Goal: Task Accomplishment & Management: Manage account settings

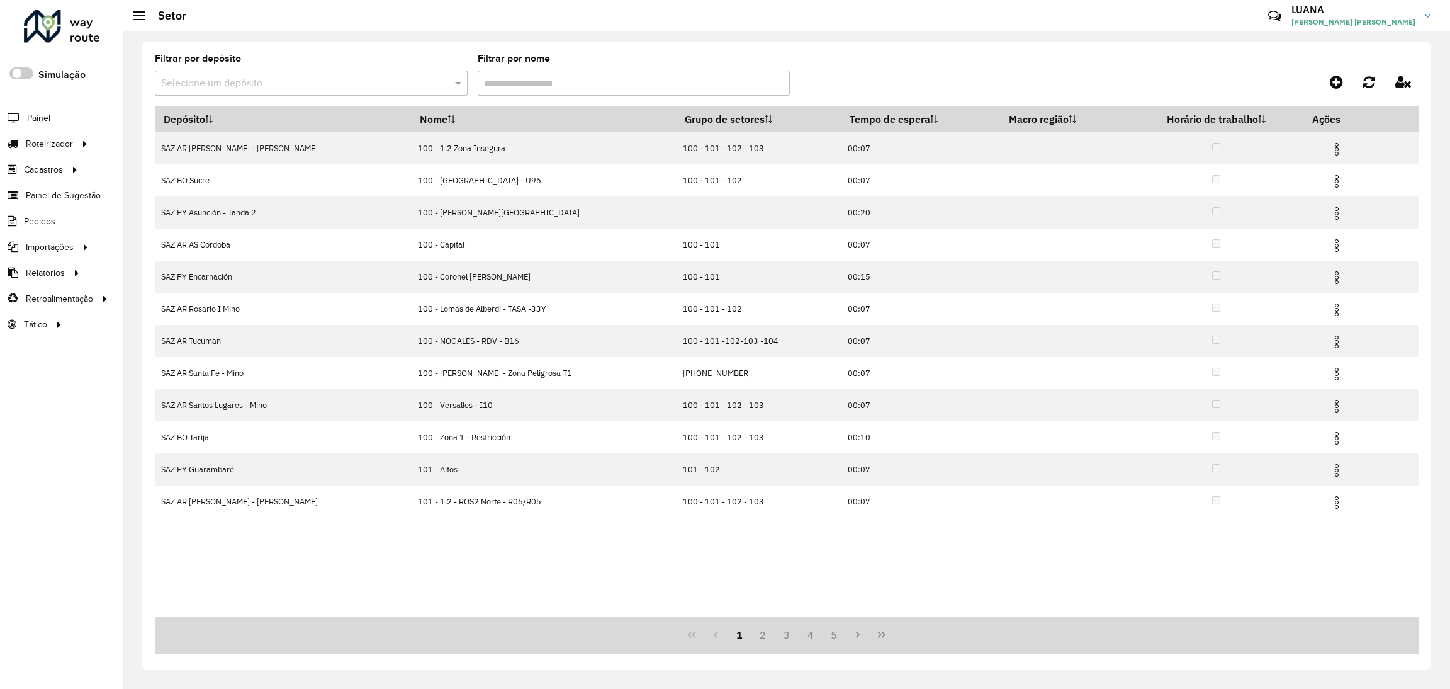
click at [337, 90] on input "text" at bounding box center [298, 83] width 275 height 15
type input "*******"
click at [353, 111] on div "SAZ PY Coronel Oviedo" at bounding box center [311, 119] width 312 height 21
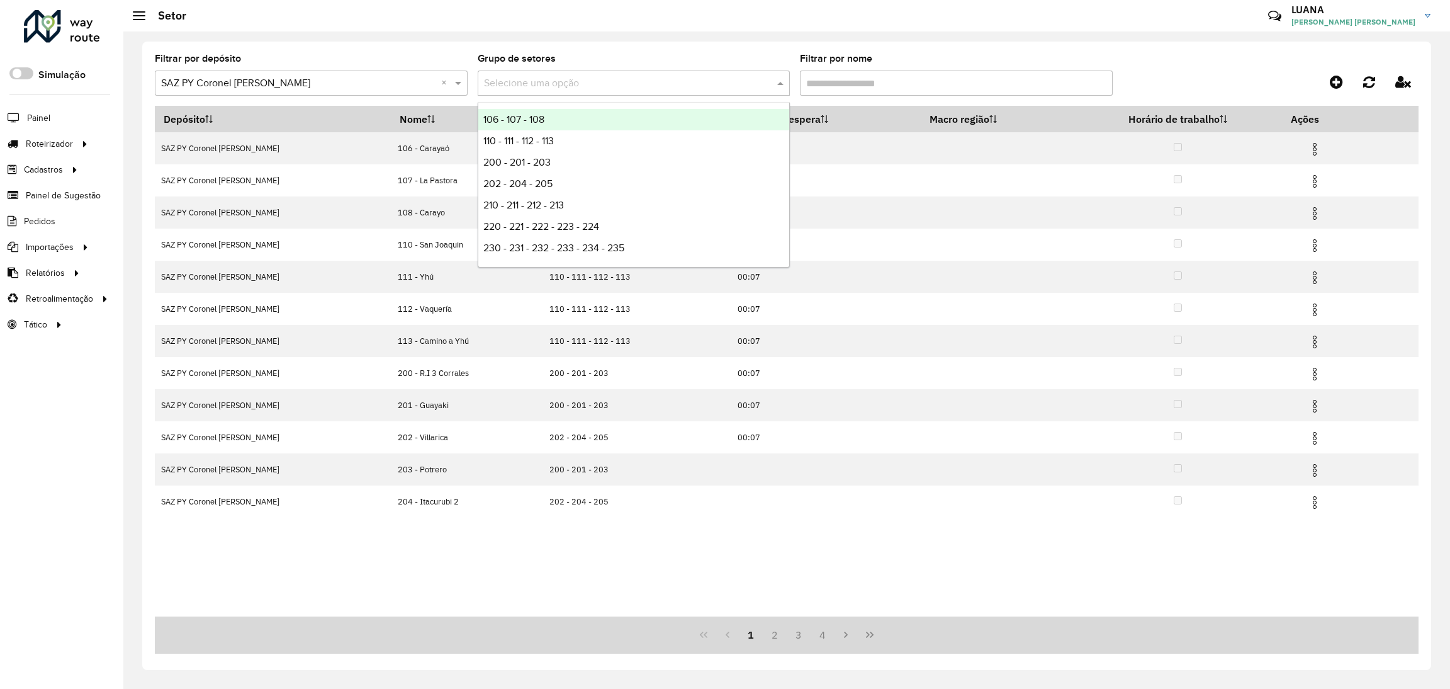
click at [651, 83] on input "text" at bounding box center [621, 83] width 275 height 15
click at [908, 72] on input "Filtrar por nome" at bounding box center [956, 82] width 313 height 25
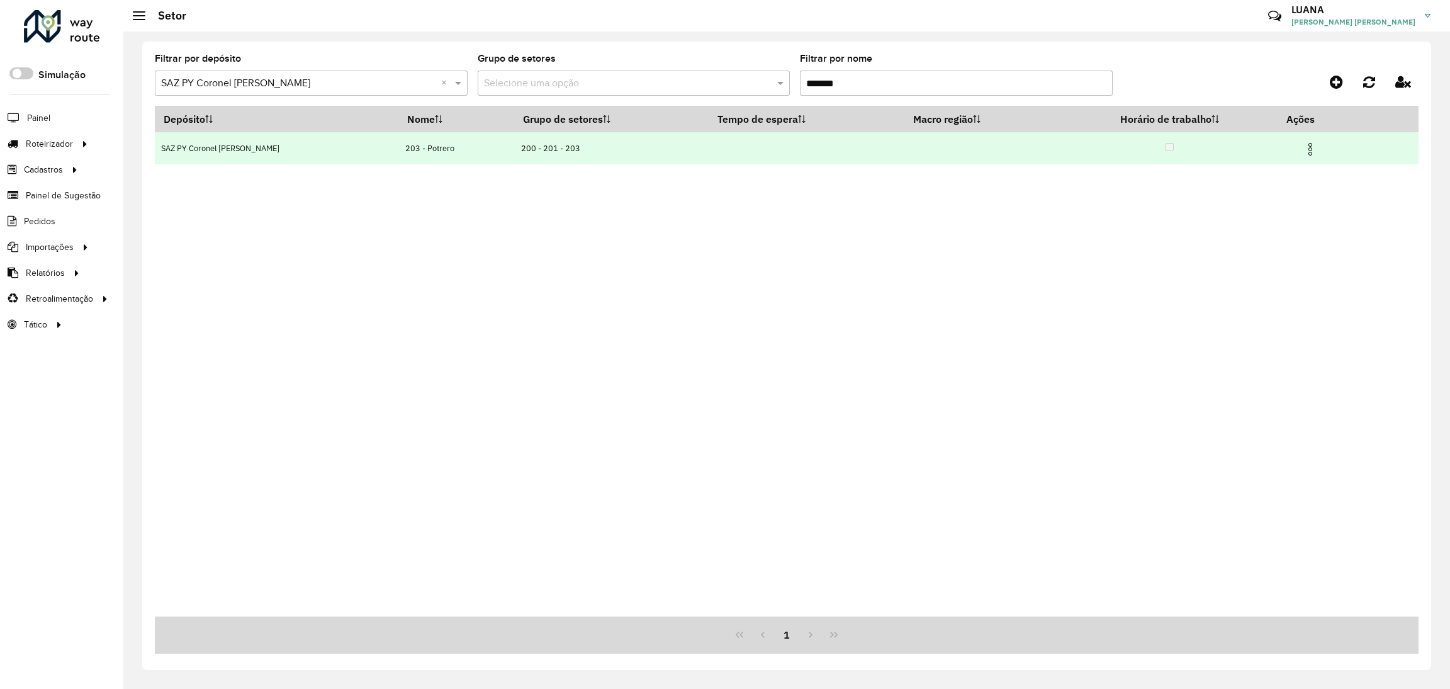
type input "*******"
click at [1305, 155] on img at bounding box center [1310, 149] width 15 height 15
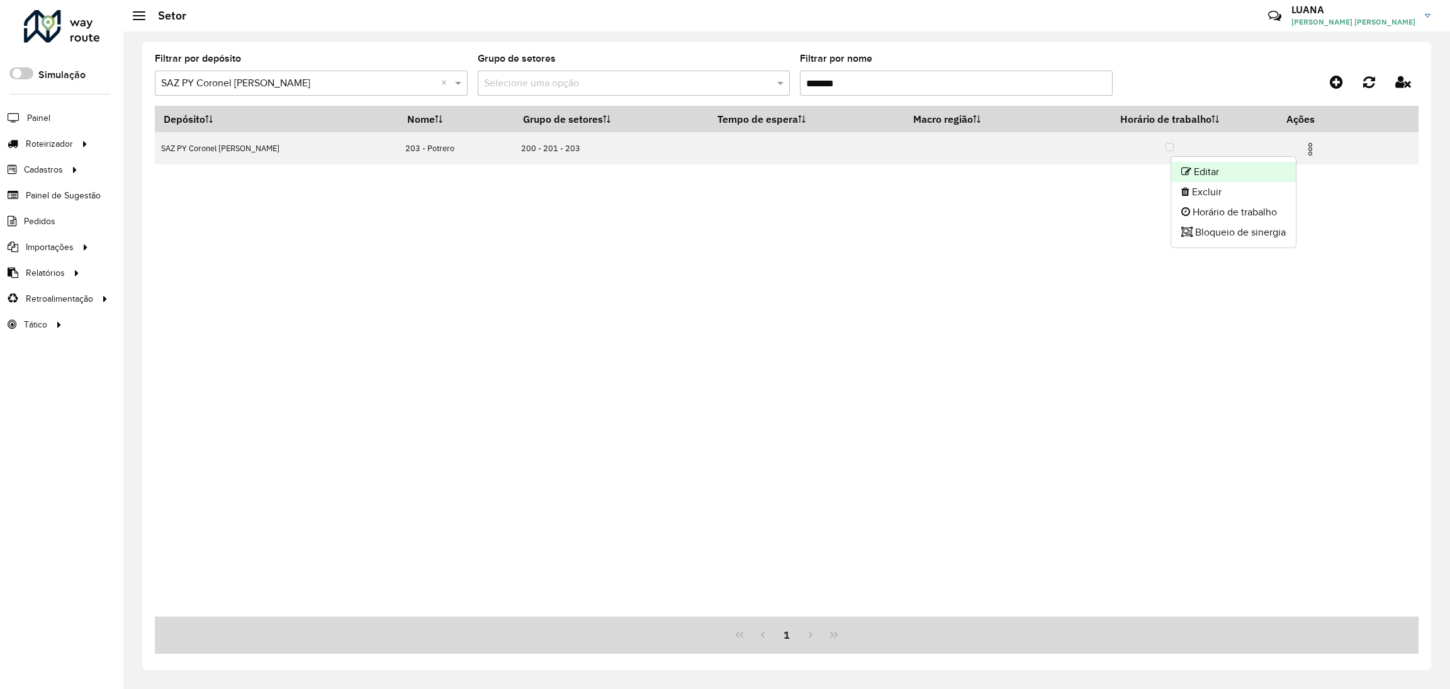
click at [1240, 171] on li "Editar" at bounding box center [1233, 172] width 125 height 20
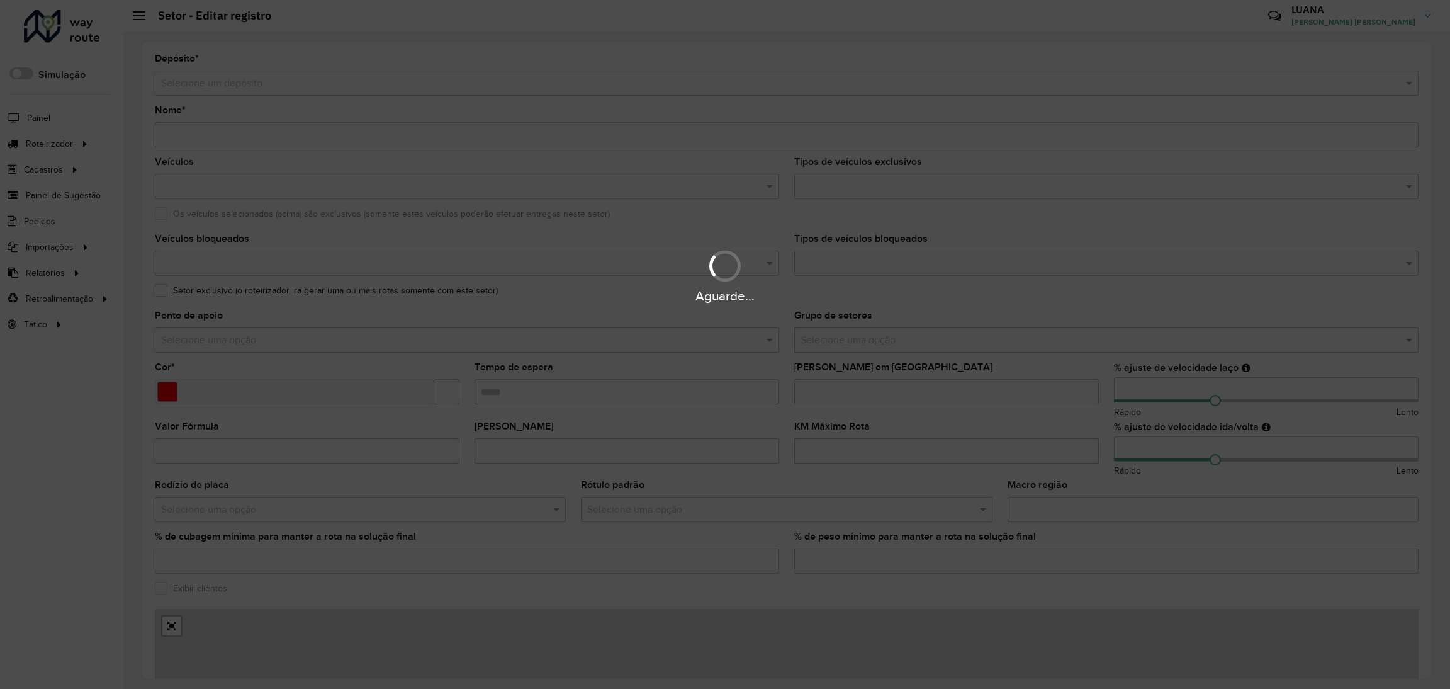
type input "**********"
type input "*******"
type input "**"
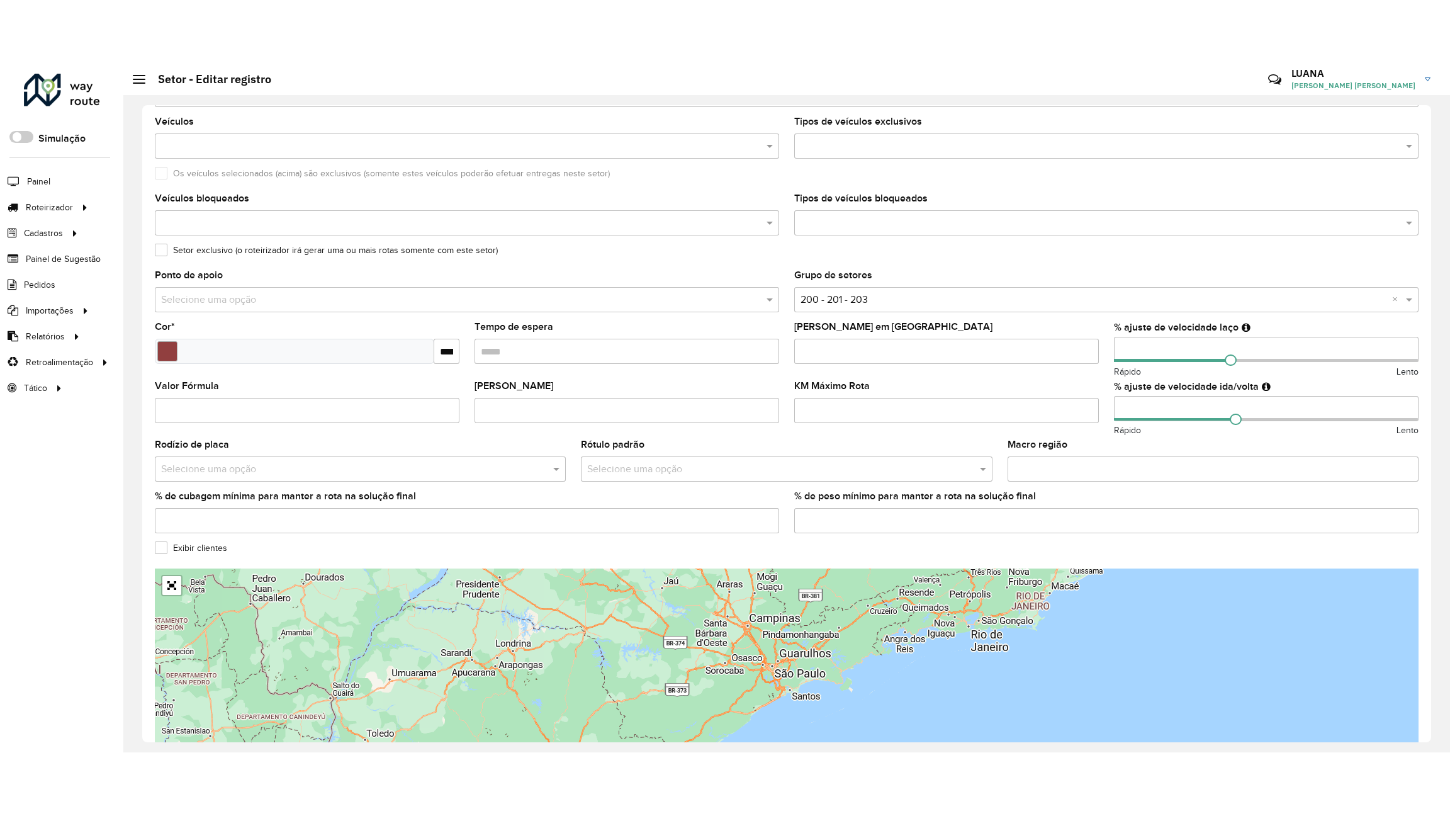
scroll to position [176, 0]
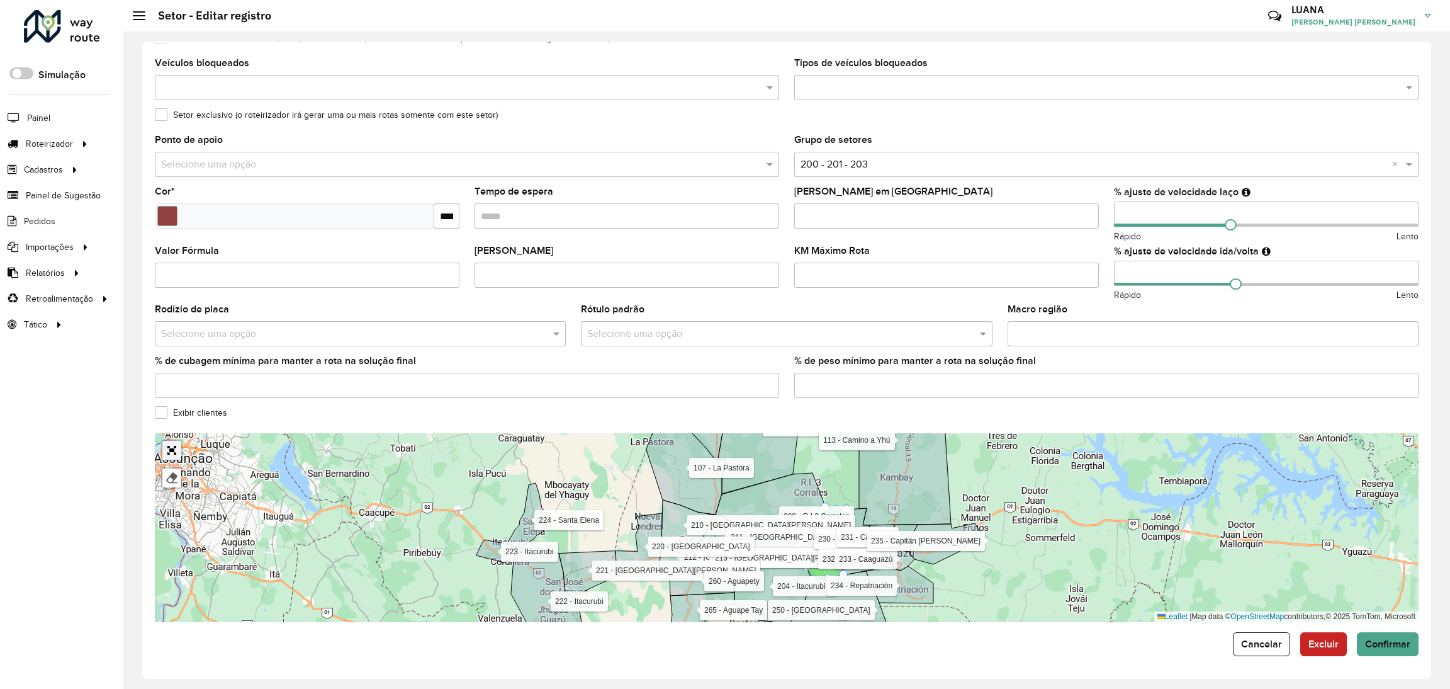
click at [175, 451] on link "Abrir mapa em tela cheia" at bounding box center [171, 450] width 19 height 19
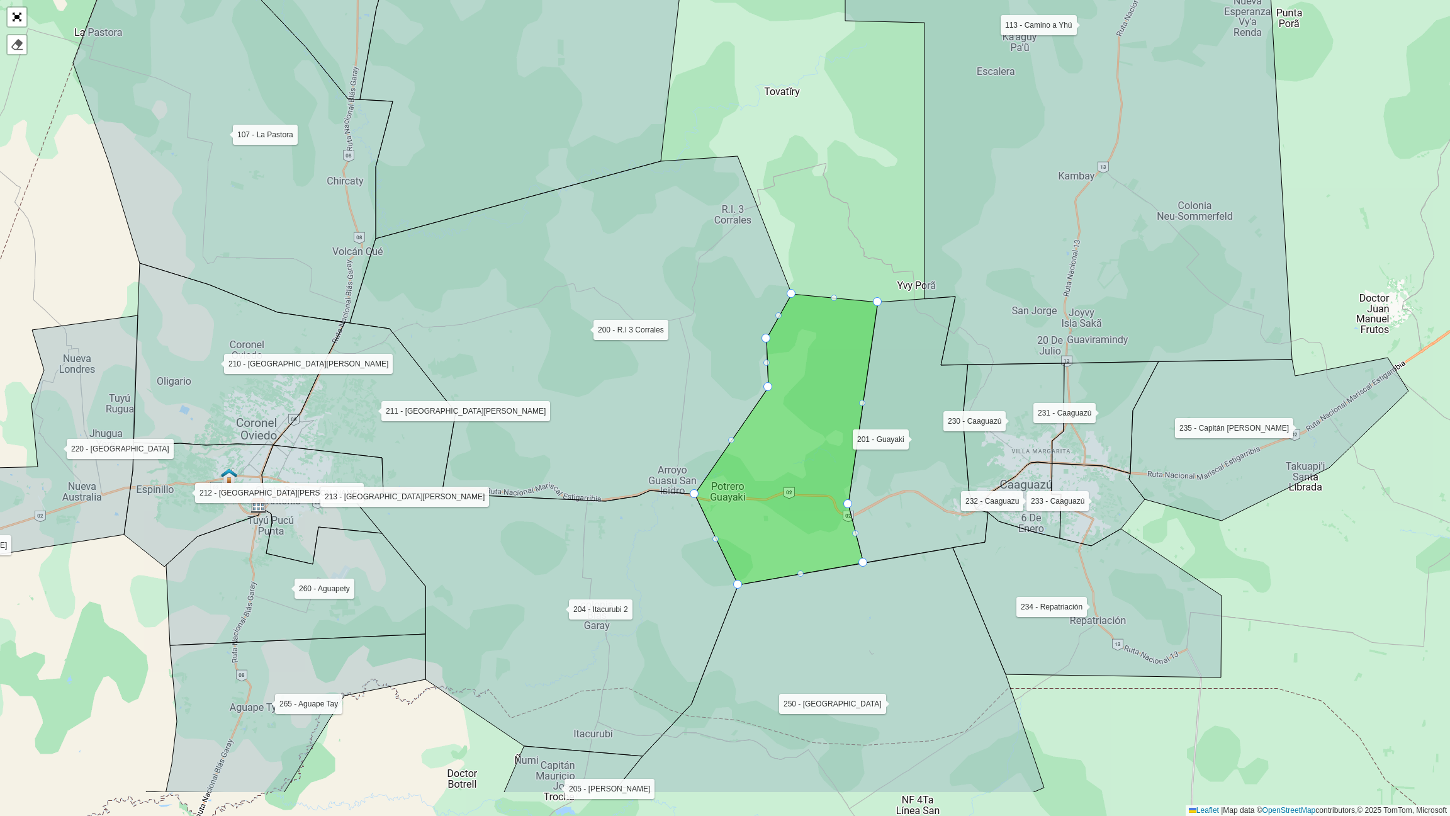
drag, startPoint x: 777, startPoint y: 299, endPoint x: 811, endPoint y: 187, distance: 117.3
click at [809, 182] on div "106 - Carayaó 107 - La Pastora 108 - Carayo 110 - San Joaquin 111 - Yhú 112 - V…" at bounding box center [725, 408] width 1450 height 816
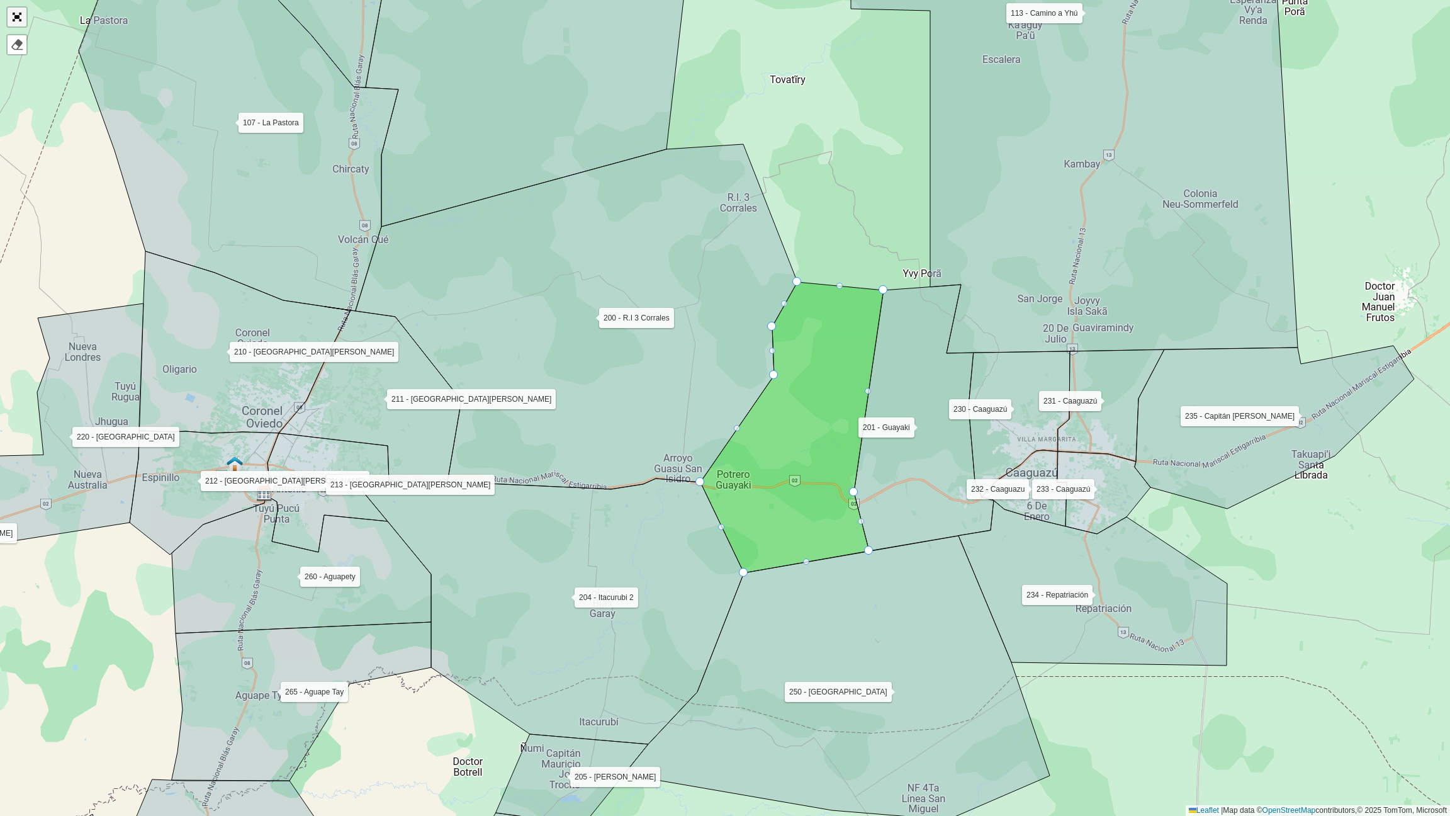
click at [23, 20] on link "Abrir mapa em tela cheia" at bounding box center [17, 17] width 19 height 19
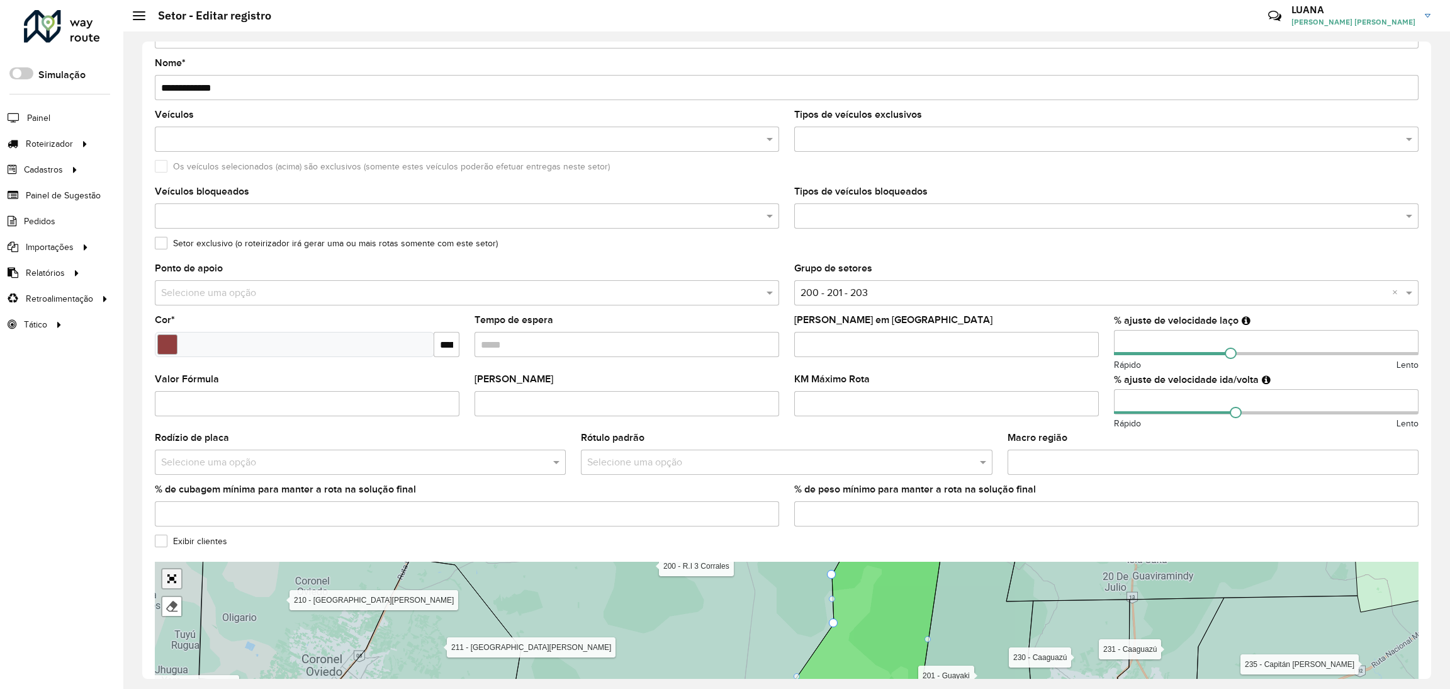
scroll to position [176, 0]
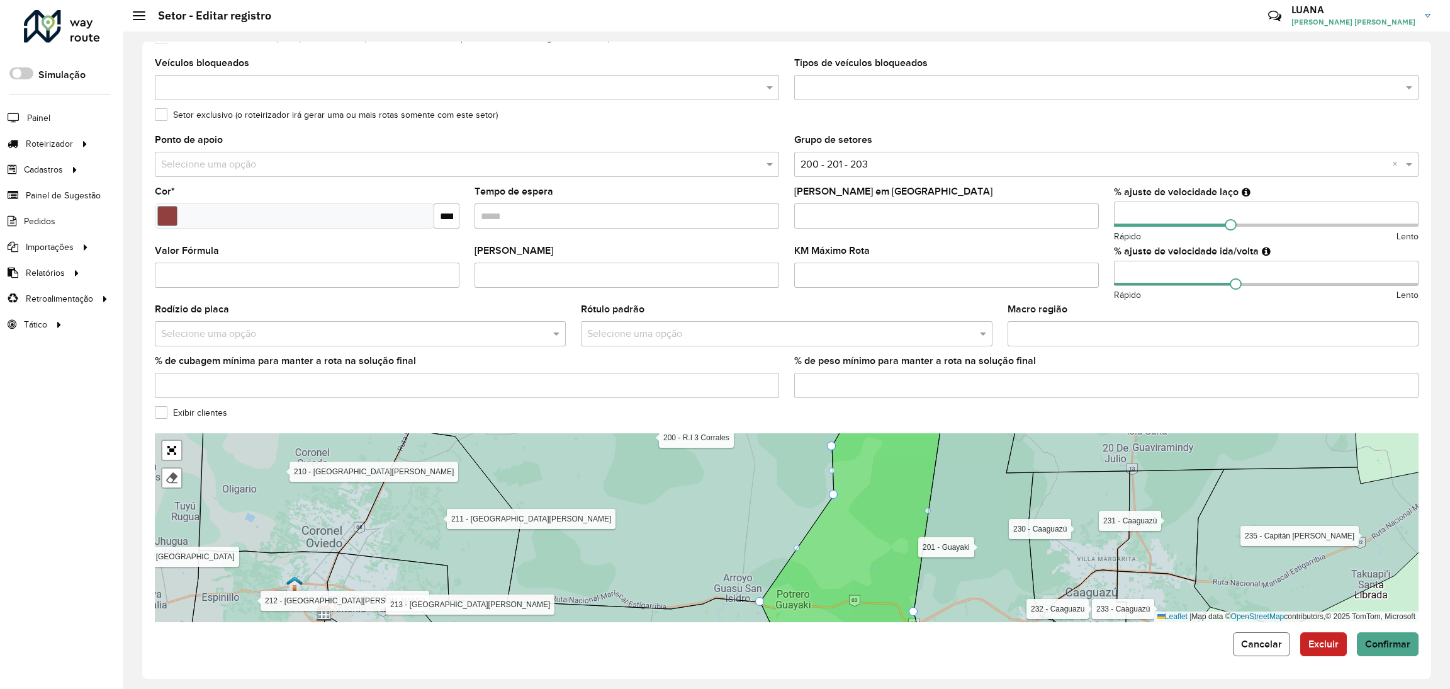
click at [1244, 646] on span "Cancelar" at bounding box center [1261, 643] width 41 height 11
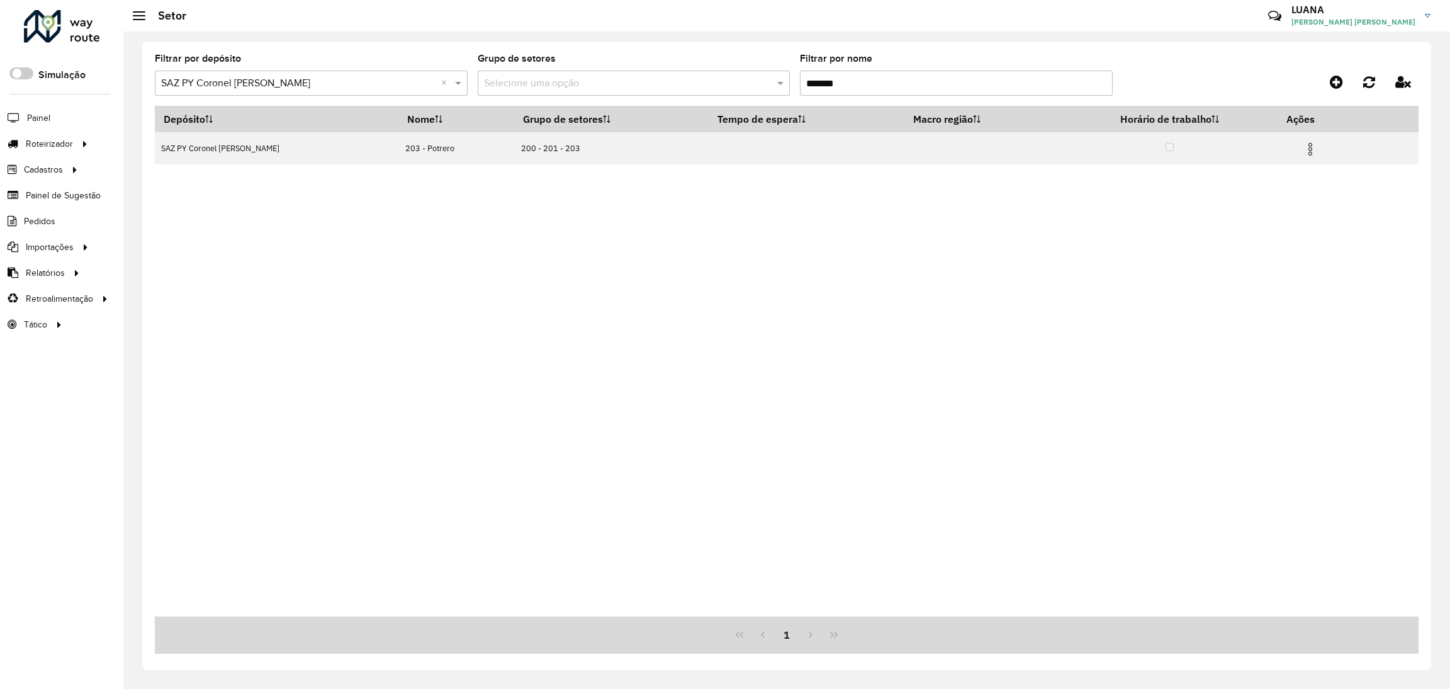
click at [909, 82] on input "*******" at bounding box center [956, 82] width 313 height 25
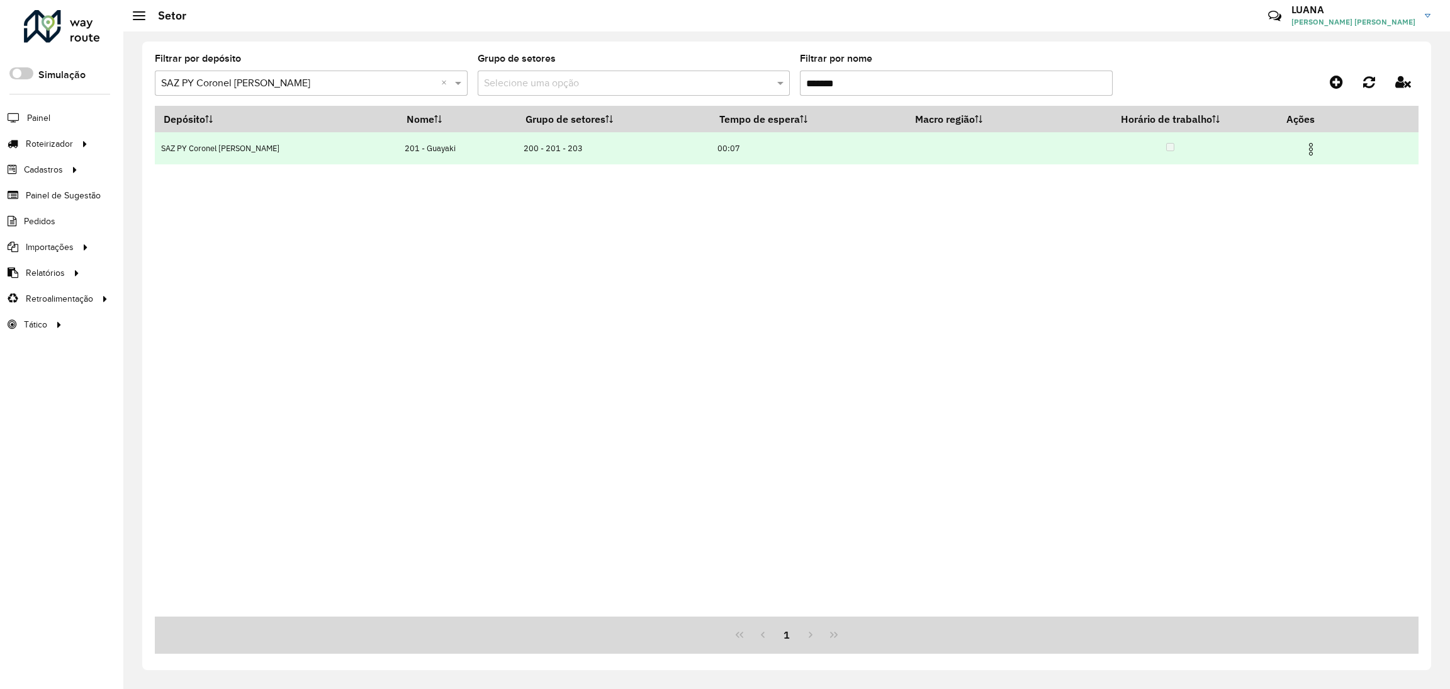
type input "*******"
click at [1304, 143] on img at bounding box center [1311, 149] width 15 height 15
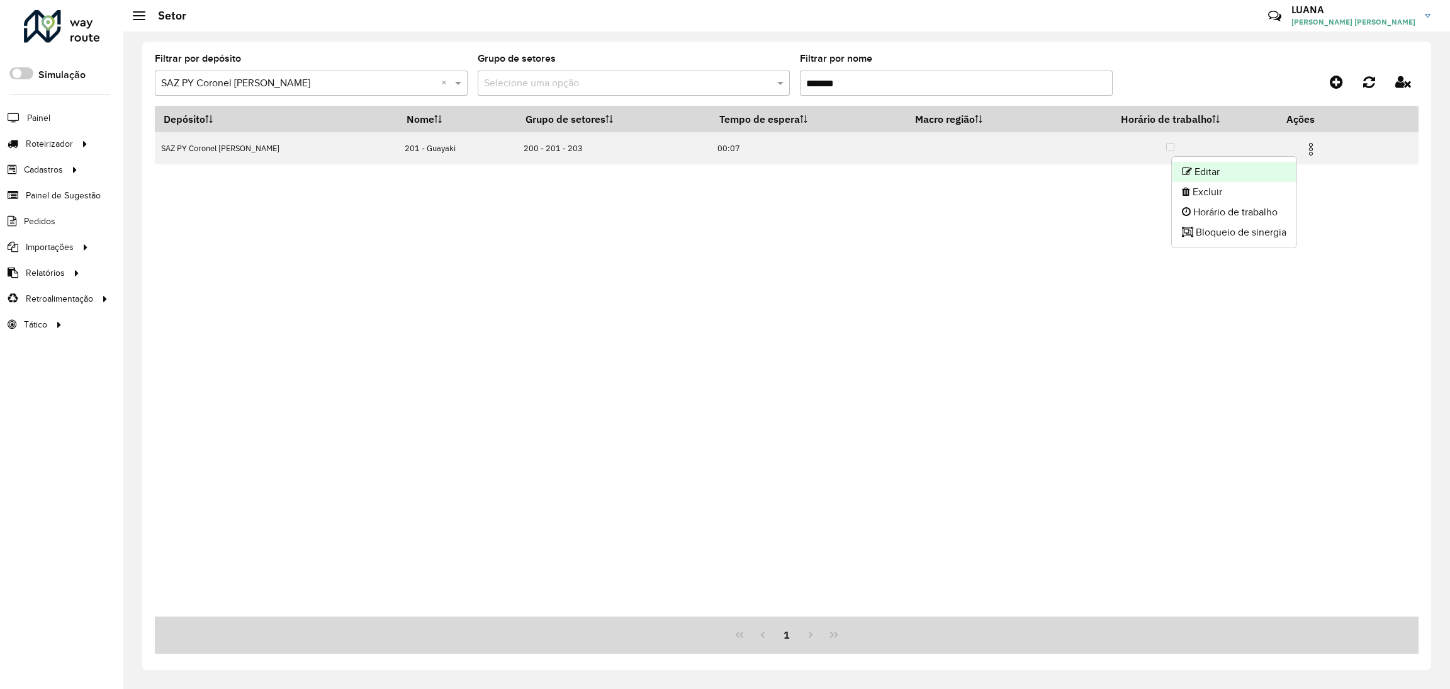
click at [1255, 171] on li "Editar" at bounding box center [1234, 172] width 125 height 20
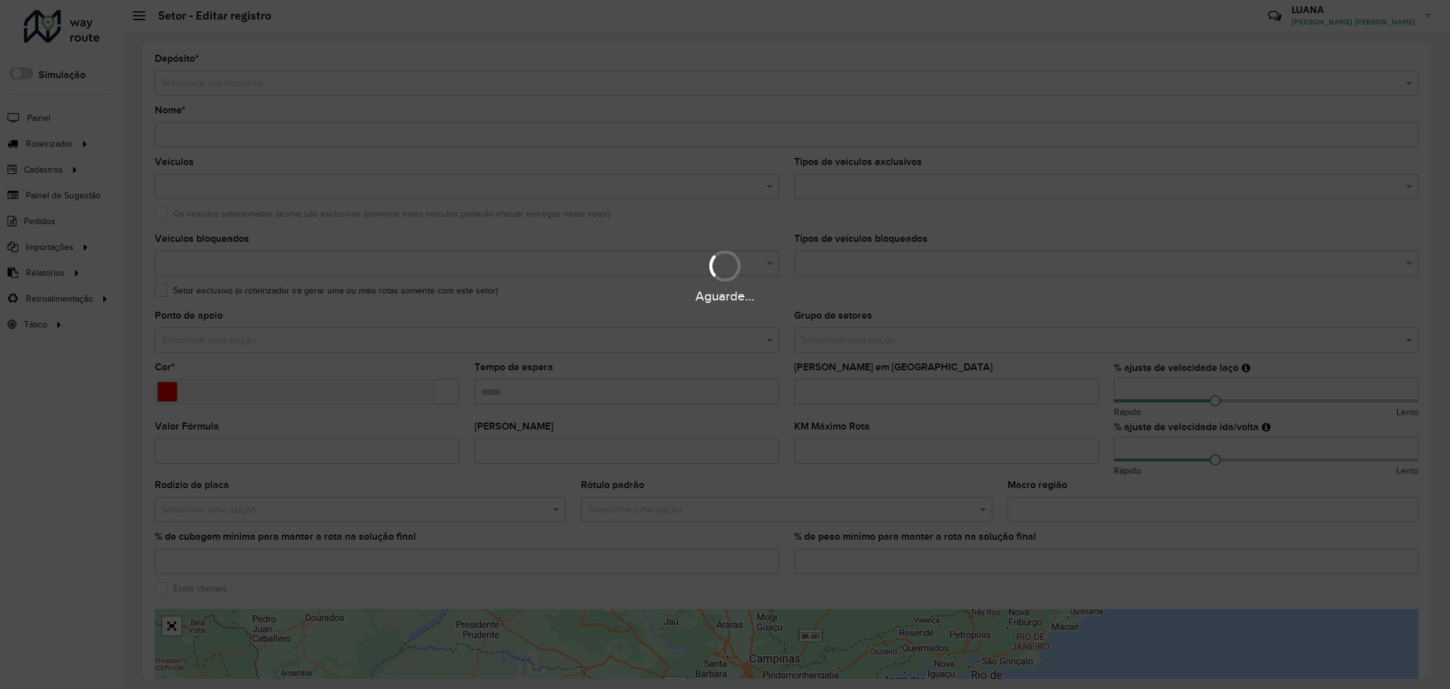
type input "**********"
type input "*******"
type input "*****"
type input "**"
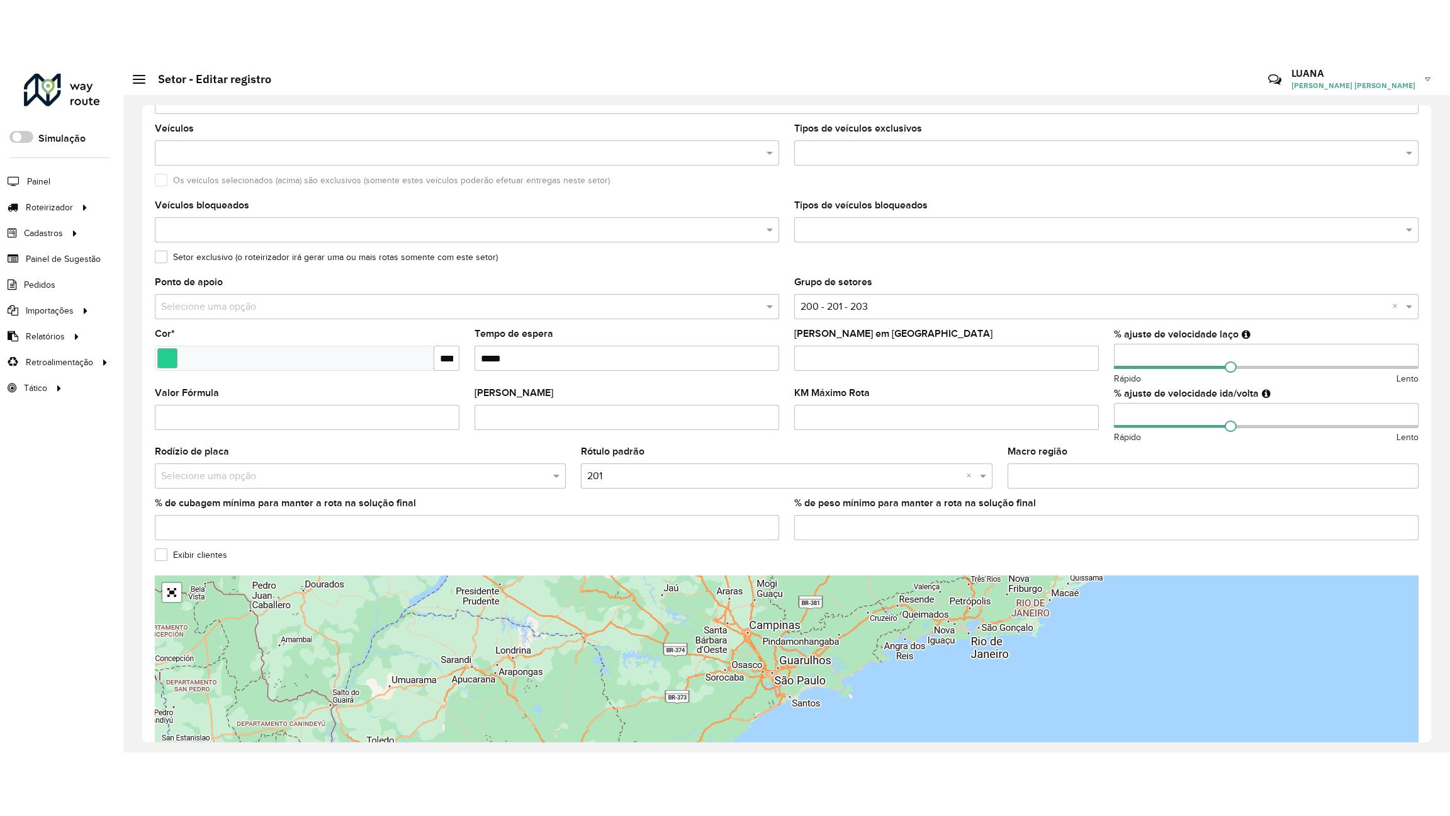
scroll to position [176, 0]
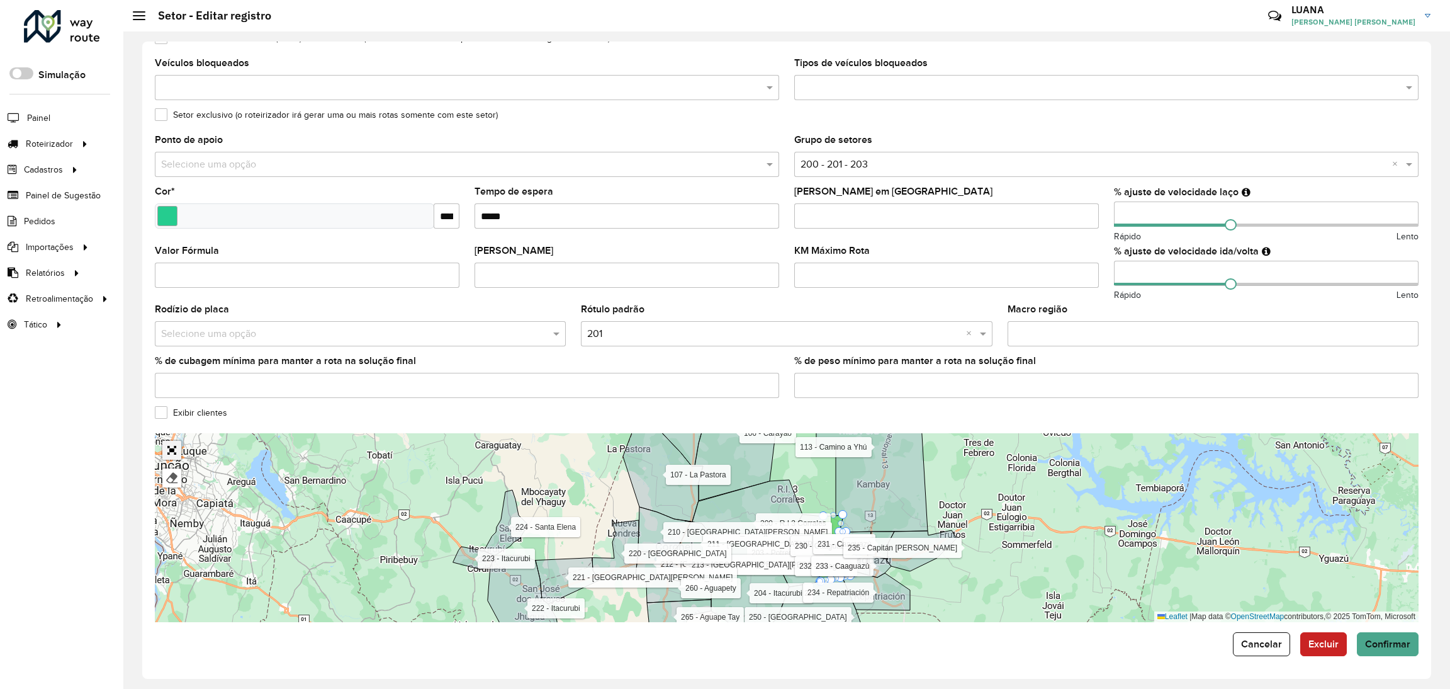
click at [171, 449] on link "Abrir mapa em tela cheia" at bounding box center [171, 450] width 19 height 19
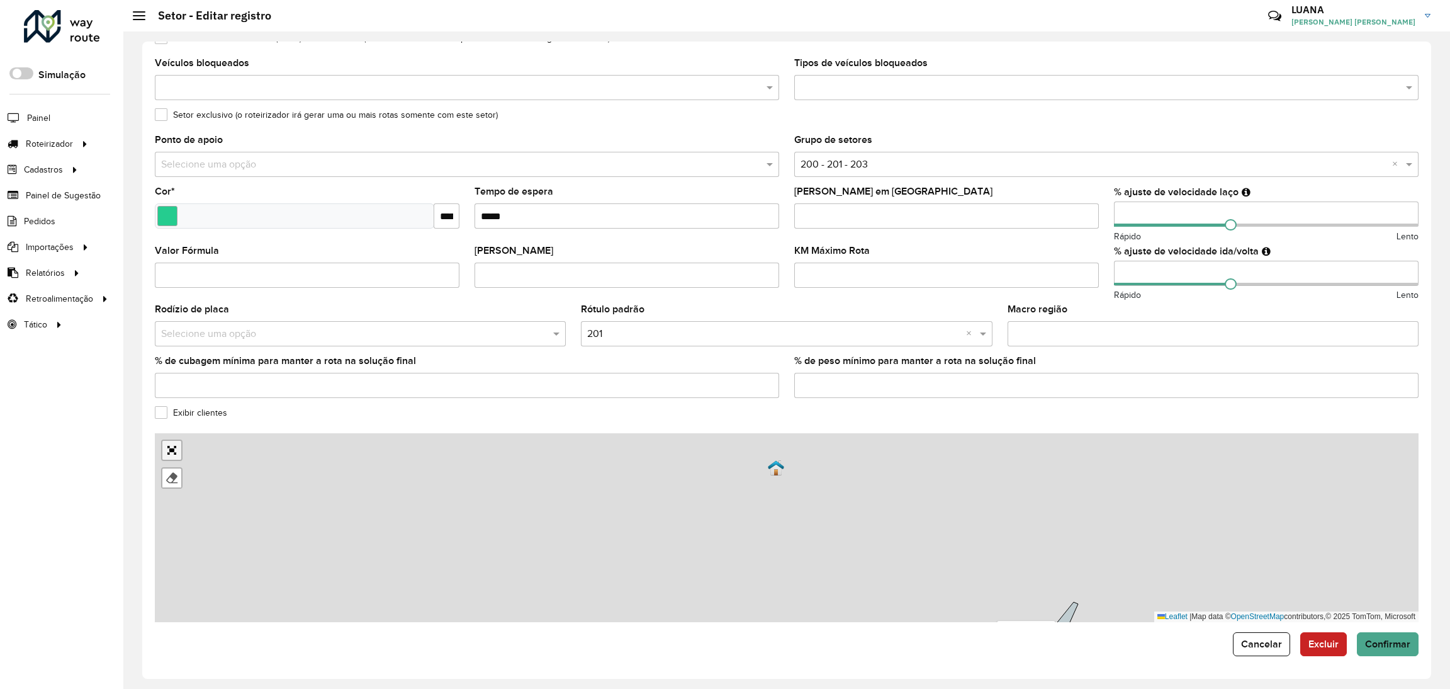
scroll to position [0, 0]
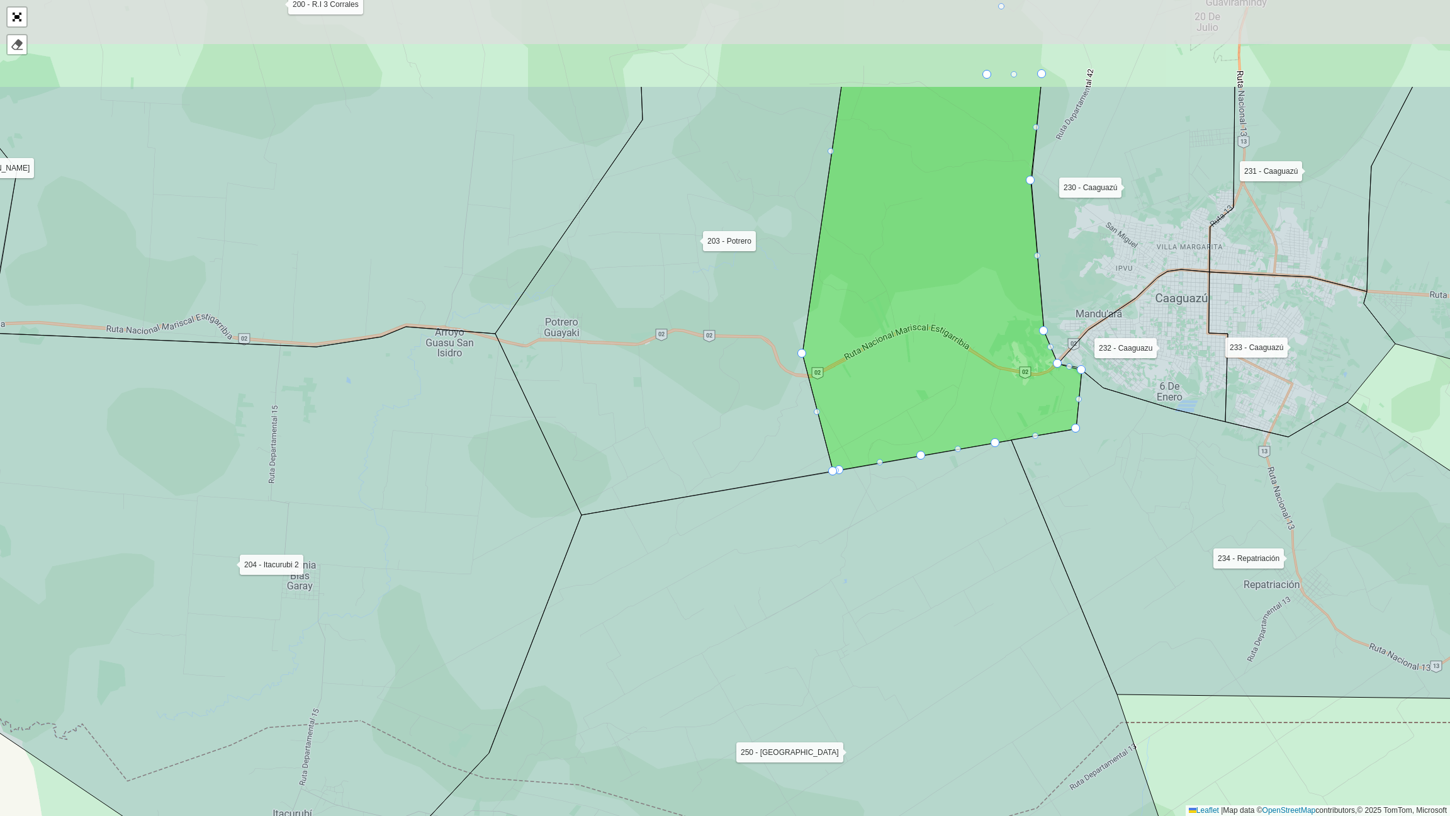
drag, startPoint x: 782, startPoint y: 369, endPoint x: 783, endPoint y: 538, distance: 168.7
click at [783, 538] on icon at bounding box center [768, 724] width 851 height 568
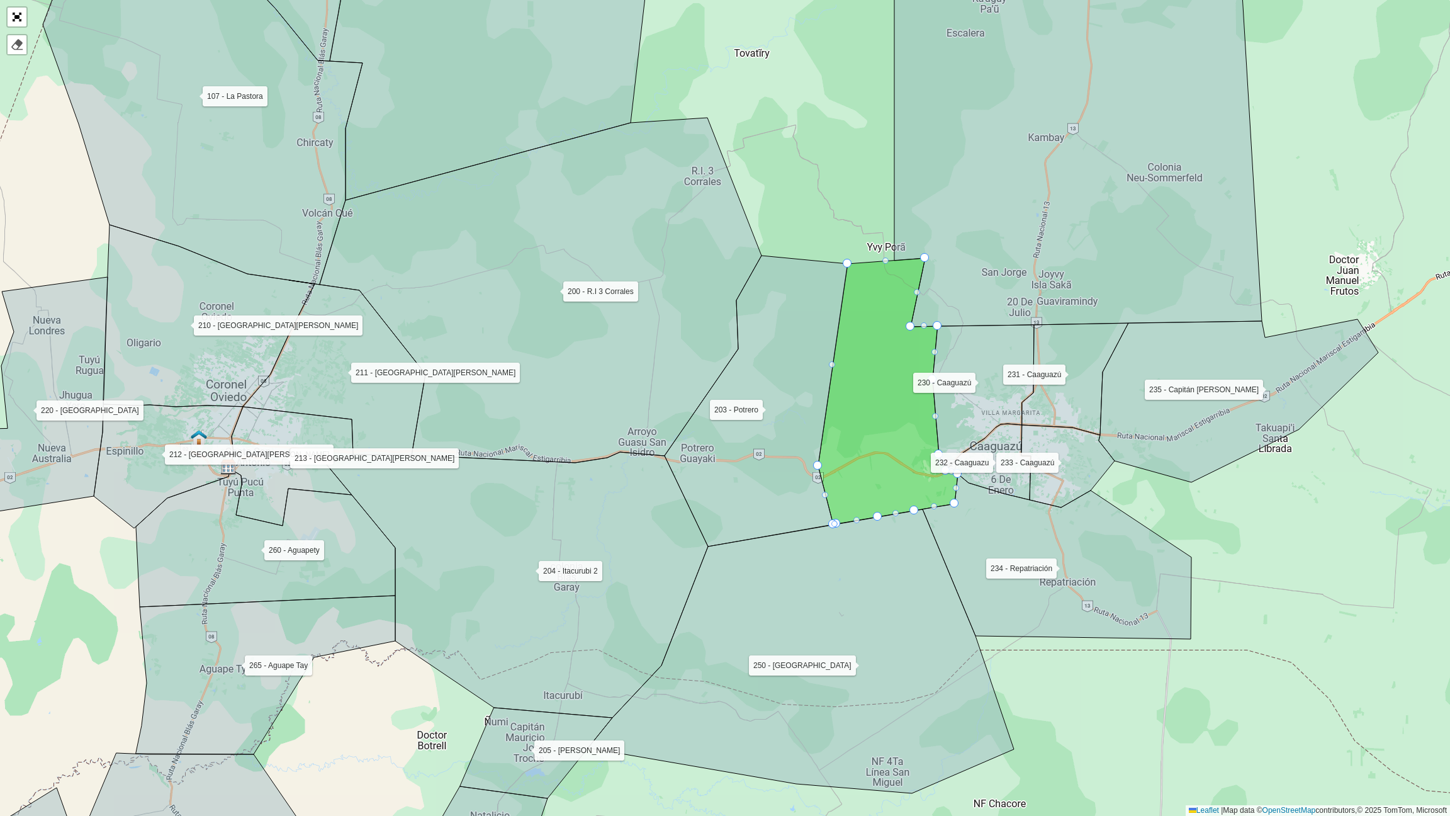
drag, startPoint x: 788, startPoint y: 539, endPoint x: 813, endPoint y: 565, distance: 35.6
click at [813, 565] on icon at bounding box center [802, 651] width 426 height 284
click at [14, 22] on link "Abrir mapa em tela cheia" at bounding box center [17, 17] width 19 height 19
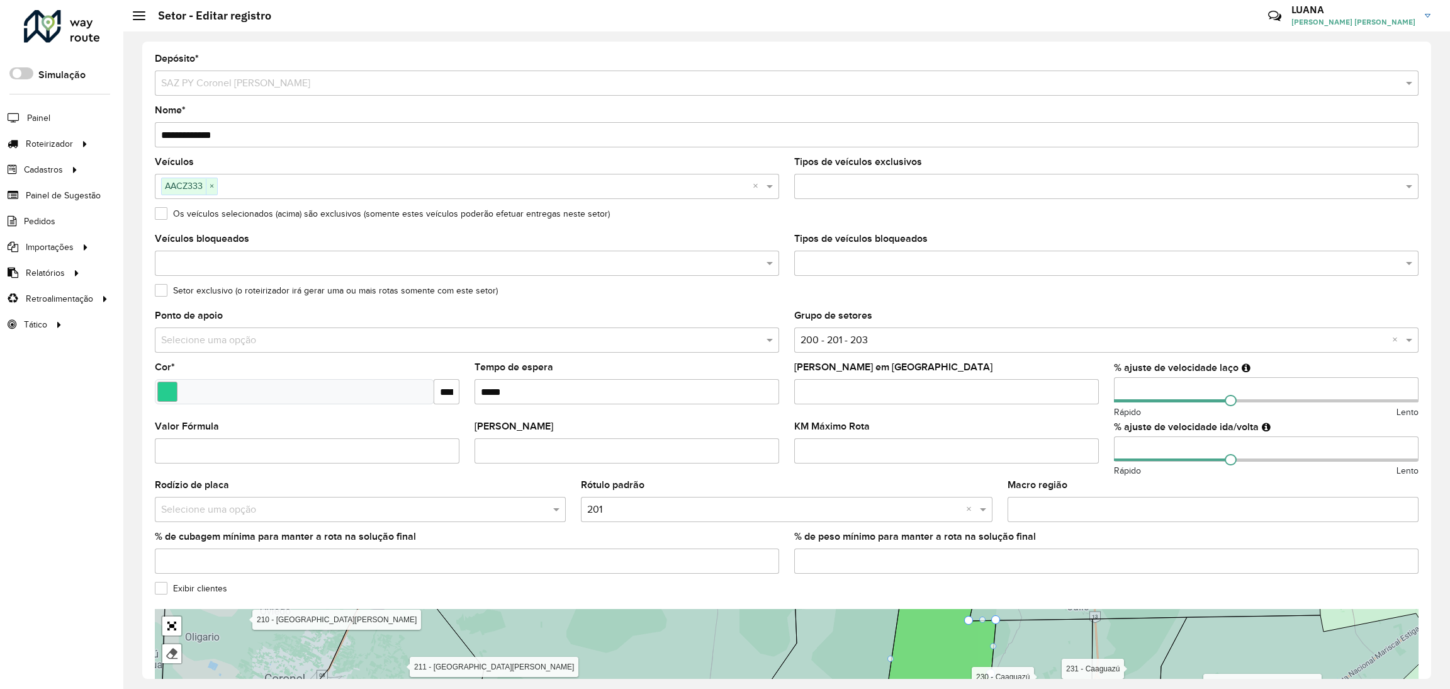
drag, startPoint x: 188, startPoint y: 137, endPoint x: 226, endPoint y: 137, distance: 38.4
click at [226, 137] on input "**********" at bounding box center [787, 134] width 1264 height 25
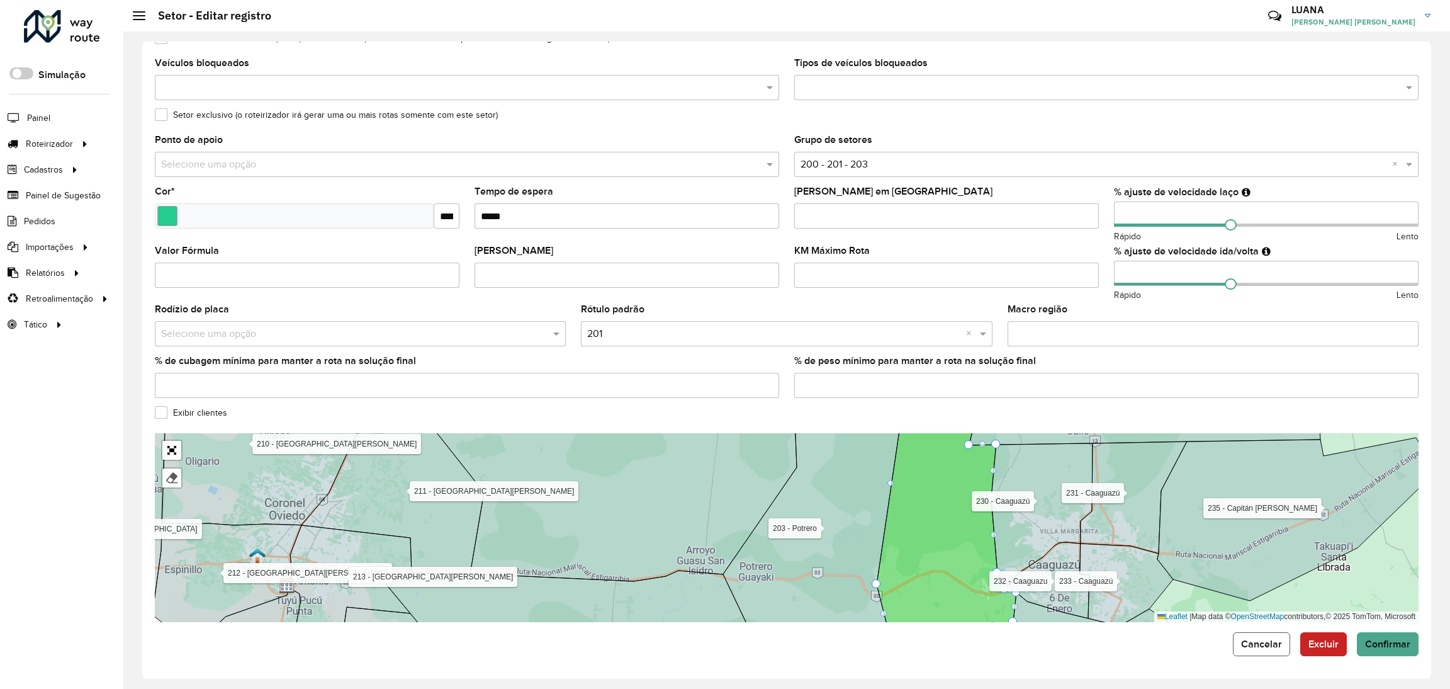
click at [1260, 650] on button "Cancelar" at bounding box center [1261, 644] width 57 height 24
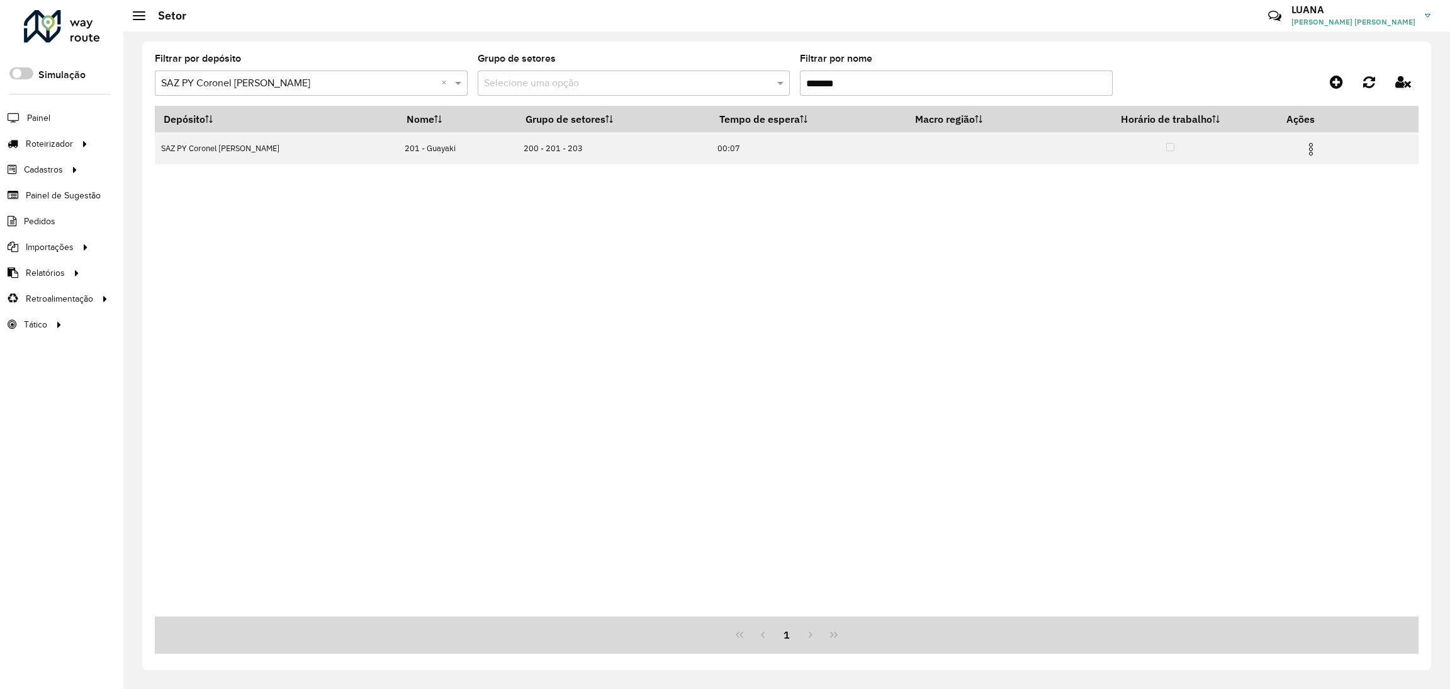
click at [886, 79] on input "*******" at bounding box center [956, 82] width 313 height 25
click at [885, 81] on input "*******" at bounding box center [956, 82] width 313 height 25
paste input "**"
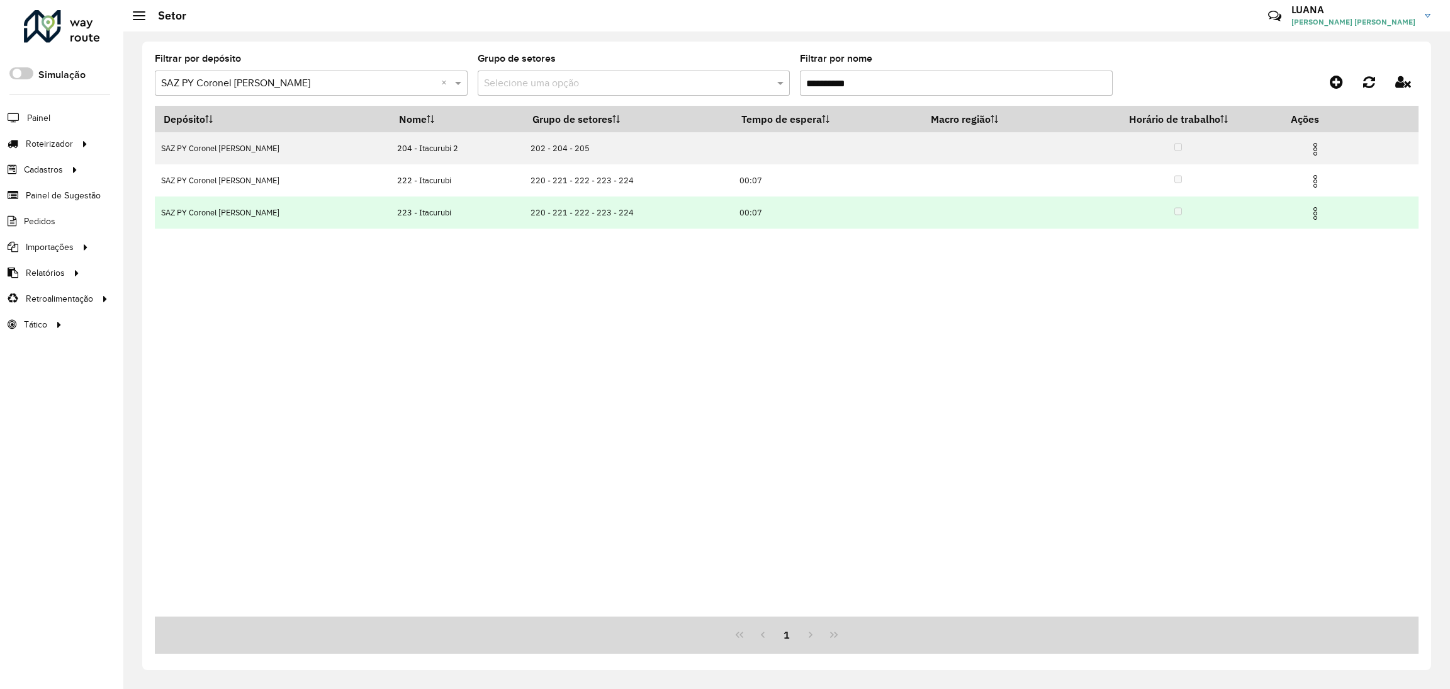
type input "*********"
click at [1308, 213] on img at bounding box center [1315, 213] width 15 height 15
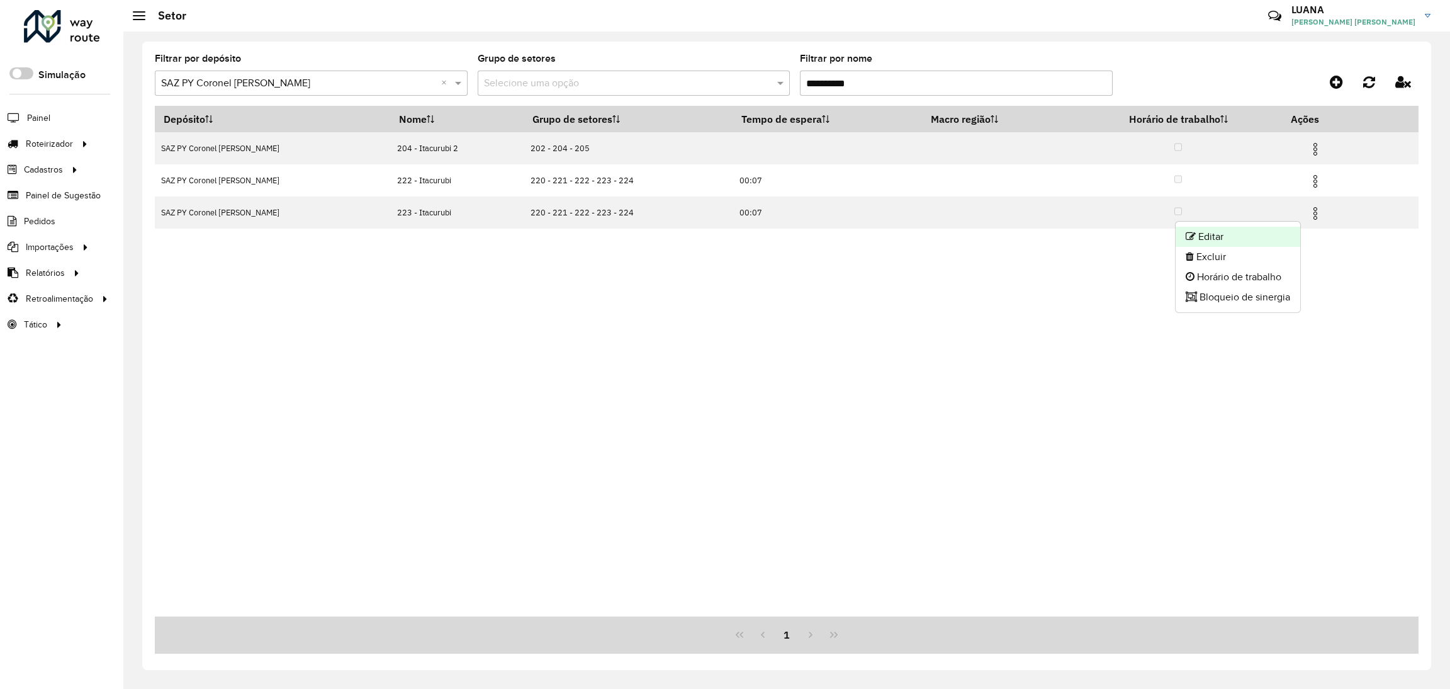
click at [1271, 238] on li "Editar" at bounding box center [1238, 237] width 125 height 20
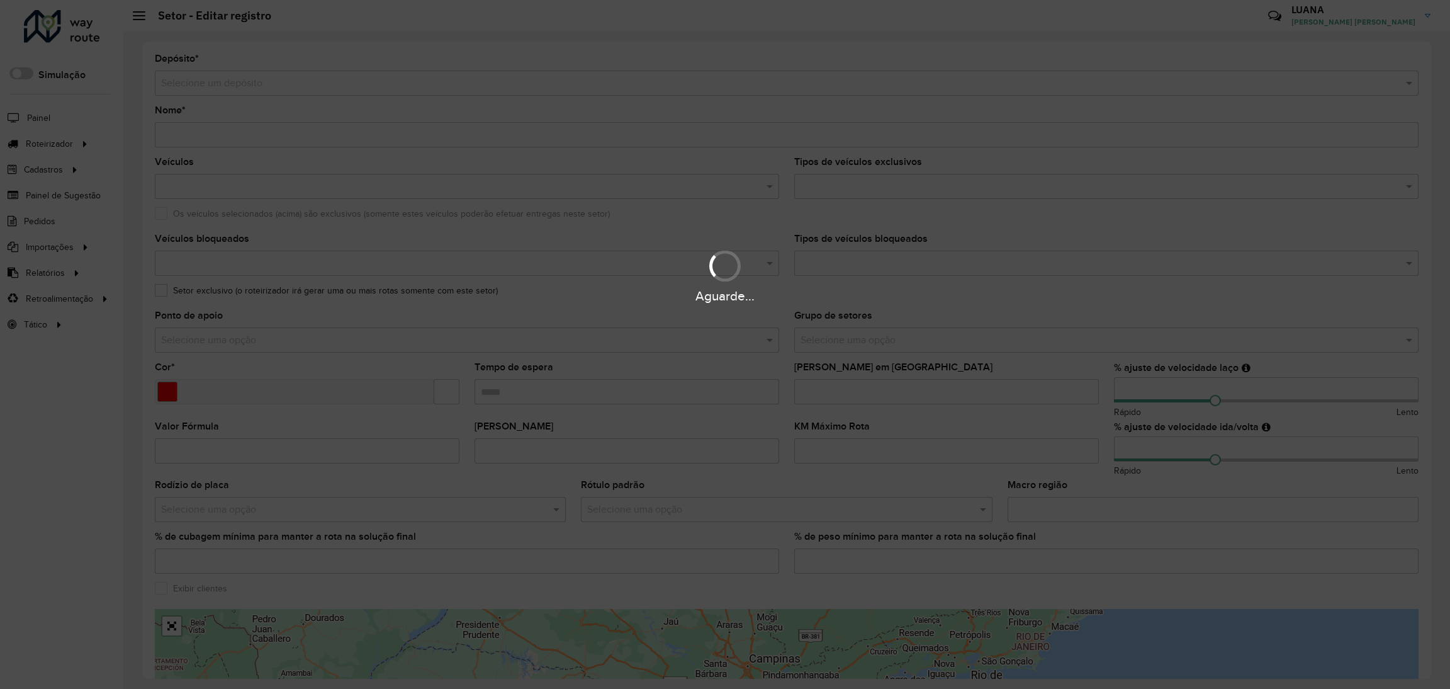
type input "**********"
type input "*******"
type input "*****"
type input "**"
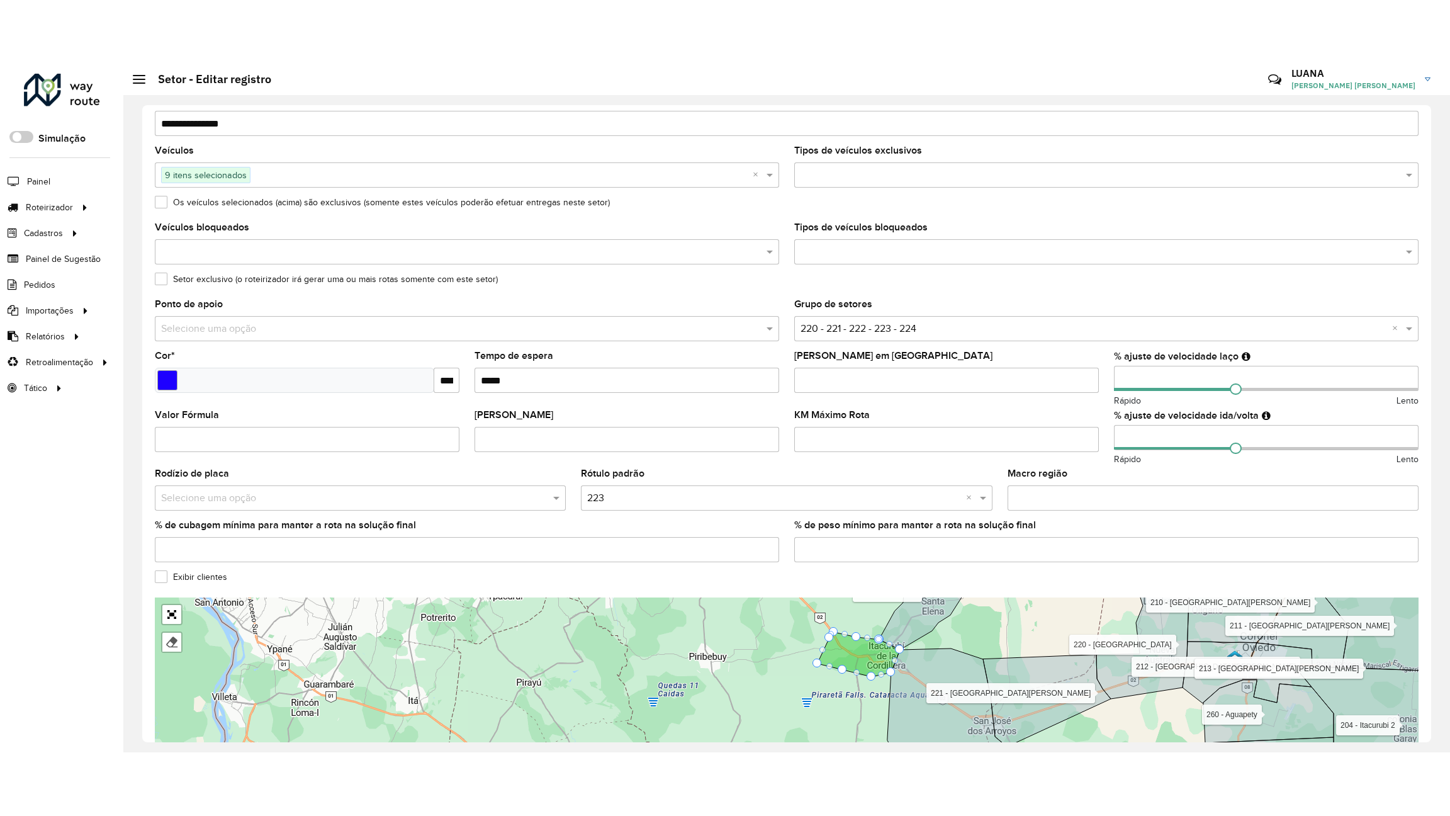
scroll to position [176, 0]
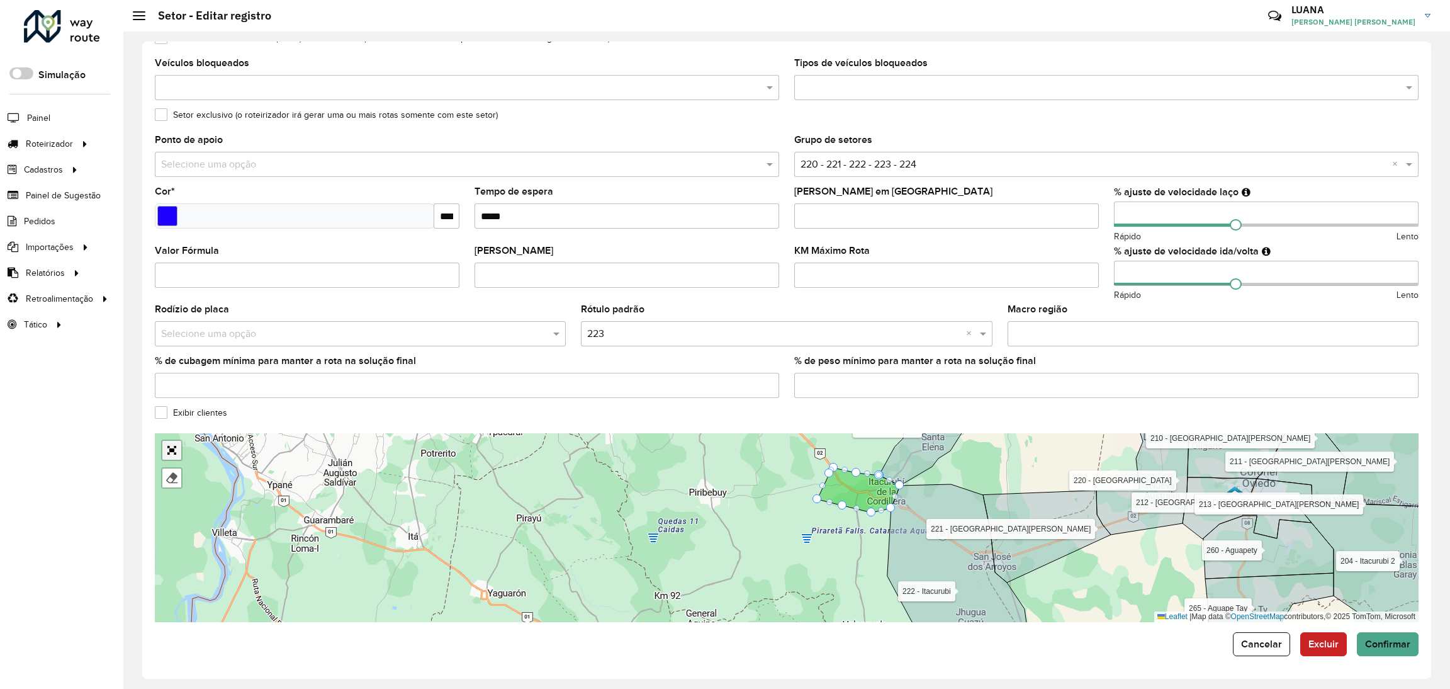
drag, startPoint x: 174, startPoint y: 454, endPoint x: 173, endPoint y: 541, distance: 86.9
click at [173, 454] on link "Abrir mapa em tela cheia" at bounding box center [171, 450] width 19 height 19
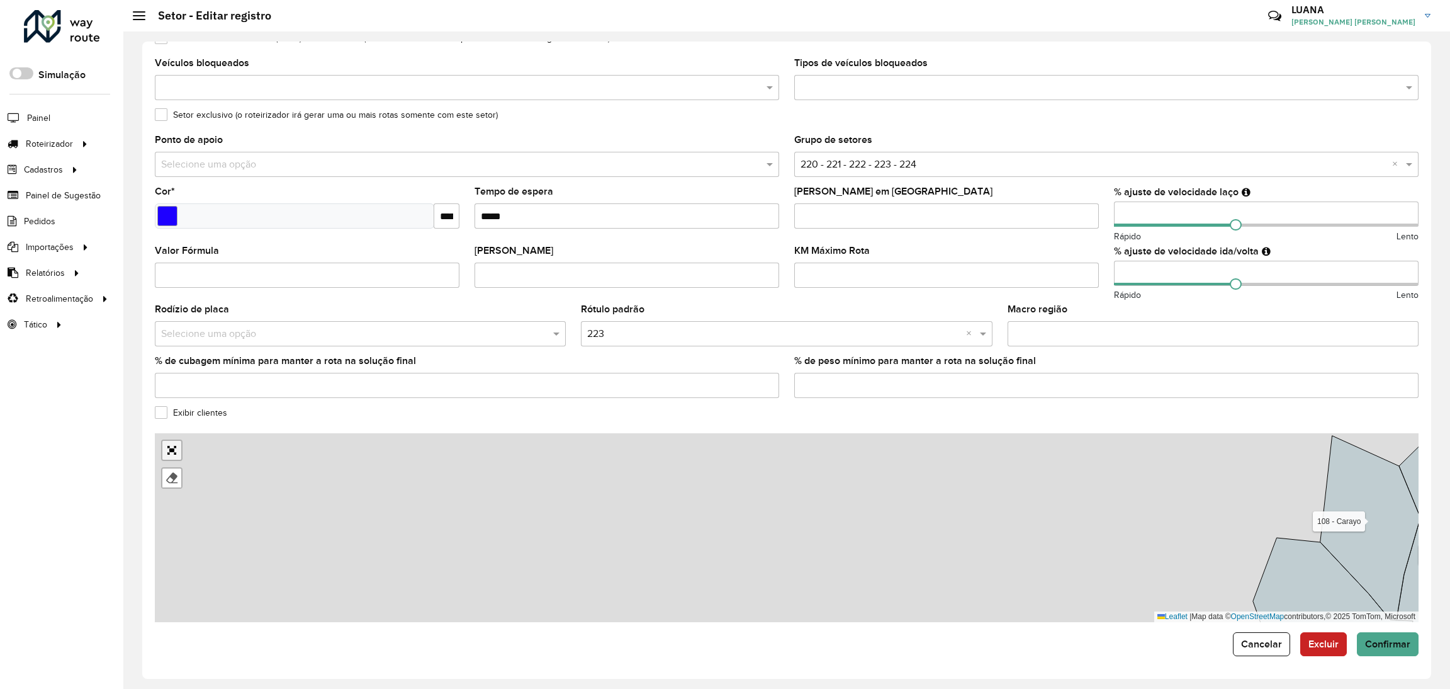
scroll to position [0, 0]
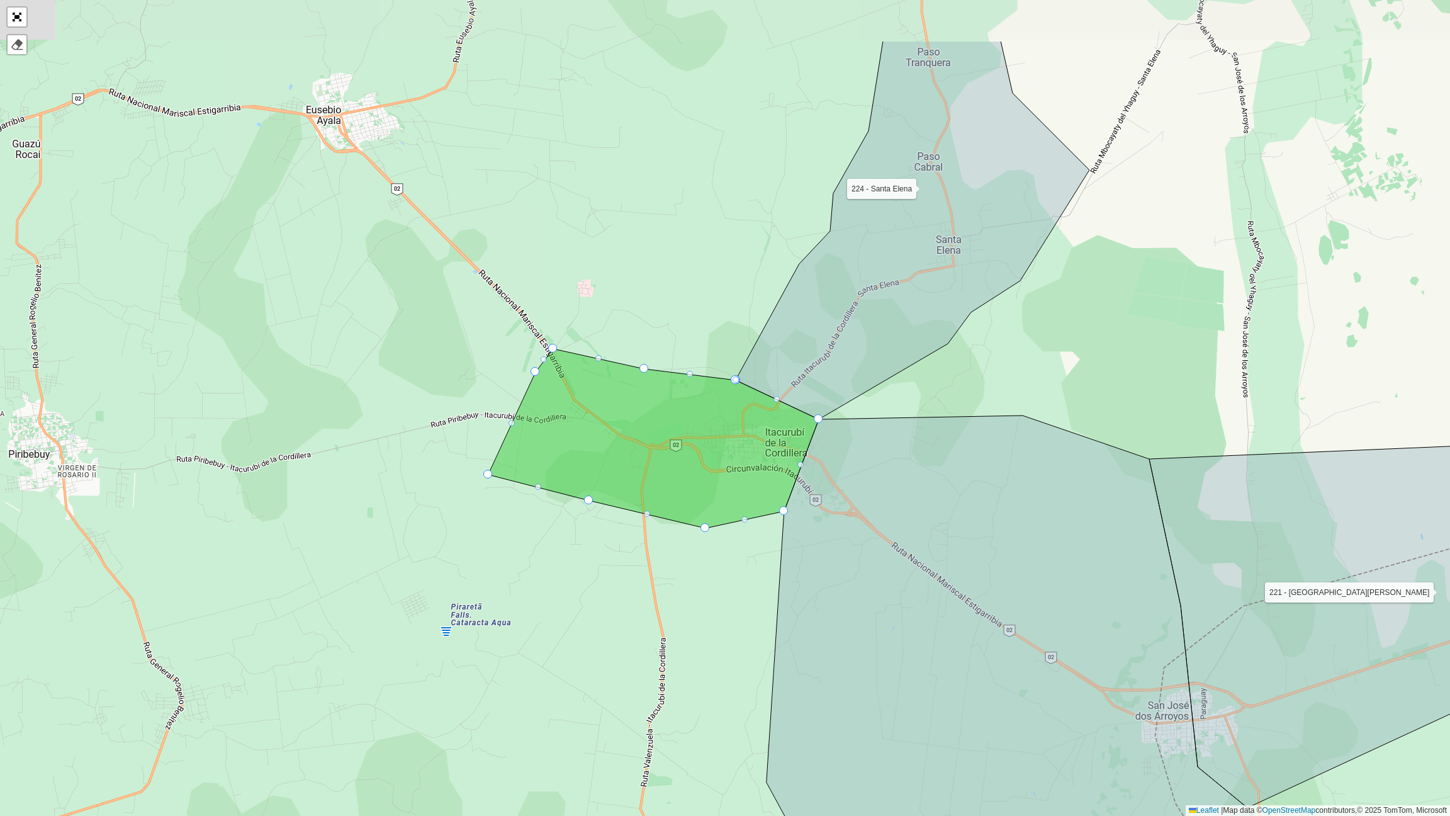
drag, startPoint x: 692, startPoint y: 482, endPoint x: 618, endPoint y: 607, distance: 145.3
click at [618, 607] on div "106 - Carayaó 107 - La Pastora 108 - Carayo 110 - San Joaquin 111 - Yhú 112 - V…" at bounding box center [725, 408] width 1450 height 816
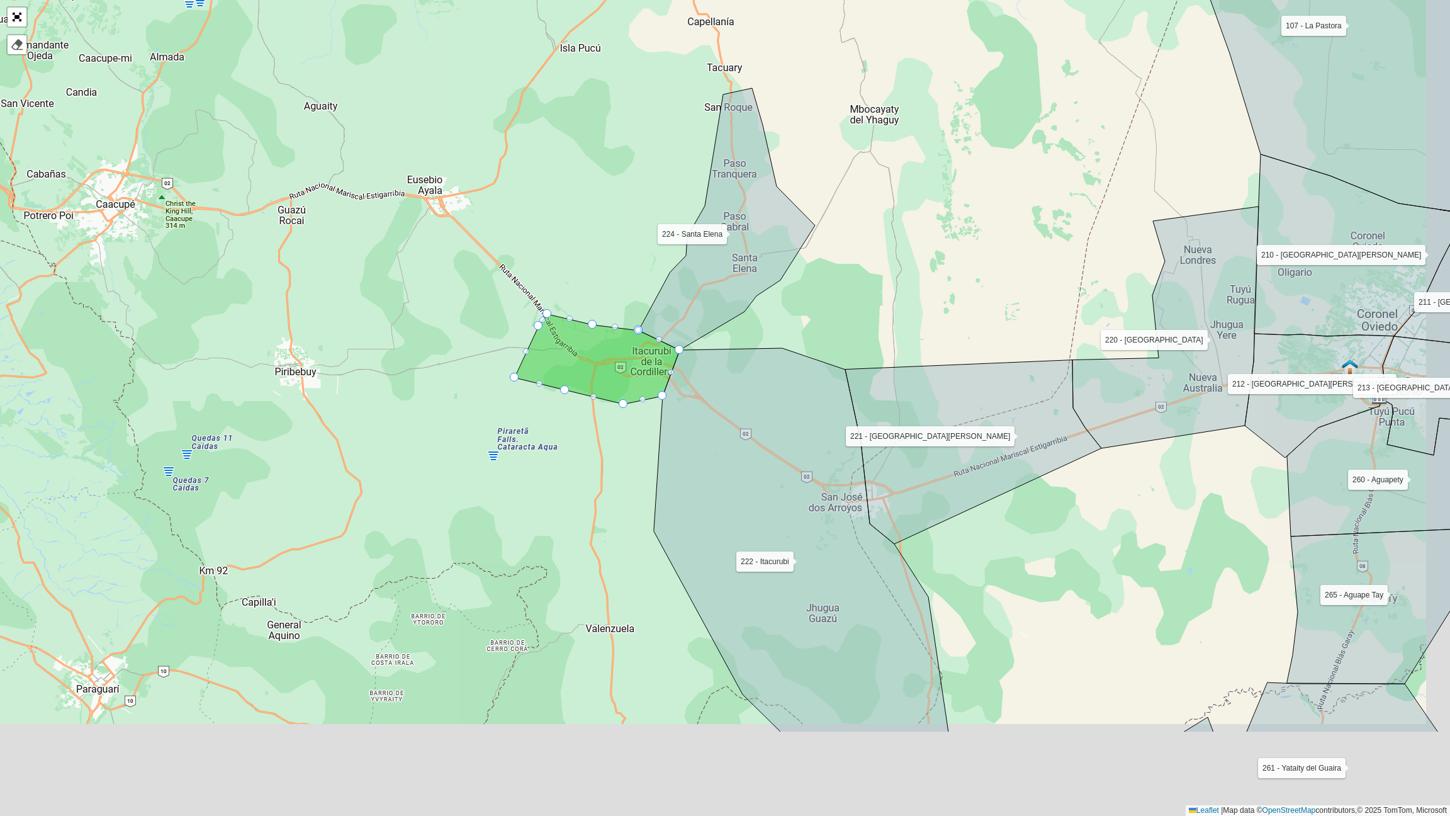
drag, startPoint x: 617, startPoint y: 609, endPoint x: 536, endPoint y: 420, distance: 205.6
click at [536, 420] on div "106 - Carayaó 107 - La Pastora 108 - Carayo 110 - San Joaquin 111 - Yhú 112 - V…" at bounding box center [725, 408] width 1450 height 816
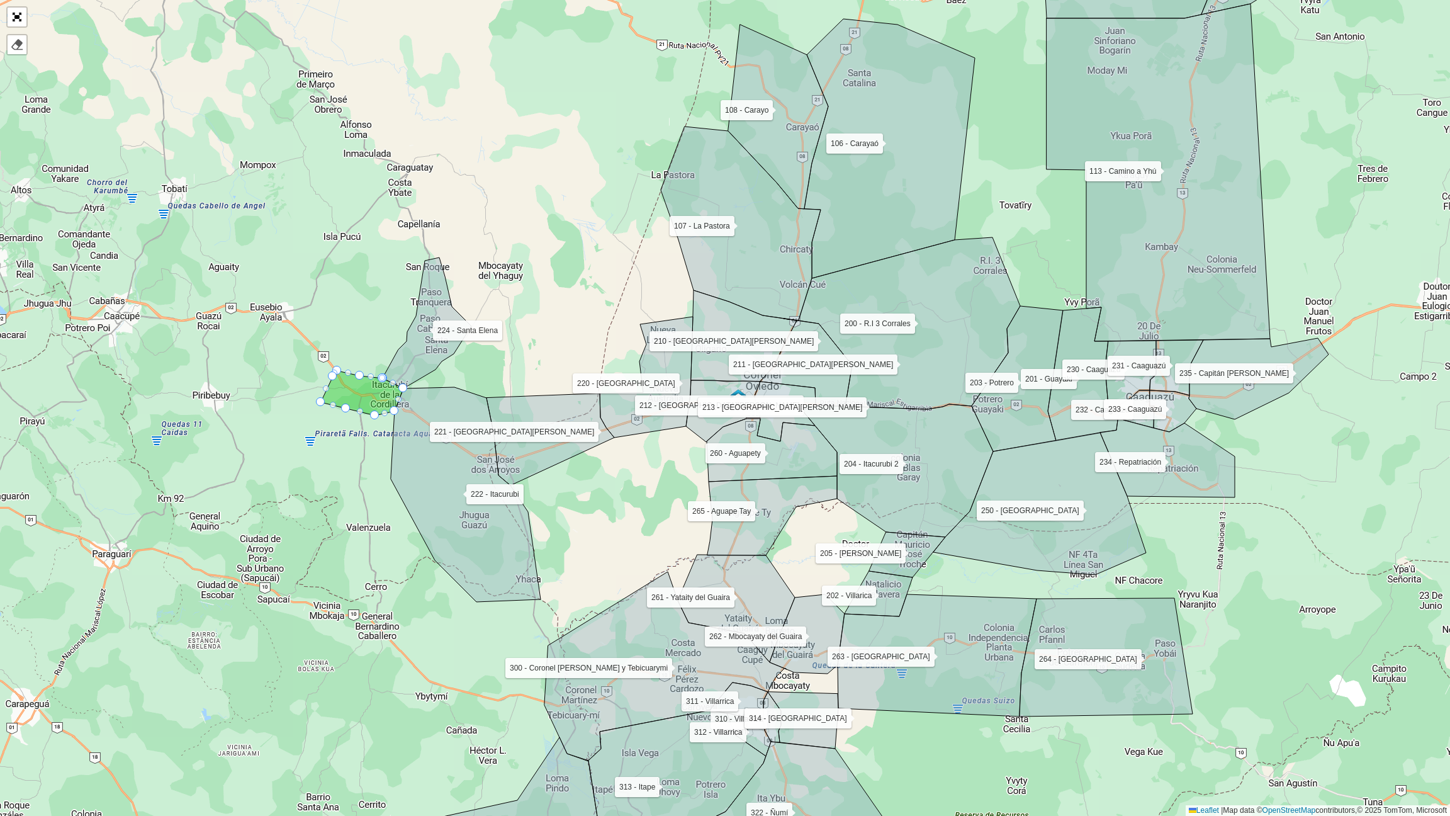
drag, startPoint x: 493, startPoint y: 501, endPoint x: 312, endPoint y: 516, distance: 182.5
click at [312, 516] on div "106 - Carayaó 107 - La Pastora 108 - Carayo 110 - San Joaquin 111 - Yhú 112 - V…" at bounding box center [725, 408] width 1450 height 816
click at [18, 12] on link "Abrir mapa em tela cheia" at bounding box center [17, 17] width 19 height 19
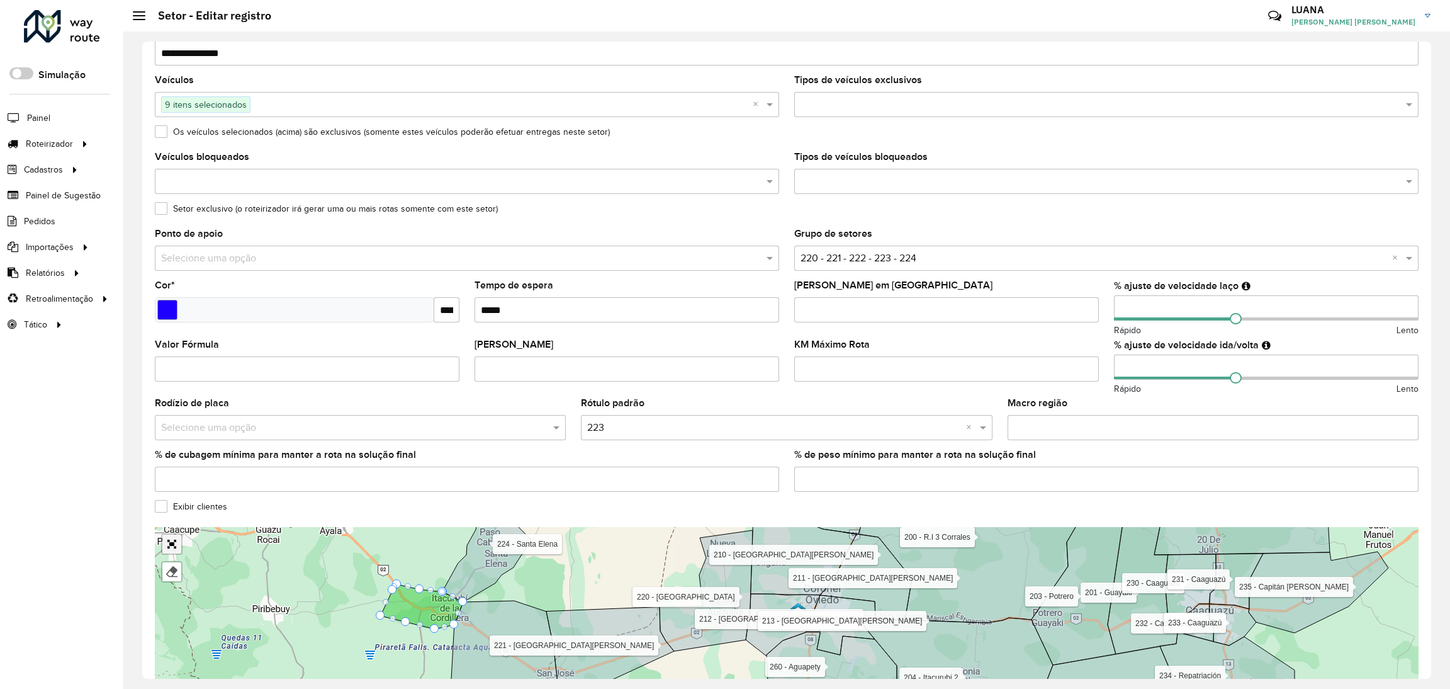
scroll to position [176, 0]
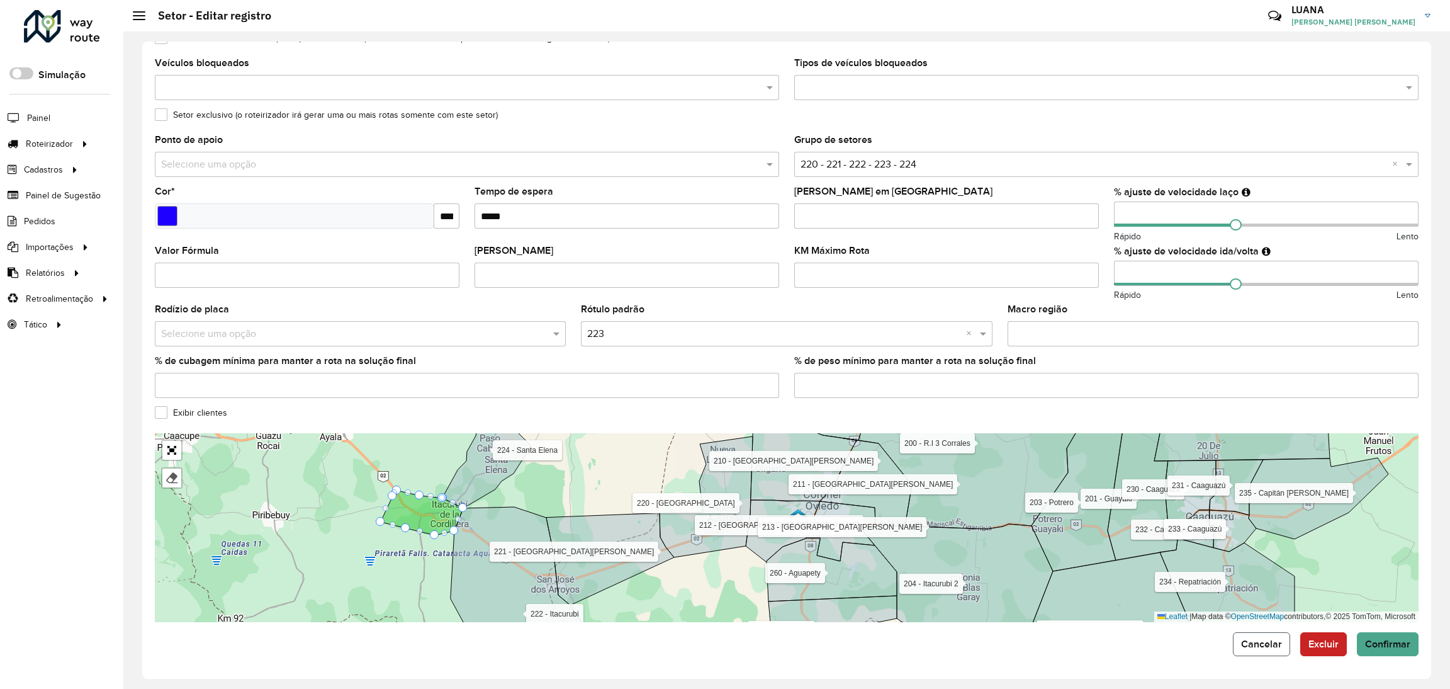
click at [1245, 655] on button "Cancelar" at bounding box center [1261, 644] width 57 height 24
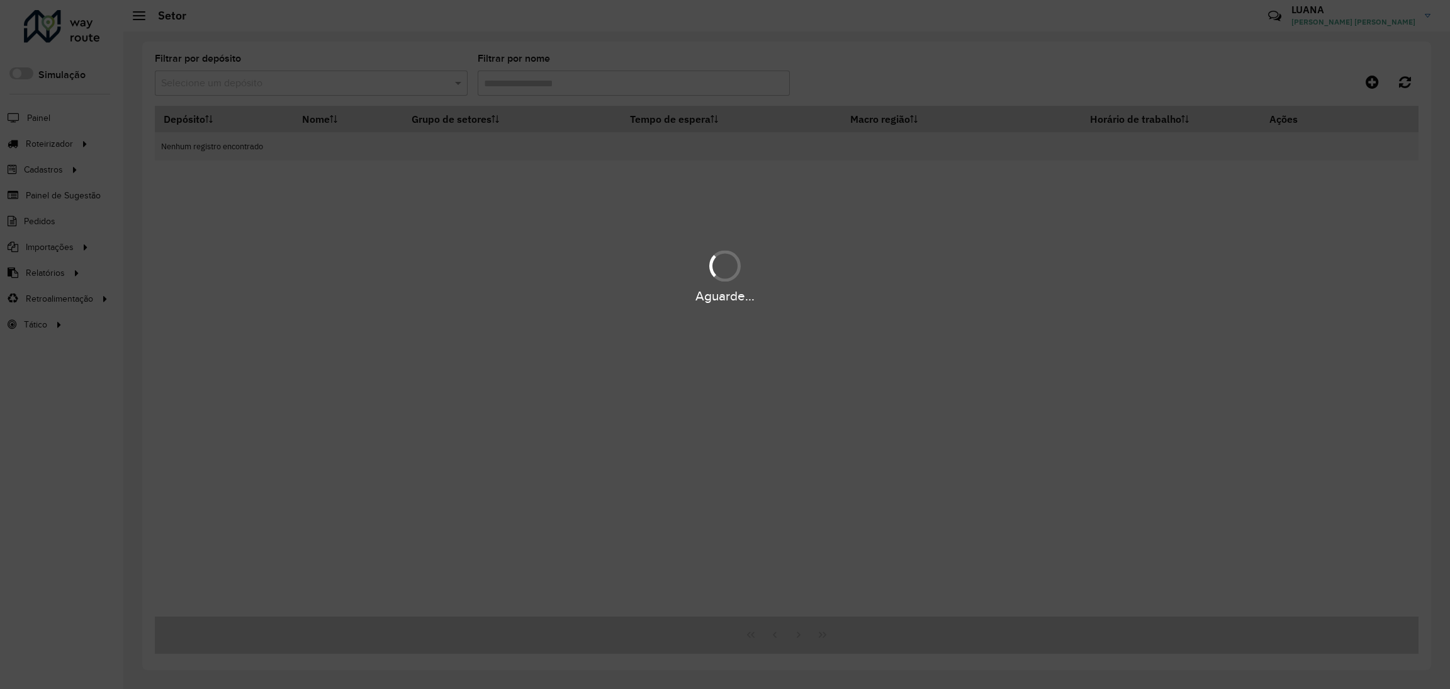
type input "*********"
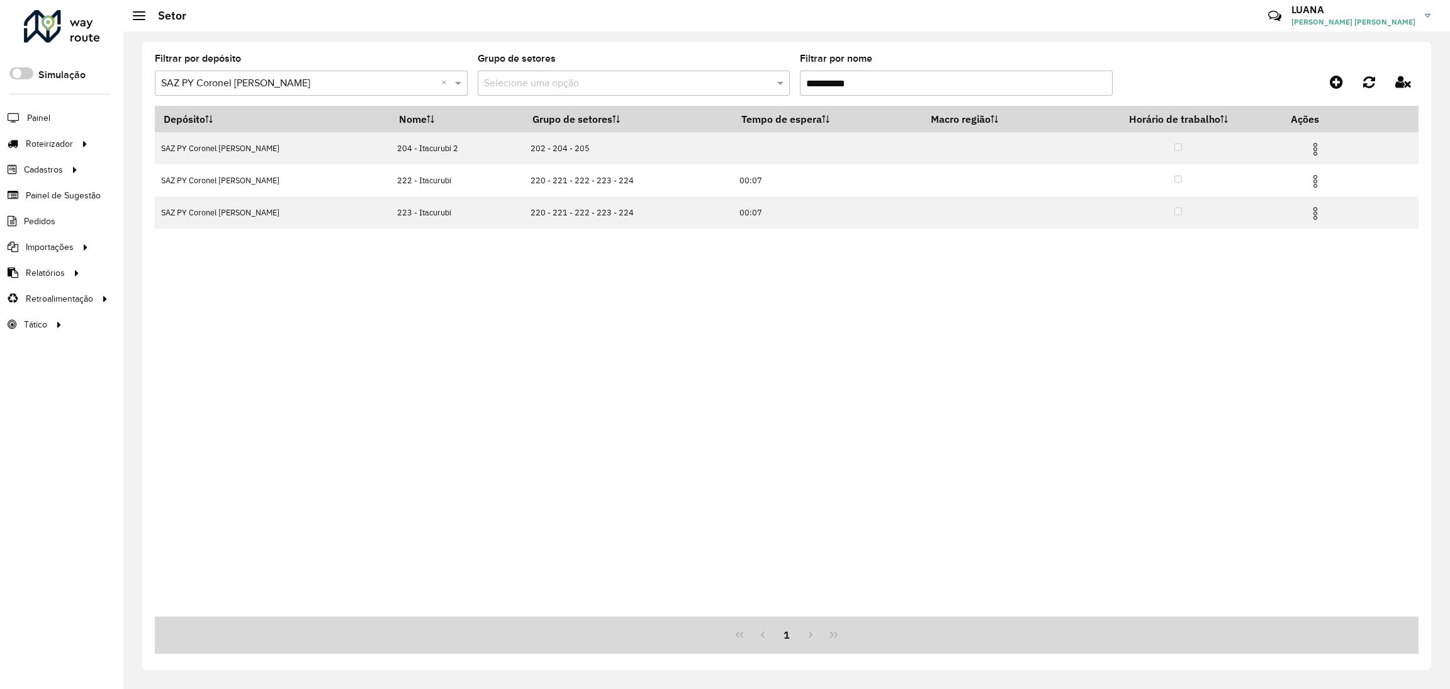
click at [867, 84] on input "*********" at bounding box center [956, 82] width 313 height 25
click at [867, 85] on input "*********" at bounding box center [956, 82] width 313 height 25
paste input "text"
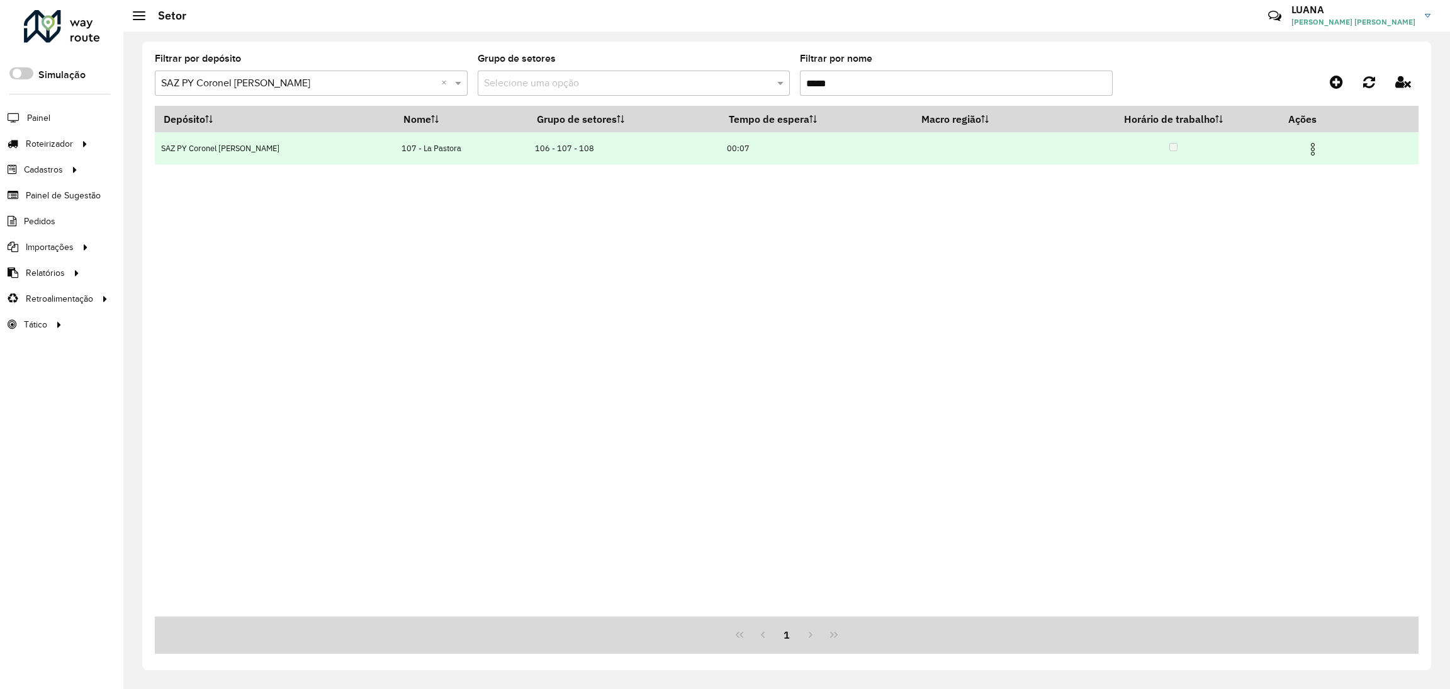
type input "*****"
click at [1305, 143] on img at bounding box center [1312, 149] width 15 height 15
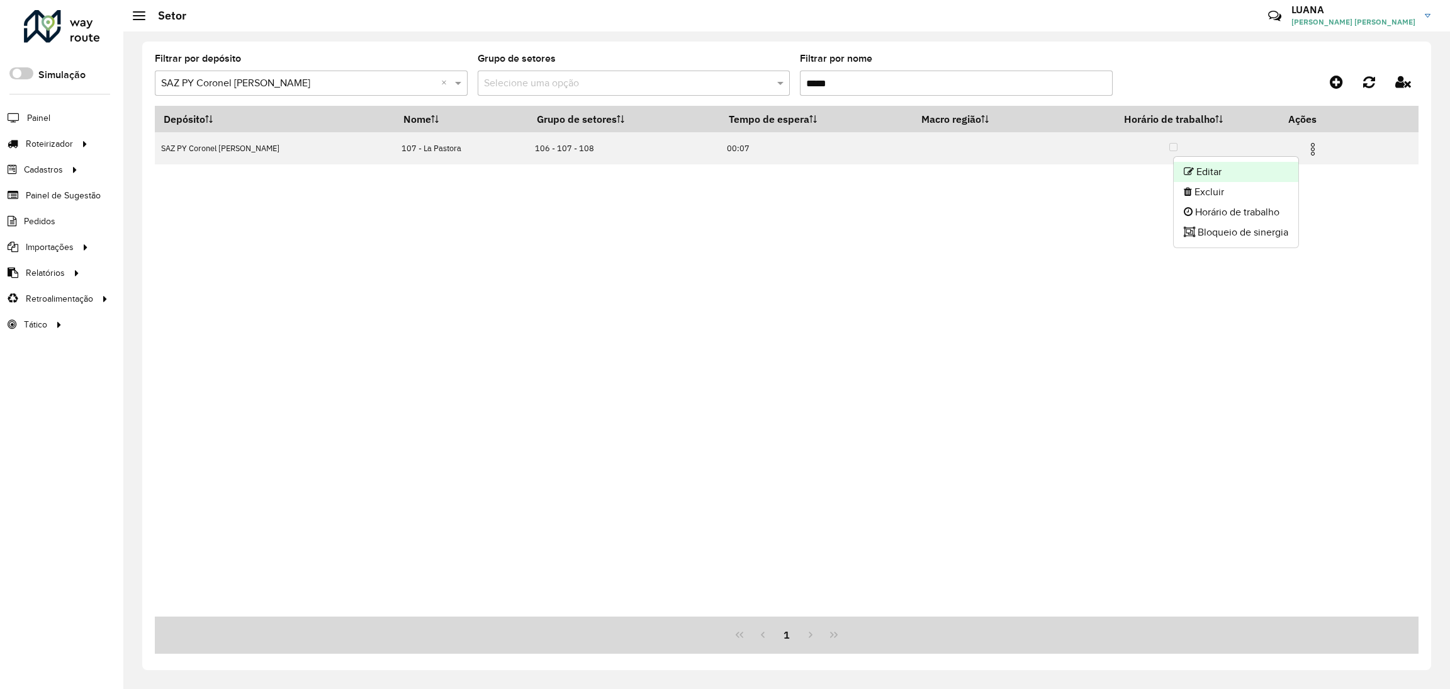
click at [1271, 176] on li "Editar" at bounding box center [1236, 172] width 125 height 20
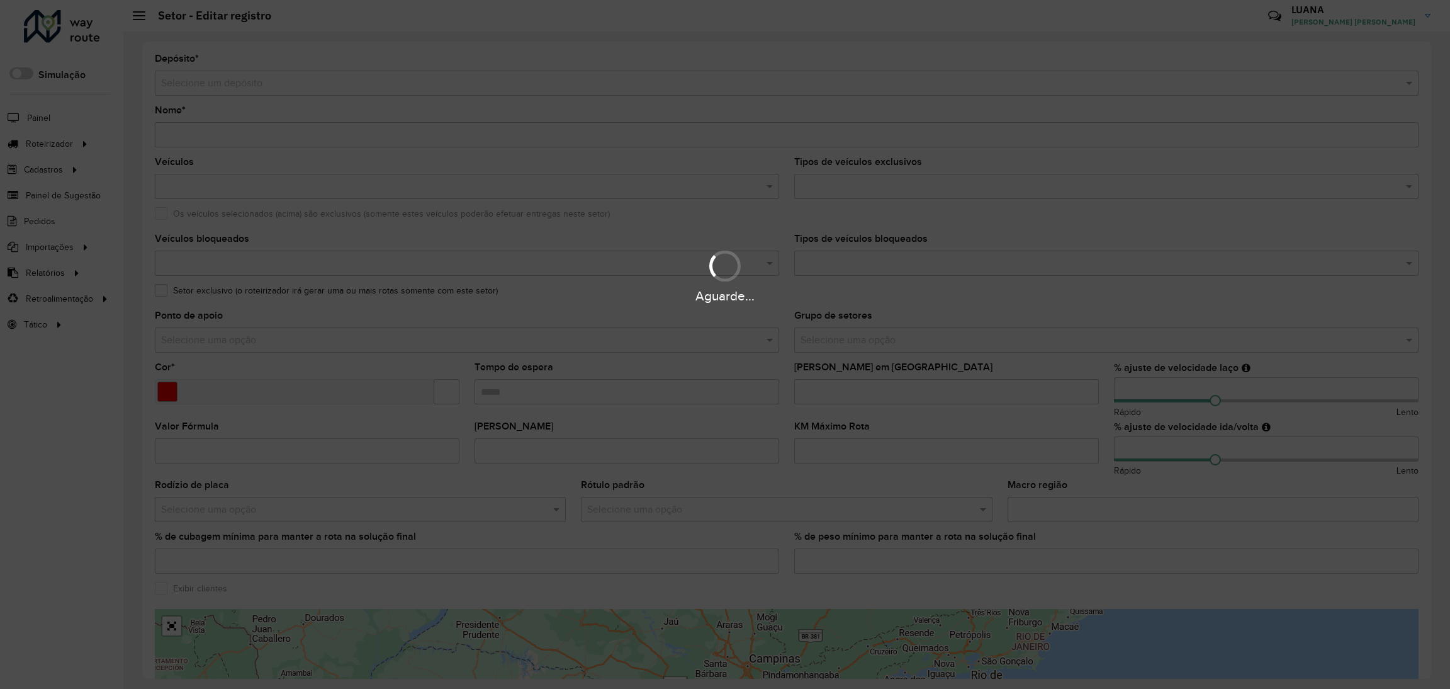
type input "**********"
type input "*******"
type input "*****"
type input "**"
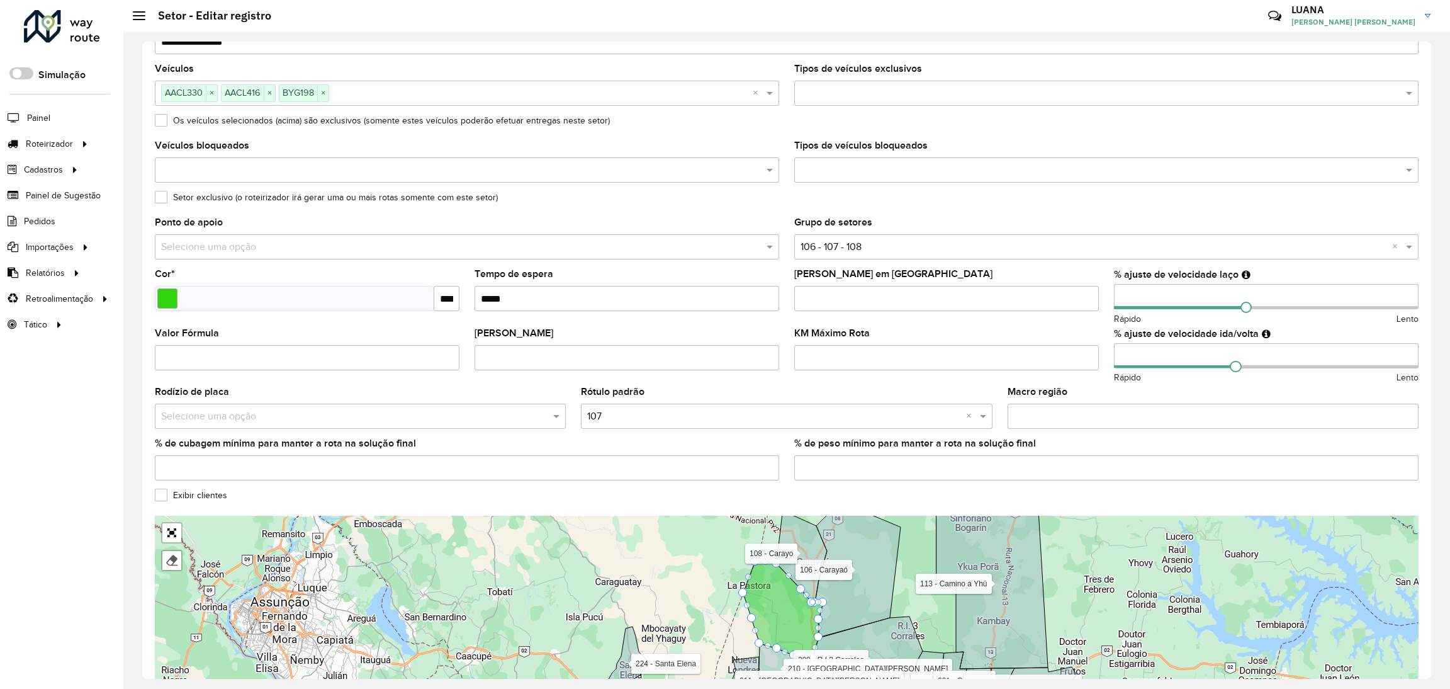
scroll to position [94, 0]
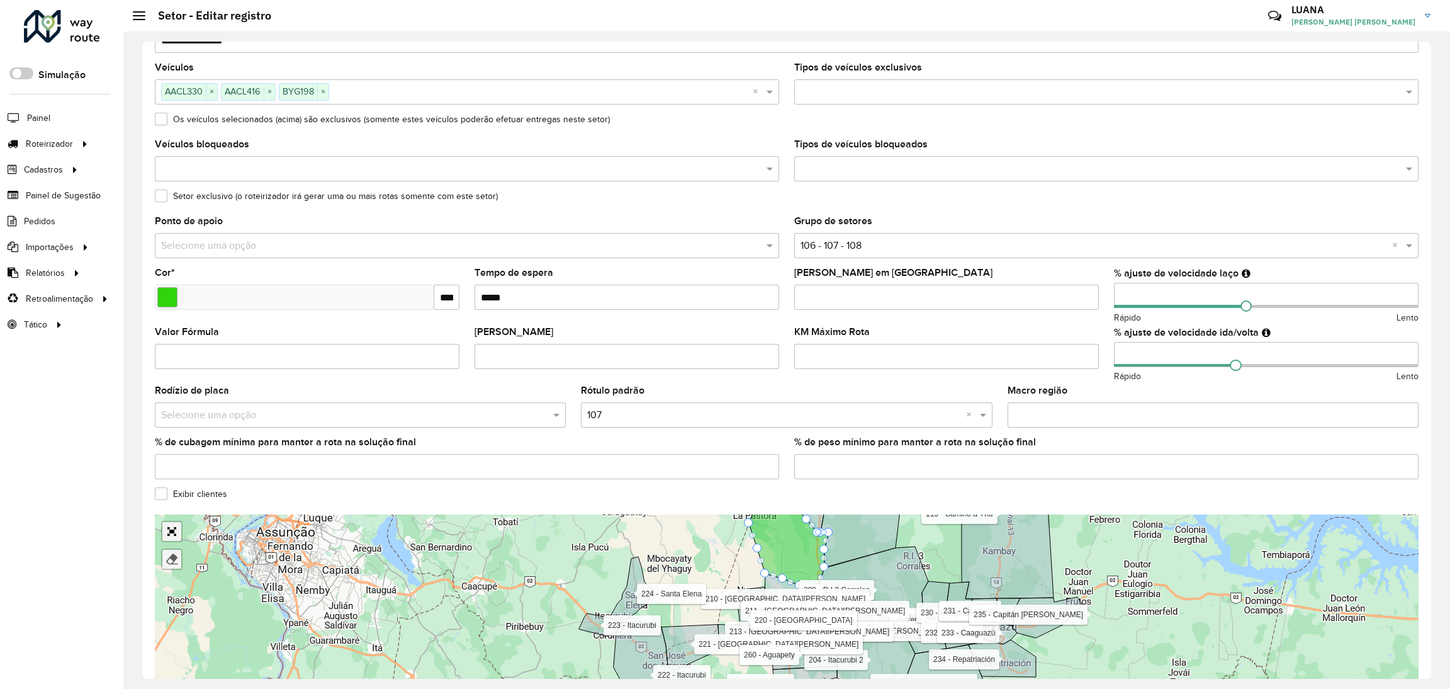
click at [169, 538] on div "Finalizar" at bounding box center [169, 541] width 28 height 55
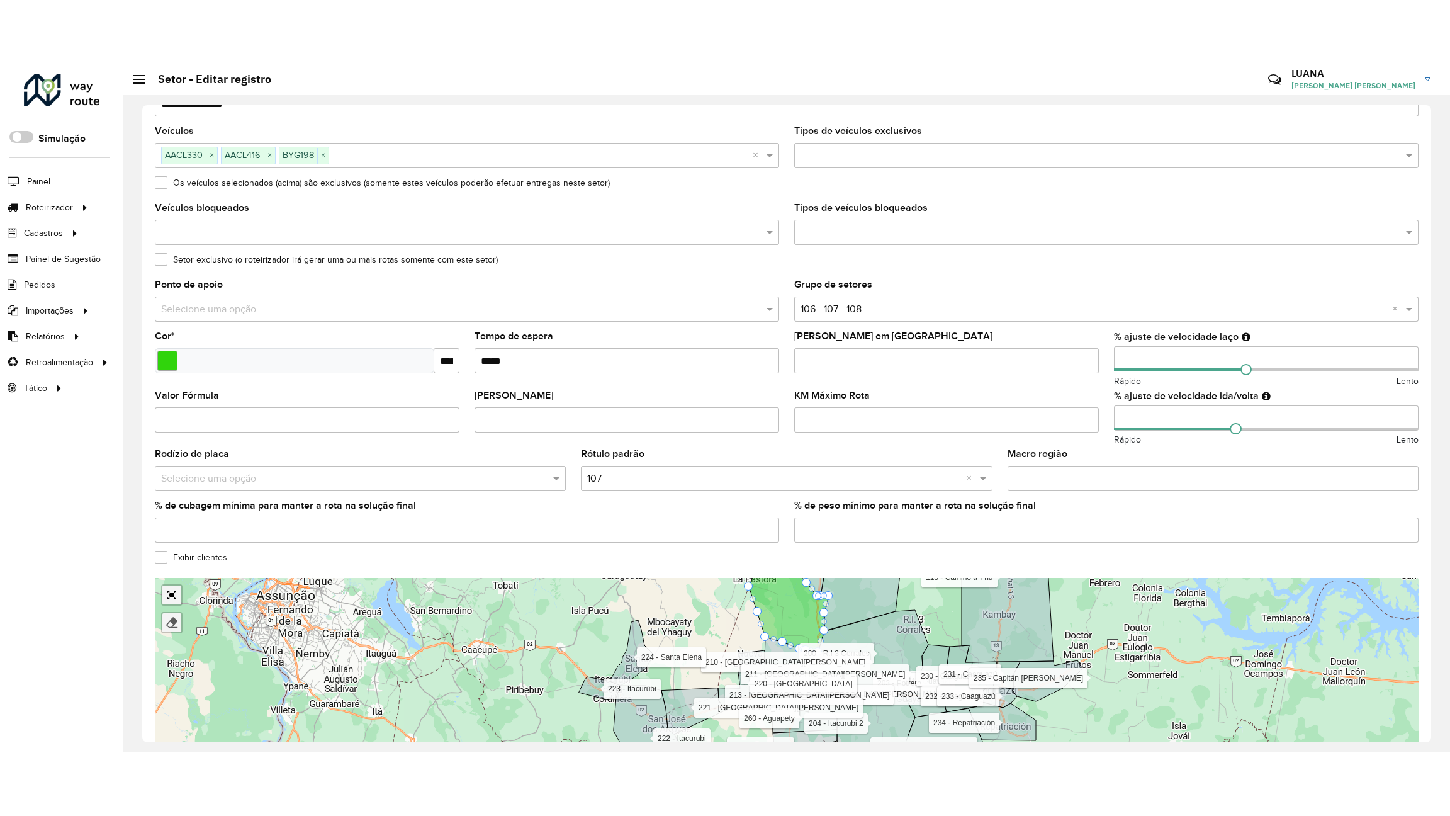
scroll to position [119, 0]
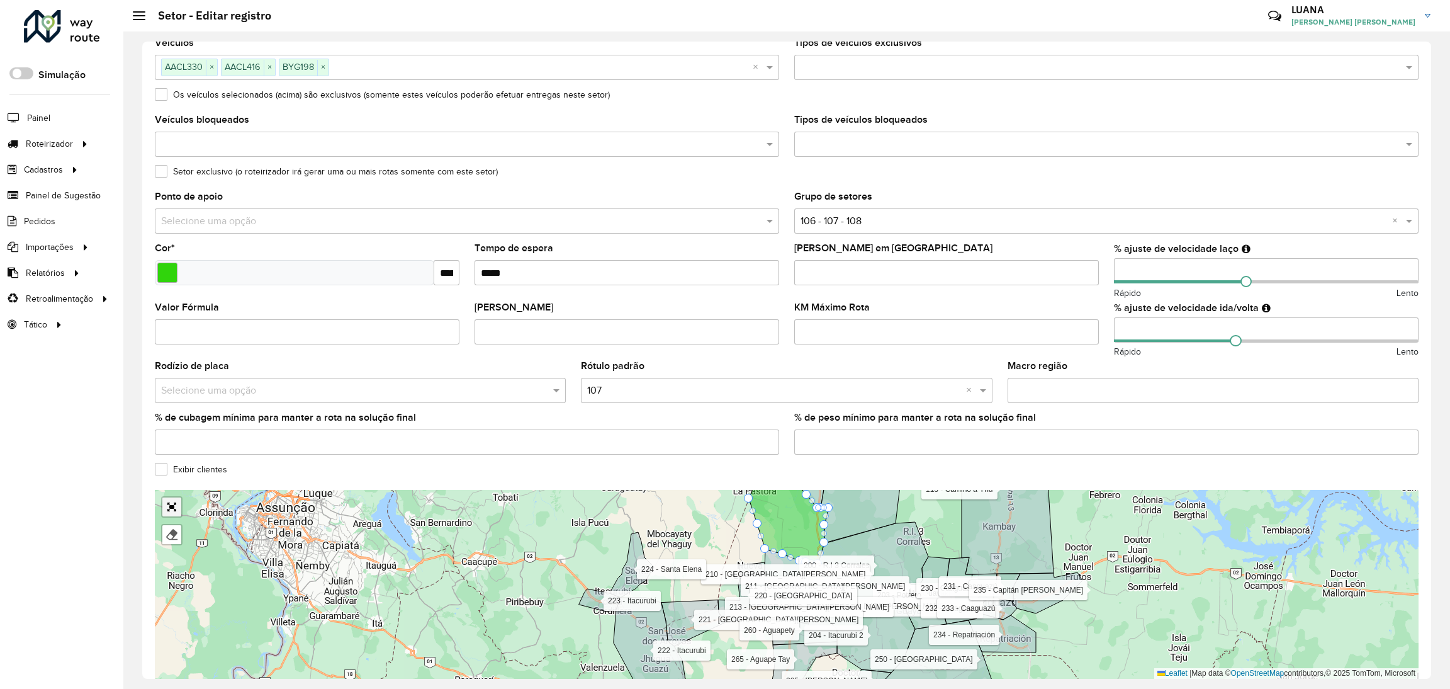
click at [172, 504] on link "Abrir mapa em tela cheia" at bounding box center [171, 506] width 19 height 19
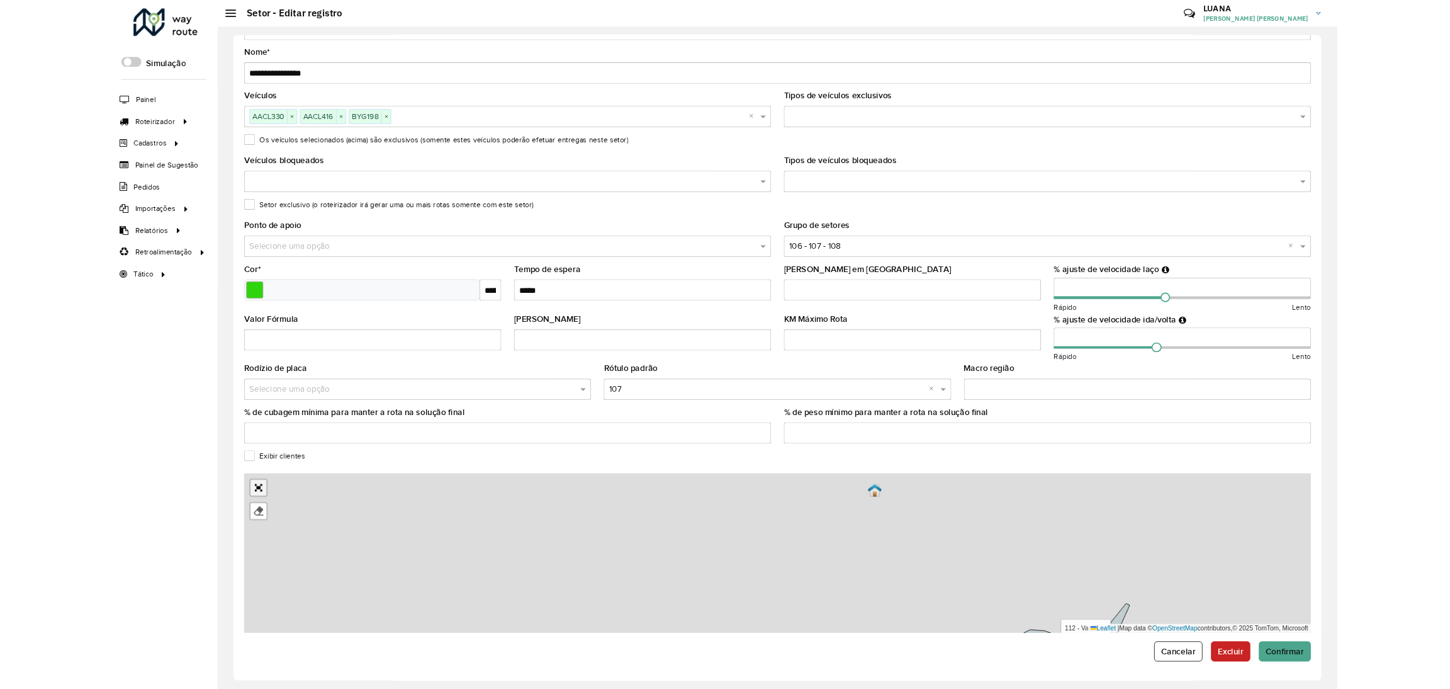
scroll to position [0, 0]
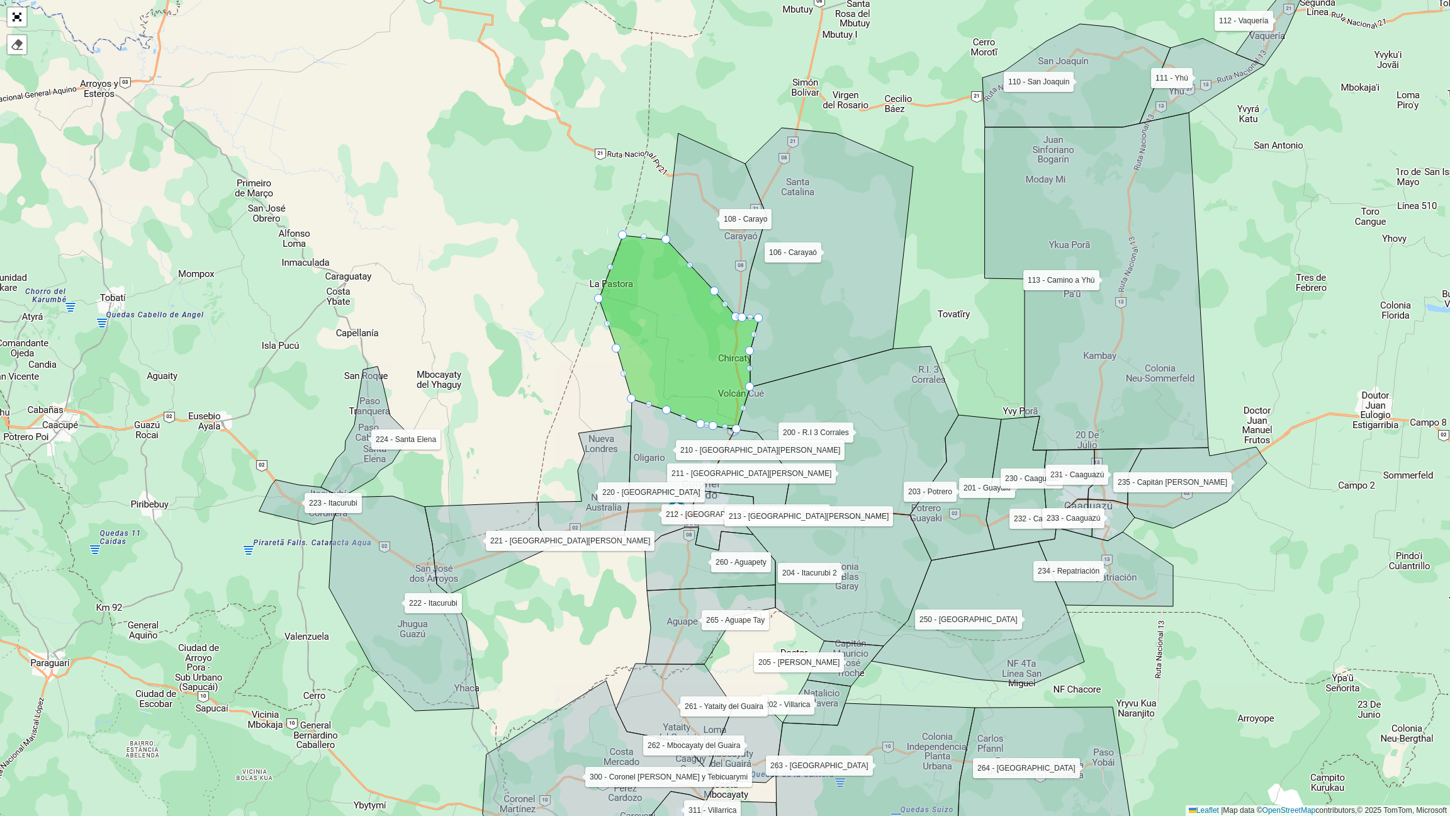
click at [500, 322] on div "106 - Carayaó 108 - Carayo 110 - San Joaquin 111 - Yhú 112 - Vaquería 113 - Cam…" at bounding box center [725, 408] width 1450 height 816
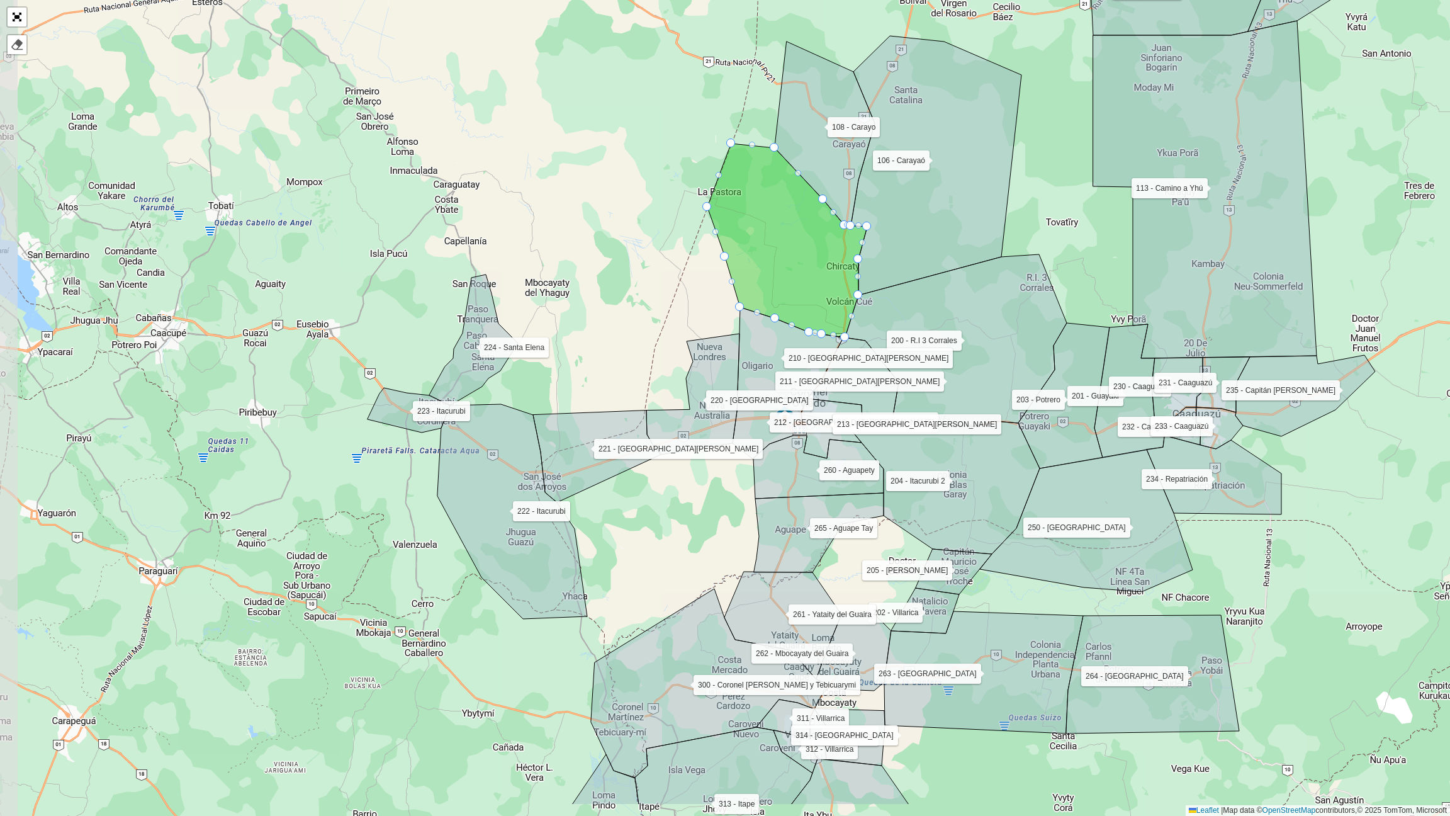
drag, startPoint x: 492, startPoint y: 304, endPoint x: 602, endPoint y: 211, distance: 143.8
click at [602, 211] on div "106 - Carayaó 108 - Carayo 110 - San Joaquin 111 - Yhú 112 - Vaquería 113 - Cam…" at bounding box center [725, 408] width 1450 height 816
click at [8, 18] on link "Abrir mapa em tela cheia" at bounding box center [17, 17] width 19 height 19
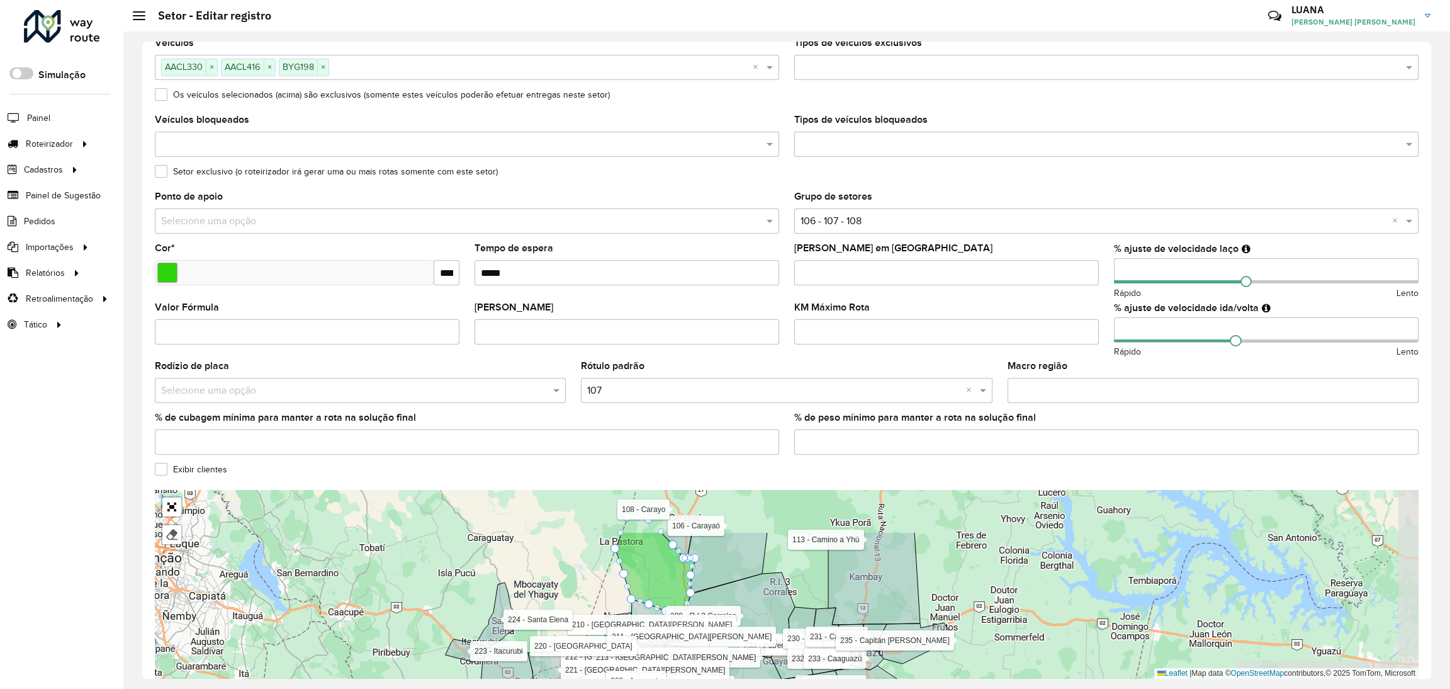
drag, startPoint x: 781, startPoint y: 546, endPoint x: 588, endPoint y: 606, distance: 201.7
click at [588, 606] on div "106 - Carayaó 108 - Carayo 110 - San Joaquin 111 - Yhú 112 - Vaquería 113 - Cam…" at bounding box center [787, 584] width 1264 height 189
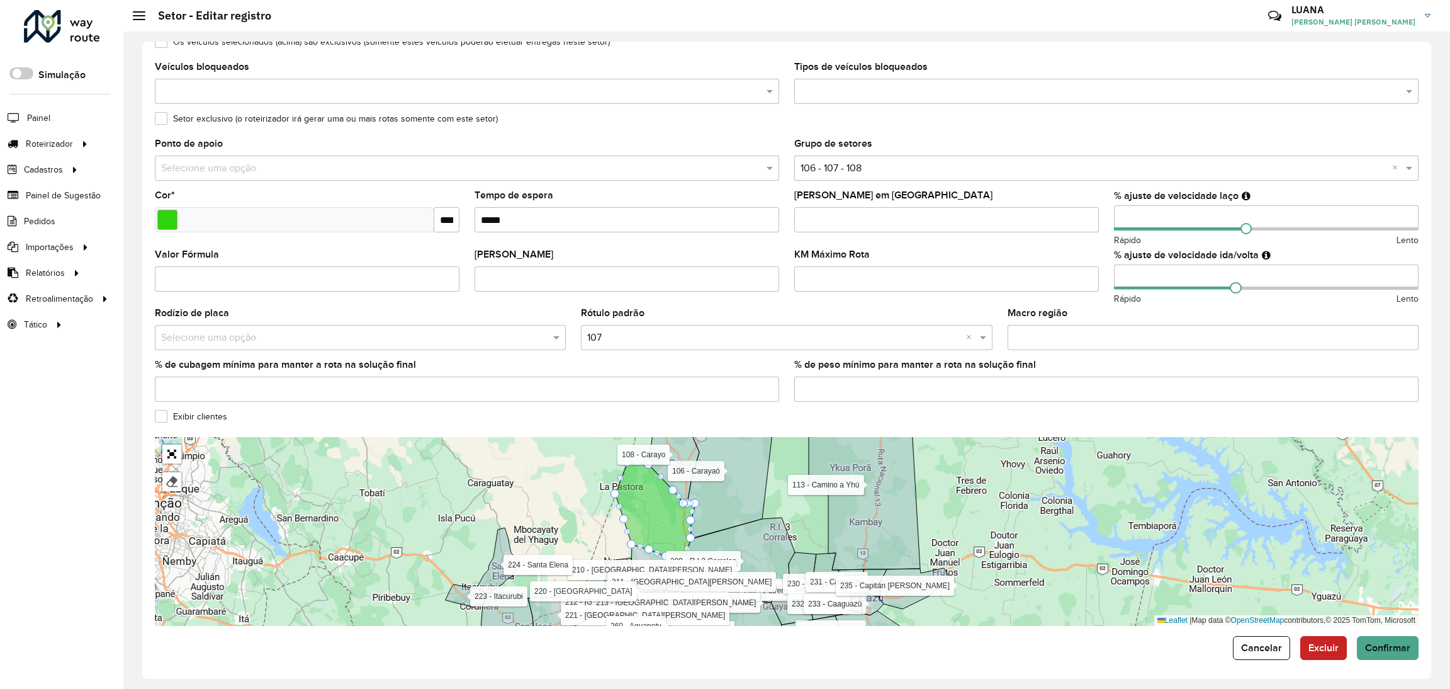
scroll to position [176, 0]
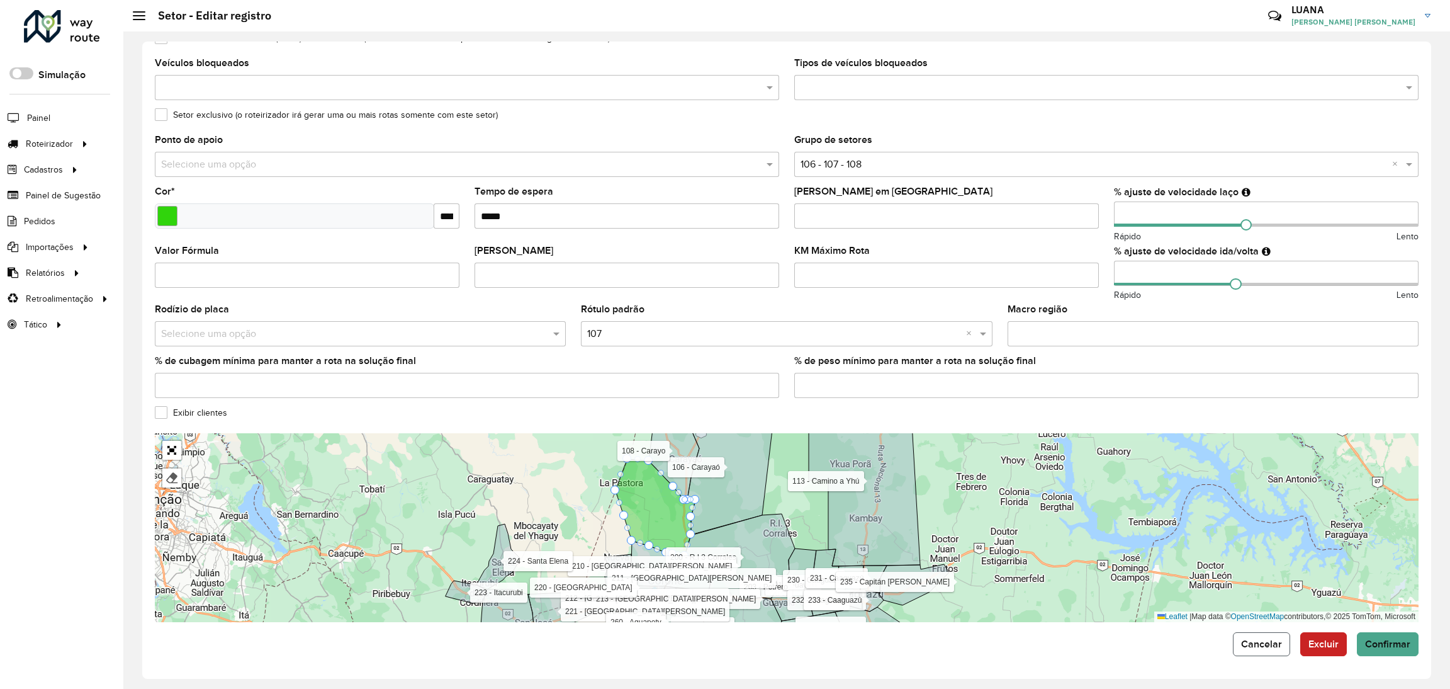
click at [1272, 646] on span "Cancelar" at bounding box center [1261, 643] width 41 height 11
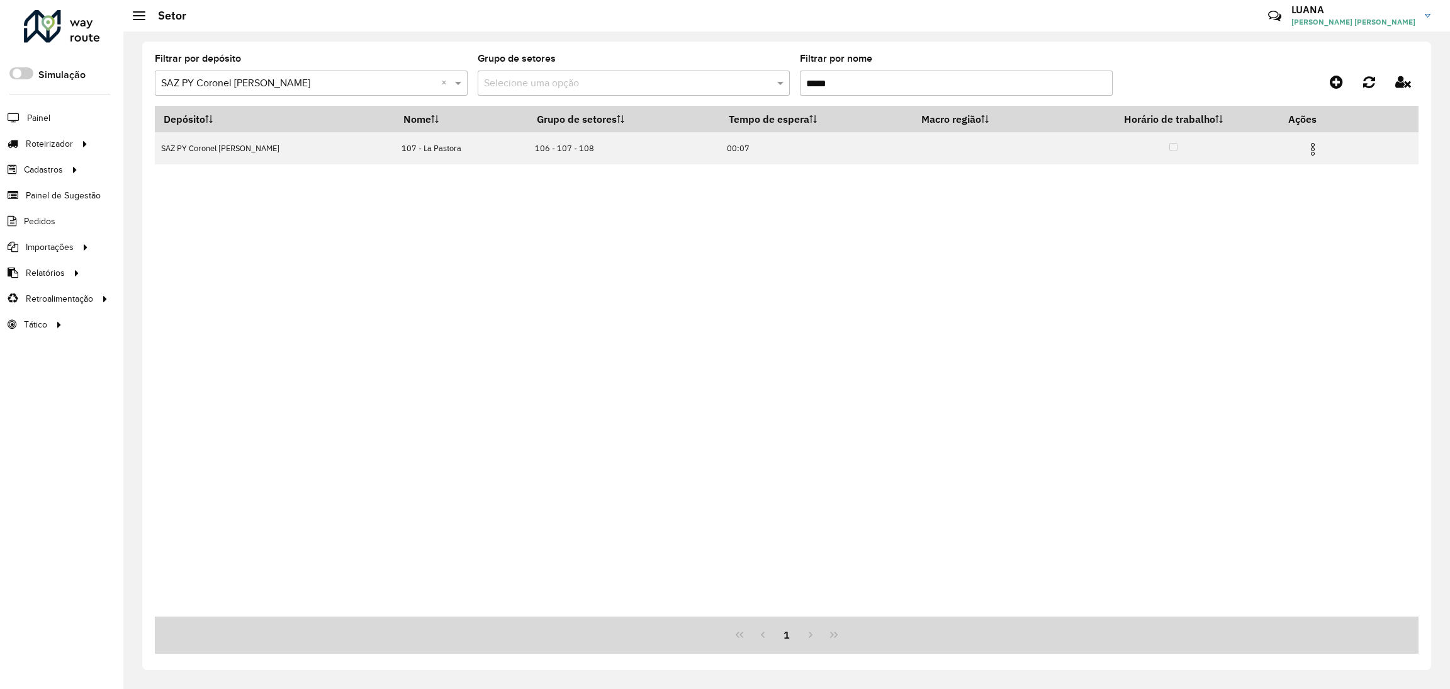
click at [869, 88] on input "*****" at bounding box center [956, 82] width 313 height 25
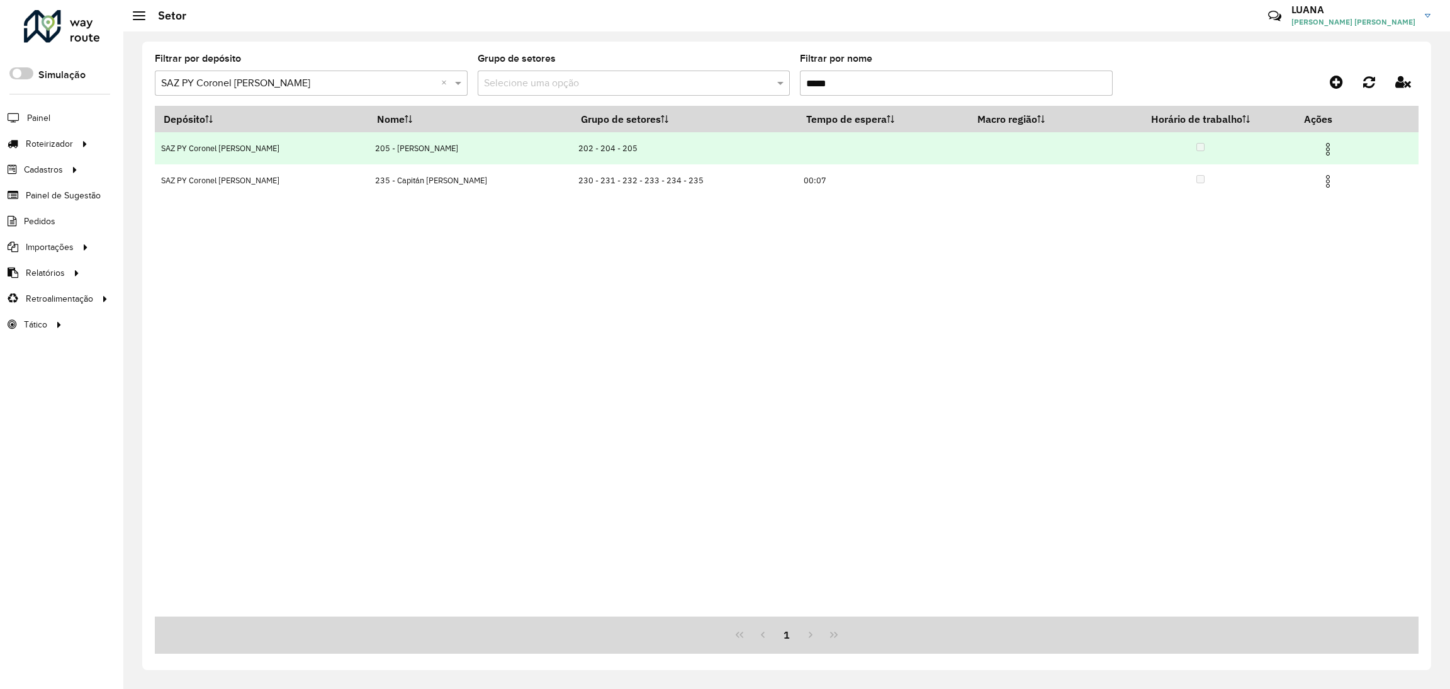
type input "*****"
click at [1321, 155] on img at bounding box center [1328, 149] width 15 height 15
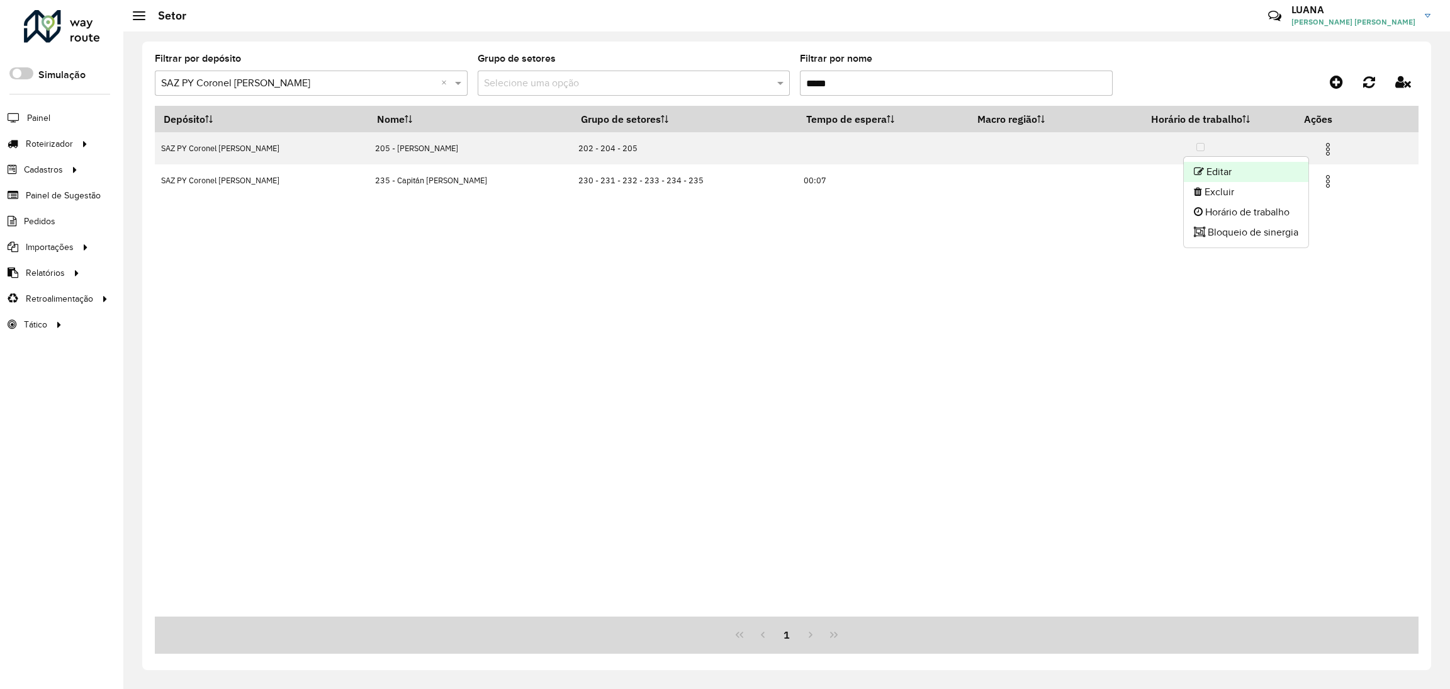
click at [1261, 172] on li "Editar" at bounding box center [1246, 172] width 125 height 20
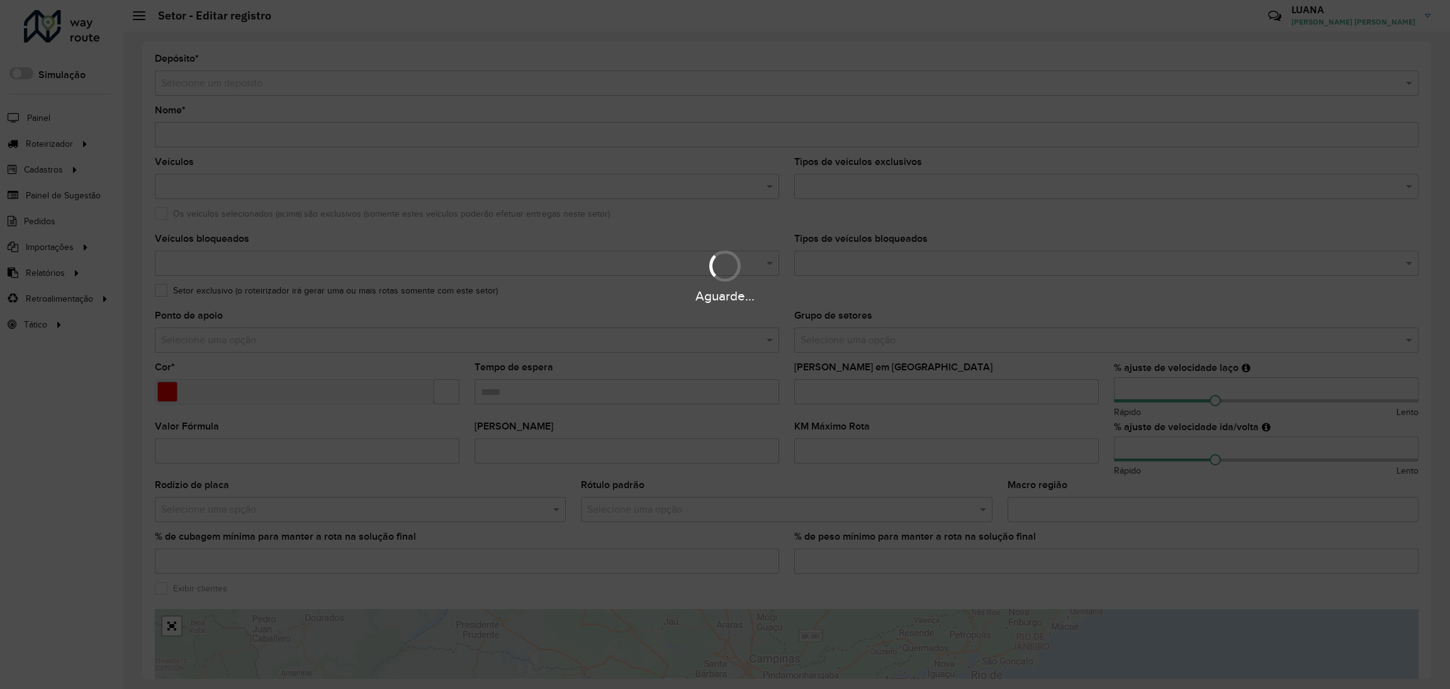
type input "**********"
type input "*******"
type input "**"
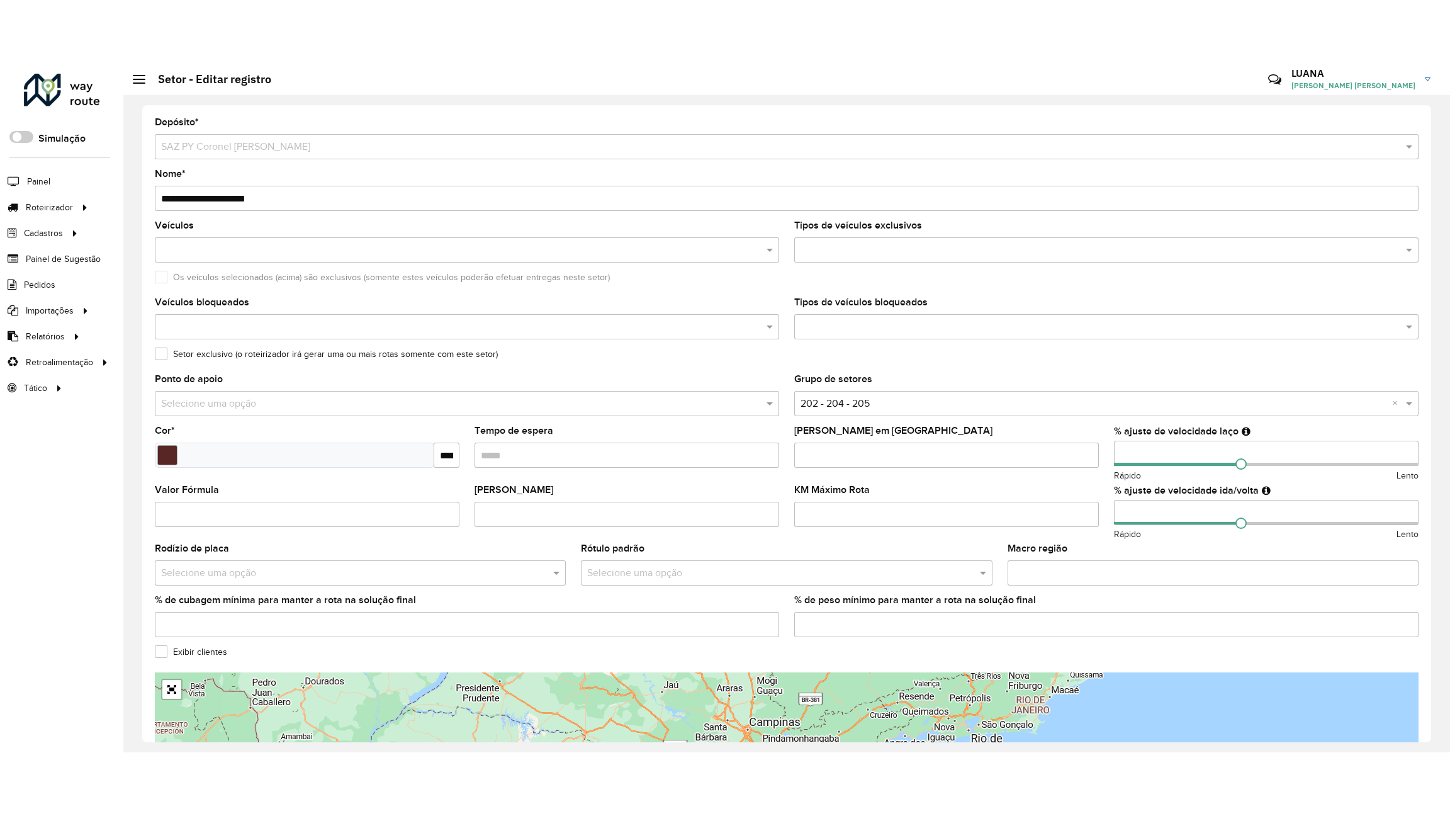
scroll to position [176, 0]
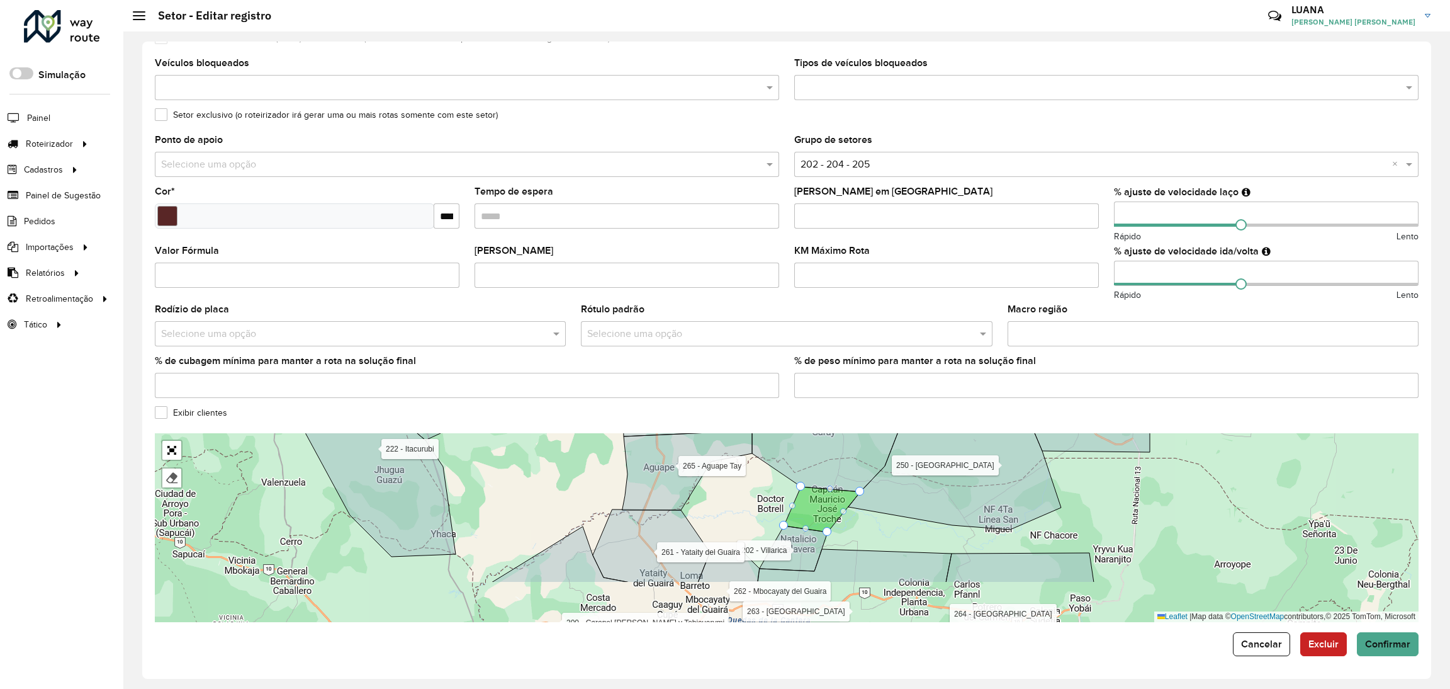
drag, startPoint x: 754, startPoint y: 567, endPoint x: 754, endPoint y: 503, distance: 63.6
click at [754, 503] on div "106 - Carayaó 107 - La Pastora 108 - Carayo 110 - San Joaquin 111 - Yhú 112 - V…" at bounding box center [787, 527] width 1264 height 189
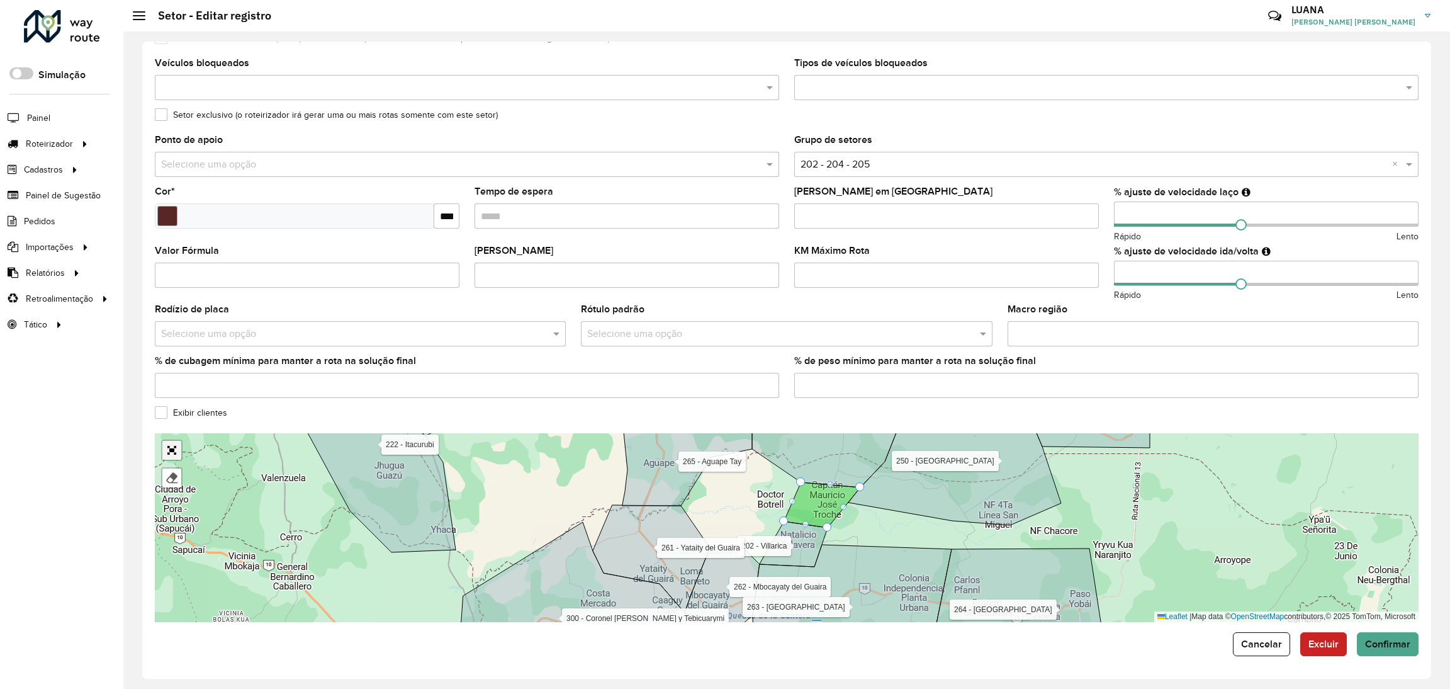
click at [167, 453] on link "Abrir mapa em tela cheia" at bounding box center [171, 450] width 19 height 19
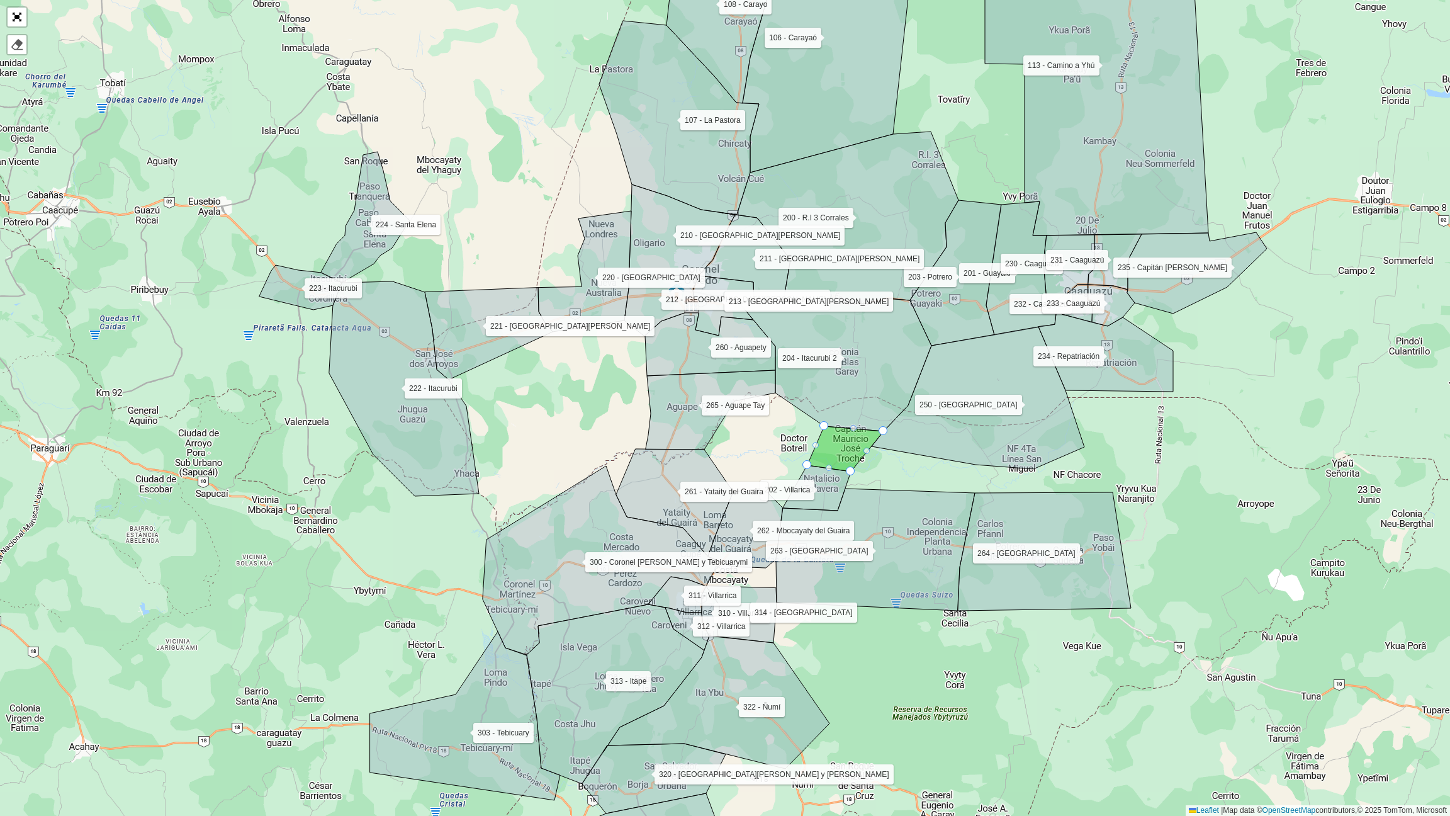
drag, startPoint x: 849, startPoint y: 562, endPoint x: 918, endPoint y: 641, distance: 105.7
click at [918, 641] on div "106 - Carayaó 107 - La Pastora 108 - Carayo 110 - San Joaquin 111 - Yhú 112 - V…" at bounding box center [725, 408] width 1450 height 816
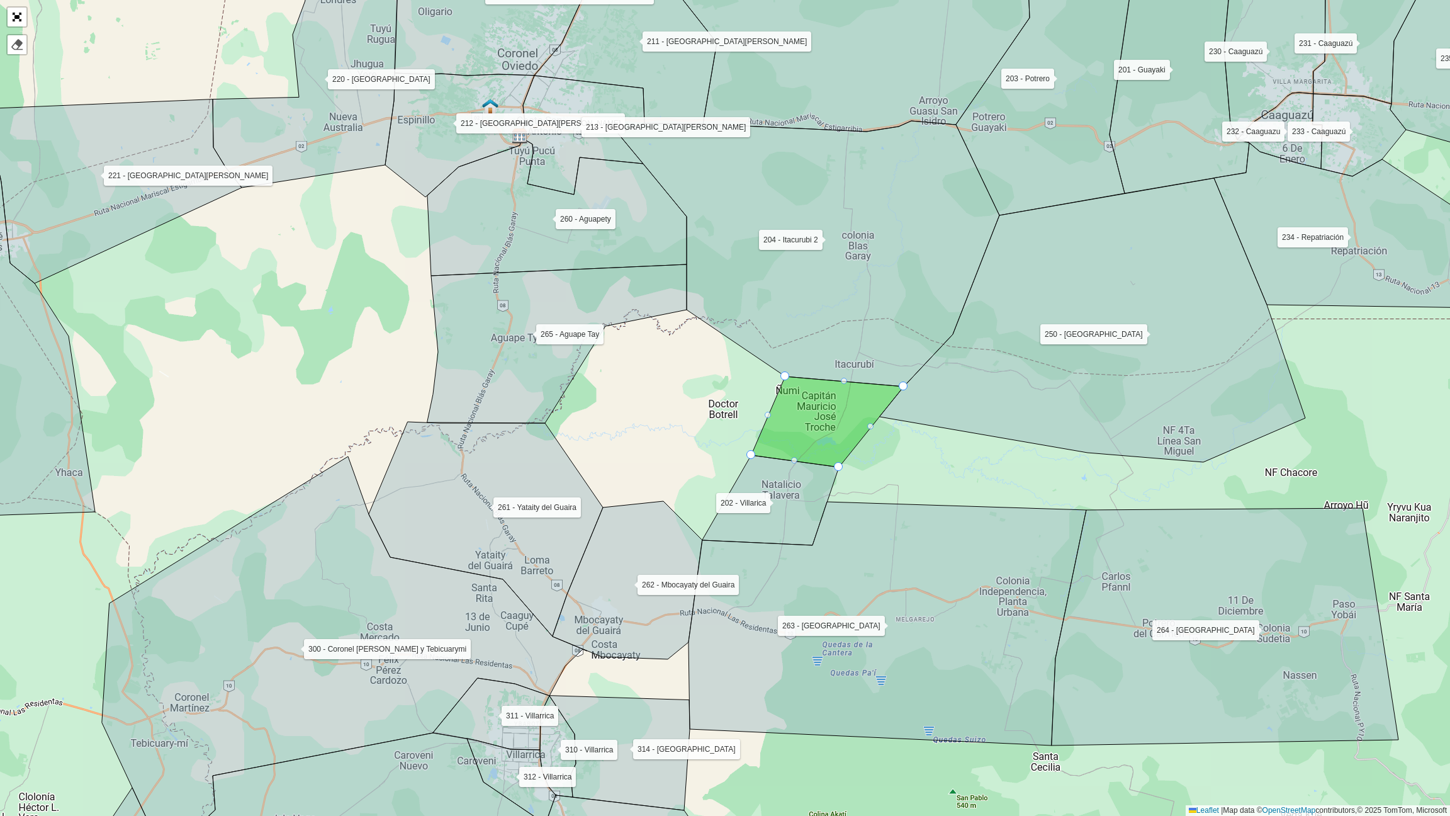
drag, startPoint x: 935, startPoint y: 519, endPoint x: 939, endPoint y: 504, distance: 15.7
click at [939, 504] on div "106 - Carayaó 107 - La Pastora 108 - Carayo 110 - San Joaquin 111 - Yhú 112 - V…" at bounding box center [725, 408] width 1450 height 816
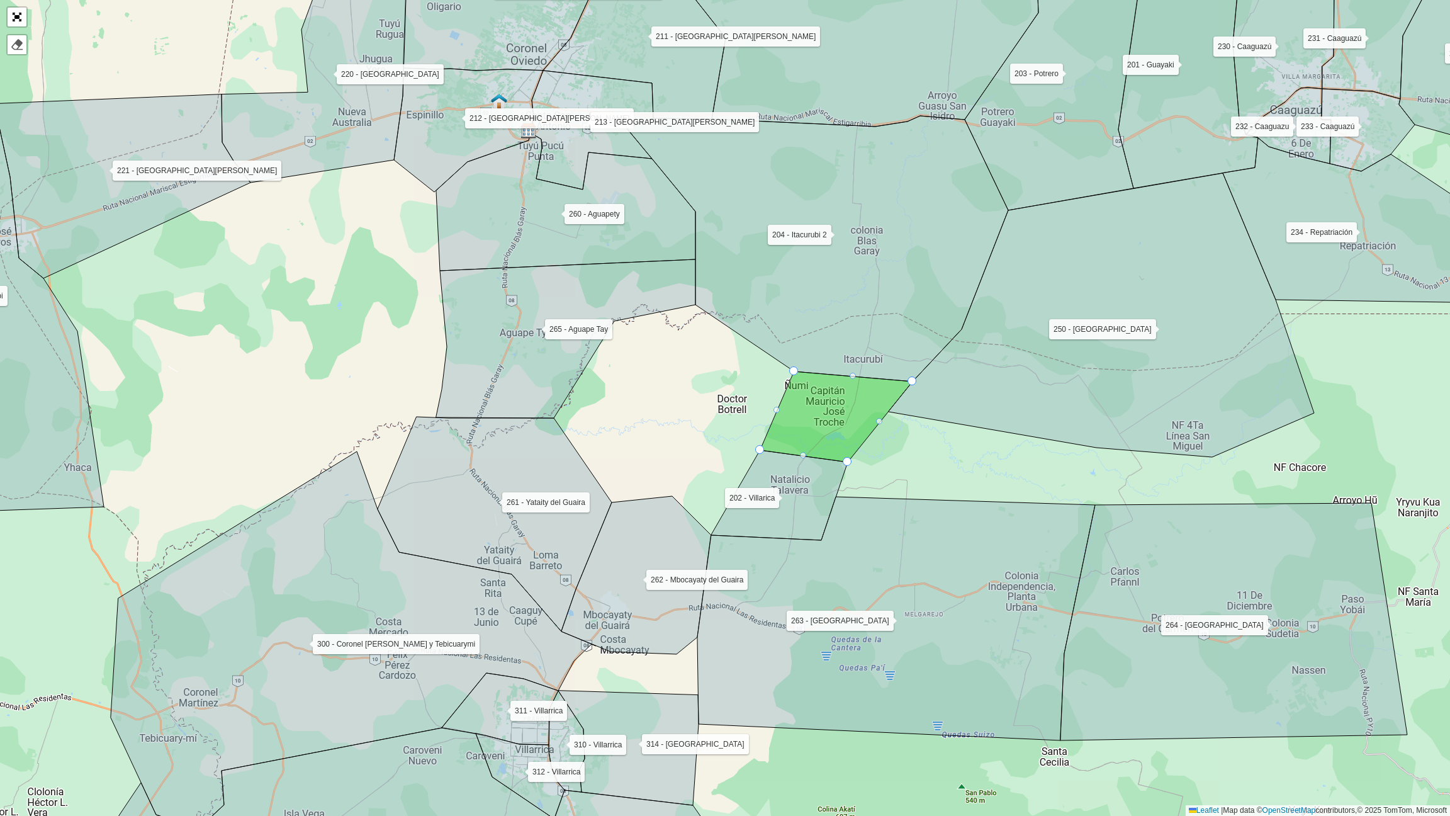
drag, startPoint x: 964, startPoint y: 493, endPoint x: 972, endPoint y: 488, distance: 9.3
click at [974, 487] on div "106 - Carayaó 107 - La Pastora 108 - Carayo 110 - San Joaquin 111 - Yhú 112 - V…" at bounding box center [725, 408] width 1450 height 816
drag, startPoint x: 27, startPoint y: 20, endPoint x: 21, endPoint y: 26, distance: 8.0
click at [24, 23] on div "106 - Carayaó 107 - La Pastora 108 - Carayo 110 - San Joaquin 111 - Yhú 112 - V…" at bounding box center [725, 408] width 1450 height 816
click at [14, 21] on link "Abrir mapa em tela cheia" at bounding box center [17, 17] width 19 height 19
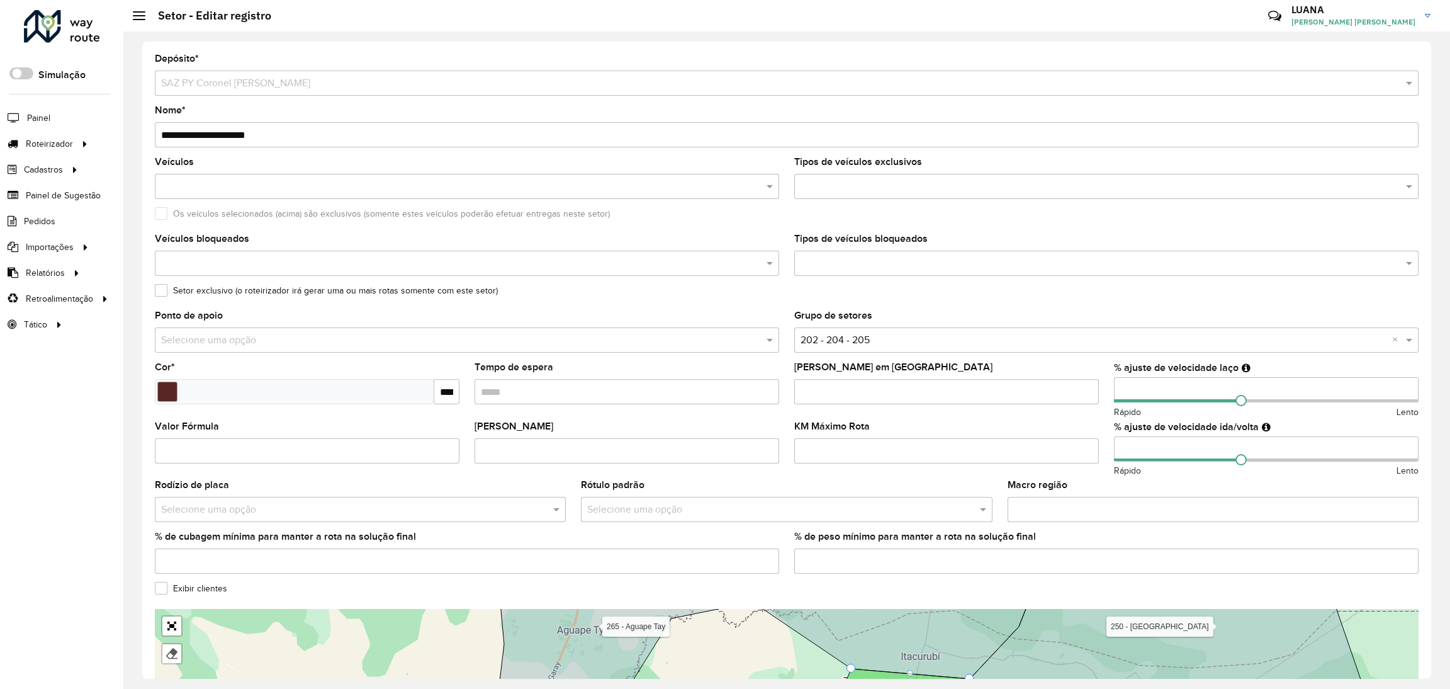
drag, startPoint x: 186, startPoint y: 137, endPoint x: 297, endPoint y: 133, distance: 110.8
click at [297, 133] on input "**********" at bounding box center [787, 134] width 1264 height 25
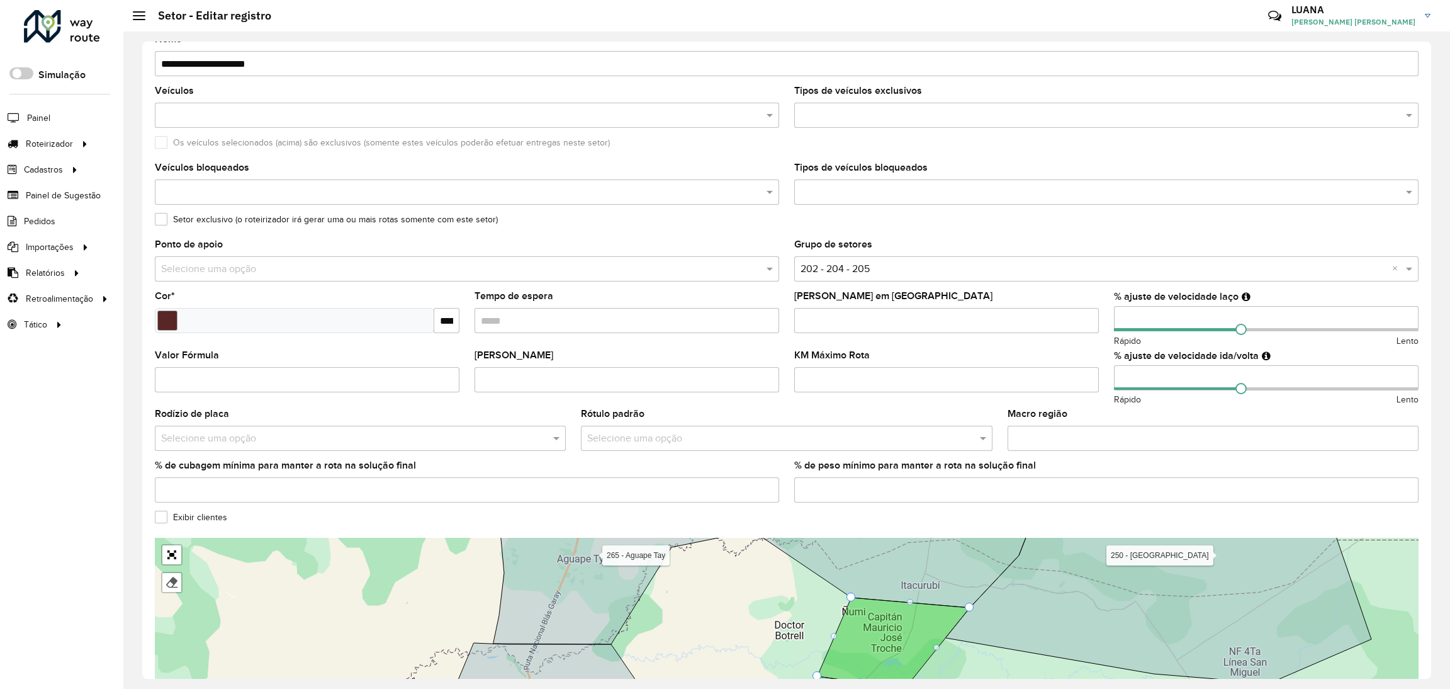
scroll to position [176, 0]
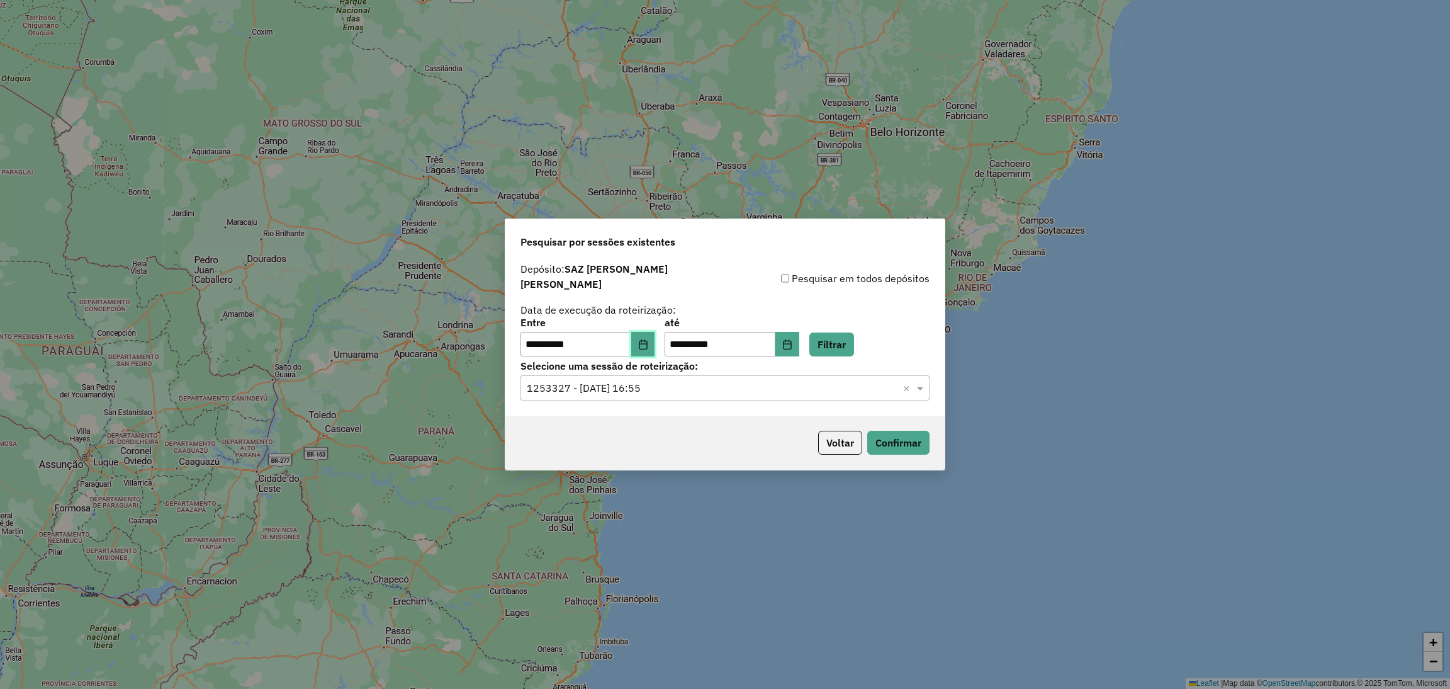
click at [653, 332] on button "Choose Date" at bounding box center [643, 344] width 24 height 25
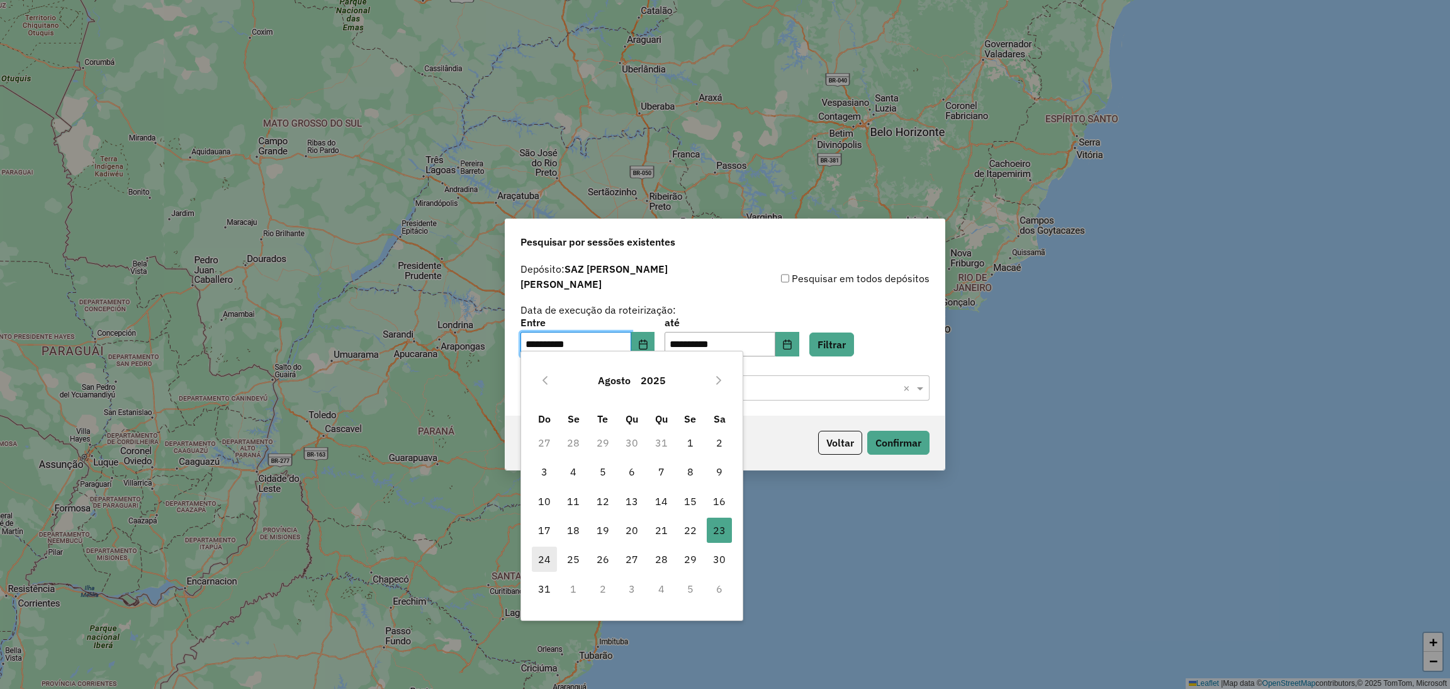
click at [545, 556] on span "24" at bounding box center [544, 558] width 25 height 25
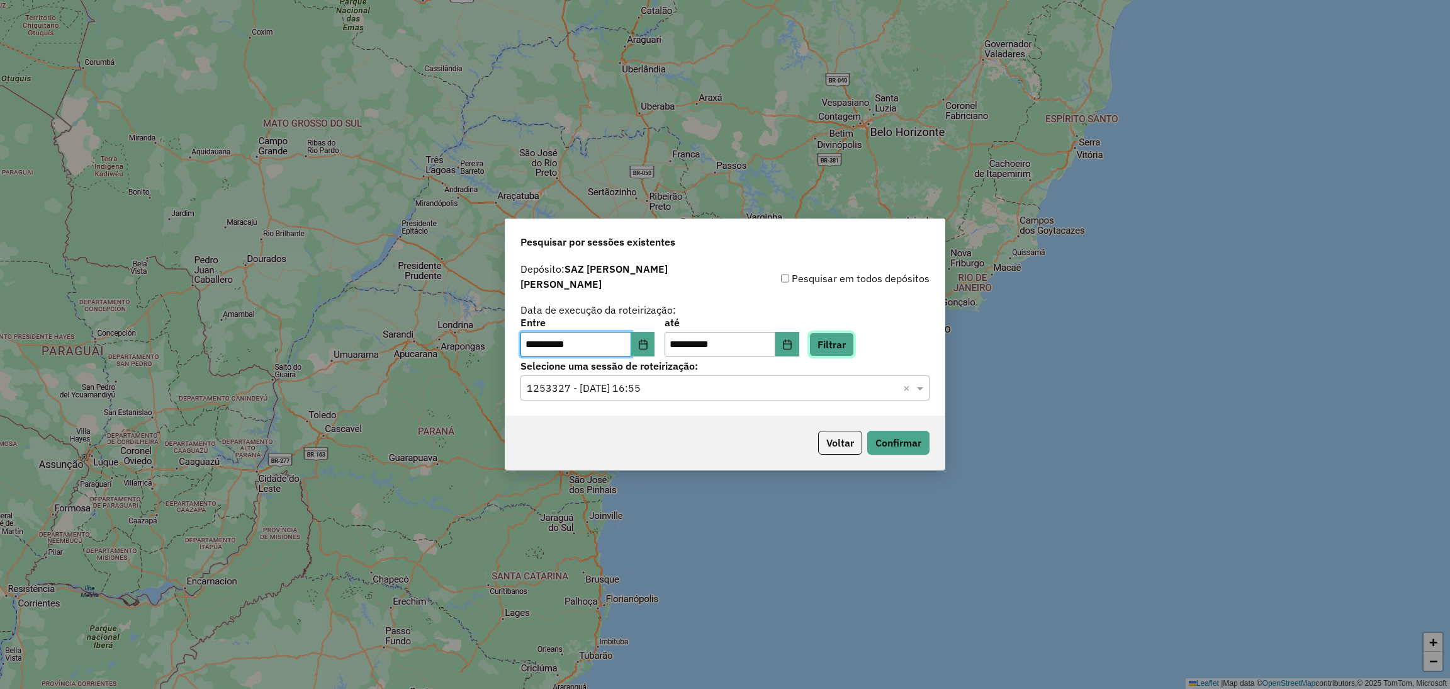
click at [854, 337] on button "Filtrar" at bounding box center [831, 344] width 45 height 24
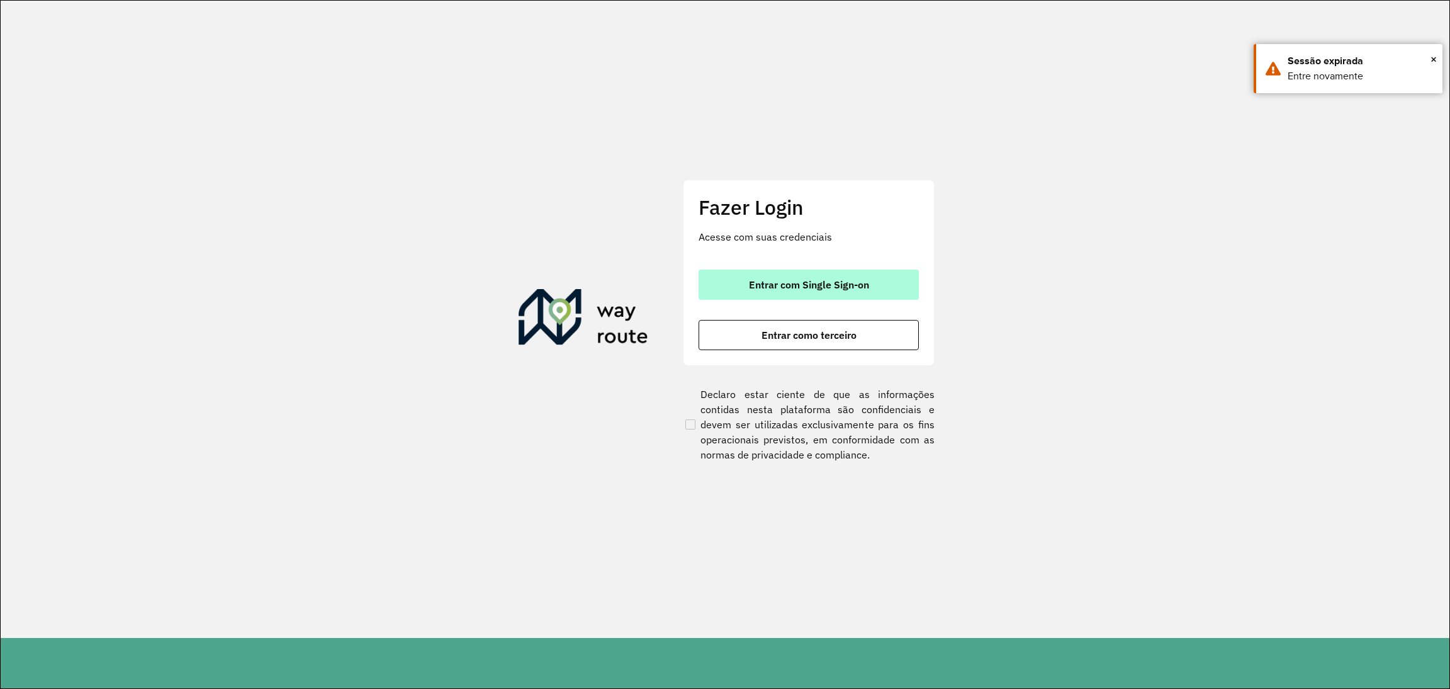
click at [820, 283] on span "Entrar com Single Sign-on" at bounding box center [809, 284] width 120 height 10
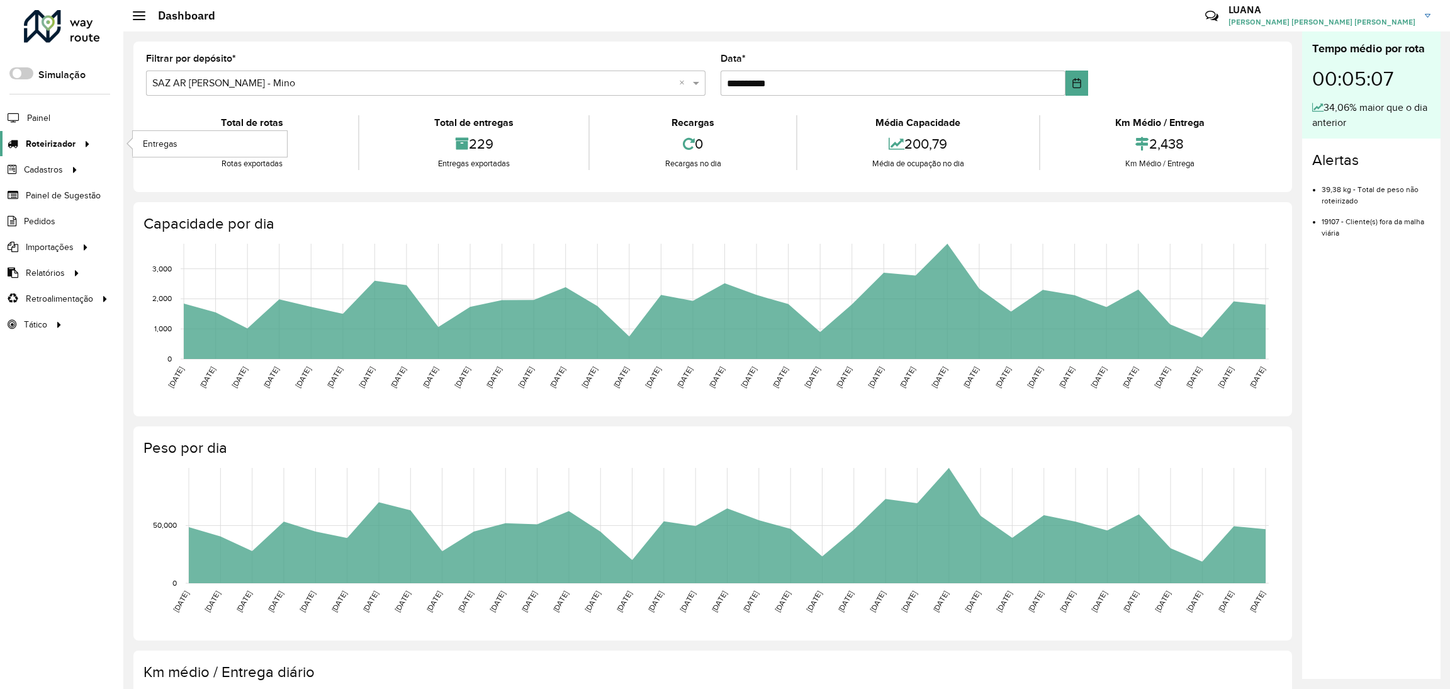
click at [56, 139] on span "Roteirizador" at bounding box center [51, 143] width 50 height 13
click at [165, 141] on span "Entregas" at bounding box center [161, 143] width 36 height 13
click at [132, 140] on li "Entregas" at bounding box center [209, 144] width 155 height 26
click at [154, 140] on span "Entregas" at bounding box center [161, 143] width 36 height 13
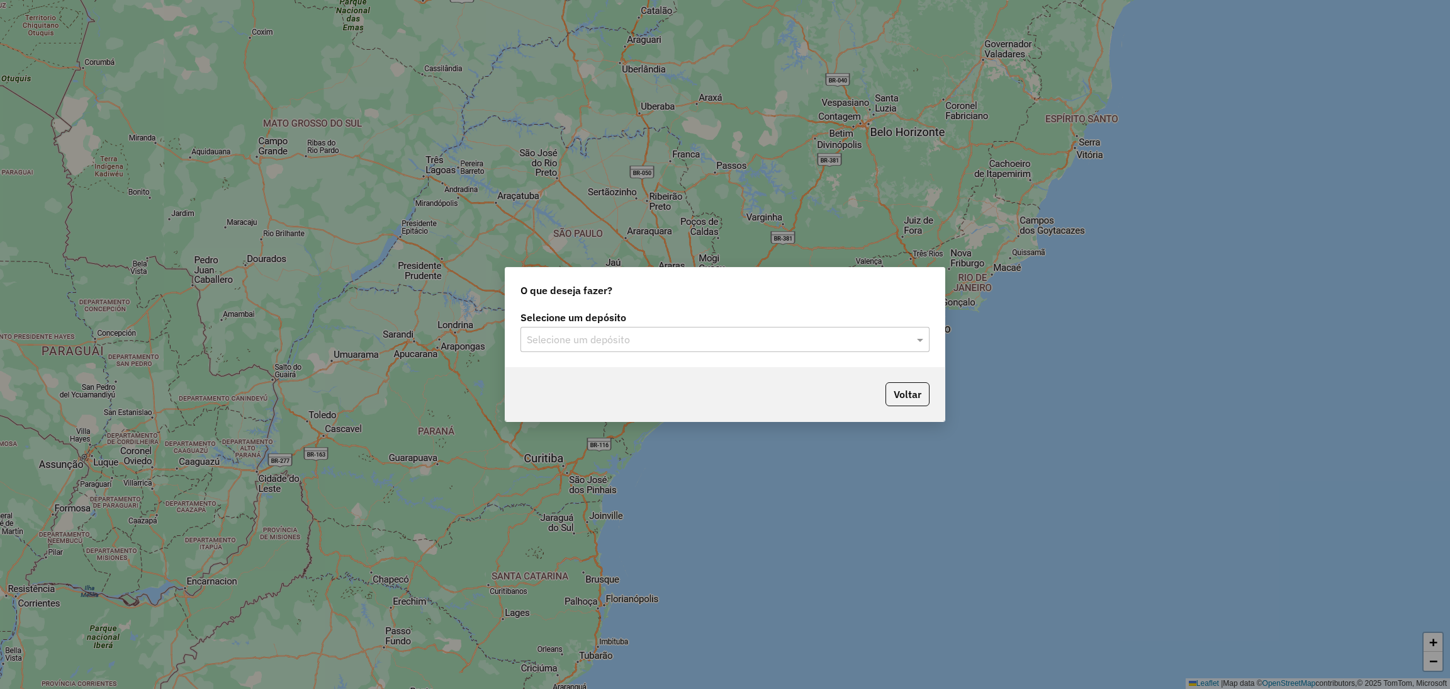
click at [769, 329] on div "Selecione um depósito" at bounding box center [725, 339] width 409 height 25
type input "*******"
click at [775, 376] on div "SAZ PY Coronel Oviedo" at bounding box center [725, 375] width 408 height 21
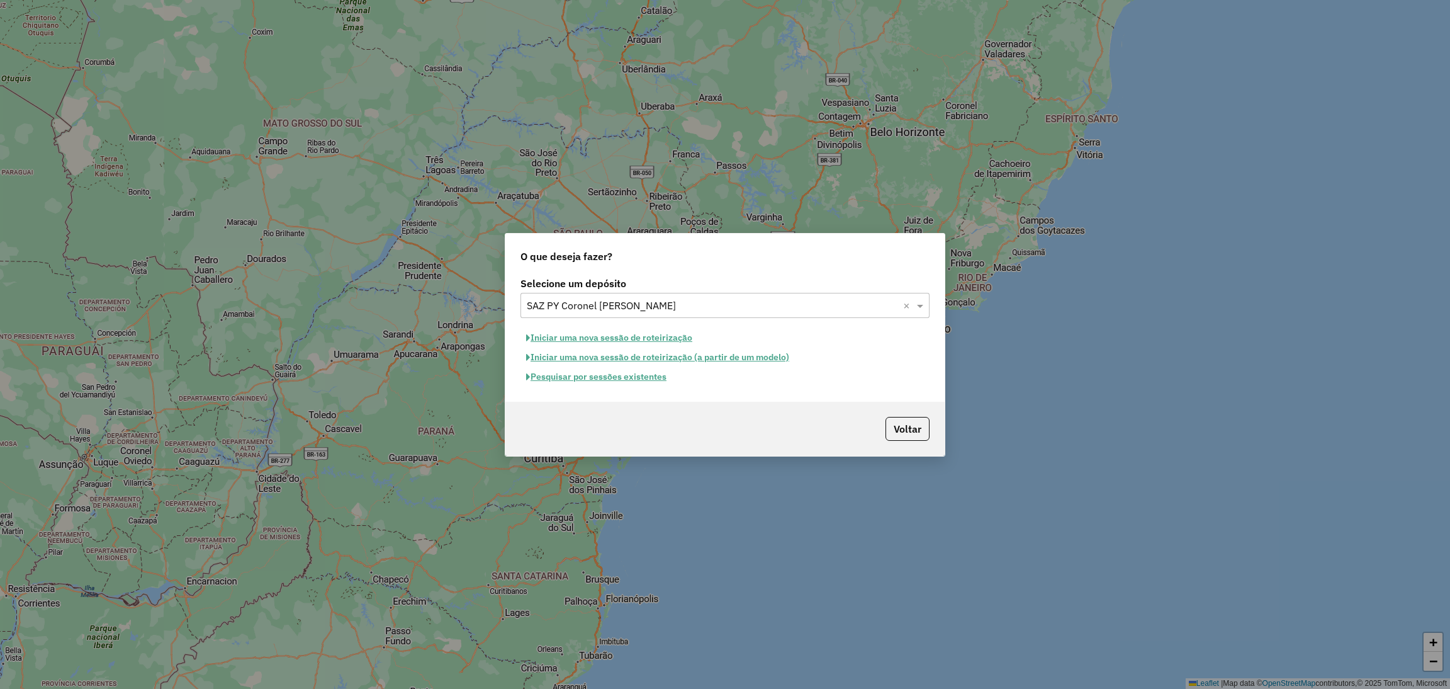
click at [609, 343] on button "Iniciar uma nova sessão de roteirização" at bounding box center [610, 338] width 178 height 20
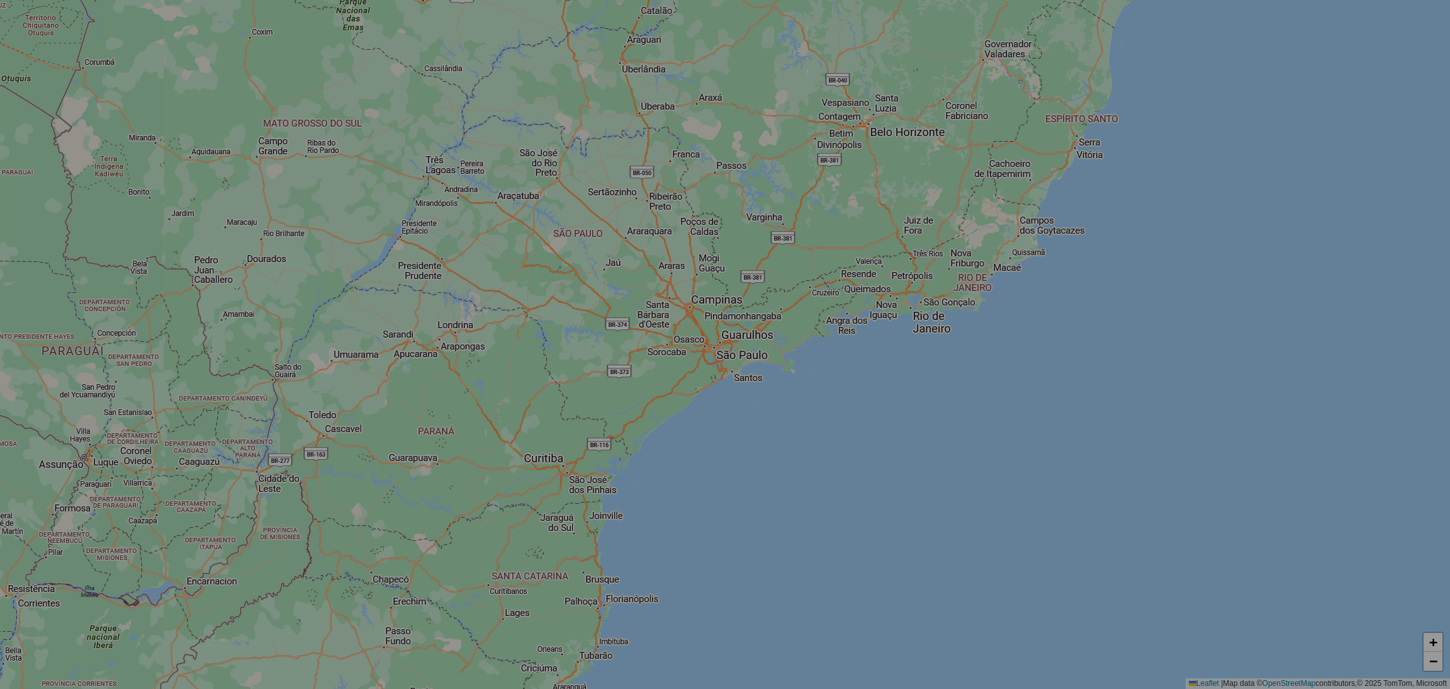
select select "*"
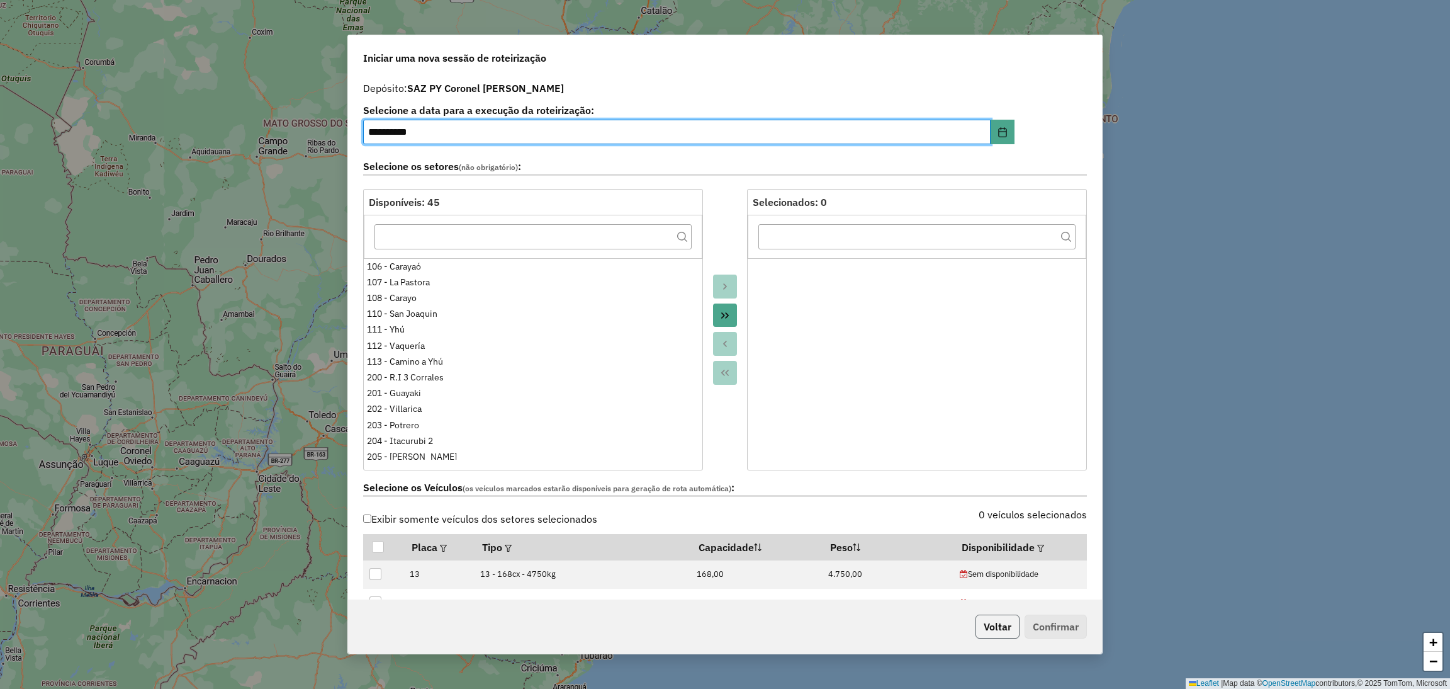
click at [1004, 624] on button "Voltar" at bounding box center [998, 626] width 44 height 24
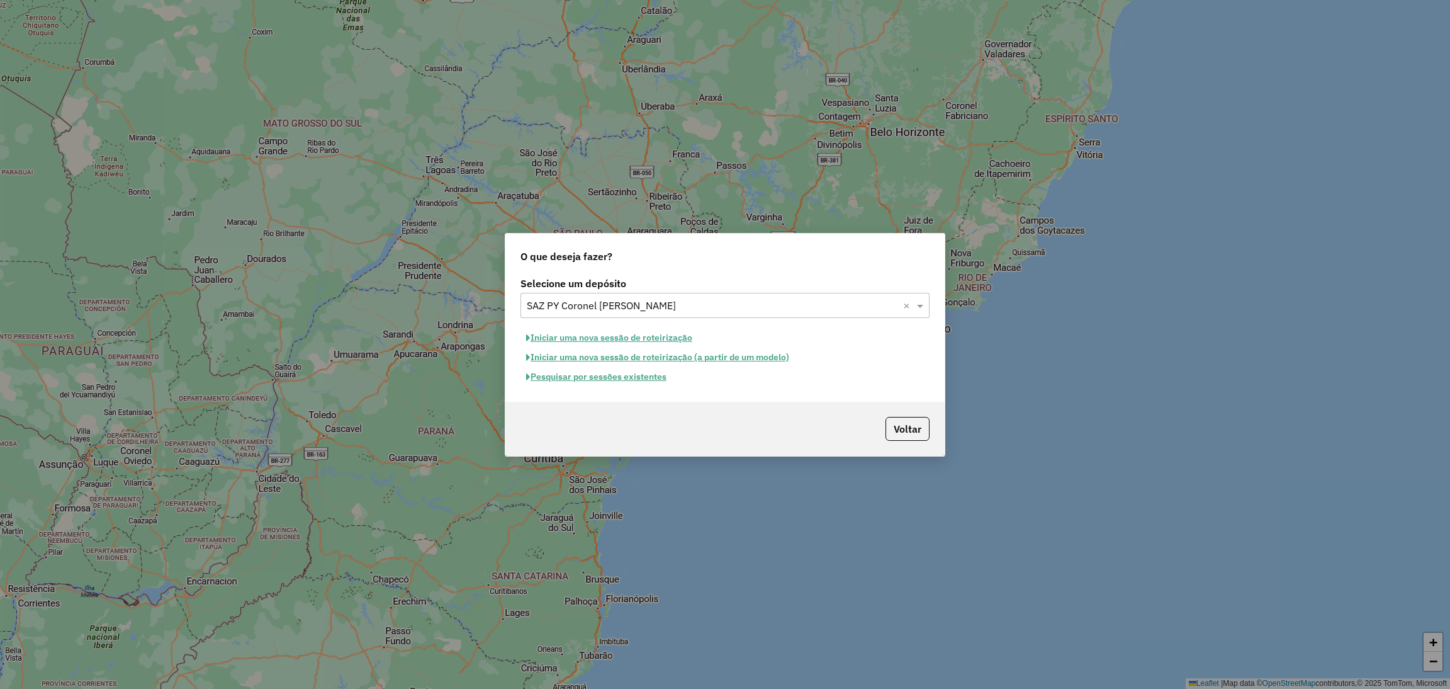
click at [628, 356] on button "Iniciar uma nova sessão de roteirização (a partir de um modelo)" at bounding box center [658, 357] width 274 height 20
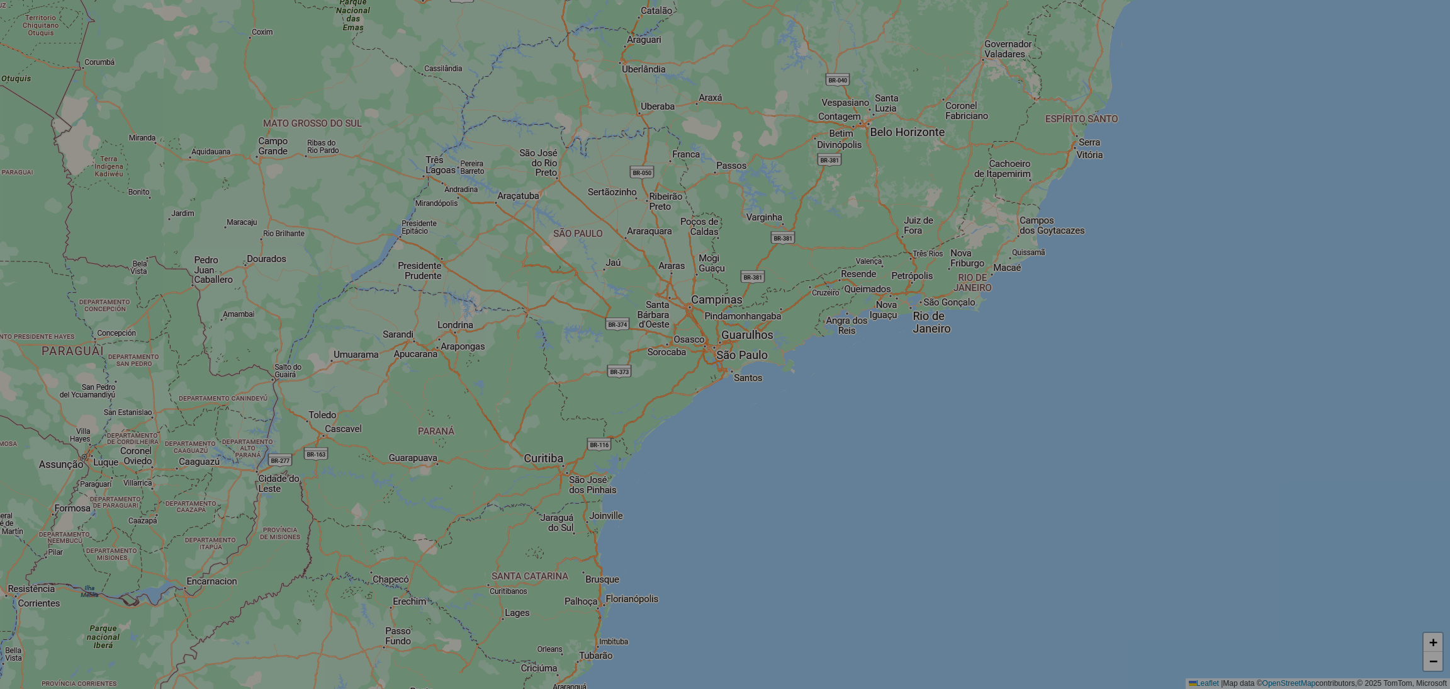
select select "*"
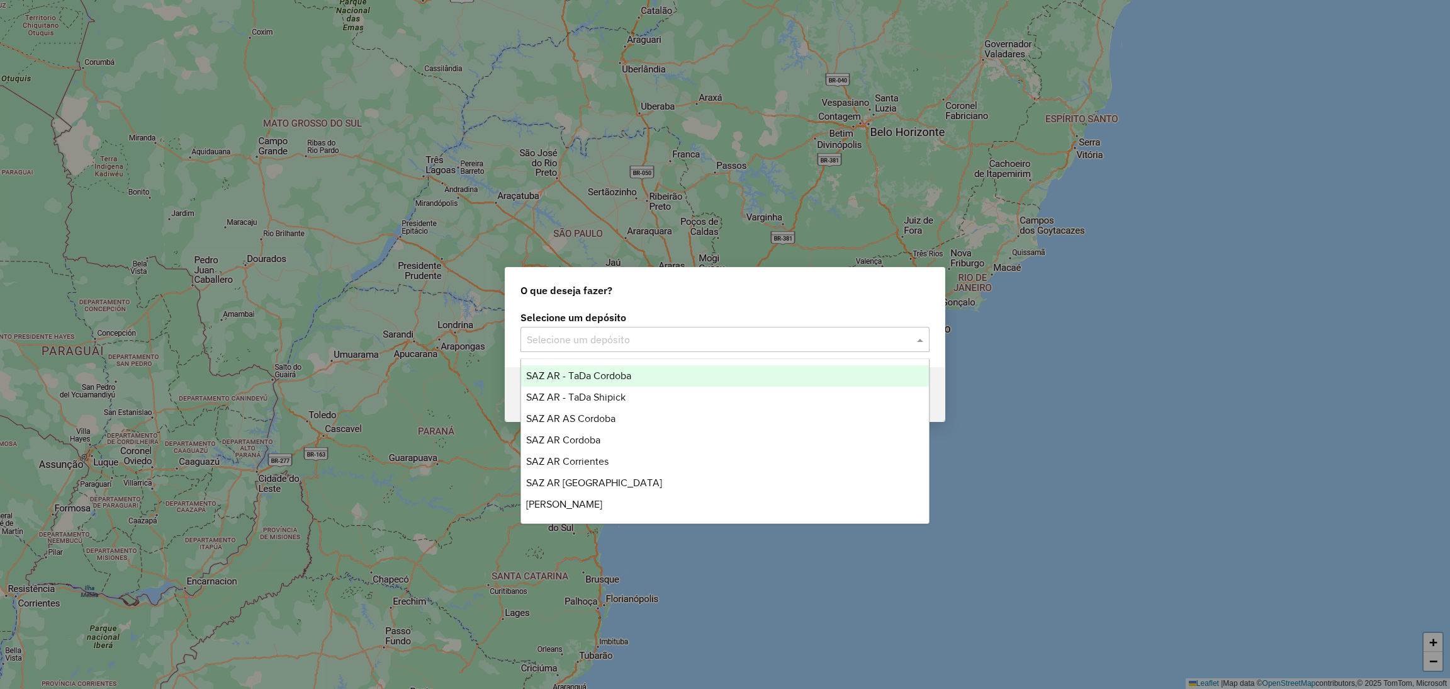
click at [648, 329] on div "Selecione um depósito" at bounding box center [725, 339] width 409 height 25
type input "*"
type input "****"
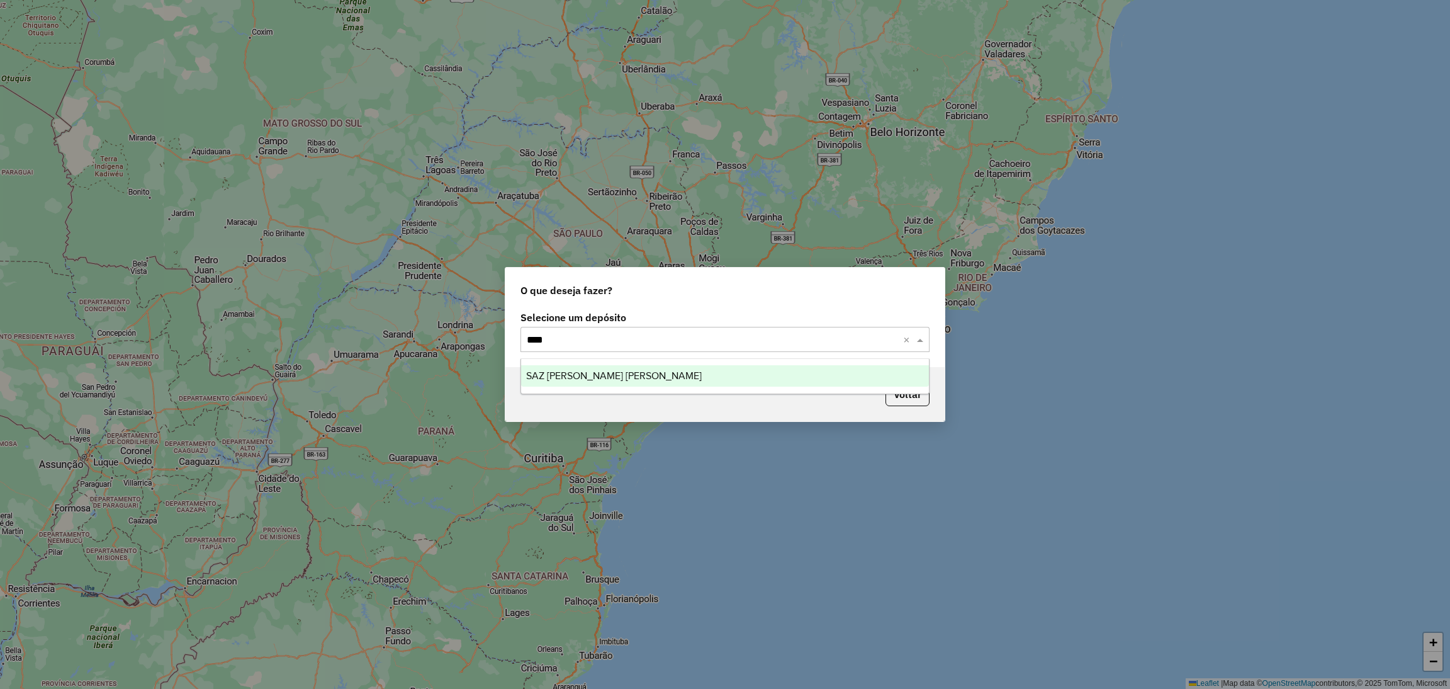
click at [677, 375] on div "SAZ PY Coronel [PERSON_NAME]" at bounding box center [725, 375] width 408 height 21
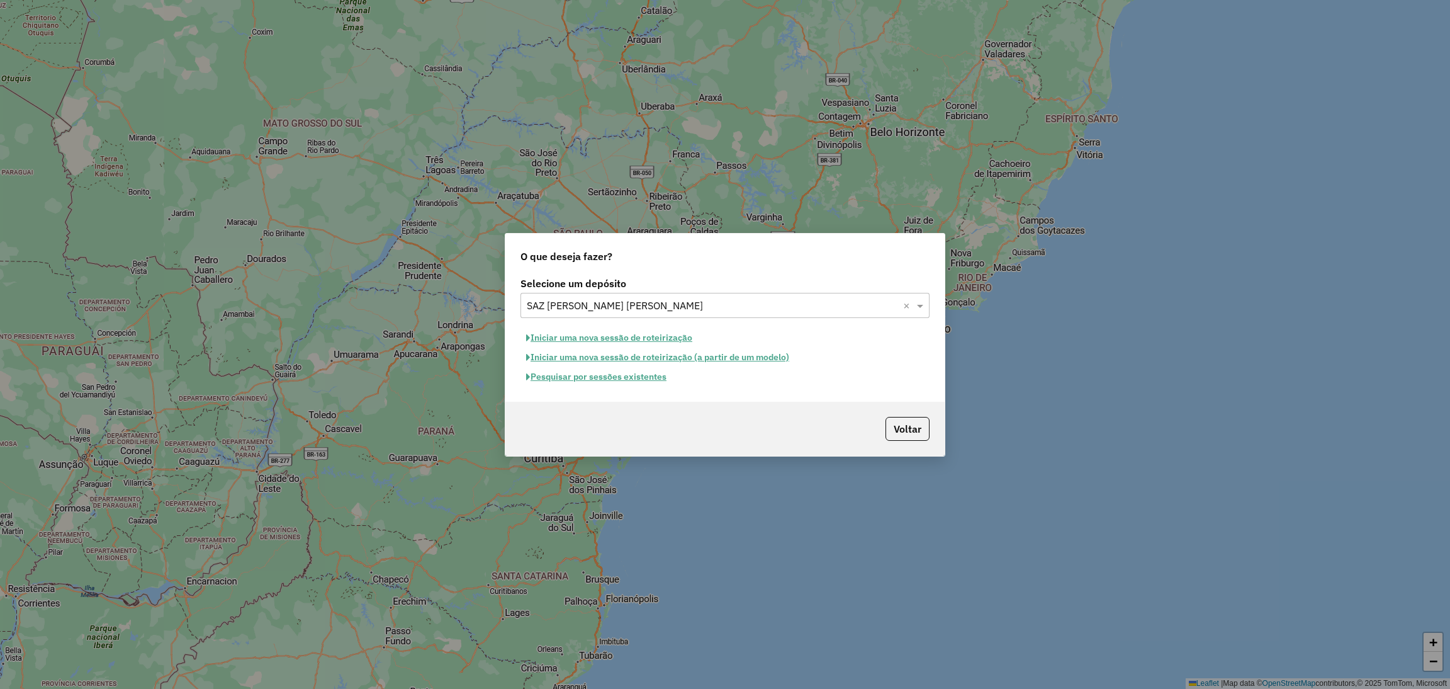
click at [624, 382] on button "Pesquisar por sessões existentes" at bounding box center [597, 377] width 152 height 20
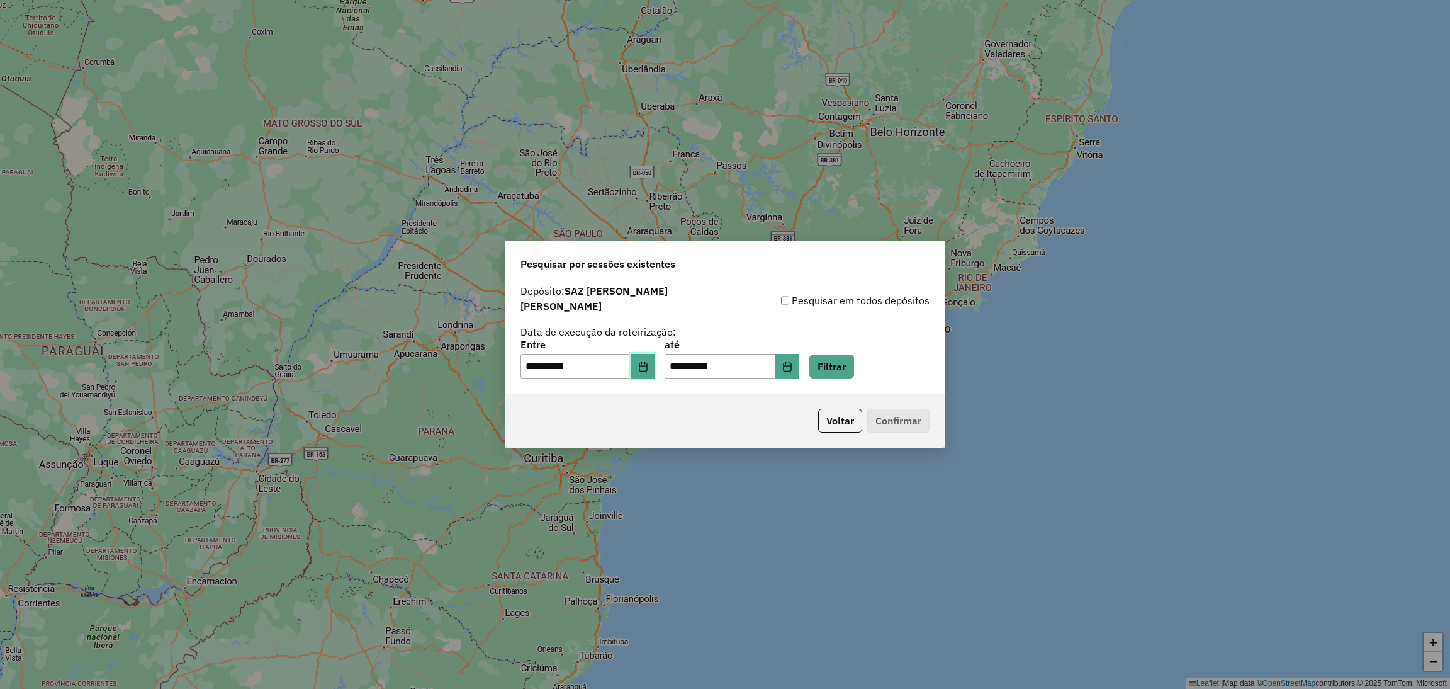
click at [648, 361] on icon "Choose Date" at bounding box center [643, 366] width 10 height 10
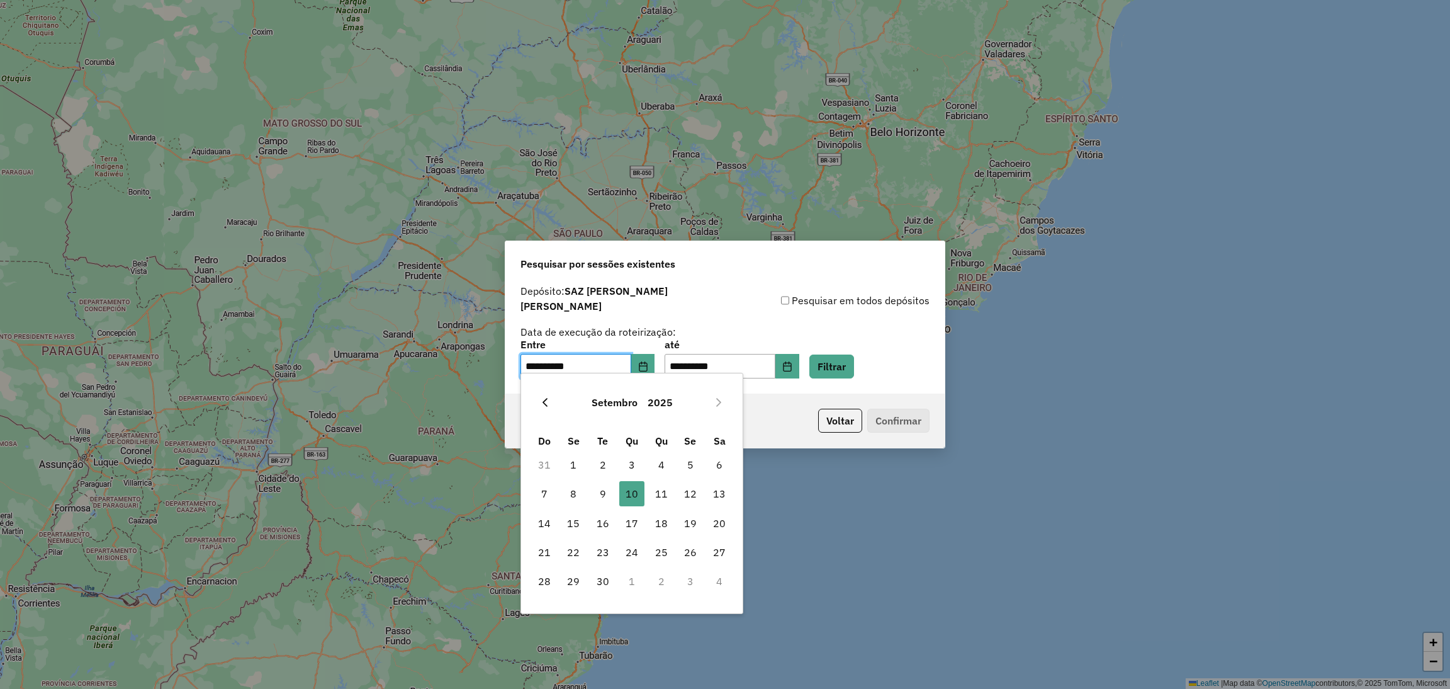
click at [548, 408] on button "Previous Month" at bounding box center [545, 402] width 20 height 20
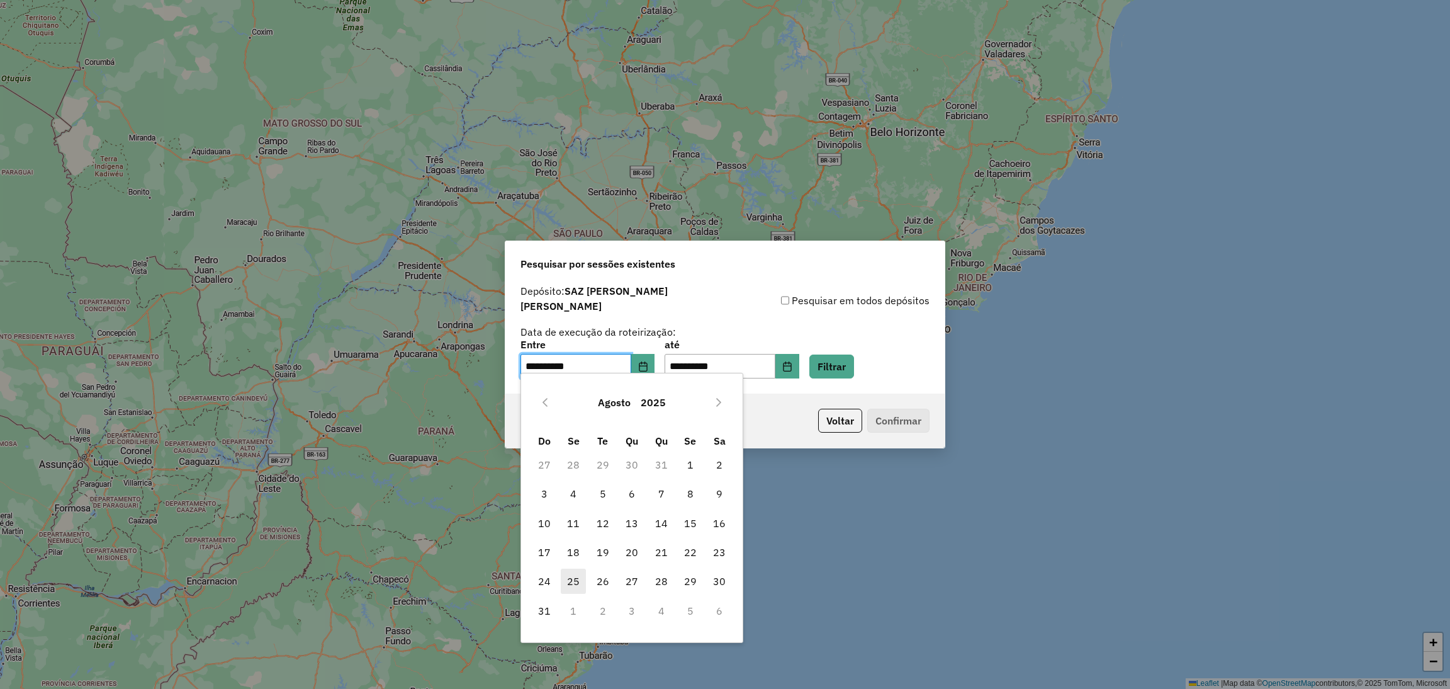
click at [564, 579] on span "25" at bounding box center [573, 580] width 25 height 25
type input "**********"
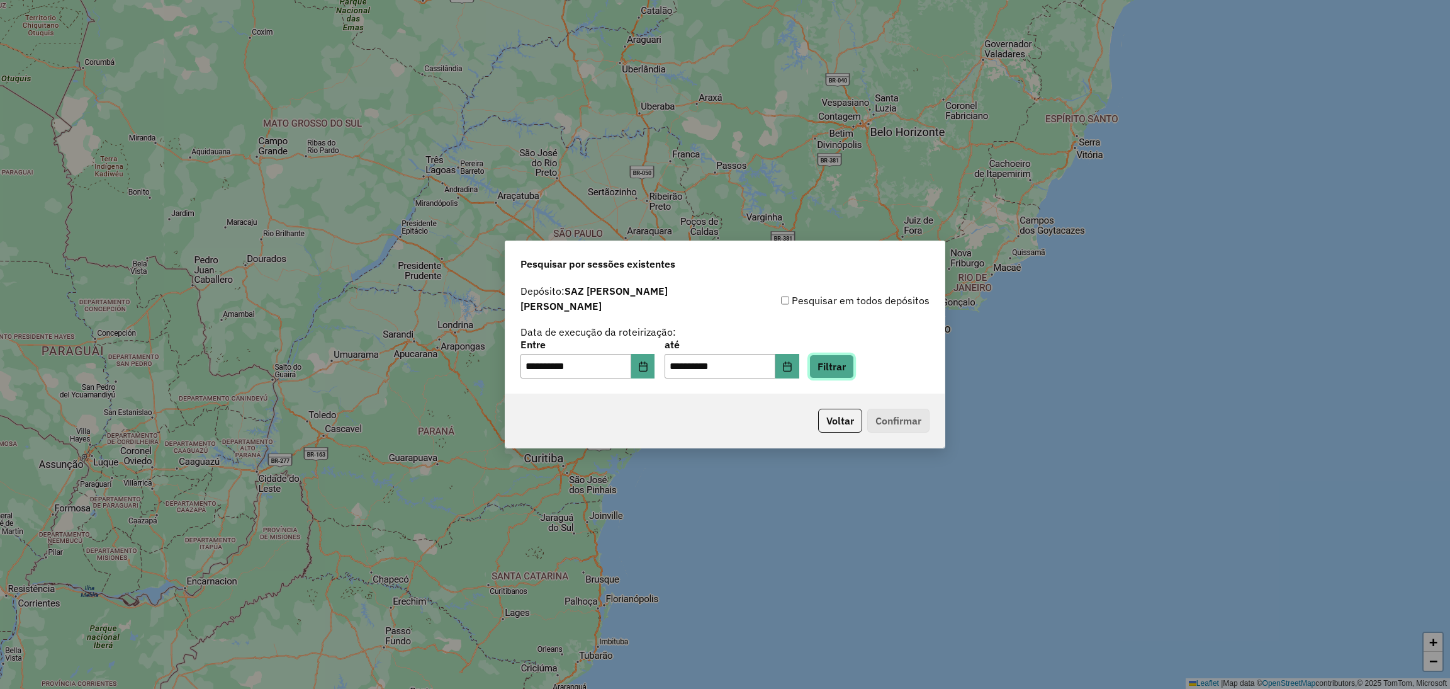
click at [854, 363] on button "Filtrar" at bounding box center [831, 366] width 45 height 24
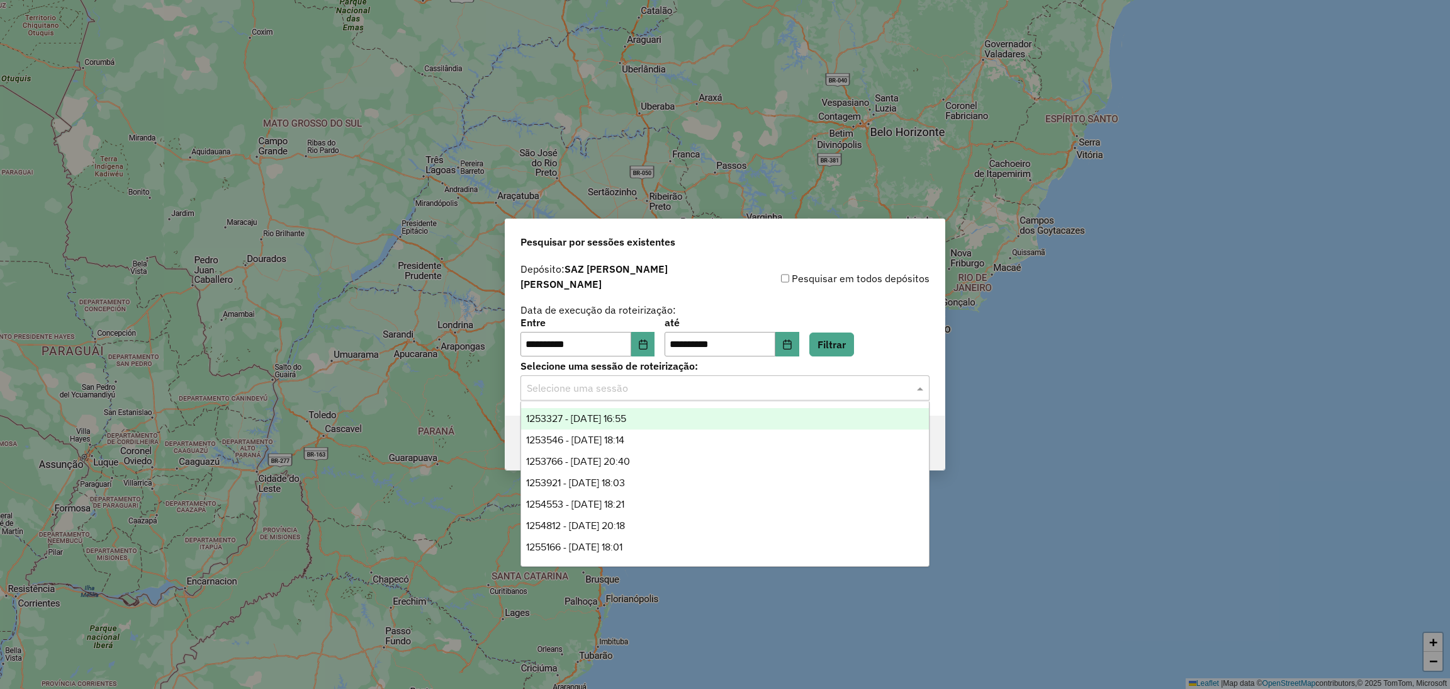
click at [792, 381] on input "text" at bounding box center [712, 388] width 371 height 15
click at [799, 345] on button "Choose Date" at bounding box center [787, 344] width 24 height 25
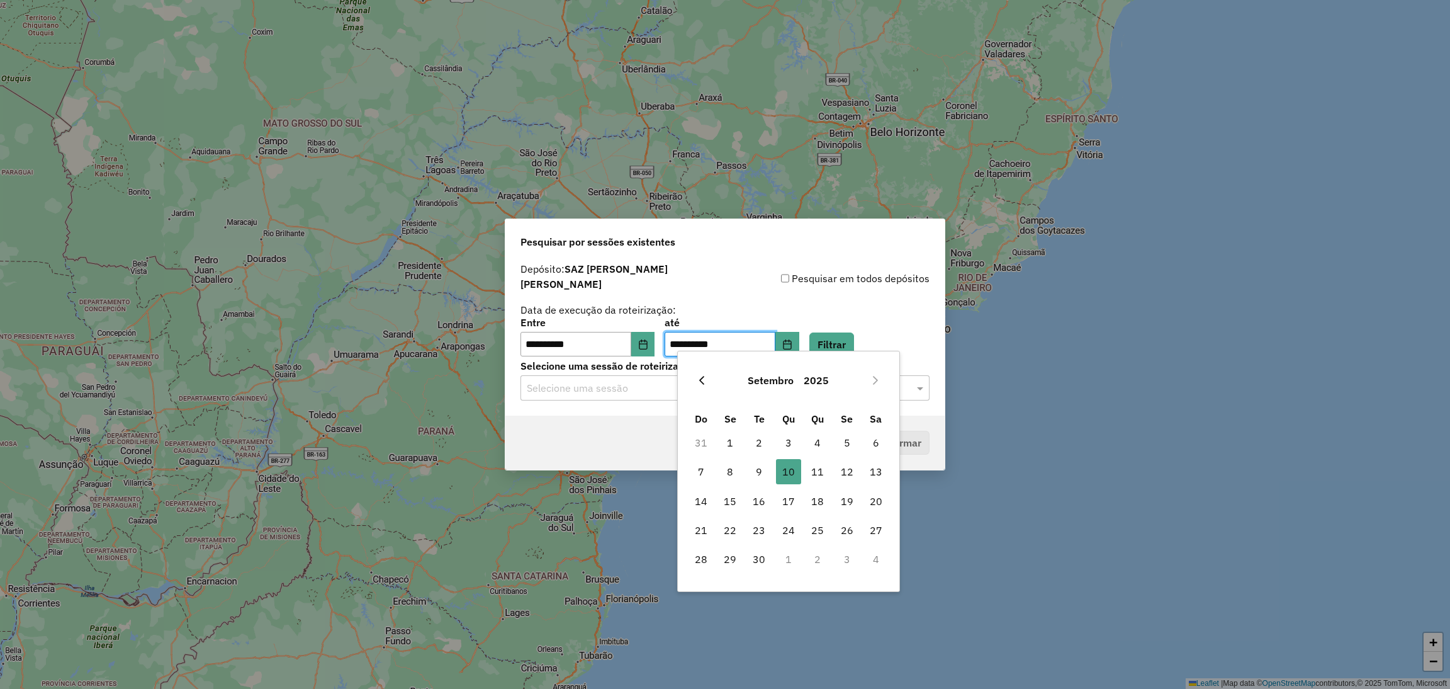
click at [701, 381] on icon "Previous Month" at bounding box center [702, 380] width 10 height 10
click at [704, 587] on span "31" at bounding box center [701, 588] width 25 height 25
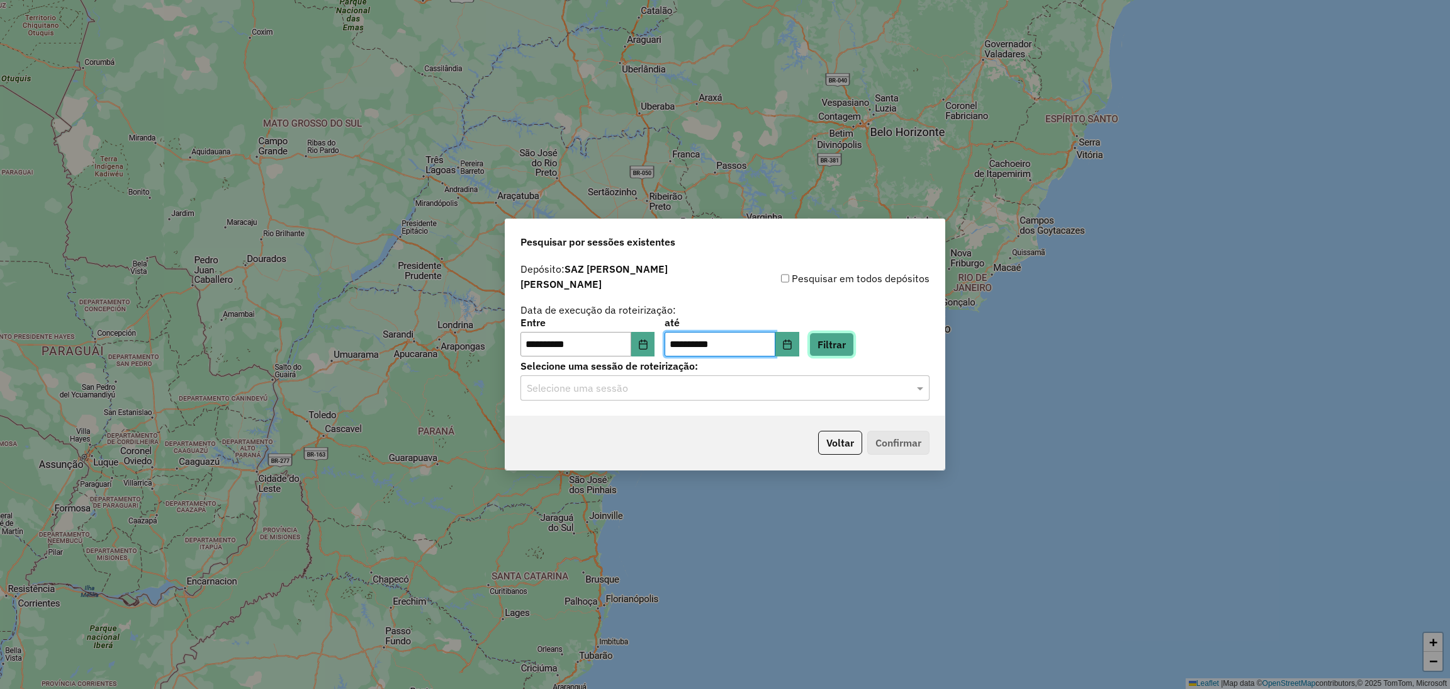
click at [854, 343] on button "Filtrar" at bounding box center [831, 344] width 45 height 24
click at [814, 393] on div "Selecione uma sessão" at bounding box center [725, 387] width 409 height 25
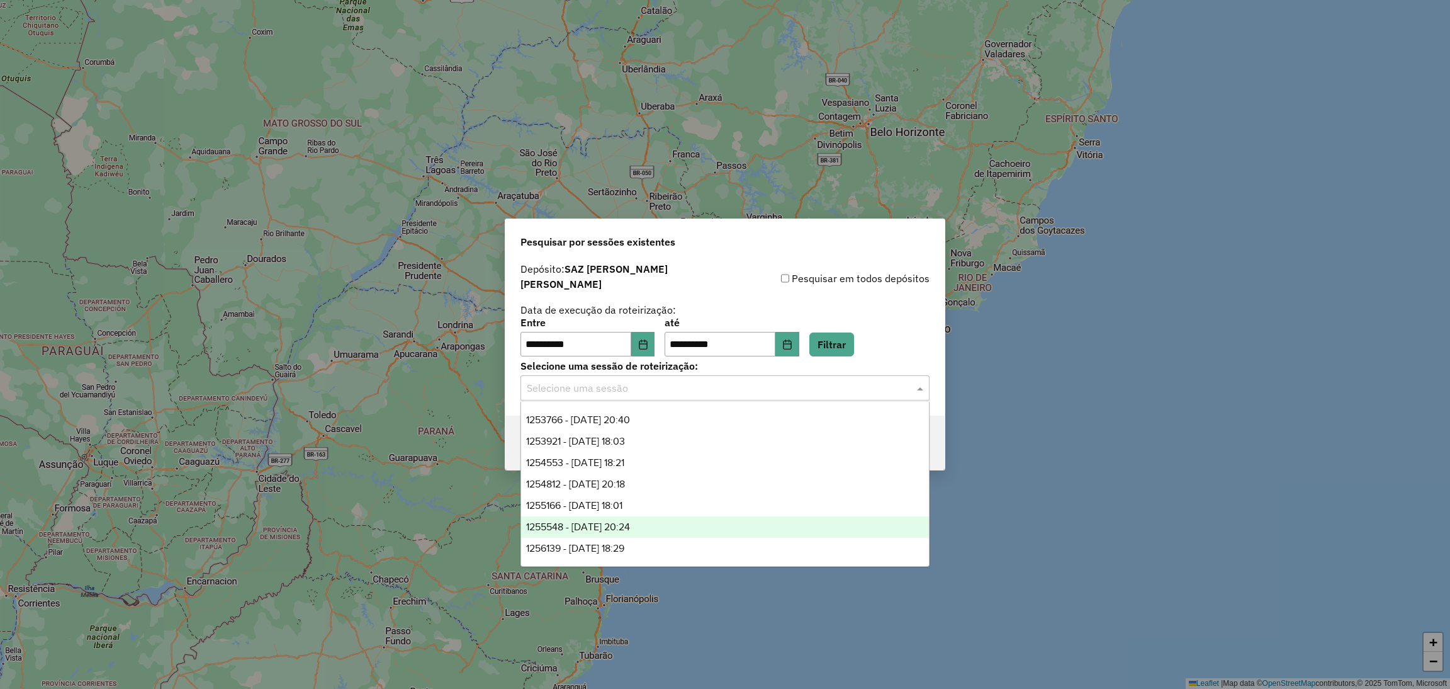
scroll to position [62, 0]
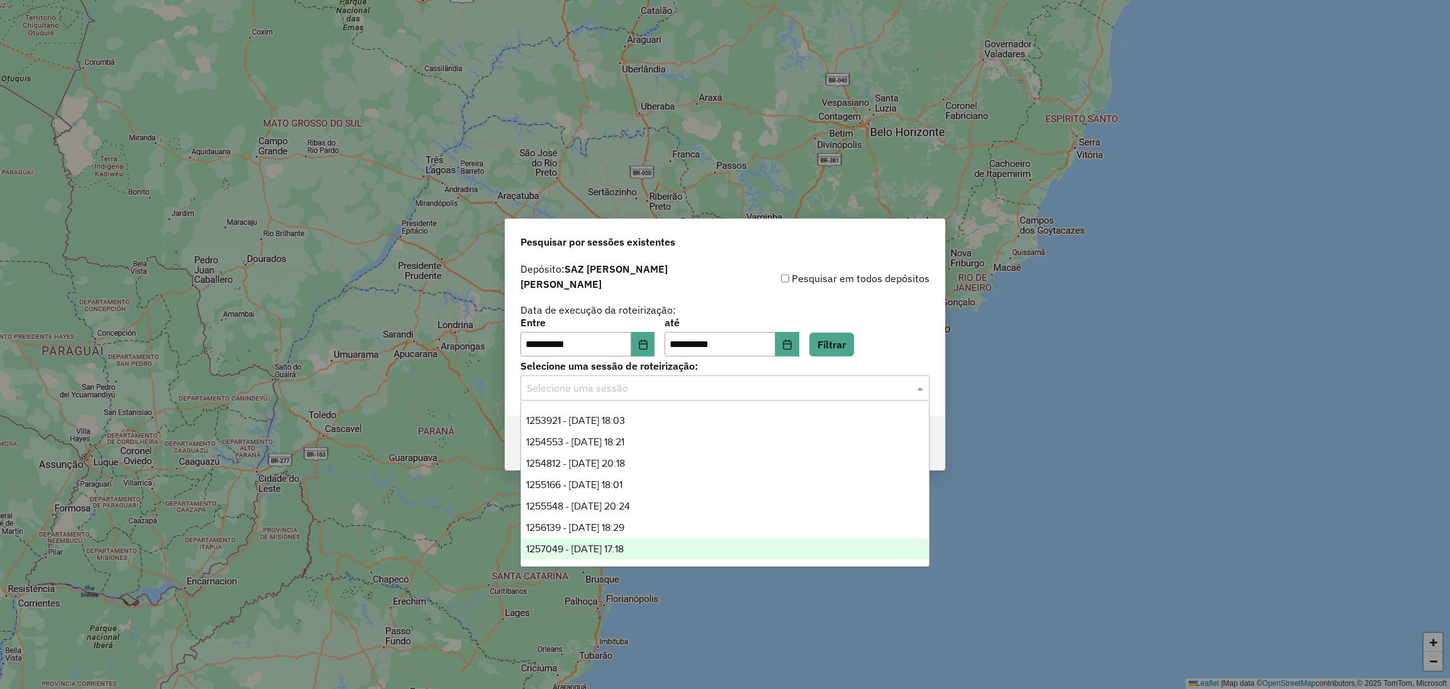
click at [624, 544] on span "1257049 - 31/08/2025 17:18" at bounding box center [575, 548] width 98 height 11
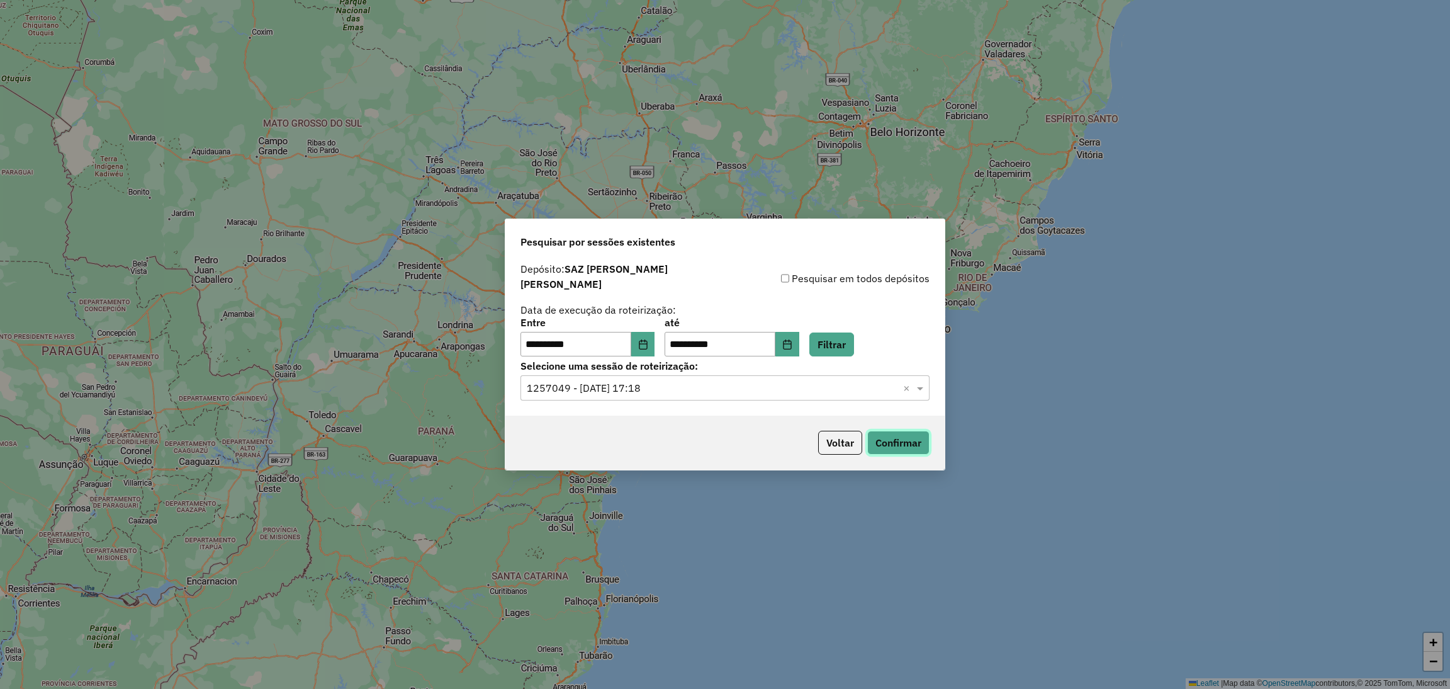
click at [916, 436] on button "Confirmar" at bounding box center [898, 443] width 62 height 24
click at [728, 381] on input "text" at bounding box center [712, 388] width 371 height 15
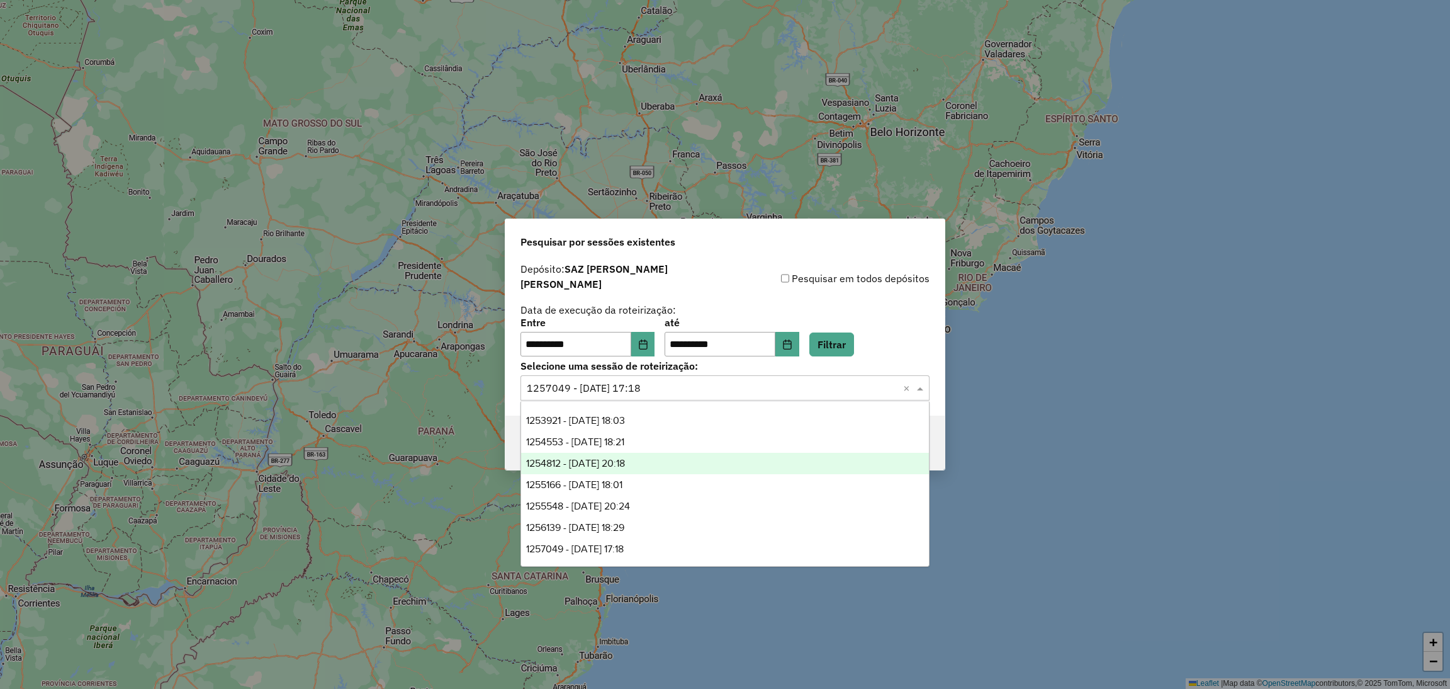
click at [662, 466] on div "1254812 - 28/08/2025 20:18" at bounding box center [725, 463] width 408 height 21
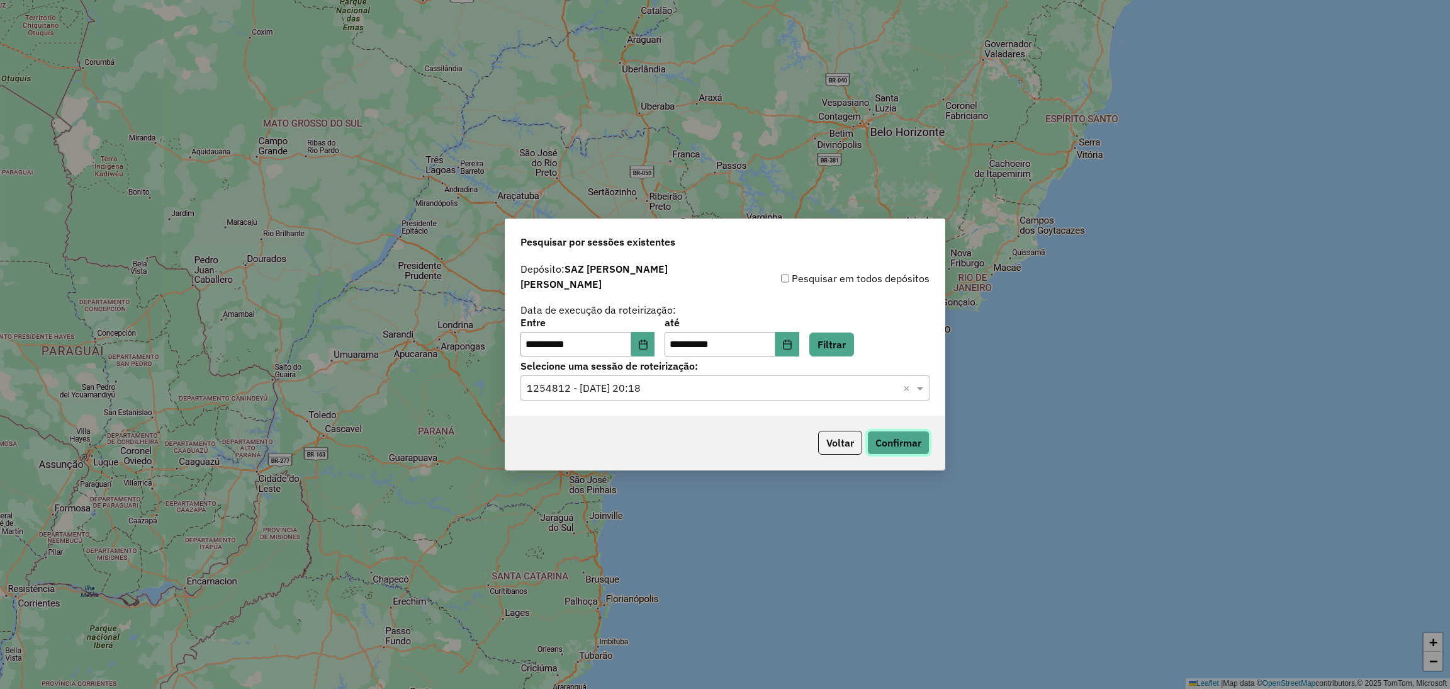
click at [898, 448] on button "Confirmar" at bounding box center [898, 443] width 62 height 24
click at [799, 346] on button "Choose Date" at bounding box center [787, 344] width 24 height 25
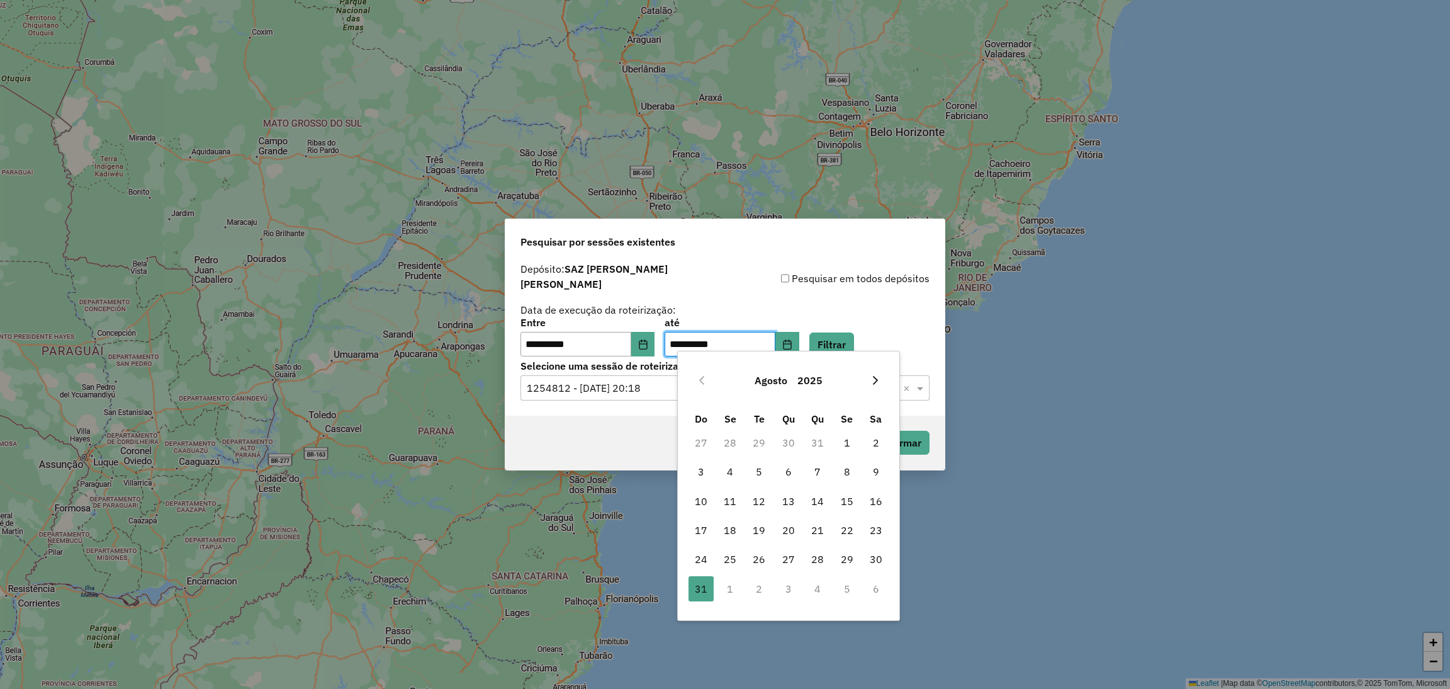
click at [871, 375] on icon "Next Month" at bounding box center [876, 380] width 10 height 10
click at [879, 385] on button "Next Month" at bounding box center [876, 380] width 20 height 20
click at [847, 470] on span "10" at bounding box center [847, 471] width 25 height 25
type input "**********"
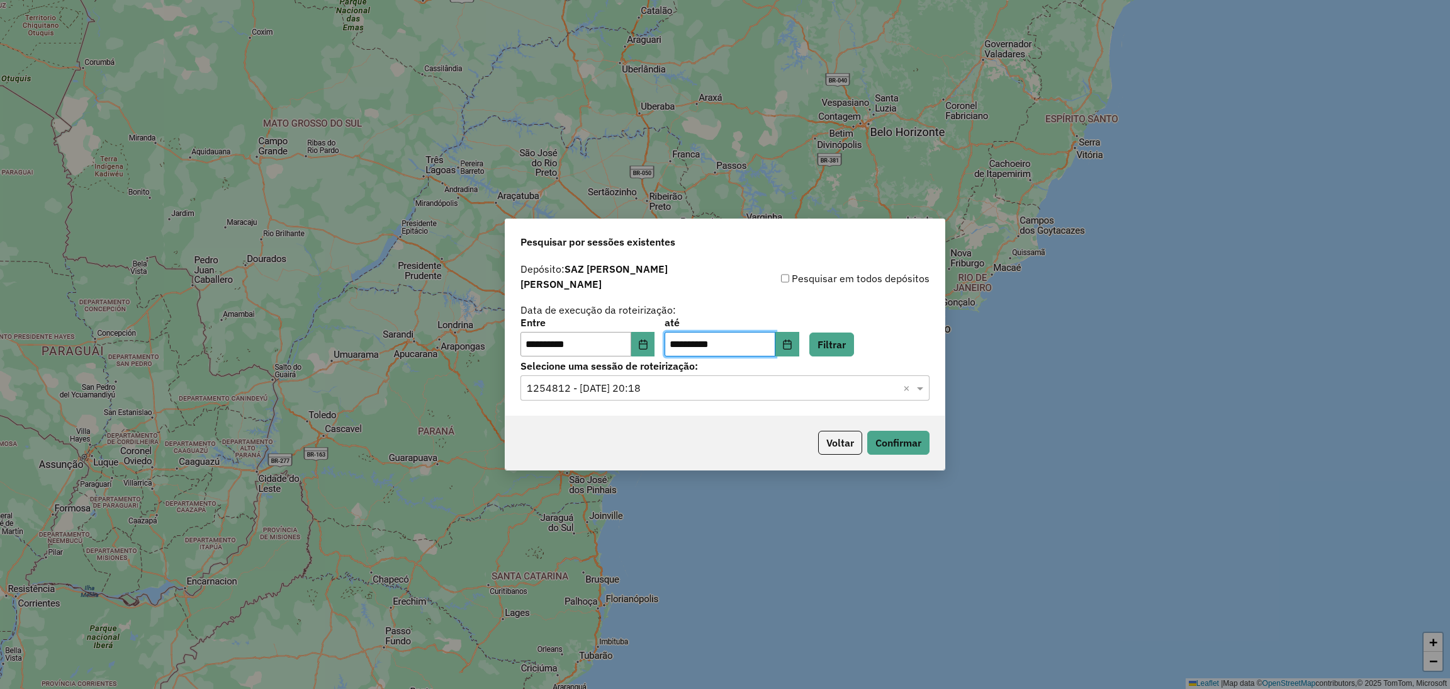
click at [848, 381] on input "text" at bounding box center [712, 388] width 371 height 15
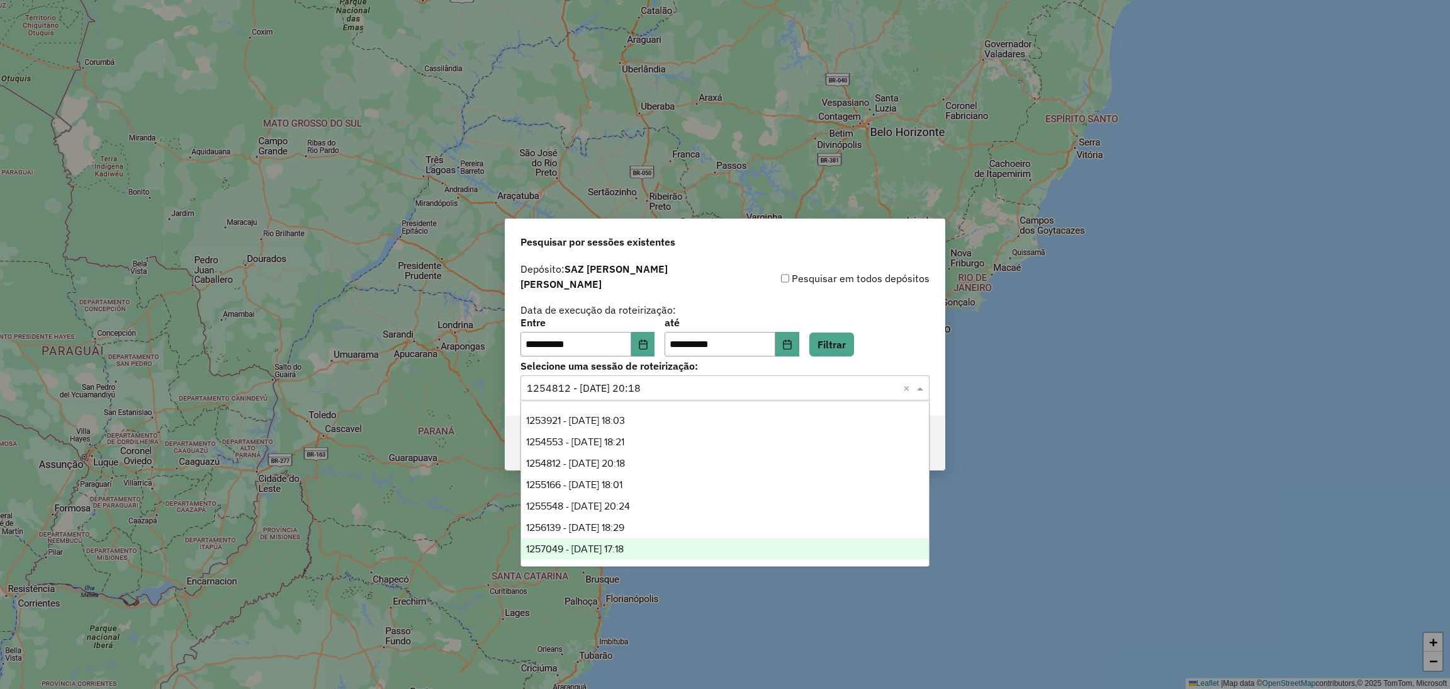
scroll to position [0, 0]
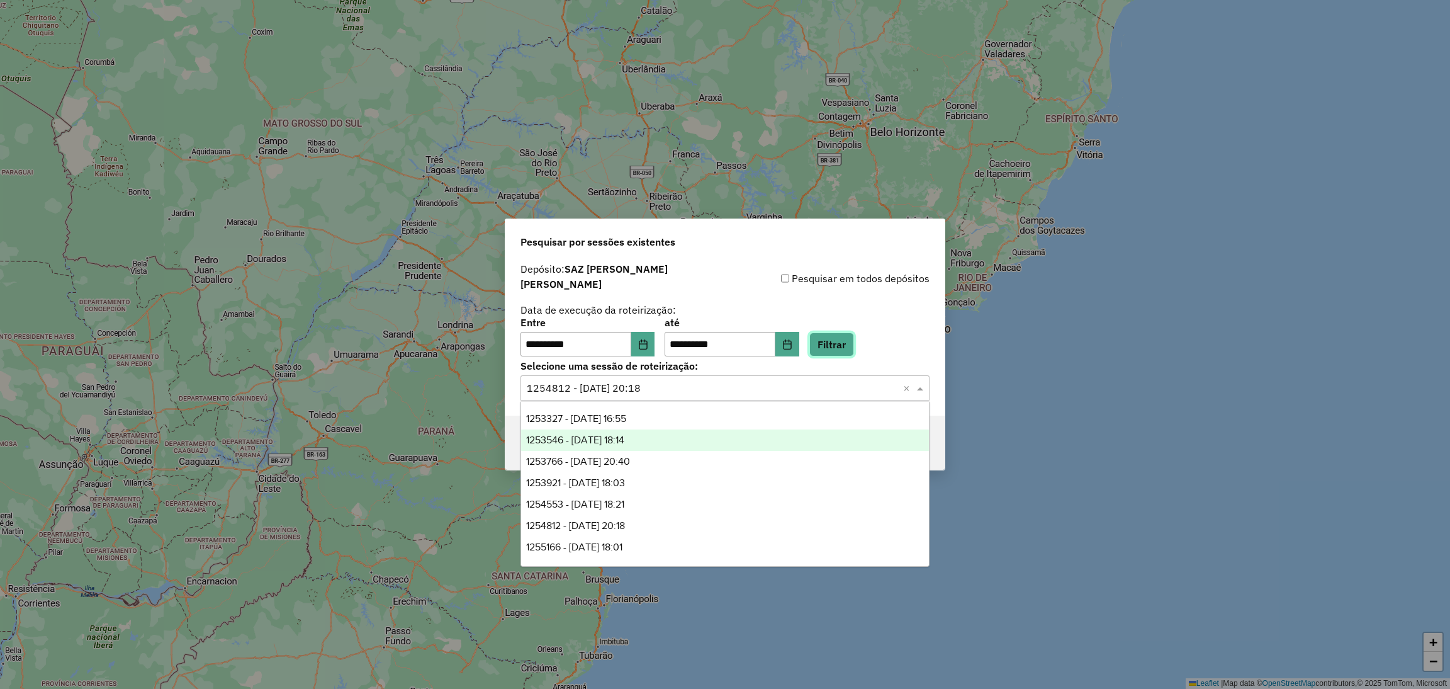
click at [849, 346] on button "Filtrar" at bounding box center [831, 344] width 45 height 24
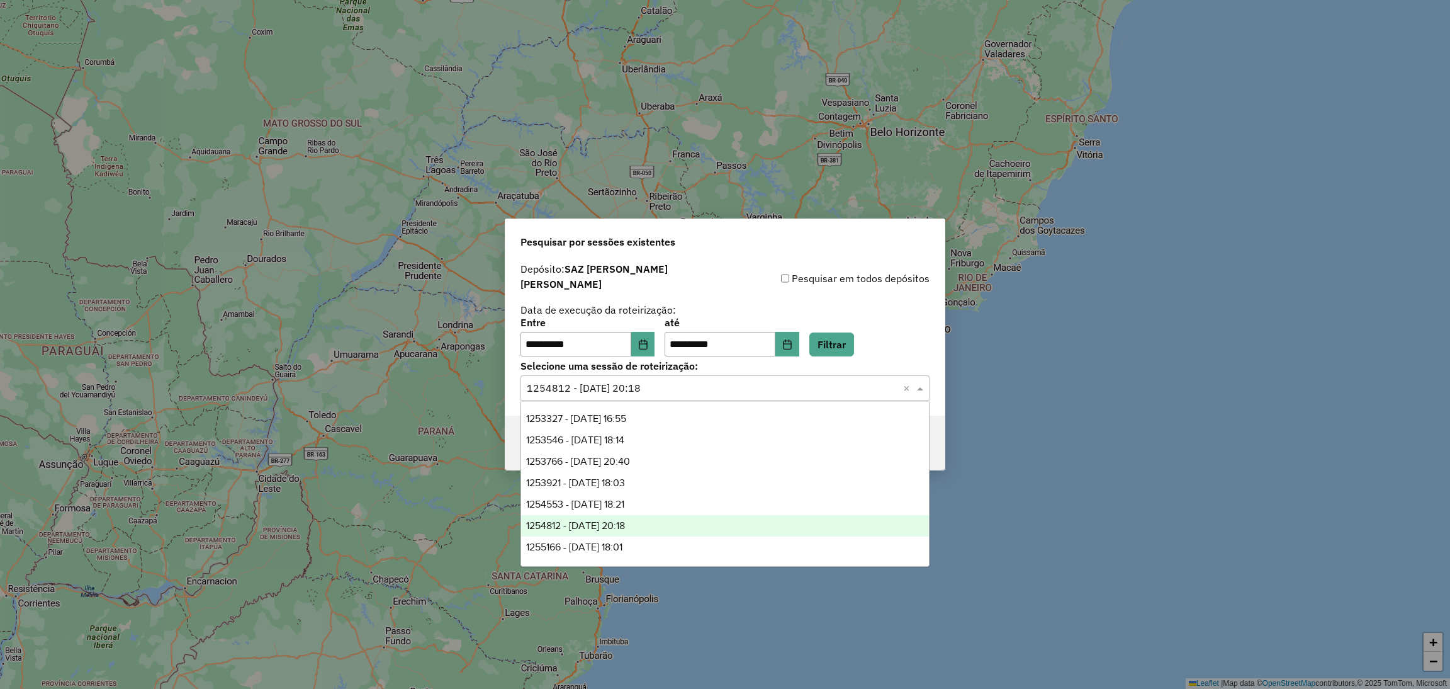
click at [806, 385] on input "text" at bounding box center [712, 388] width 371 height 15
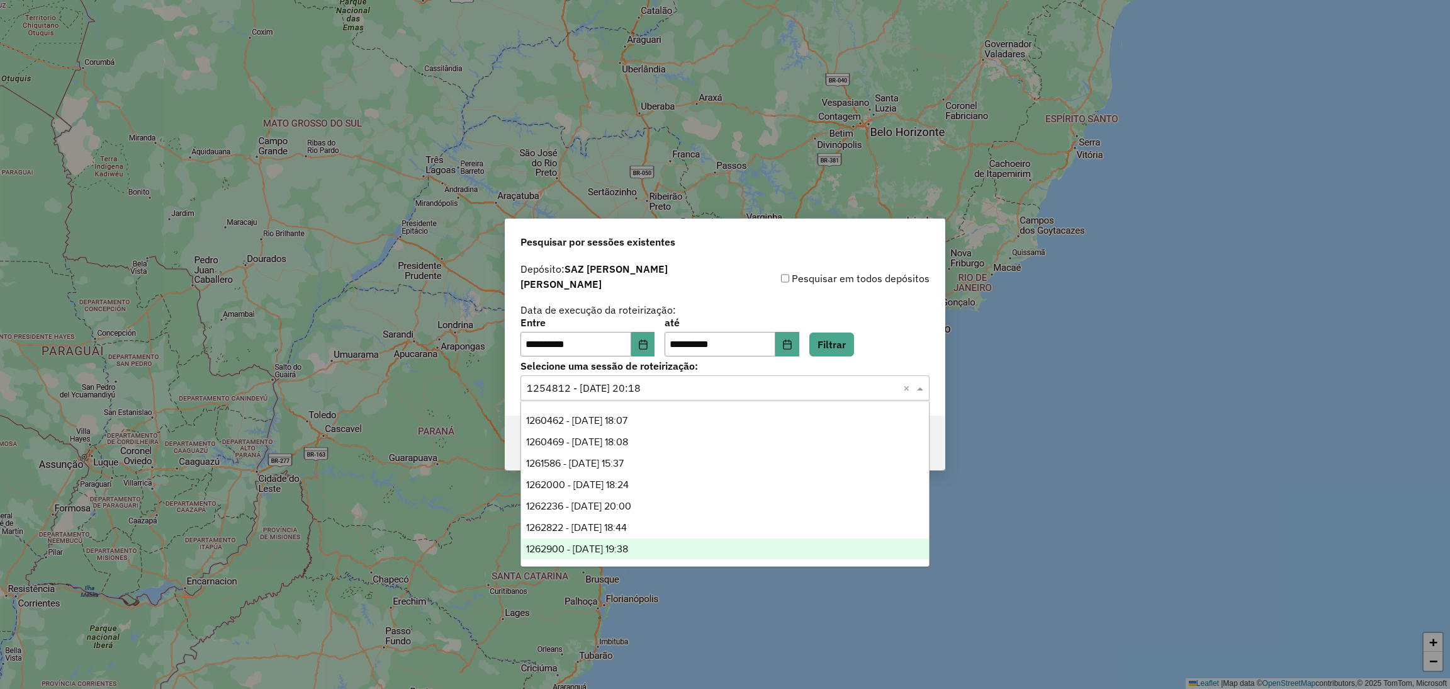
click at [662, 548] on div "1262900 - 10/09/2025 19:38" at bounding box center [725, 548] width 408 height 21
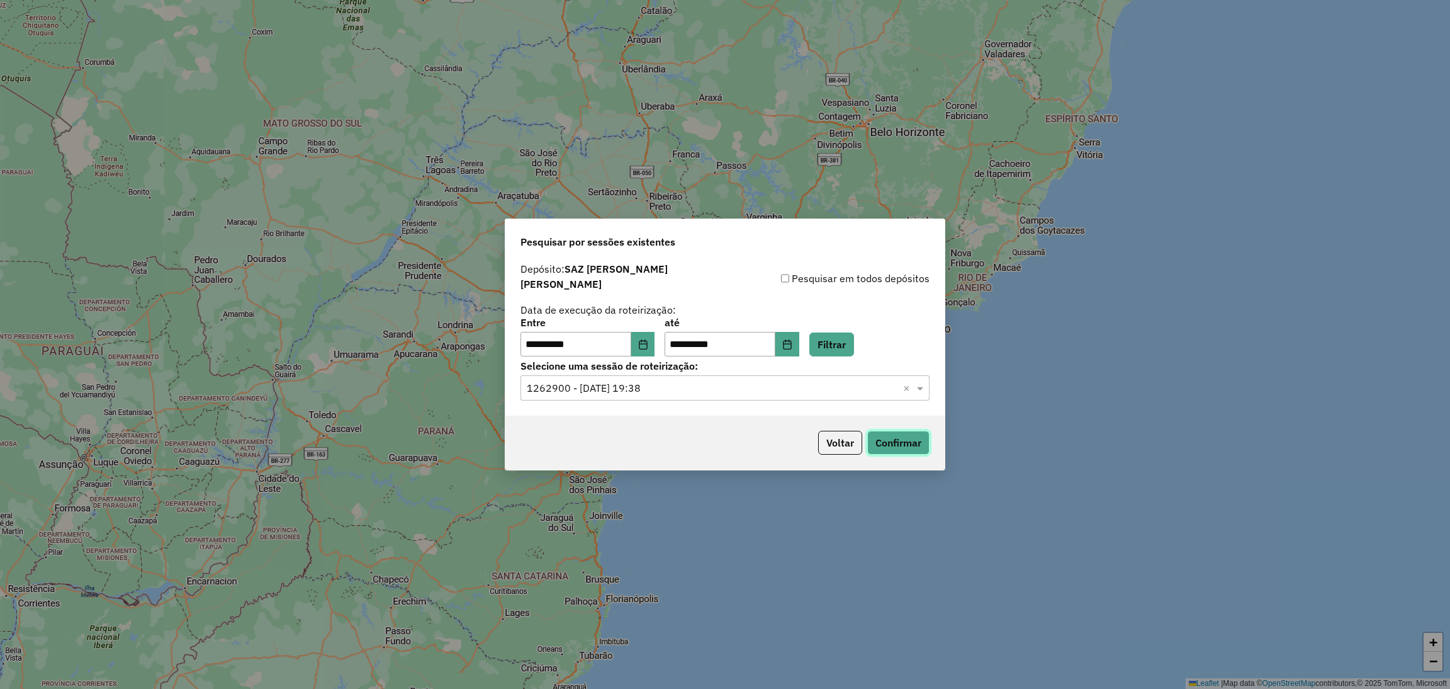
click at [913, 434] on button "Confirmar" at bounding box center [898, 443] width 62 height 24
click at [655, 345] on button "Choose Date" at bounding box center [643, 344] width 24 height 25
click at [809, 368] on div "Selecione uma sessão de roteirização: Selecione uma sessão × 1262900 - 10/09/20…" at bounding box center [725, 380] width 409 height 39
click at [817, 382] on input "text" at bounding box center [712, 388] width 371 height 15
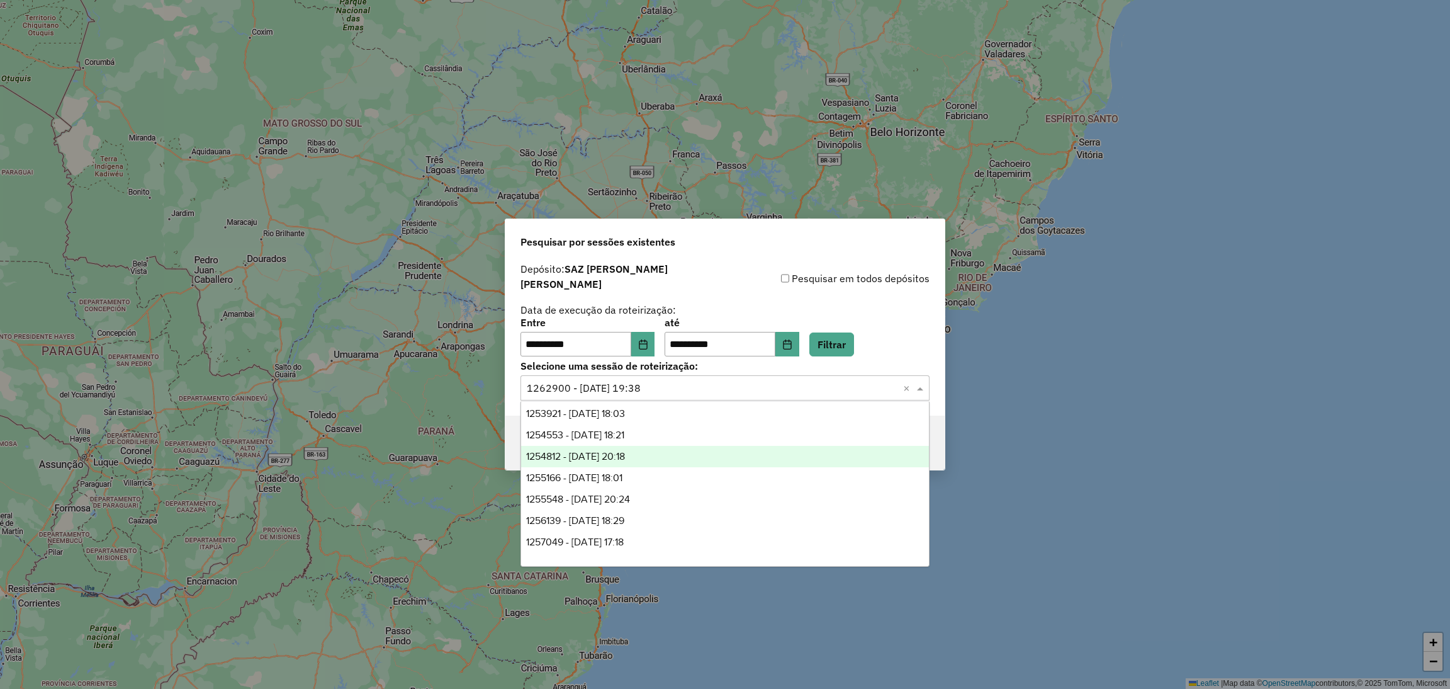
scroll to position [94, 0]
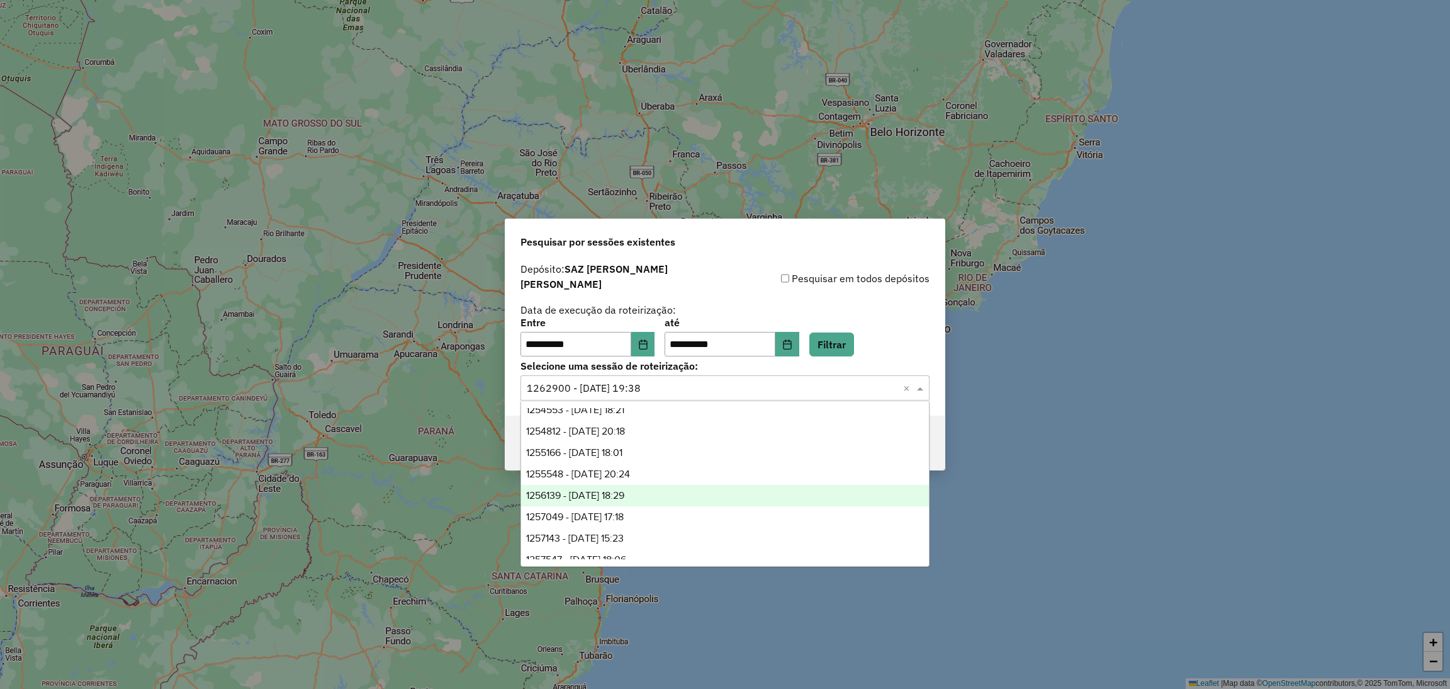
click at [624, 504] on div "1256139 - 30/08/2025 18:29" at bounding box center [725, 495] width 408 height 21
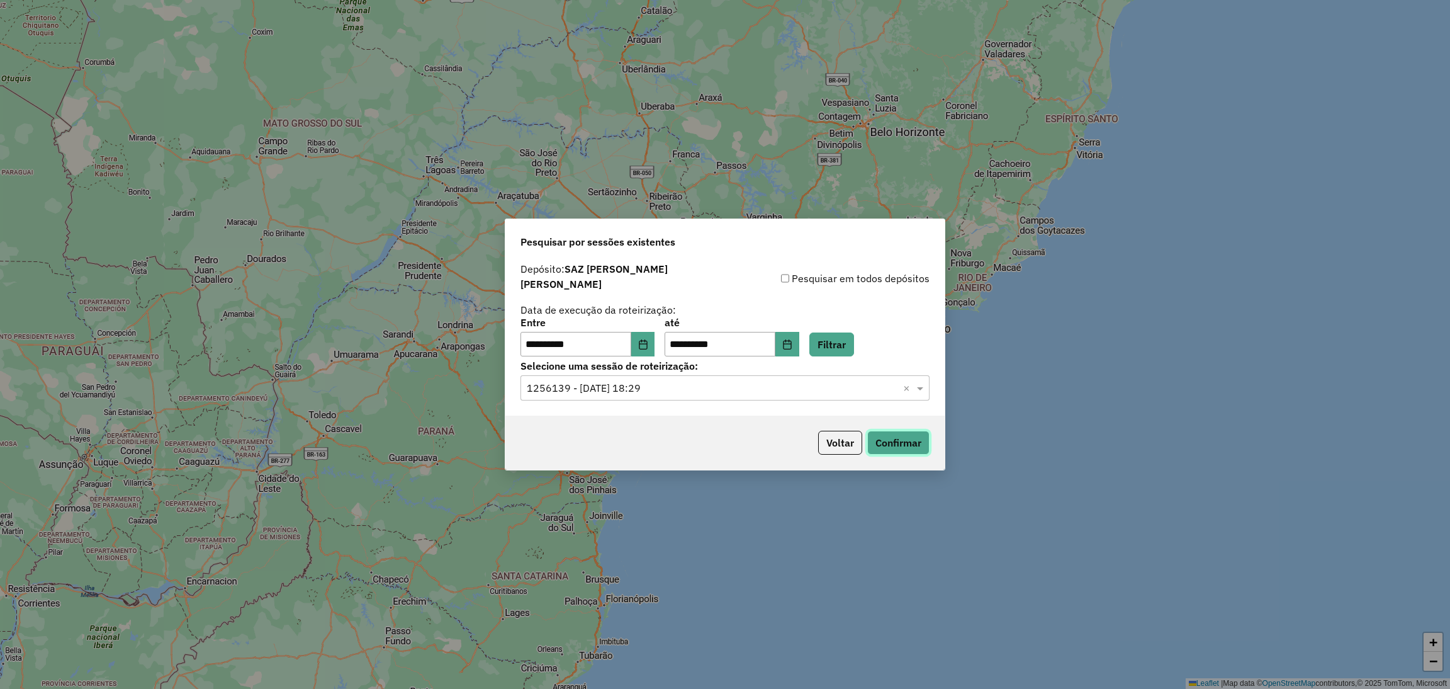
click at [911, 439] on button "Confirmar" at bounding box center [898, 443] width 62 height 24
click at [741, 381] on input "text" at bounding box center [712, 388] width 371 height 15
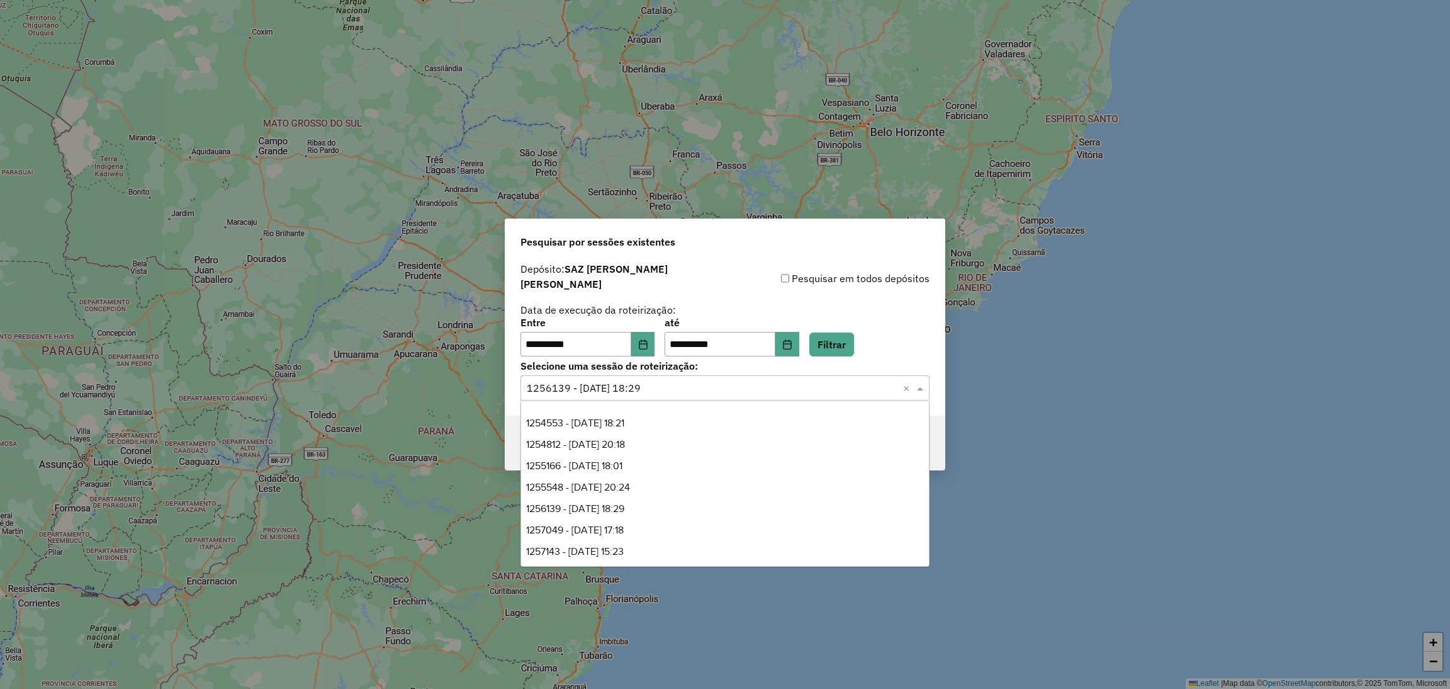
scroll to position [0, 0]
click at [689, 519] on div "1254812 - 28/08/2025 20:18" at bounding box center [725, 525] width 408 height 21
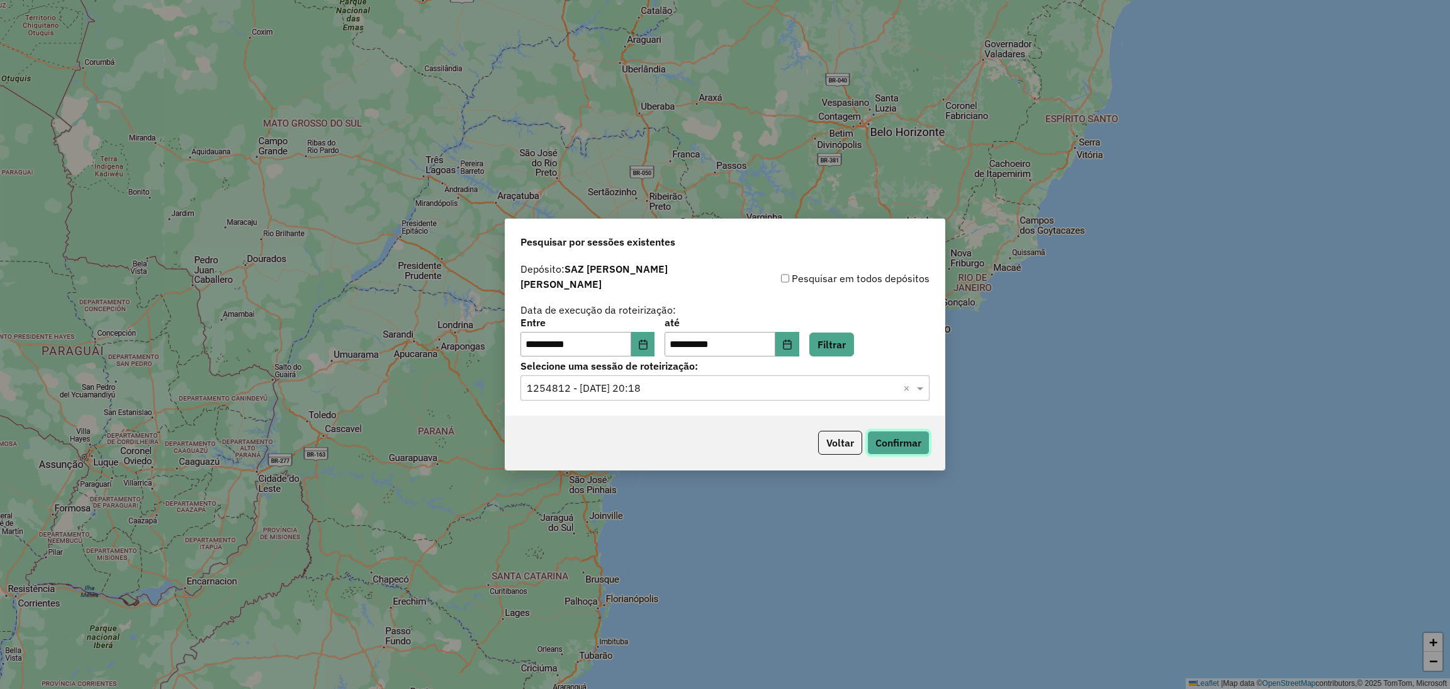
click at [901, 443] on button "Confirmar" at bounding box center [898, 443] width 62 height 24
click at [694, 381] on input "text" at bounding box center [712, 388] width 371 height 15
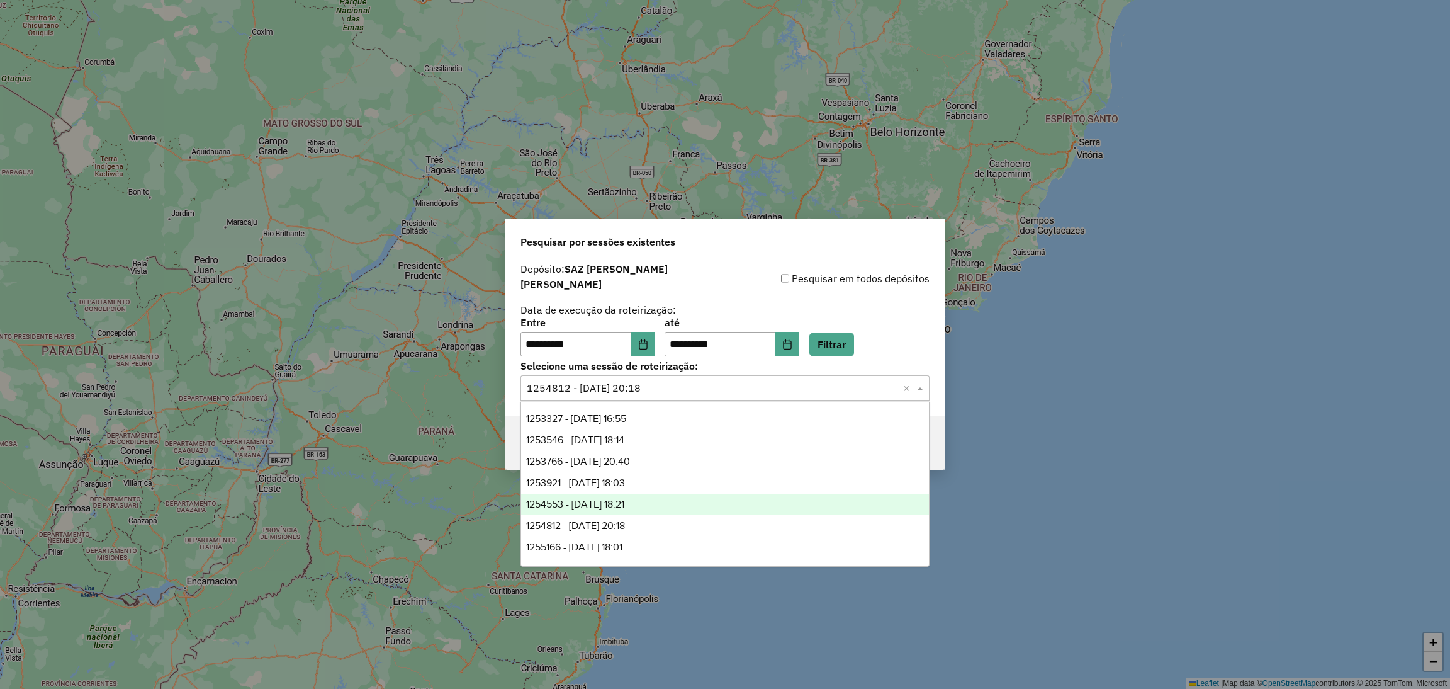
click at [672, 506] on div "1254553 - 28/08/2025 18:21" at bounding box center [725, 503] width 408 height 21
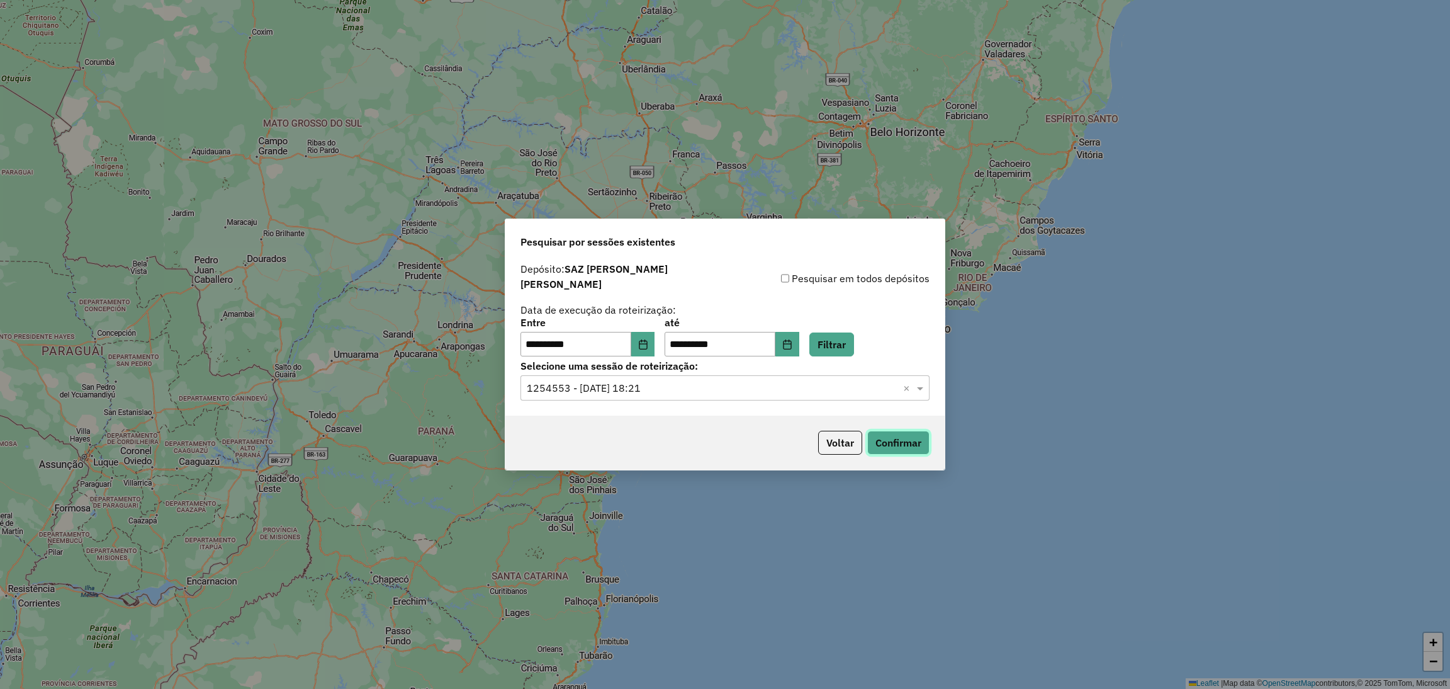
click at [886, 434] on button "Confirmar" at bounding box center [898, 443] width 62 height 24
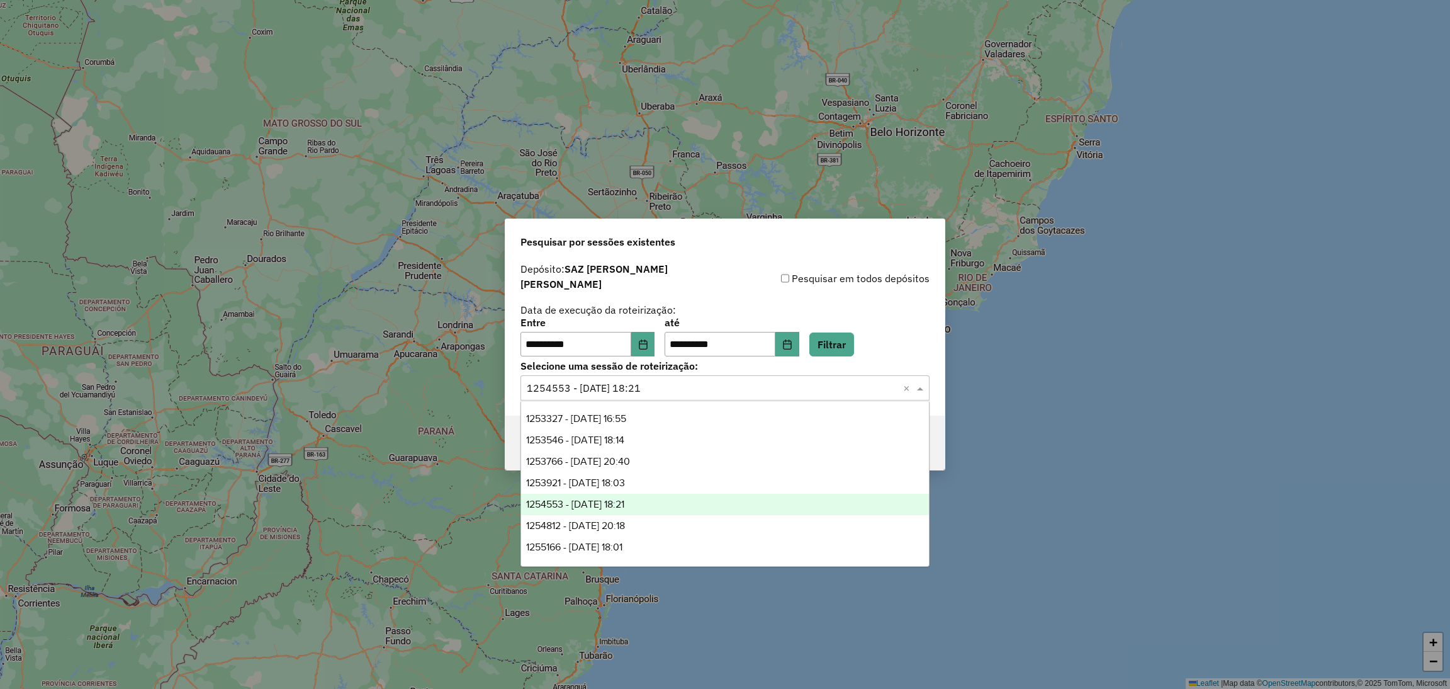
click at [721, 389] on input "text" at bounding box center [712, 388] width 371 height 15
click at [674, 506] on div "1254553 - 28/08/2025 18:21" at bounding box center [725, 503] width 408 height 21
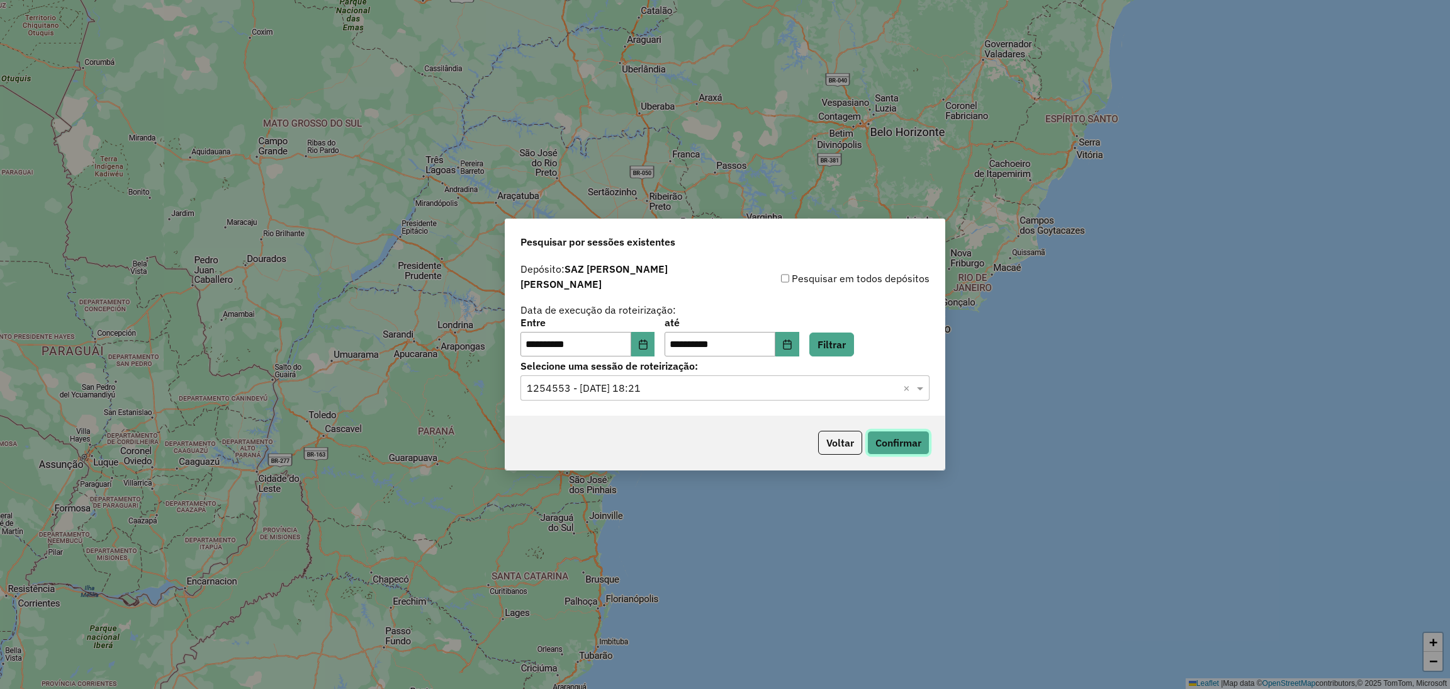
click at [896, 431] on button "Confirmar" at bounding box center [898, 443] width 62 height 24
click at [715, 381] on input "text" at bounding box center [712, 388] width 371 height 15
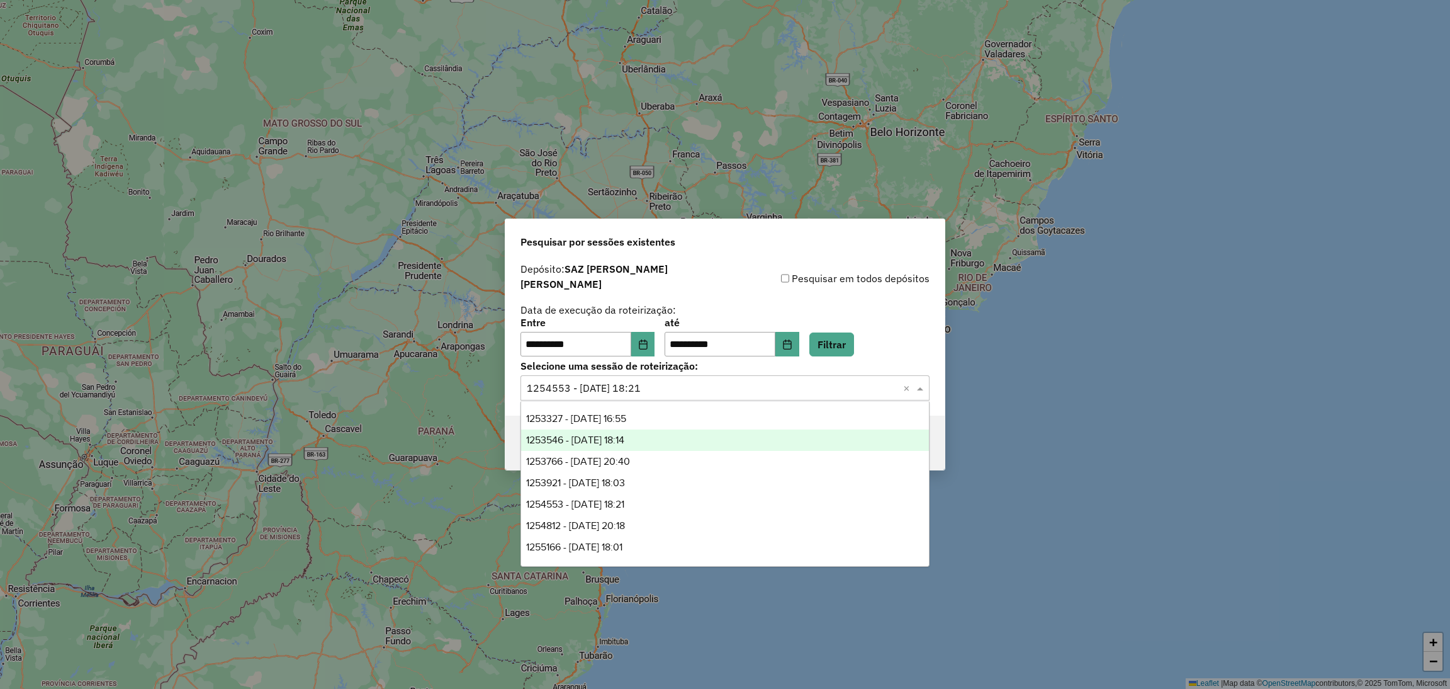
click at [656, 444] on div "1253546 - 26/08/2025 18:14" at bounding box center [725, 439] width 408 height 21
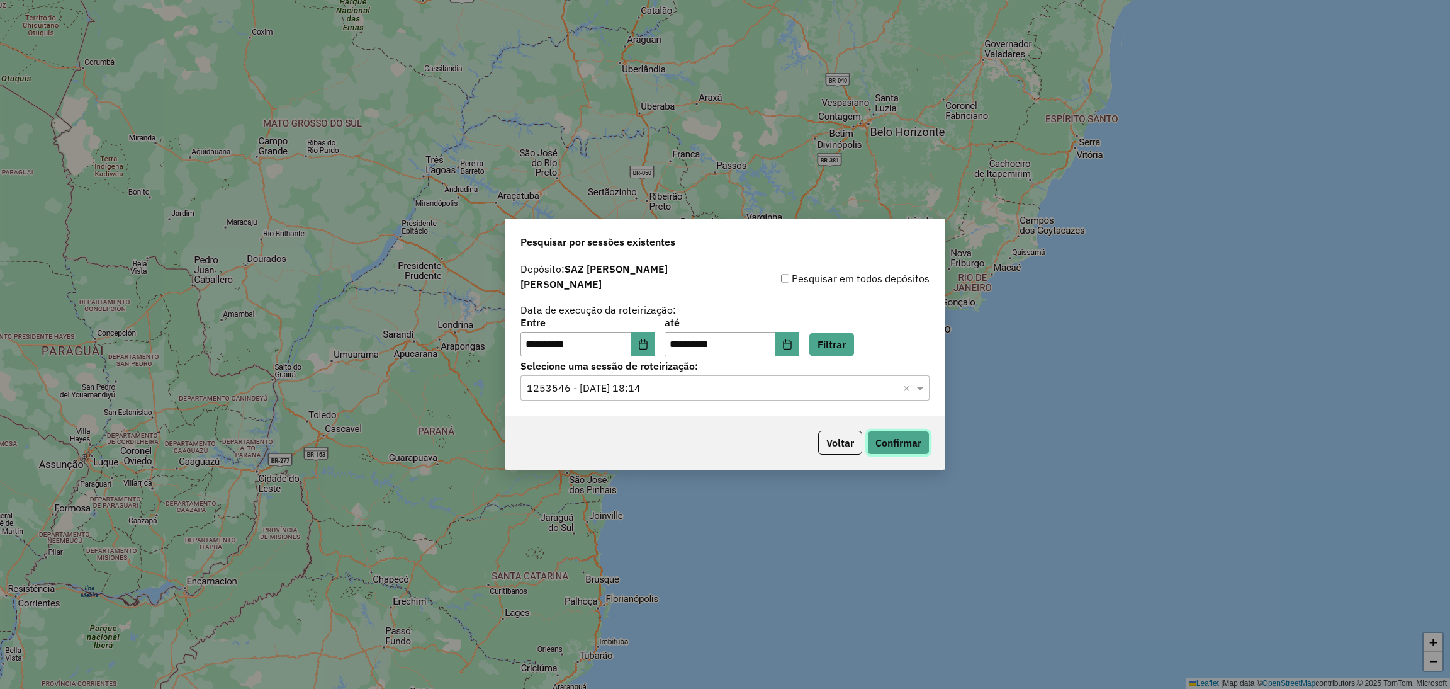
click at [894, 432] on button "Confirmar" at bounding box center [898, 443] width 62 height 24
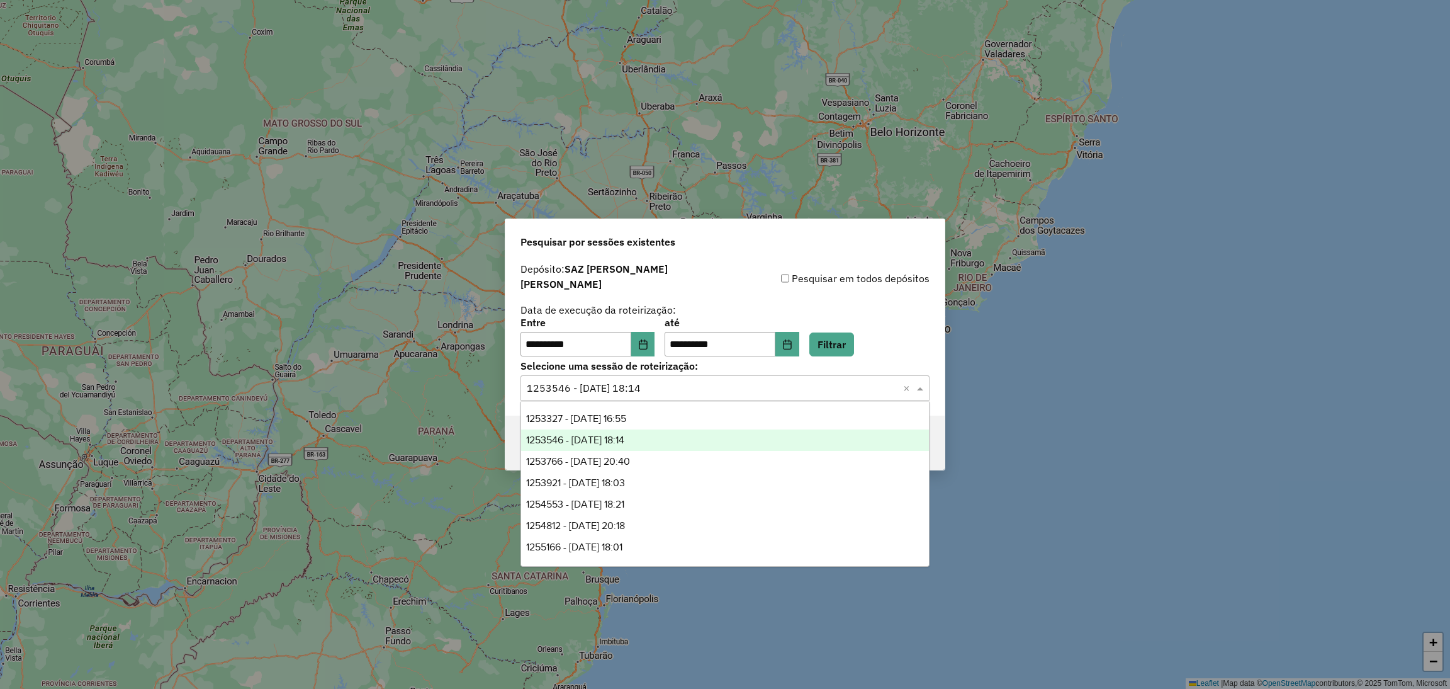
click at [686, 385] on input "text" at bounding box center [712, 388] width 371 height 15
click at [663, 449] on div "1253546 - 26/08/2025 18:14" at bounding box center [725, 439] width 408 height 21
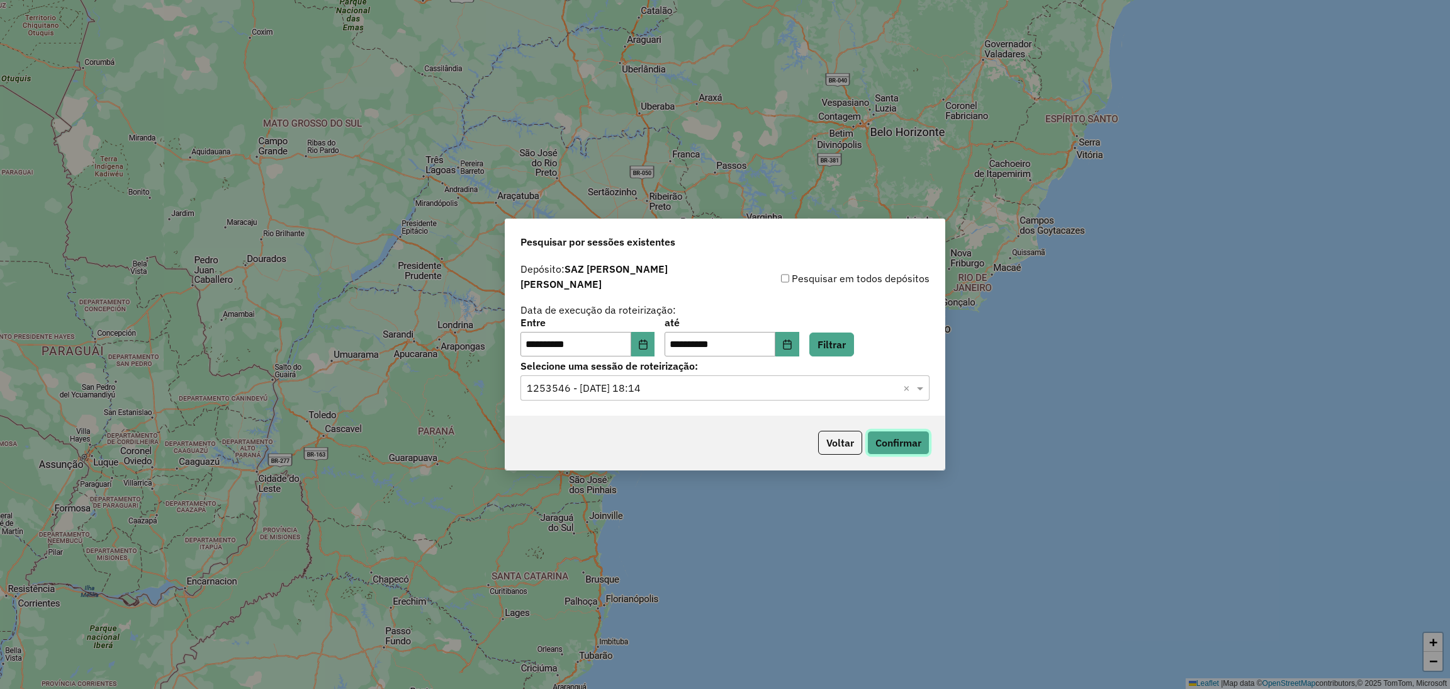
click at [917, 435] on button "Confirmar" at bounding box center [898, 443] width 62 height 24
click at [687, 381] on input "text" at bounding box center [712, 388] width 371 height 15
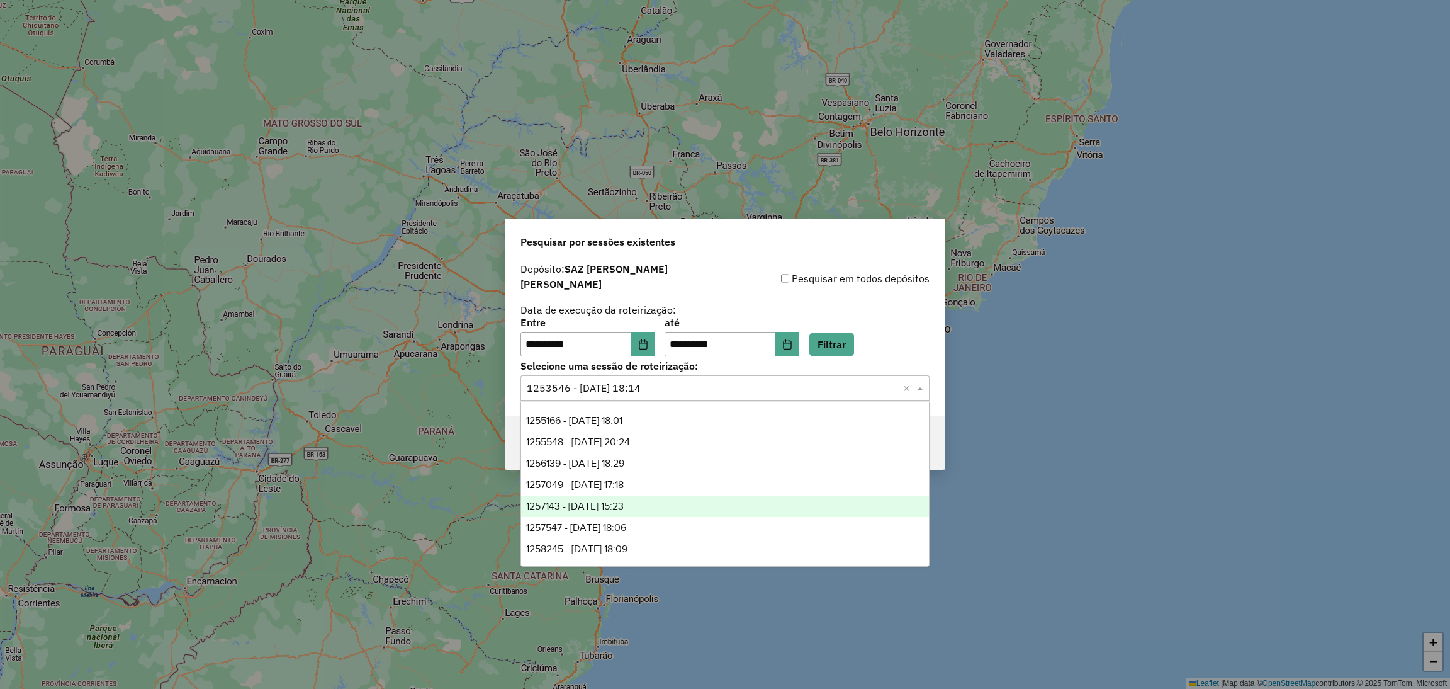
scroll to position [94, 0]
click at [643, 502] on div "1256139 - 30/08/2025 18:29" at bounding box center [725, 495] width 408 height 21
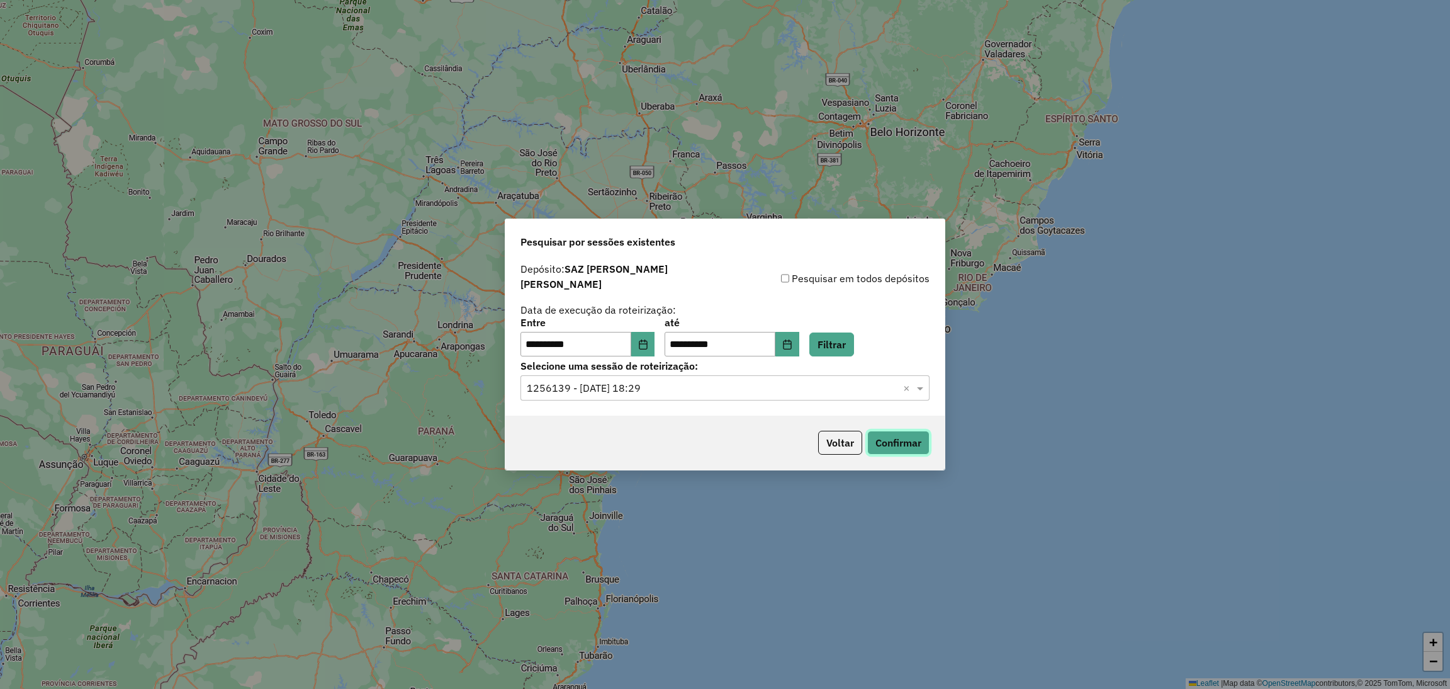
click at [915, 431] on button "Confirmar" at bounding box center [898, 443] width 62 height 24
click at [912, 436] on button "Confirmar" at bounding box center [898, 443] width 62 height 24
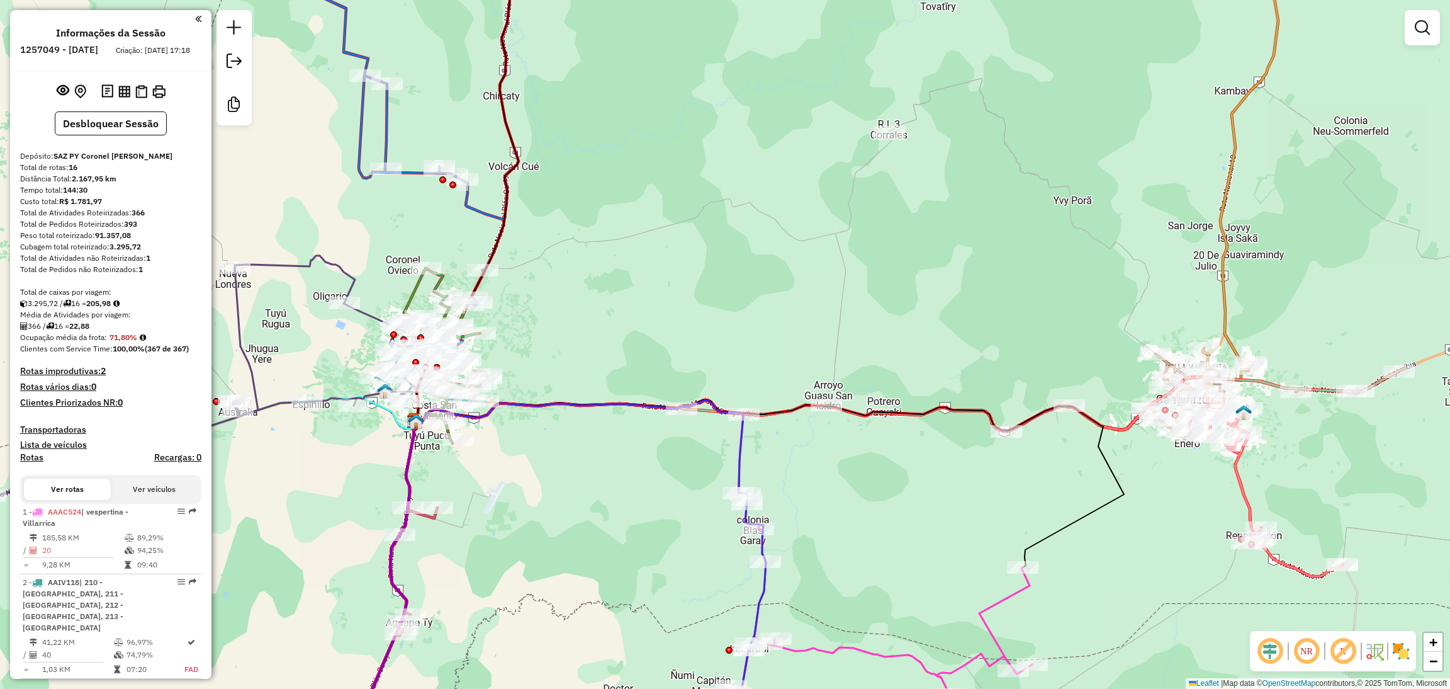
drag, startPoint x: 788, startPoint y: 113, endPoint x: 807, endPoint y: 148, distance: 39.4
click at [807, 148] on div "Janela de atendimento Grade de atendimento Capacidade Transportadoras Veículos …" at bounding box center [725, 344] width 1450 height 689
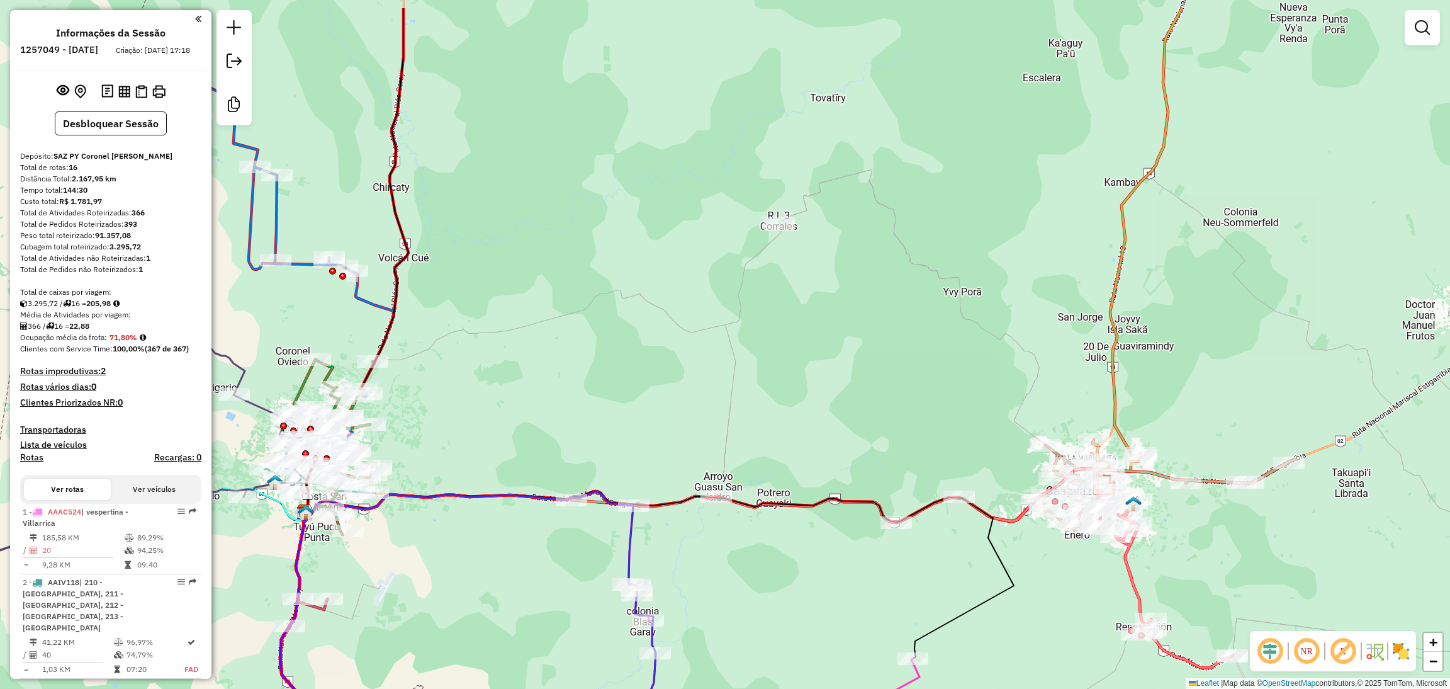
drag, startPoint x: 798, startPoint y: 204, endPoint x: 708, endPoint y: 162, distance: 98.6
click at [708, 162] on div "Janela de atendimento Grade de atendimento Capacidade Transportadoras Veículos …" at bounding box center [725, 344] width 1450 height 689
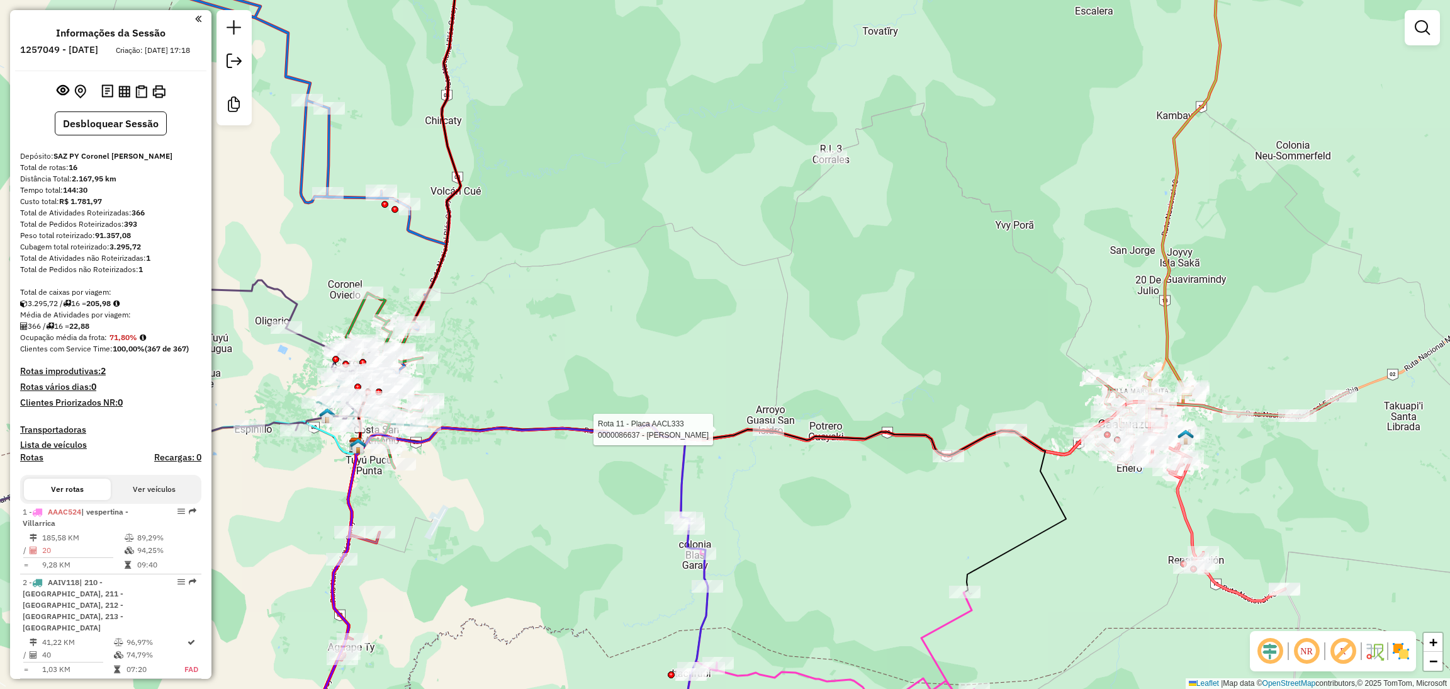
select select "**********"
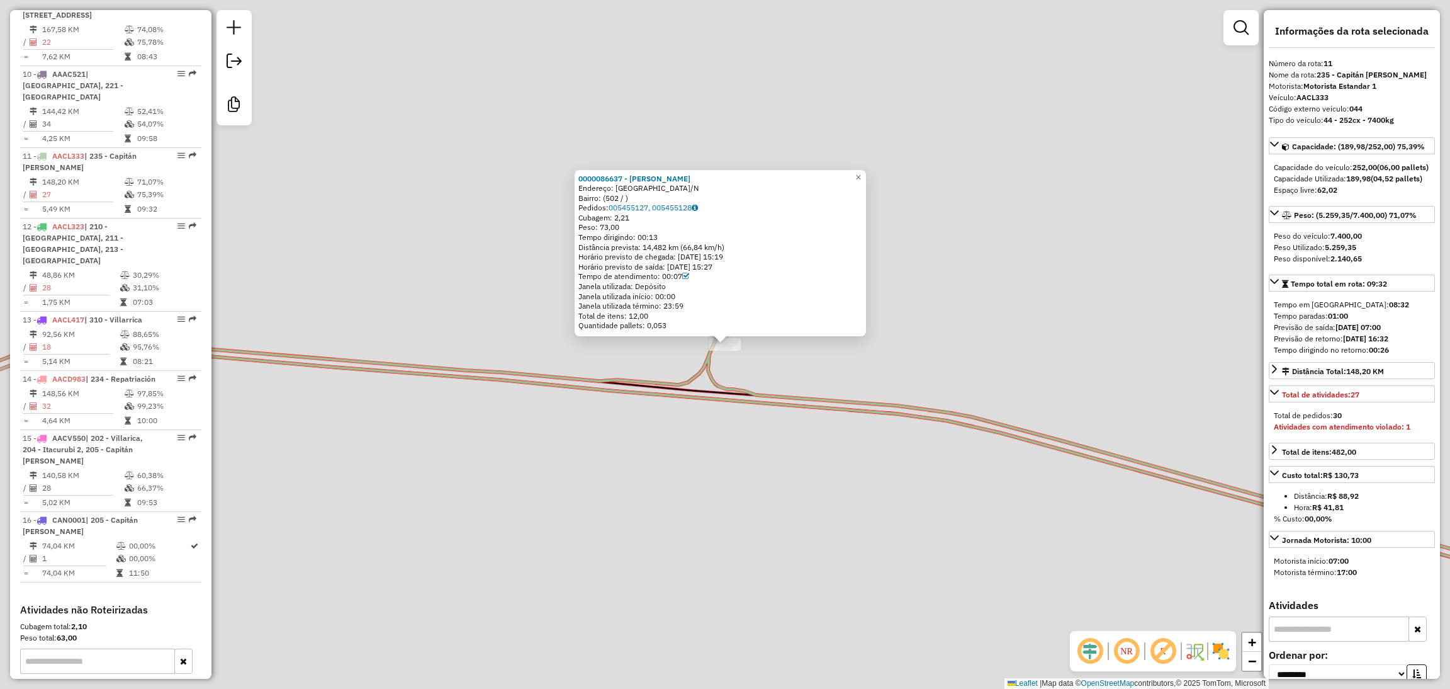
scroll to position [1241, 0]
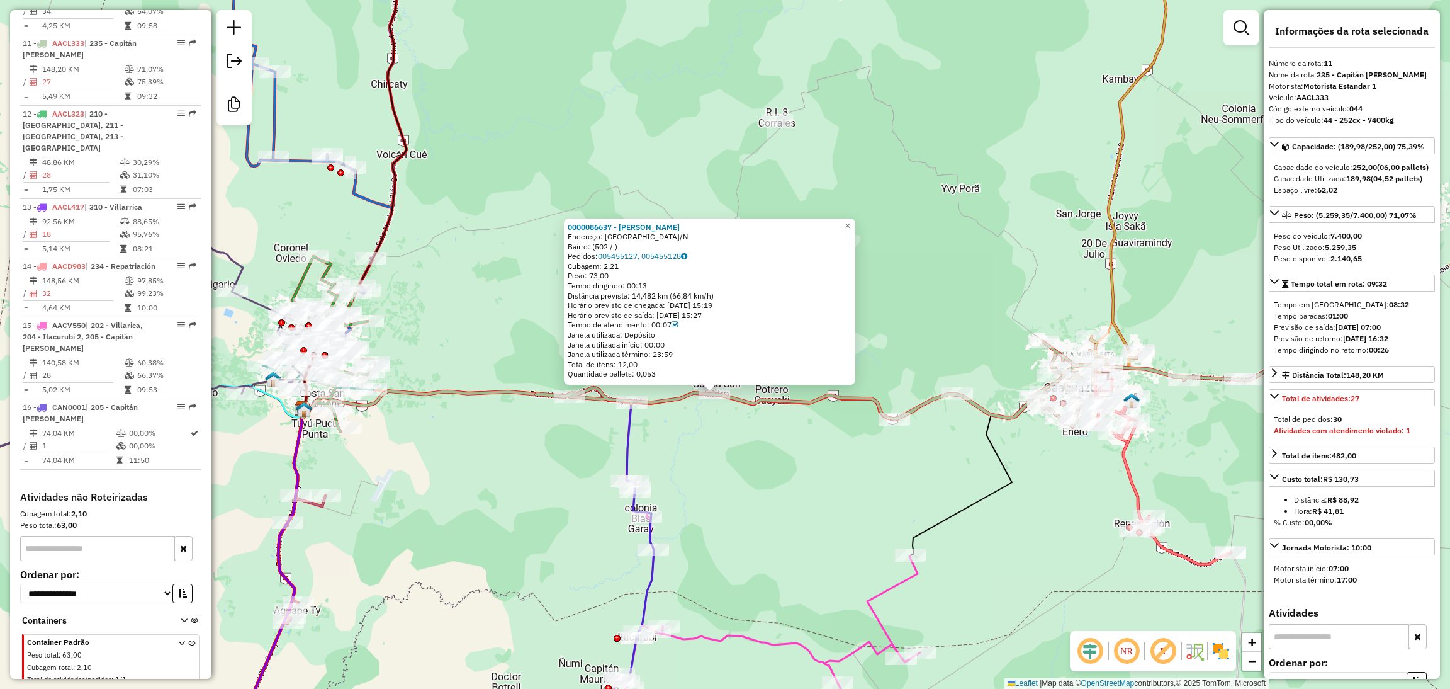
drag, startPoint x: 826, startPoint y: 499, endPoint x: 810, endPoint y: 495, distance: 16.8
click at [810, 495] on div "0000086637 - MARIA ELVIRA VERA MENDOZA Endereço: CALLE SAN ROQUE-ARROYO GUASU S…" at bounding box center [725, 344] width 1450 height 689
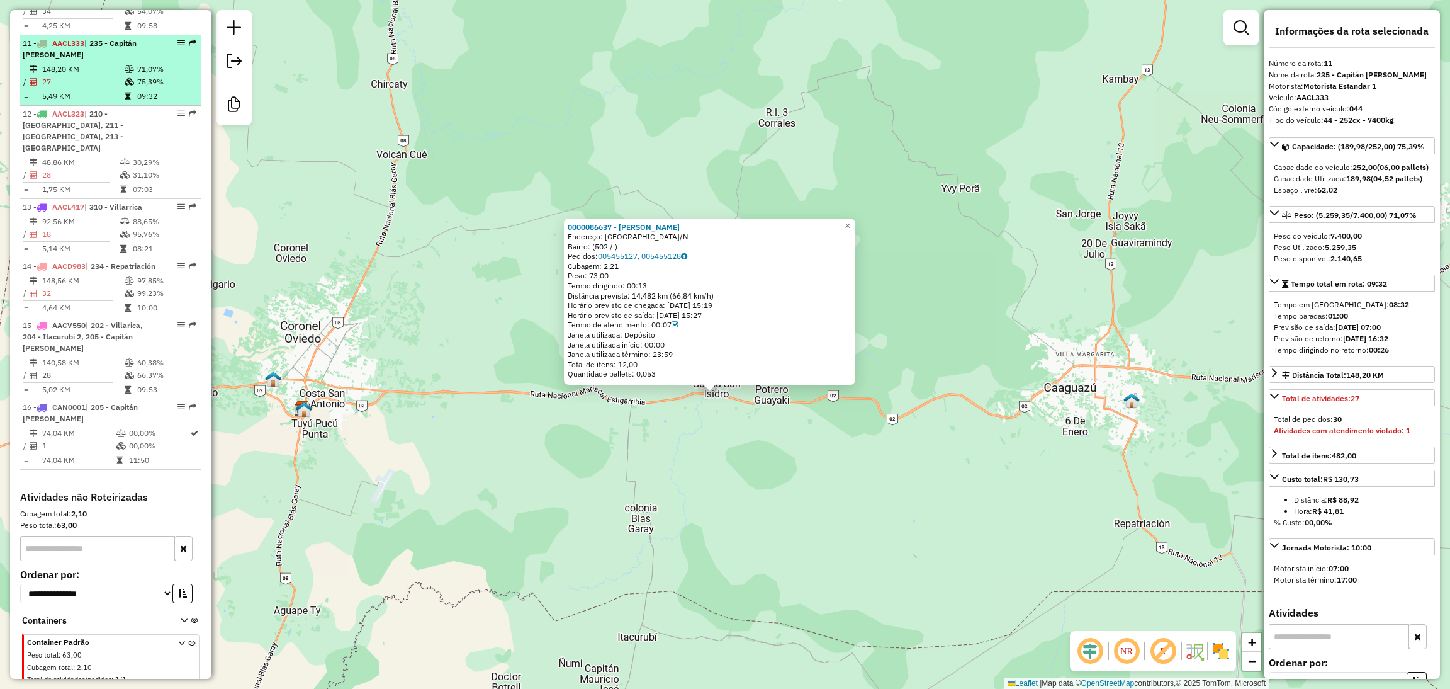
click at [125, 93] on icon at bounding box center [128, 97] width 6 height 8
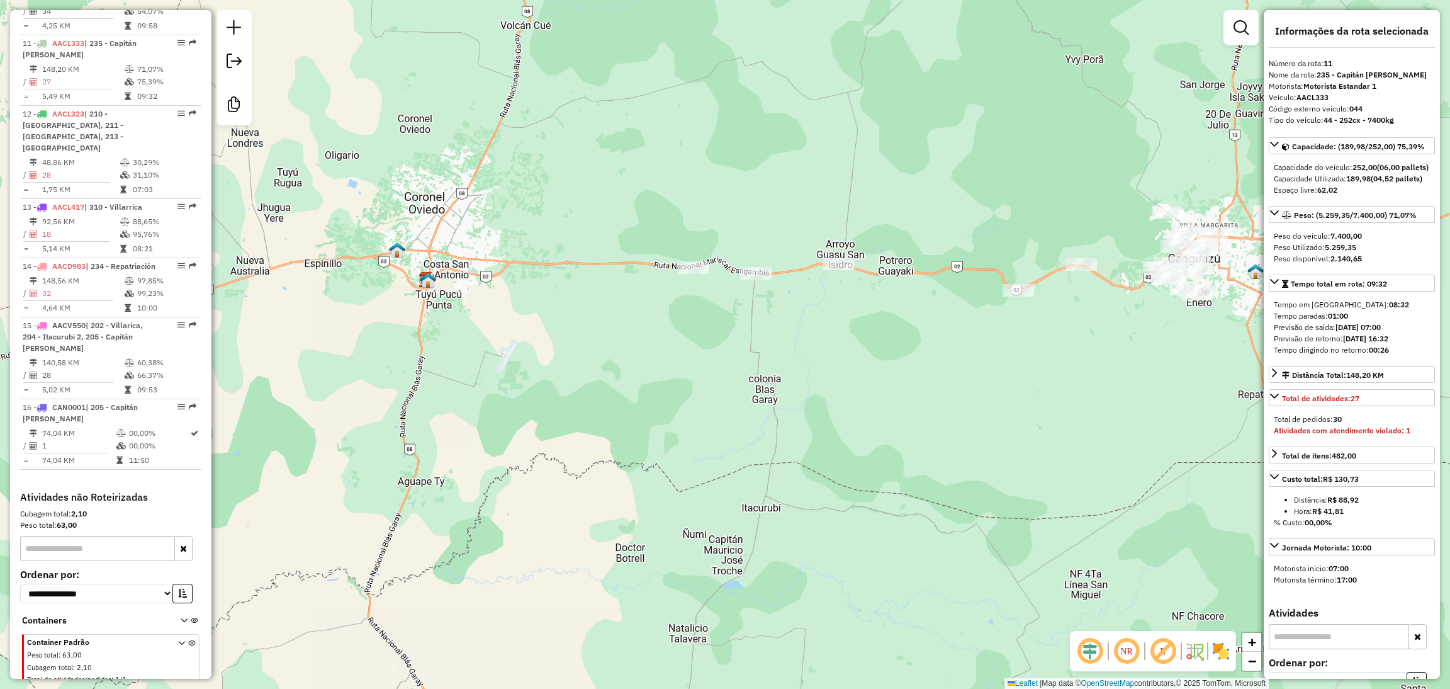
drag, startPoint x: 995, startPoint y: 440, endPoint x: 1190, endPoint y: 351, distance: 215.2
click at [1190, 351] on div "Janela de atendimento Grade de atendimento Capacidade Transportadoras Veículos …" at bounding box center [725, 344] width 1450 height 689
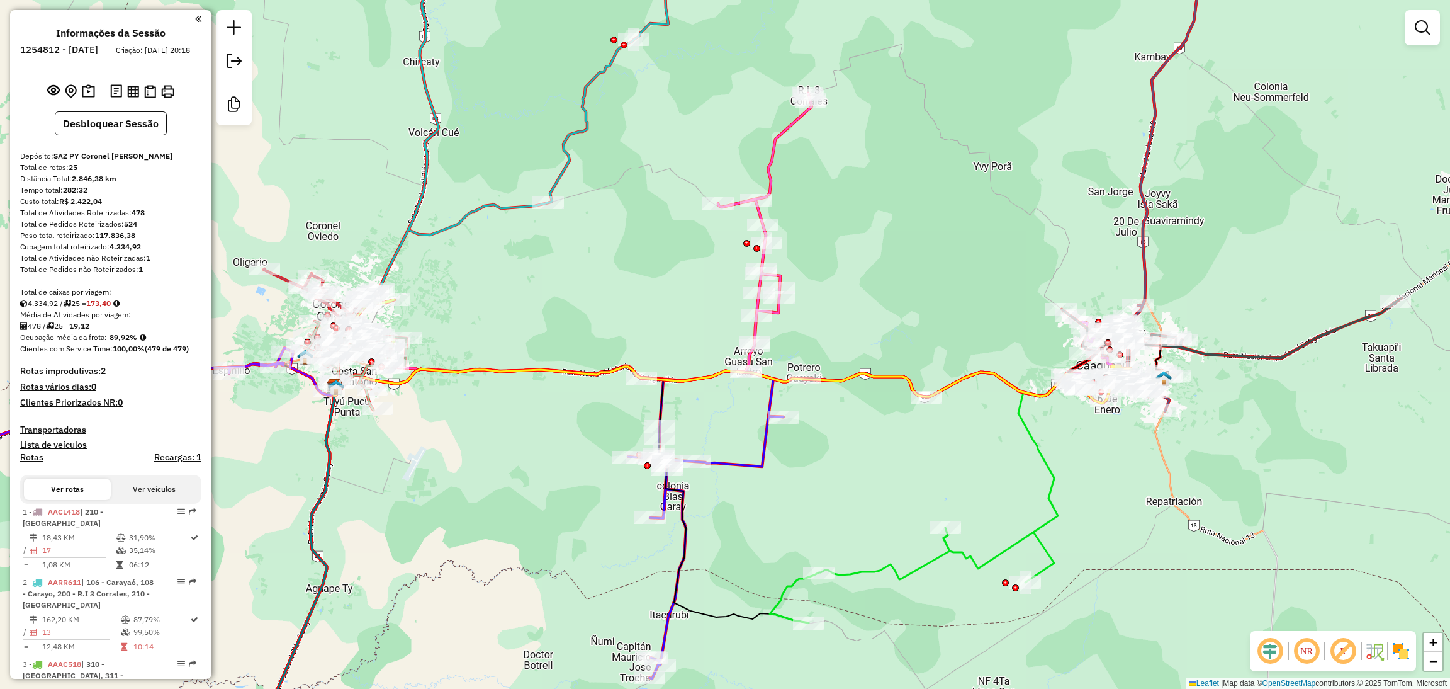
click at [770, 166] on icon at bounding box center [602, 236] width 420 height 287
select select "**********"
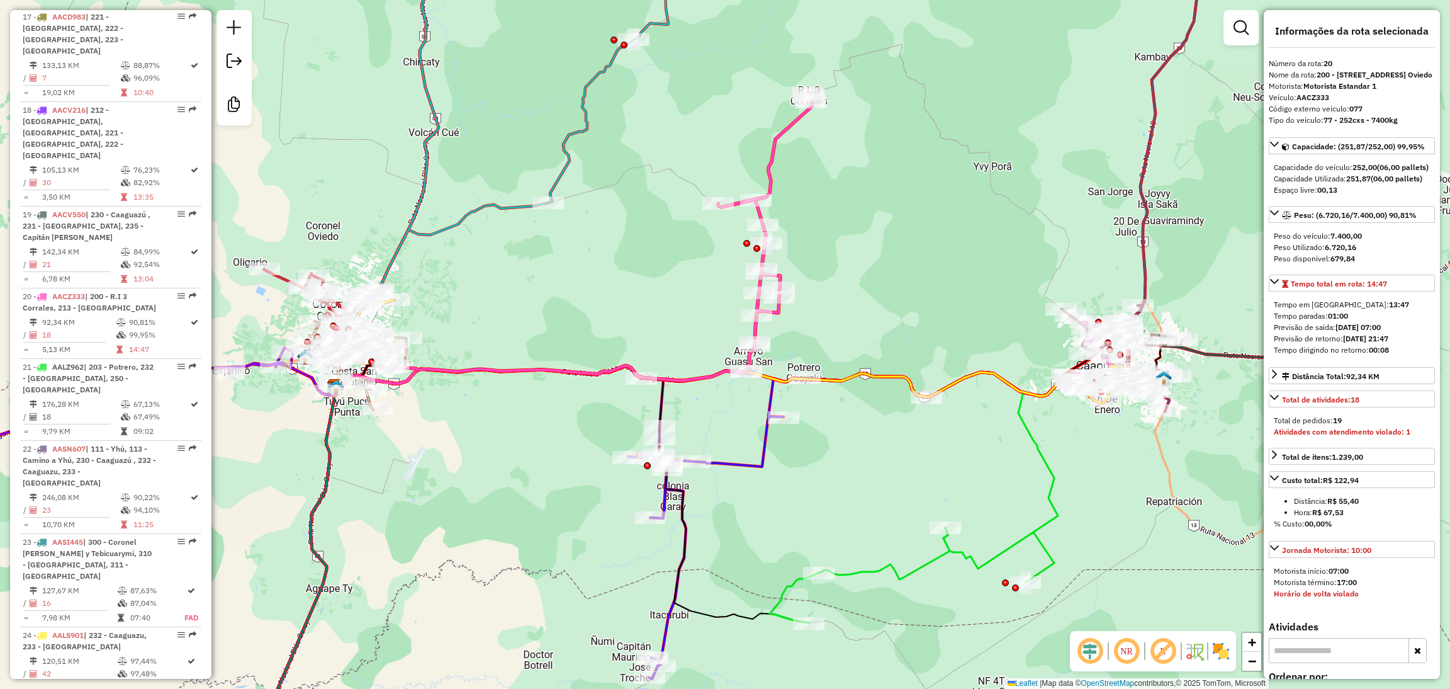
scroll to position [1958, 0]
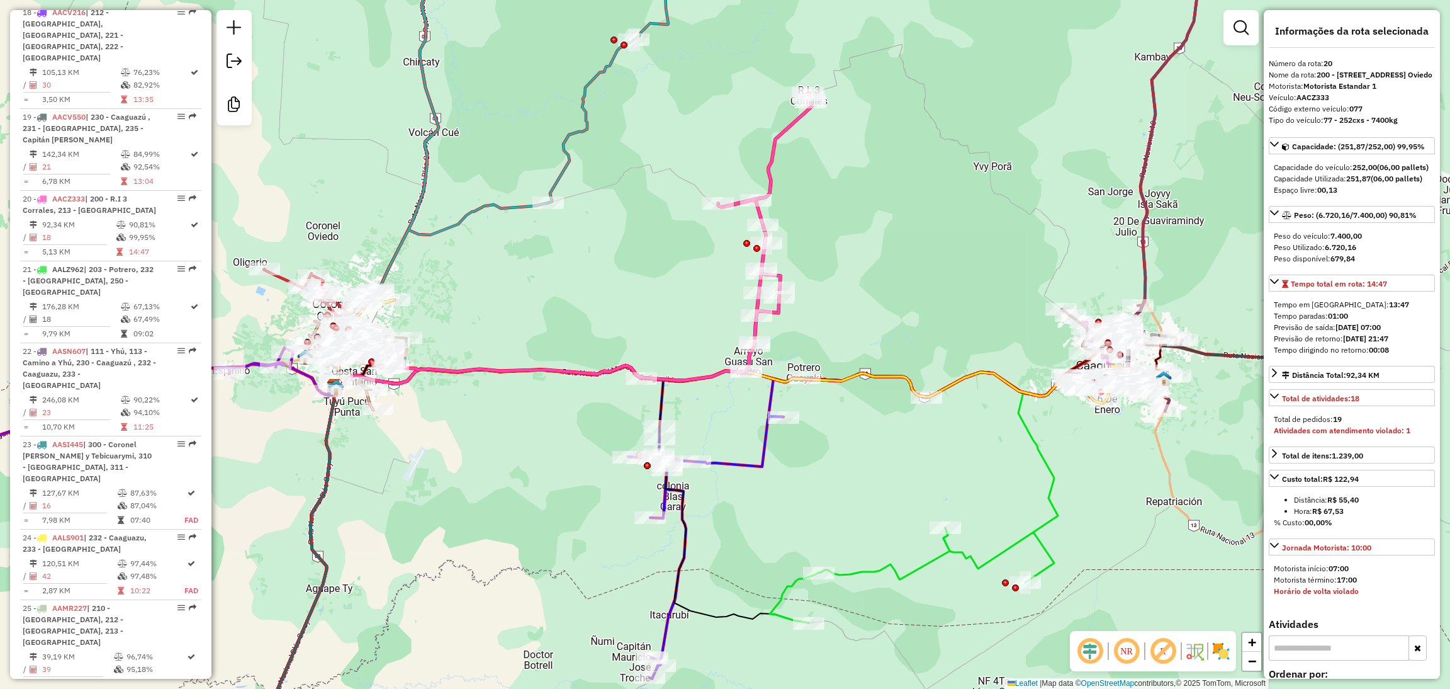
click at [768, 156] on icon at bounding box center [602, 236] width 420 height 287
click at [933, 402] on div at bounding box center [926, 395] width 31 height 13
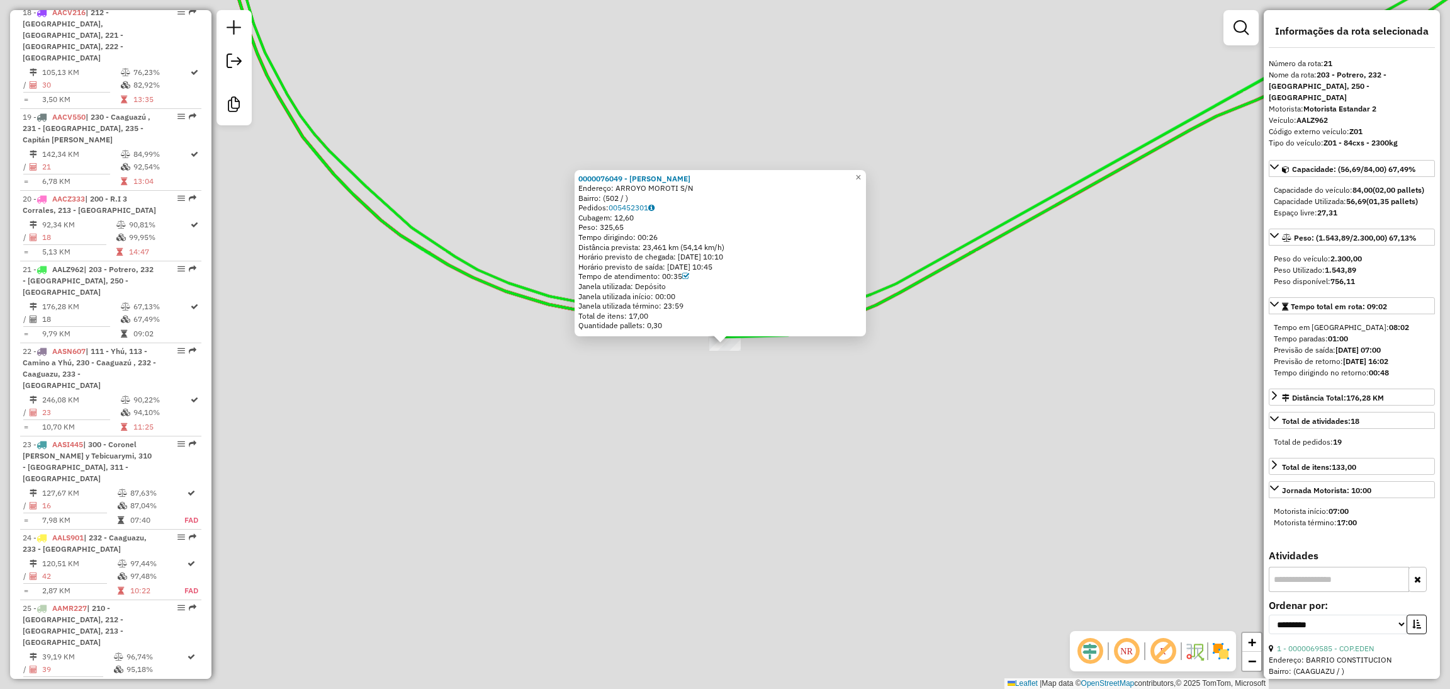
scroll to position [1967, 0]
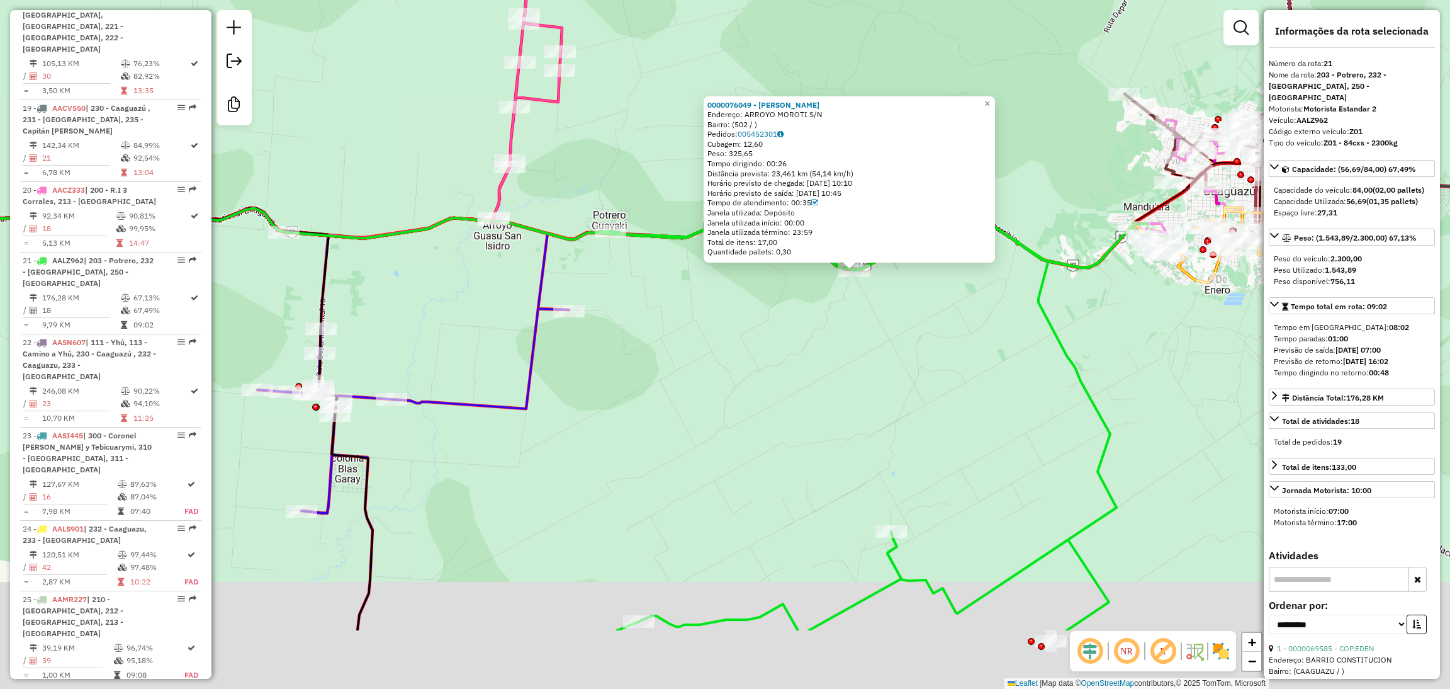
drag, startPoint x: 828, startPoint y: 465, endPoint x: 725, endPoint y: 300, distance: 194.9
click at [725, 300] on div "0000076049 - MIRTA CAROLINA DUARTE MARTINEZ Endereço: ARROYO MOROTI S/N Bairro:…" at bounding box center [725, 344] width 1450 height 689
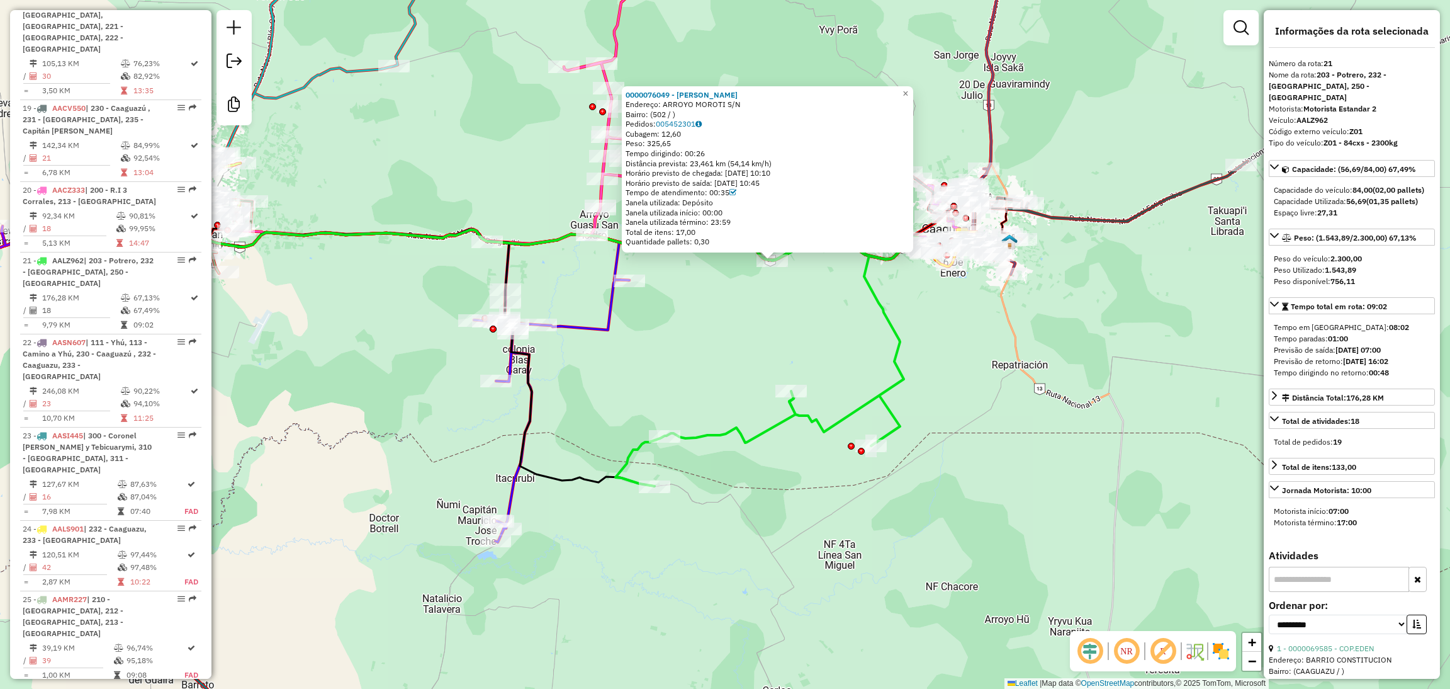
click at [928, 368] on div "0000076049 - MIRTA CAROLINA DUARTE MARTINEZ Endereço: ARROYO MOROTI S/N Bairro:…" at bounding box center [725, 344] width 1450 height 689
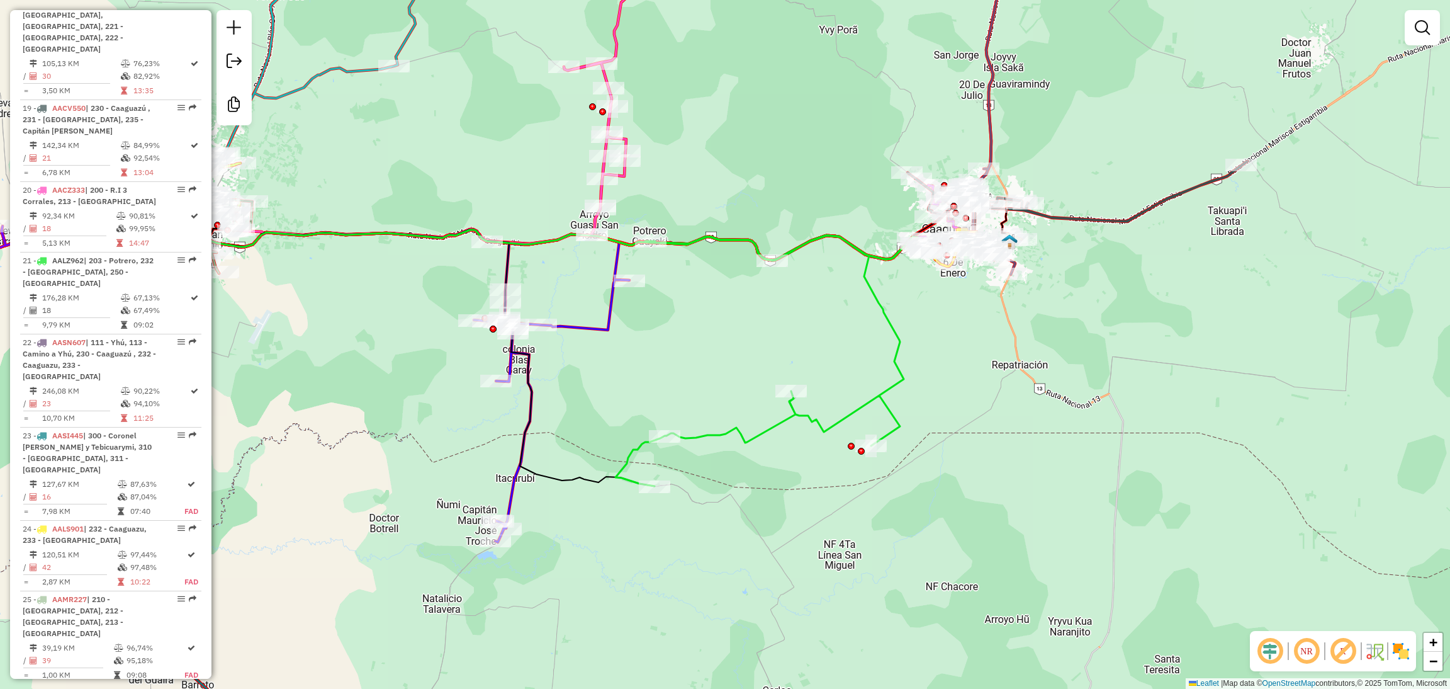
click at [875, 311] on icon at bounding box center [773, 360] width 315 height 251
select select "**********"
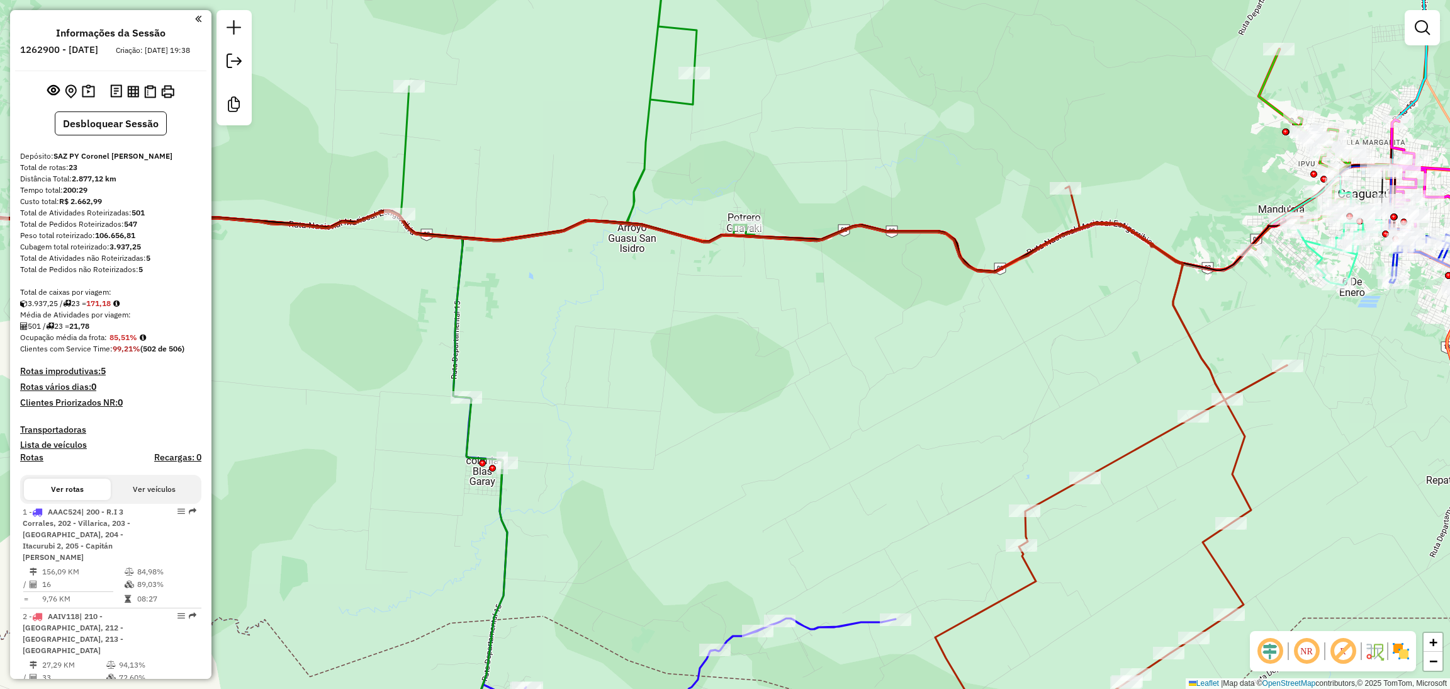
click at [663, 102] on icon at bounding box center [510, 344] width 474 height 826
select select "**********"
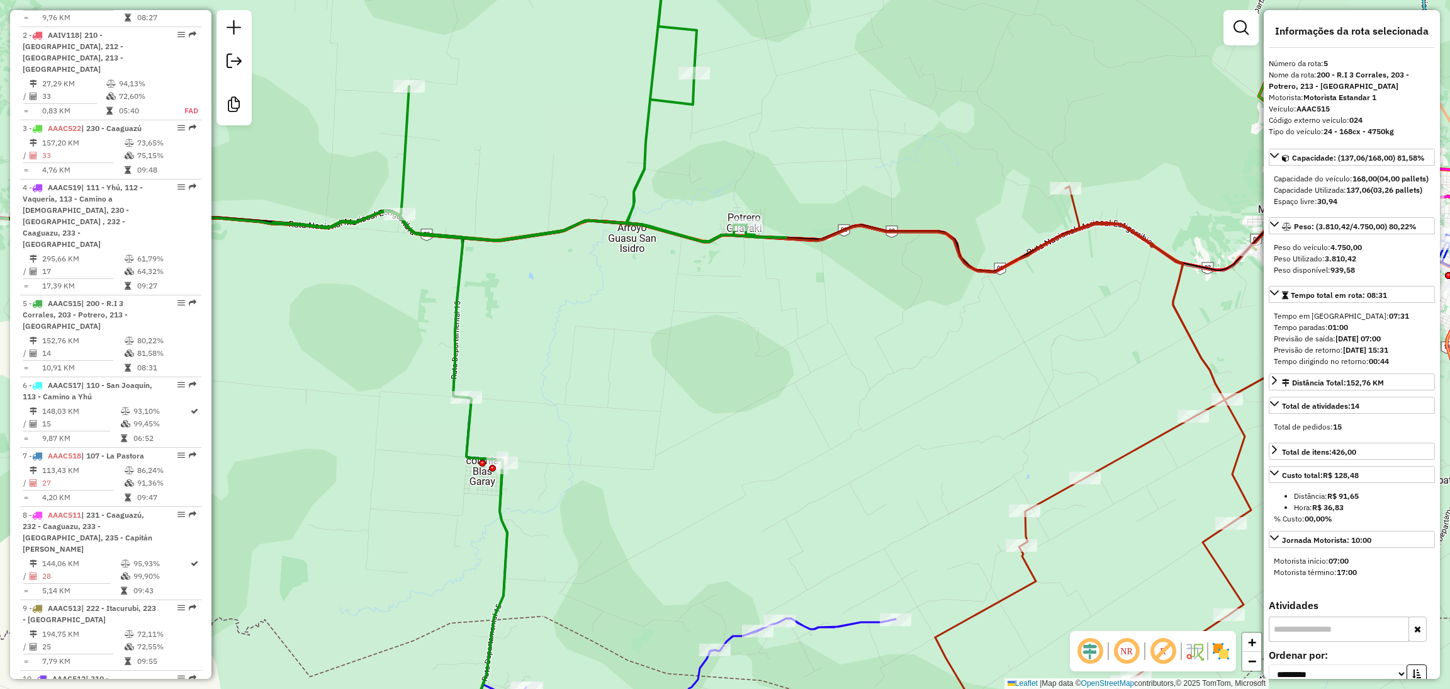
scroll to position [832, 0]
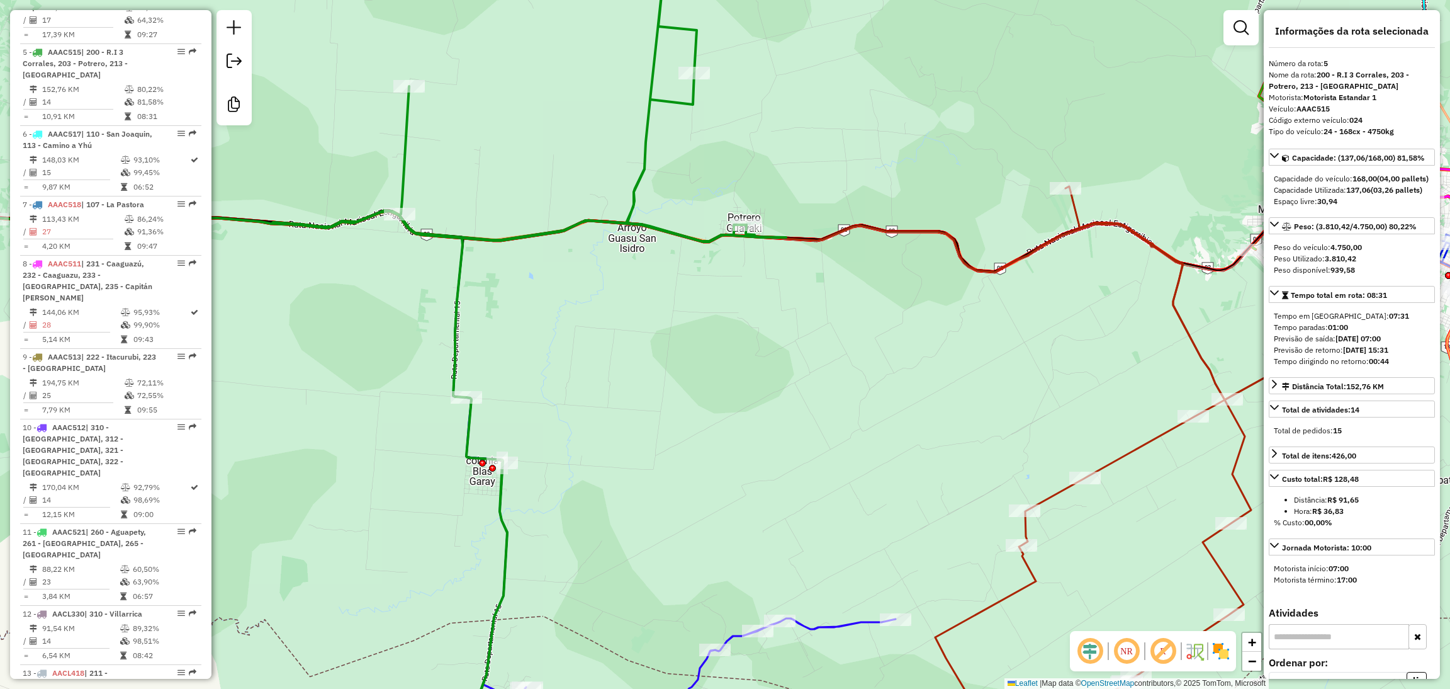
click at [1139, 449] on icon at bounding box center [1096, 472] width 382 height 572
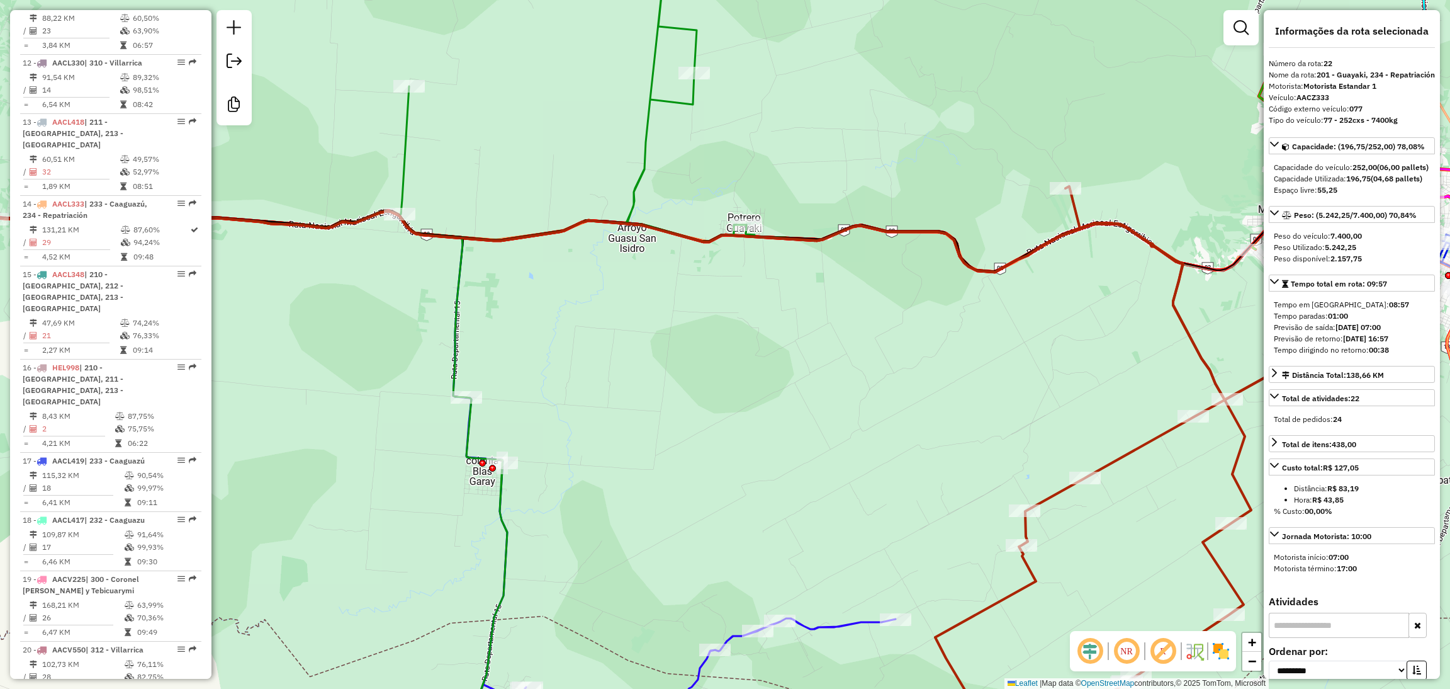
scroll to position [1803, 0]
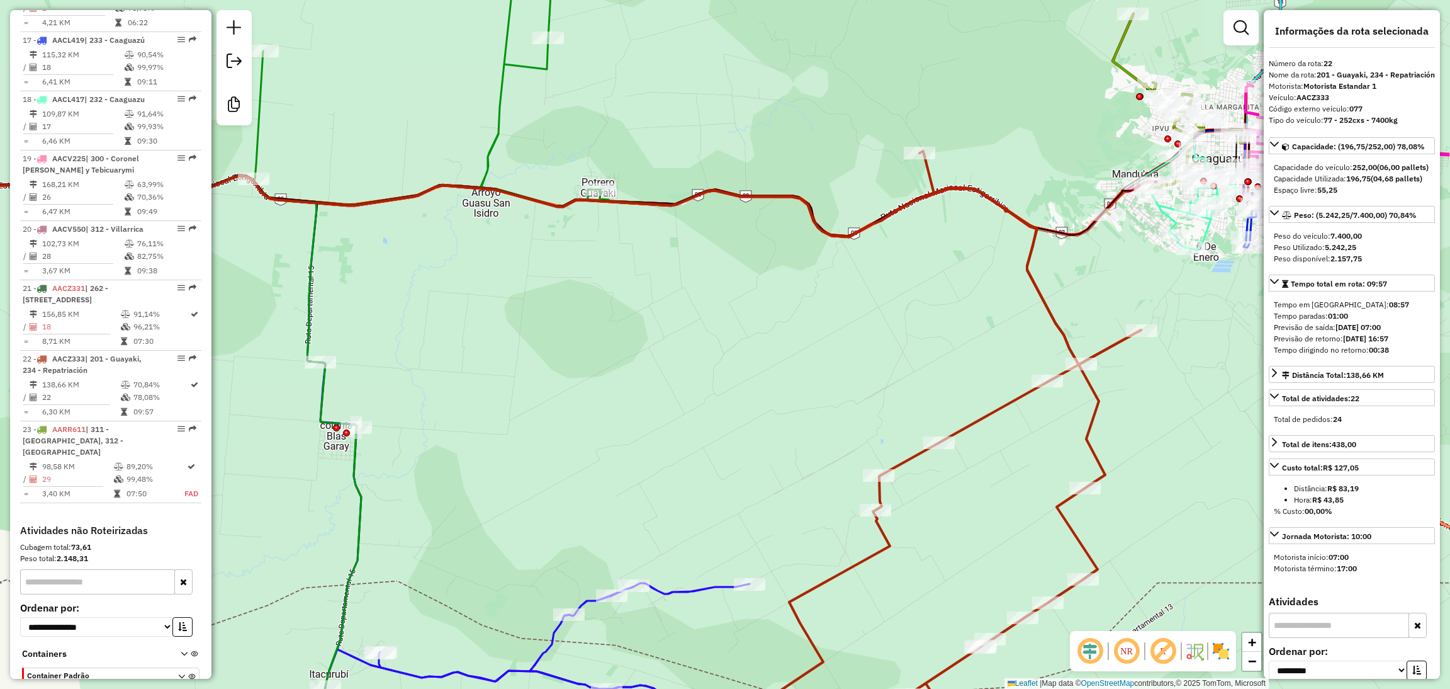
drag, startPoint x: 1114, startPoint y: 410, endPoint x: 967, endPoint y: 375, distance: 150.2
click at [967, 375] on div "Janela de atendimento Grade de atendimento Capacidade Transportadoras Veículos …" at bounding box center [725, 344] width 1450 height 689
click at [522, 71] on icon at bounding box center [364, 344] width 474 height 826
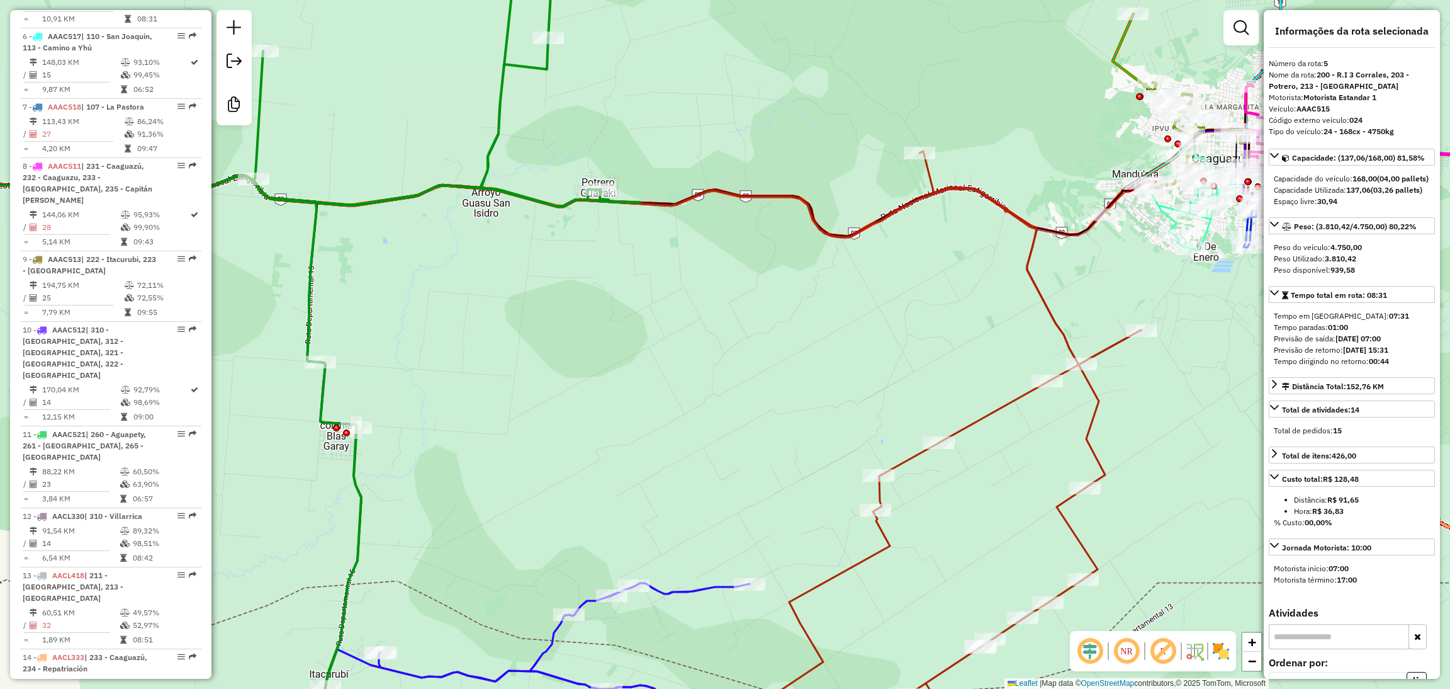
scroll to position [832, 0]
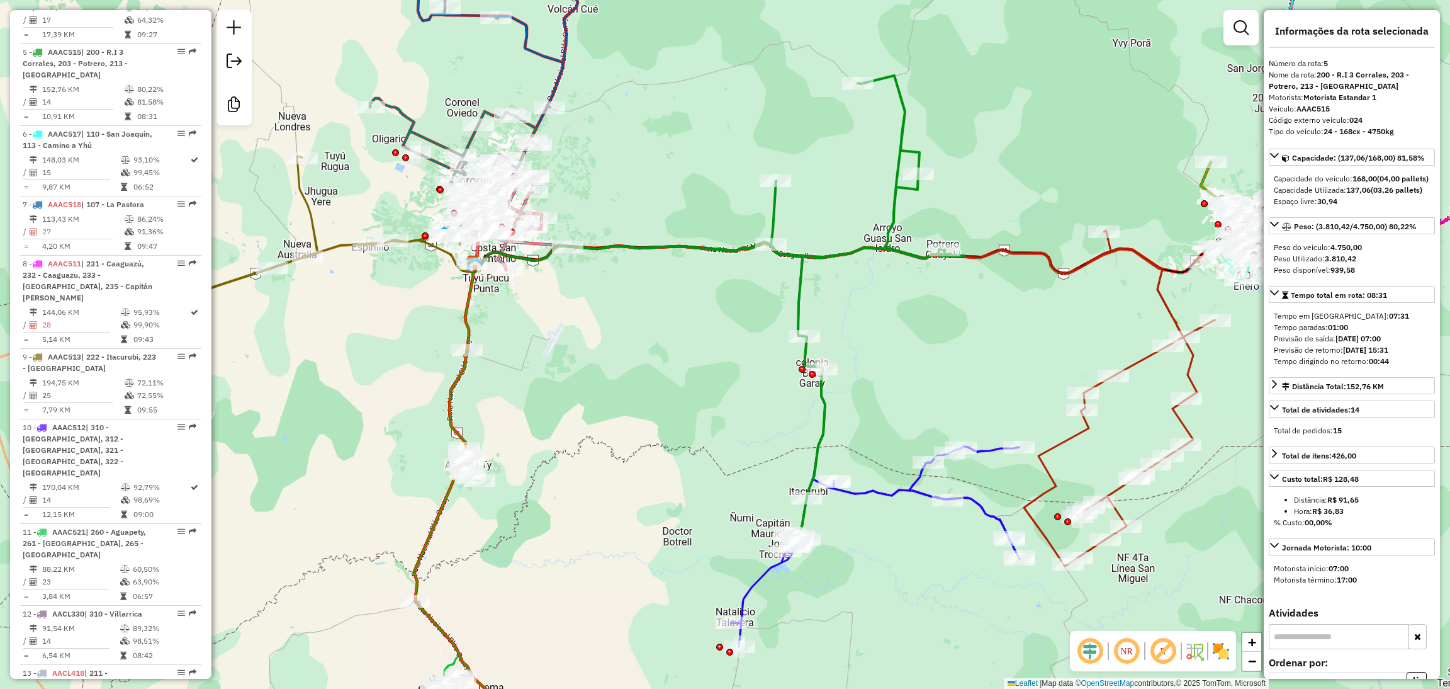
drag, startPoint x: 609, startPoint y: 375, endPoint x: 950, endPoint y: 351, distance: 342.0
click at [950, 351] on div "Janela de atendimento Grade de atendimento Capacidade Transportadoras Veículos …" at bounding box center [725, 344] width 1450 height 689
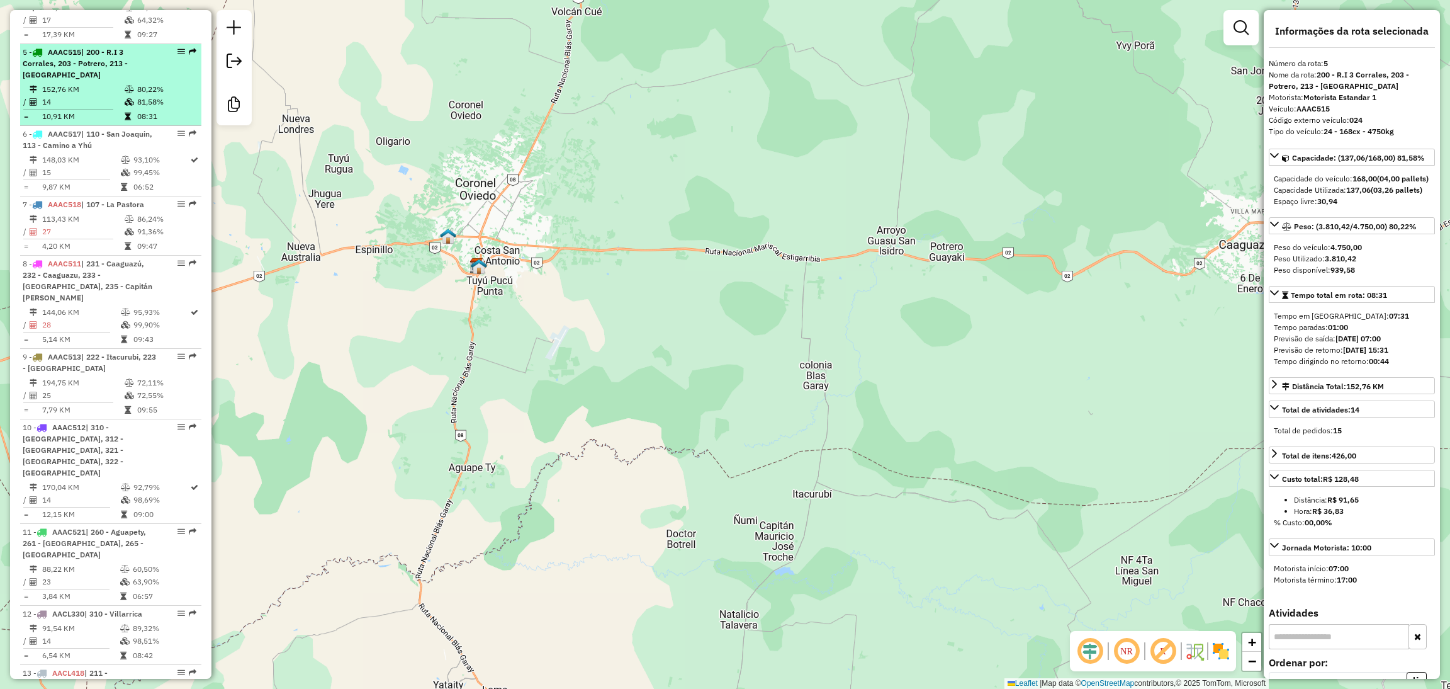
click at [125, 83] on td at bounding box center [130, 89] width 13 height 13
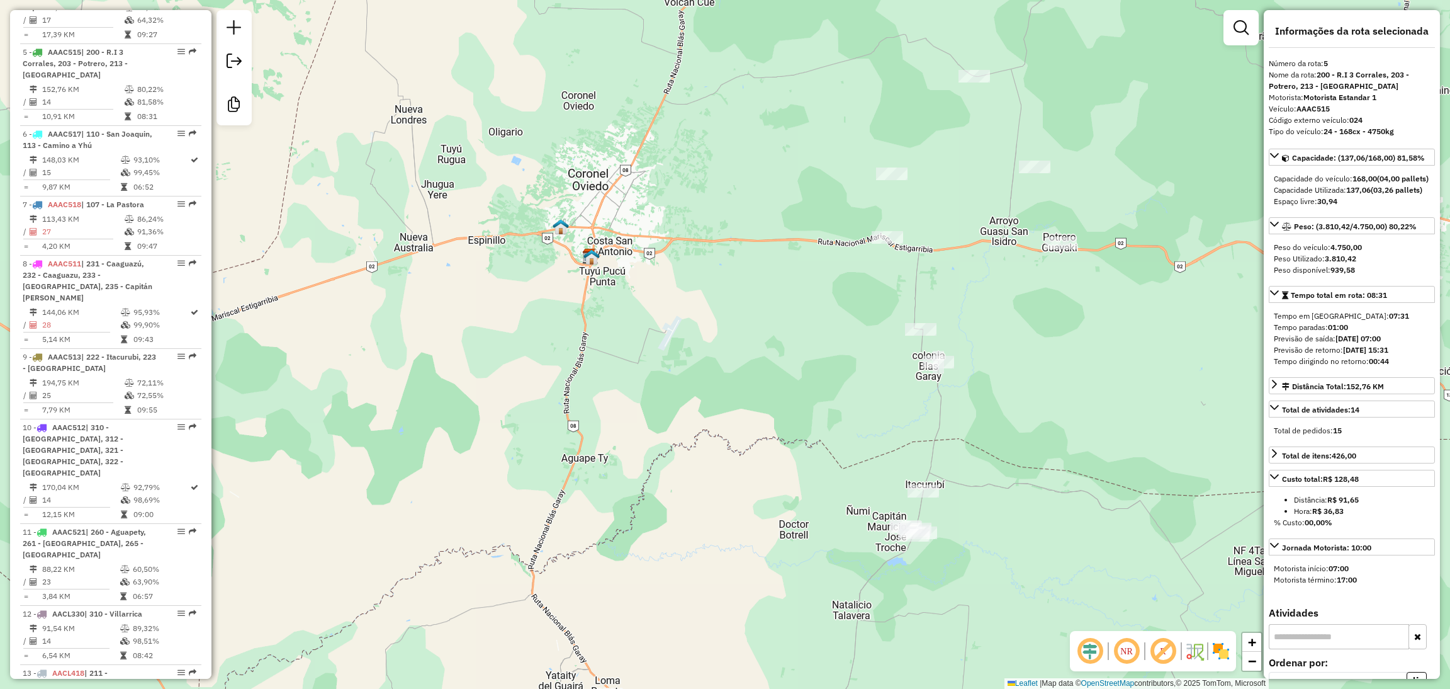
drag, startPoint x: 940, startPoint y: 434, endPoint x: 1051, endPoint y: 392, distance: 118.3
click at [1051, 392] on div "Janela de atendimento Grade de atendimento Capacidade Transportadoras Veículos …" at bounding box center [725, 344] width 1450 height 689
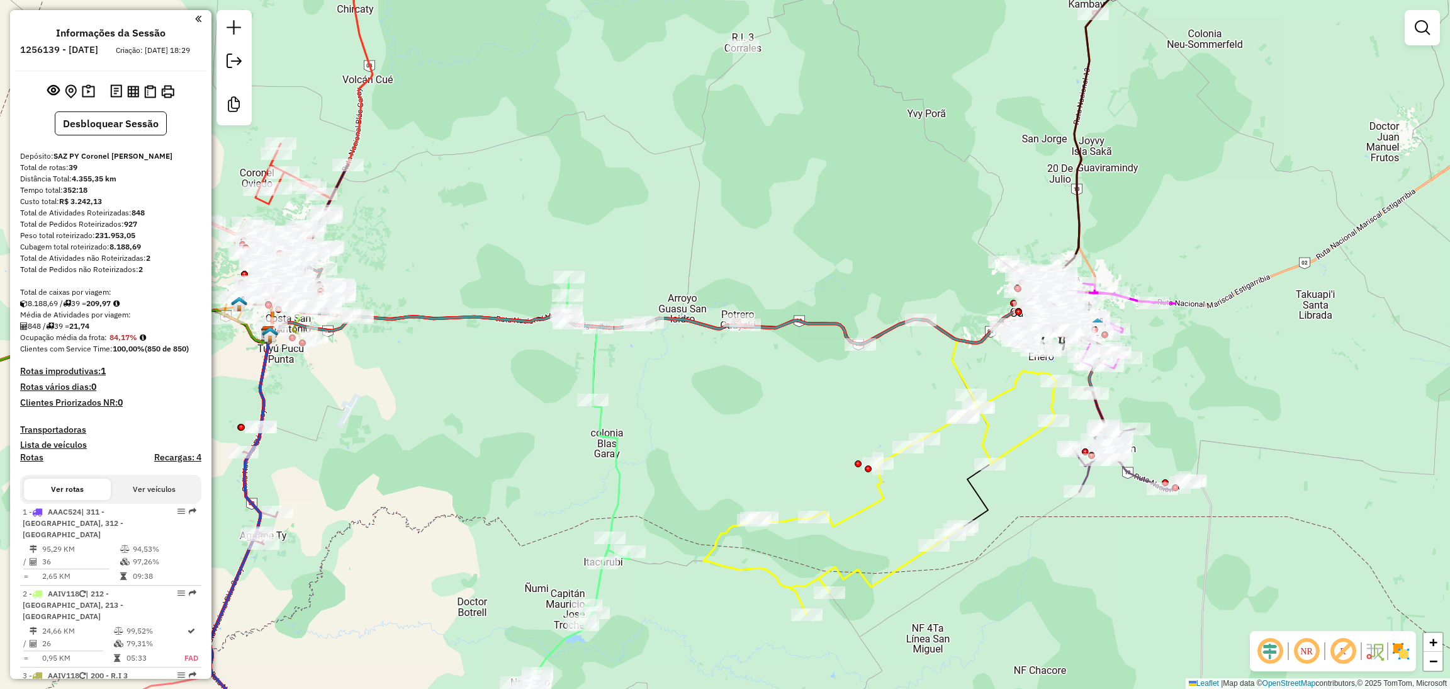
click at [958, 375] on icon at bounding box center [620, 353] width 704 height 81
select select "**********"
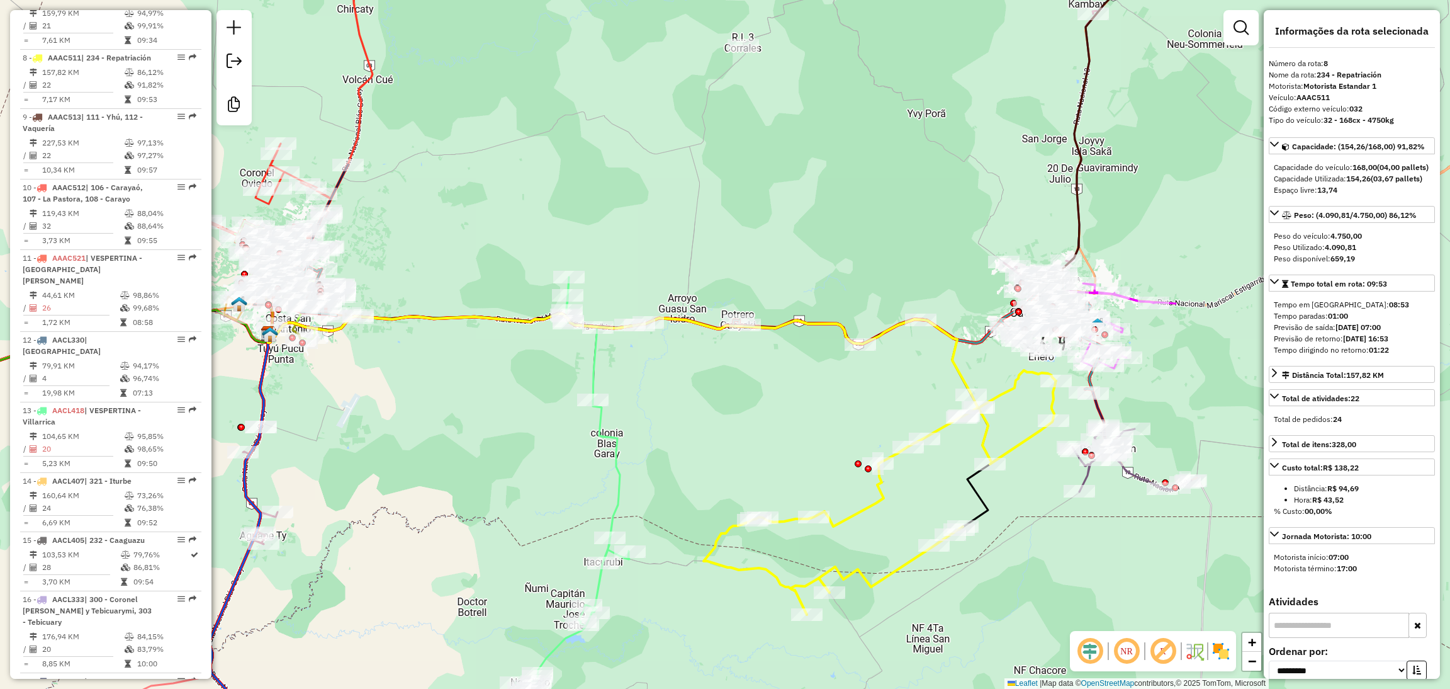
scroll to position [1010, 0]
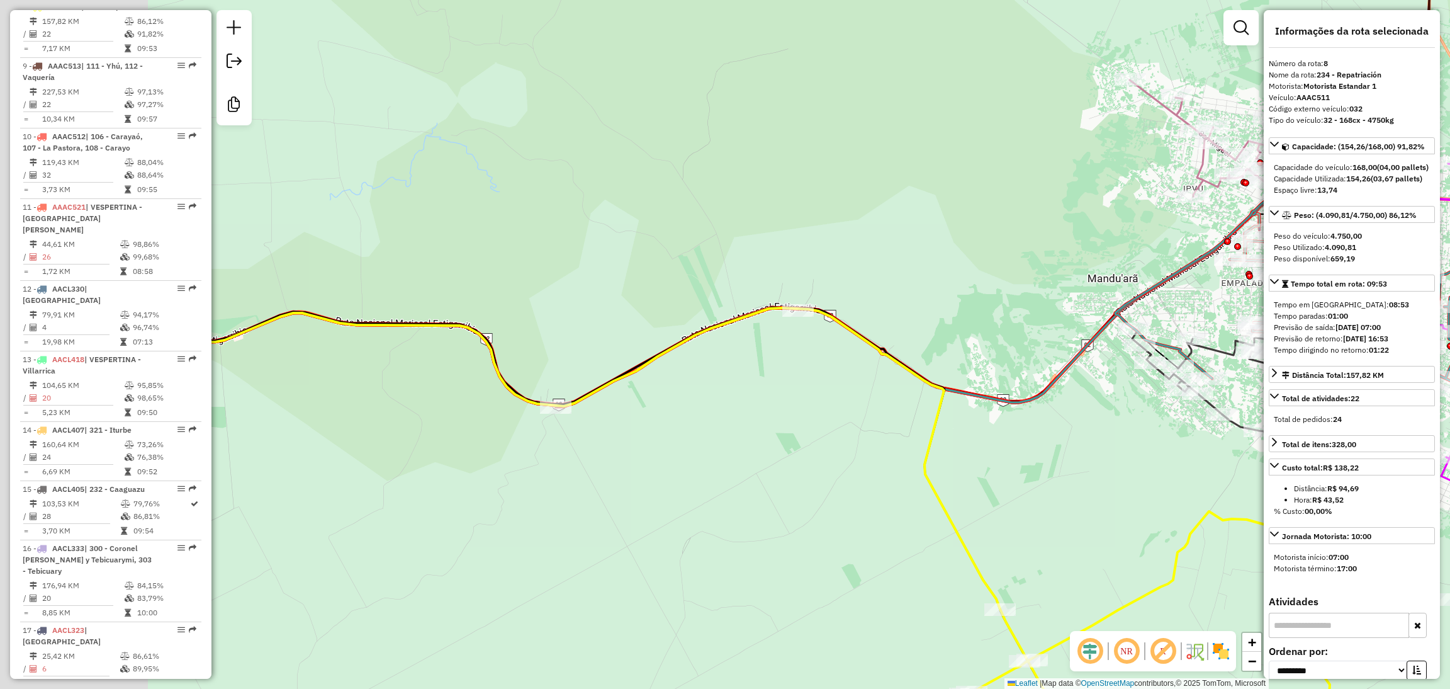
drag, startPoint x: 692, startPoint y: 377, endPoint x: 898, endPoint y: 423, distance: 210.9
click at [898, 423] on div "Janela de atendimento Grade de atendimento Capacidade Transportadoras Veículos …" at bounding box center [725, 344] width 1450 height 689
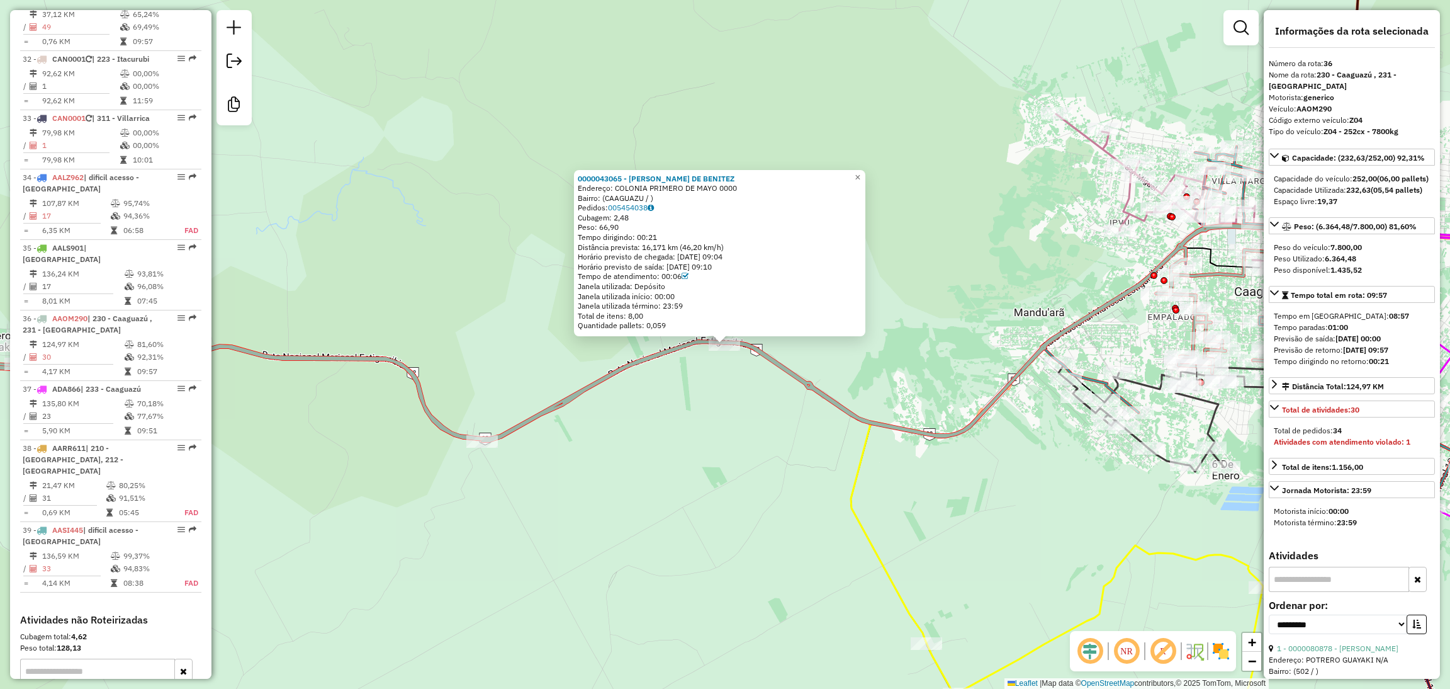
scroll to position [2831, 0]
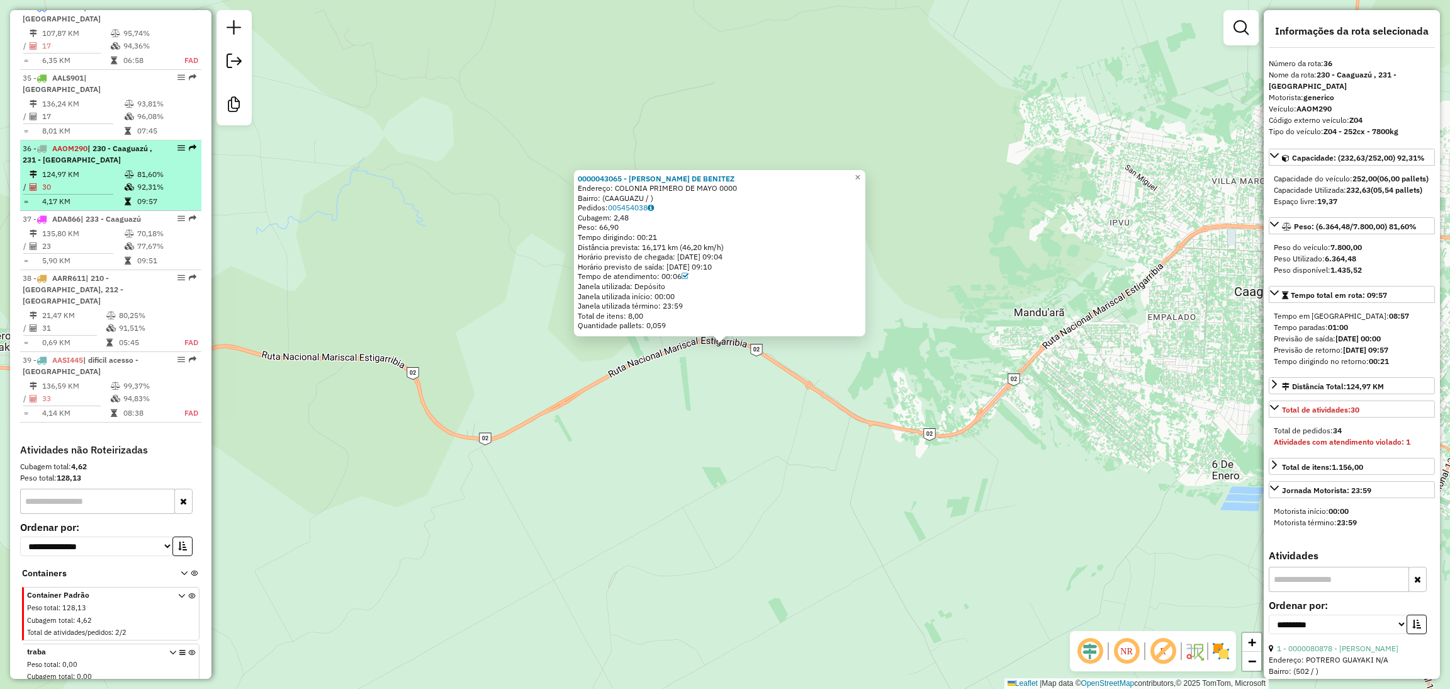
click at [125, 171] on icon at bounding box center [129, 175] width 9 height 8
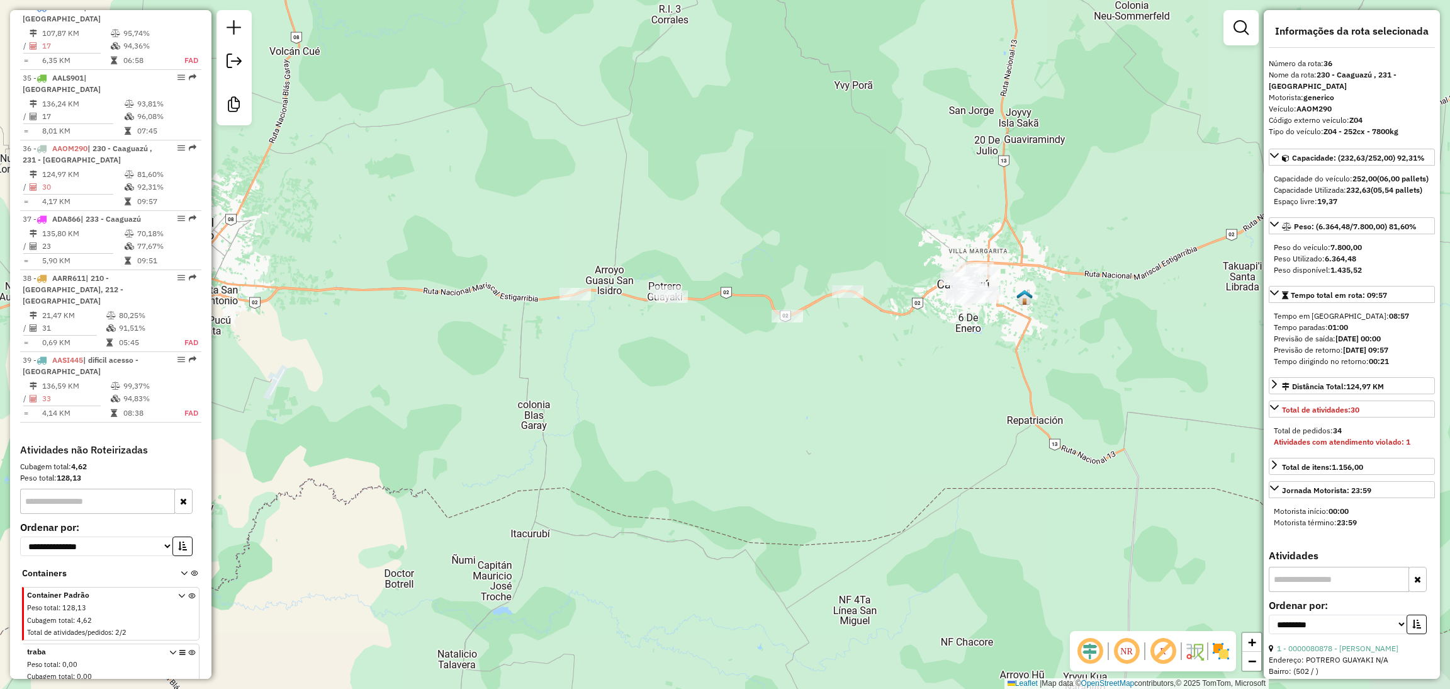
drag, startPoint x: 1064, startPoint y: 432, endPoint x: 932, endPoint y: 377, distance: 143.3
click at [932, 377] on div "Janela de atendimento Grade de atendimento Capacidade Transportadoras Veículos …" at bounding box center [725, 344] width 1450 height 689
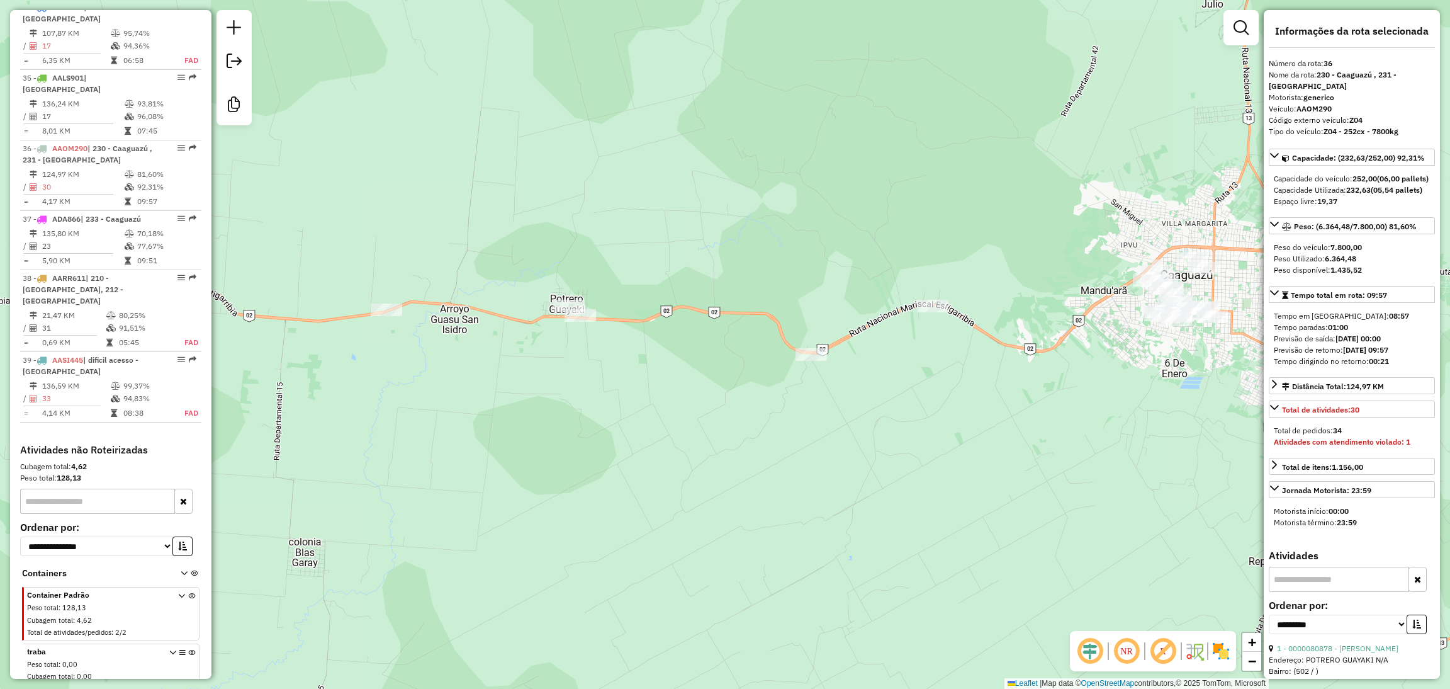
drag, startPoint x: 857, startPoint y: 349, endPoint x: 1029, endPoint y: 444, distance: 196.1
click at [1029, 444] on div "Janela de atendimento Grade de atendimento Capacidade Transportadoras Veículos …" at bounding box center [725, 344] width 1450 height 689
click at [222, 364] on div "Janela de atendimento Grade de atendimento Capacidade Transportadoras Veículos …" at bounding box center [725, 344] width 1450 height 689
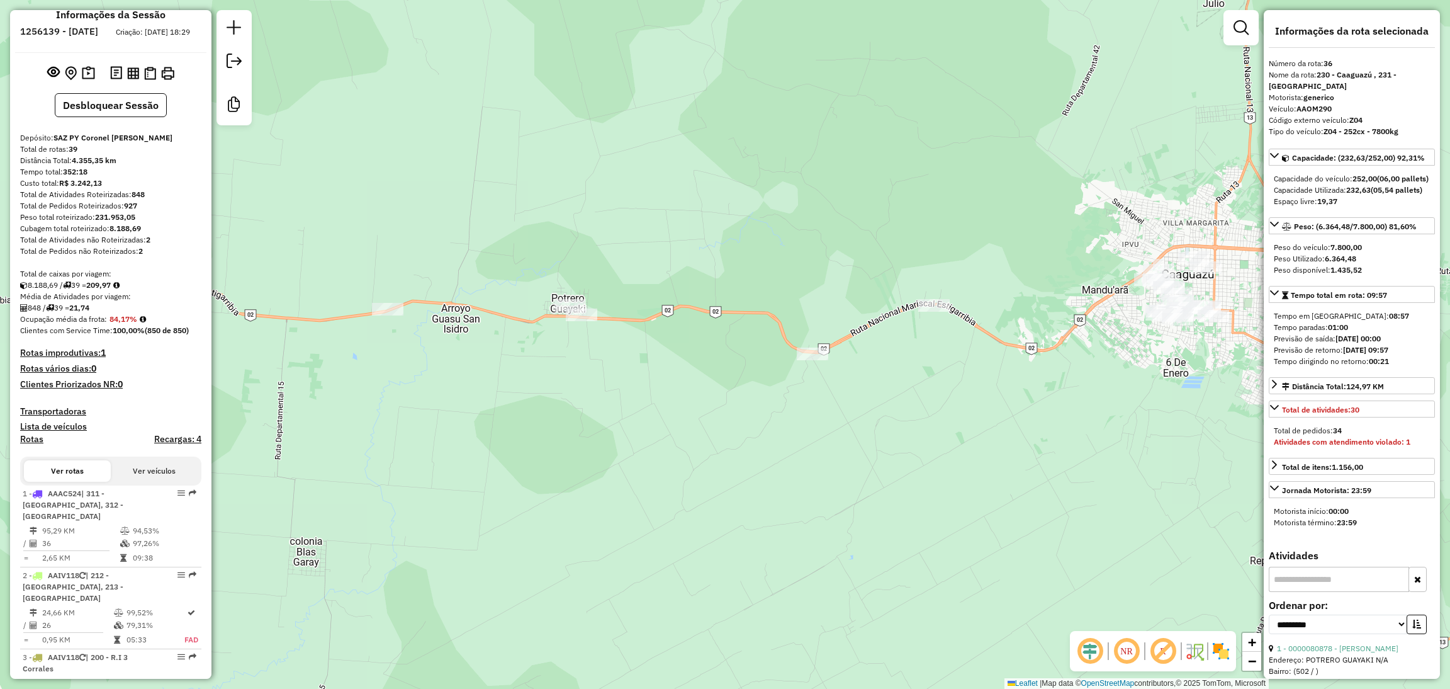
scroll to position [0, 0]
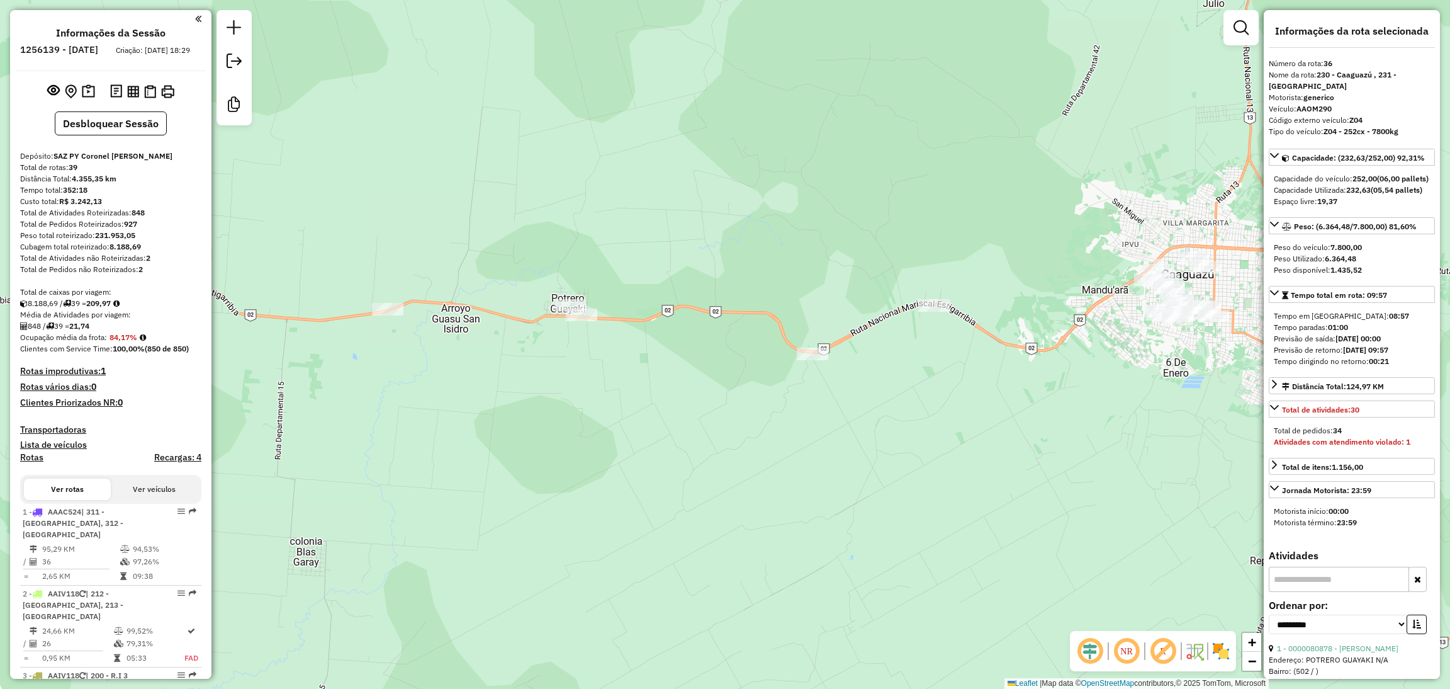
click at [99, 147] on div "Informações da Sessão 1256139 - 30/08/2025 Criação: 29/08/2025 18:29 Desbloquea…" at bounding box center [110, 344] width 201 height 668
click at [138, 135] on button "Desbloquear Sessão" at bounding box center [111, 123] width 112 height 24
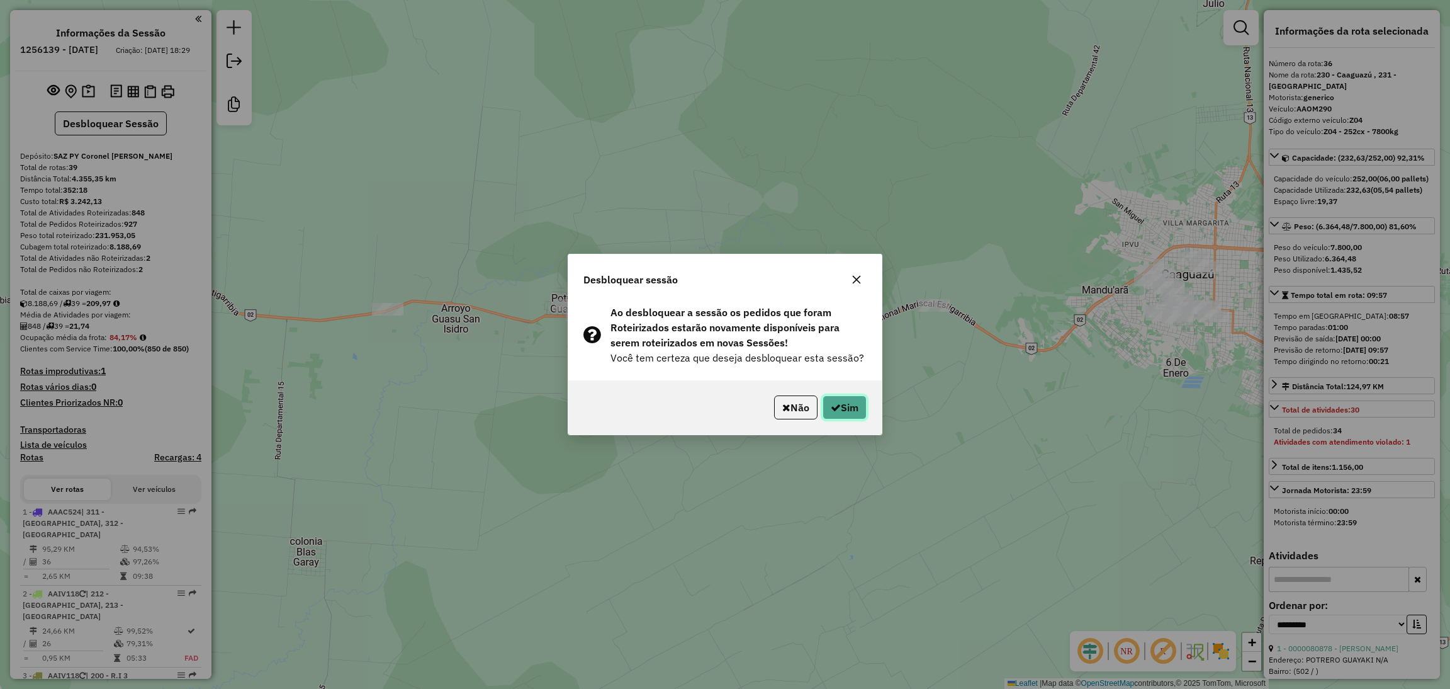
click at [862, 406] on button "Sim" at bounding box center [845, 407] width 44 height 24
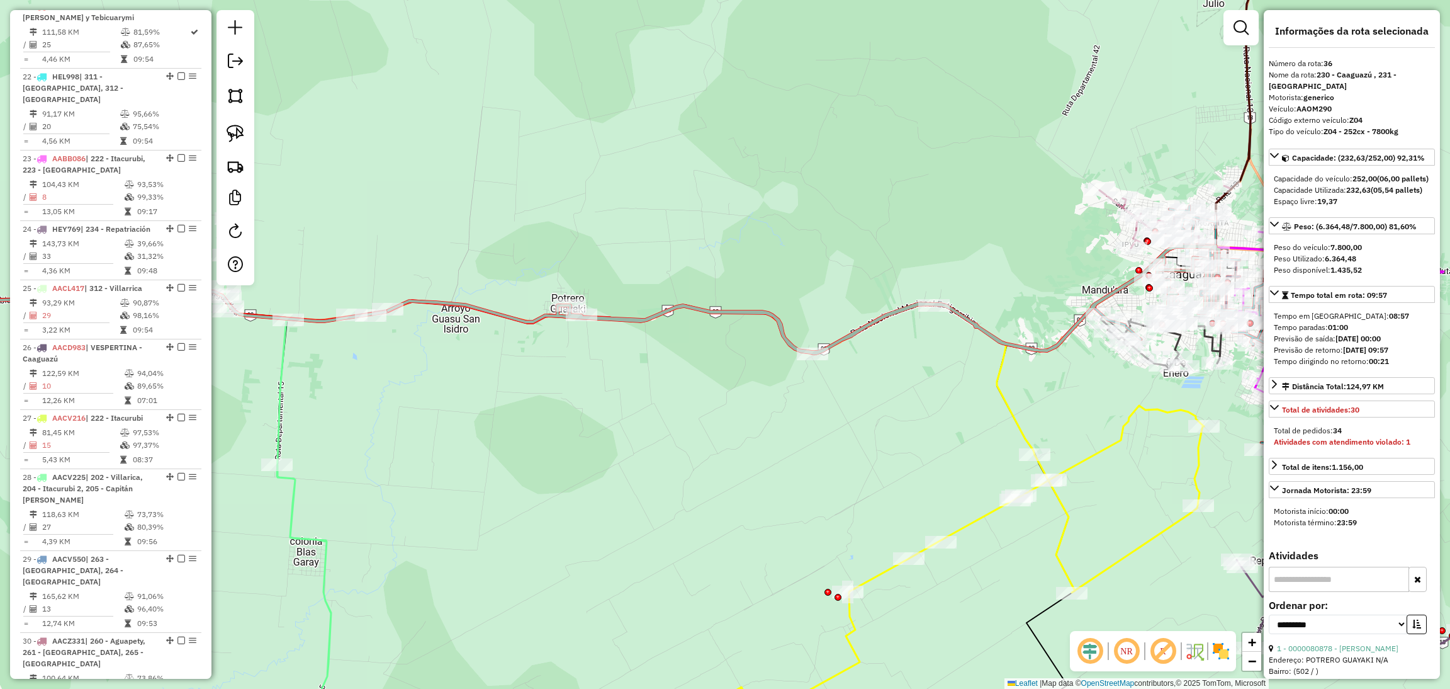
scroll to position [2884, 0]
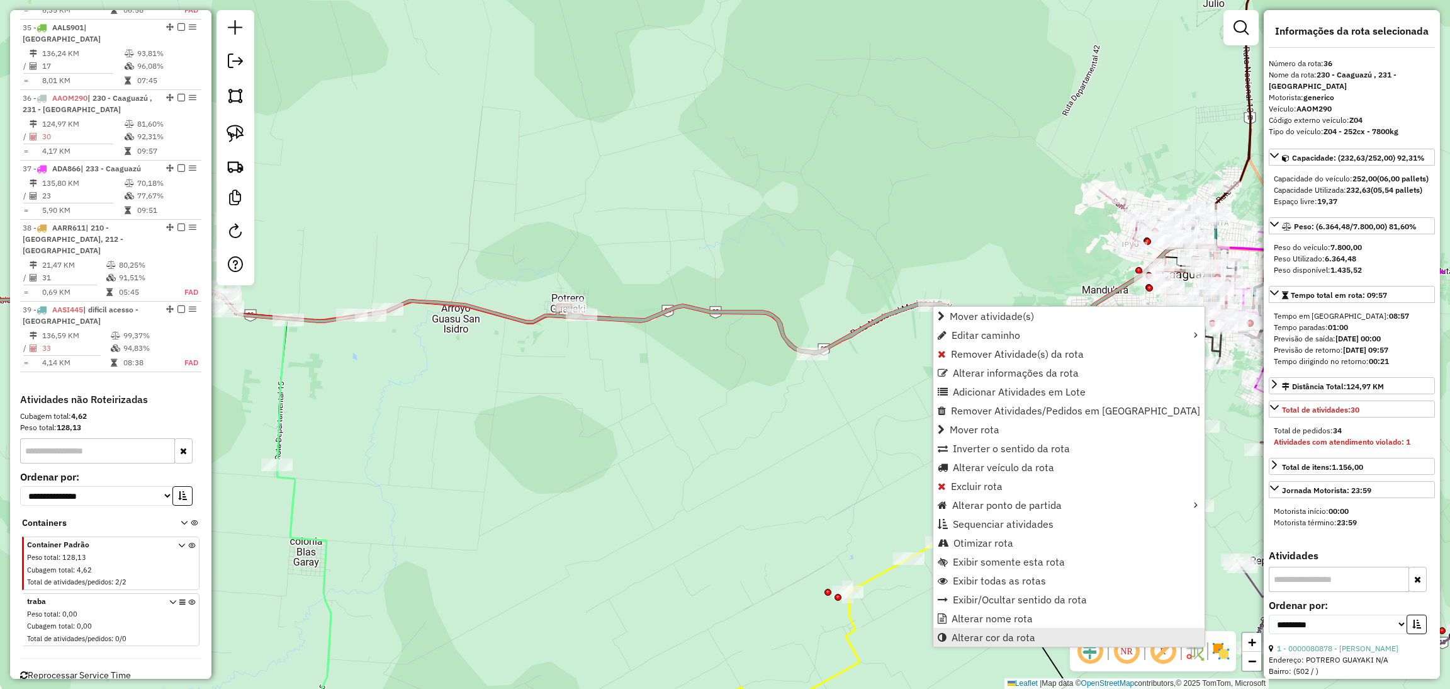
click at [996, 632] on span "Alterar cor da rota" at bounding box center [994, 637] width 84 height 10
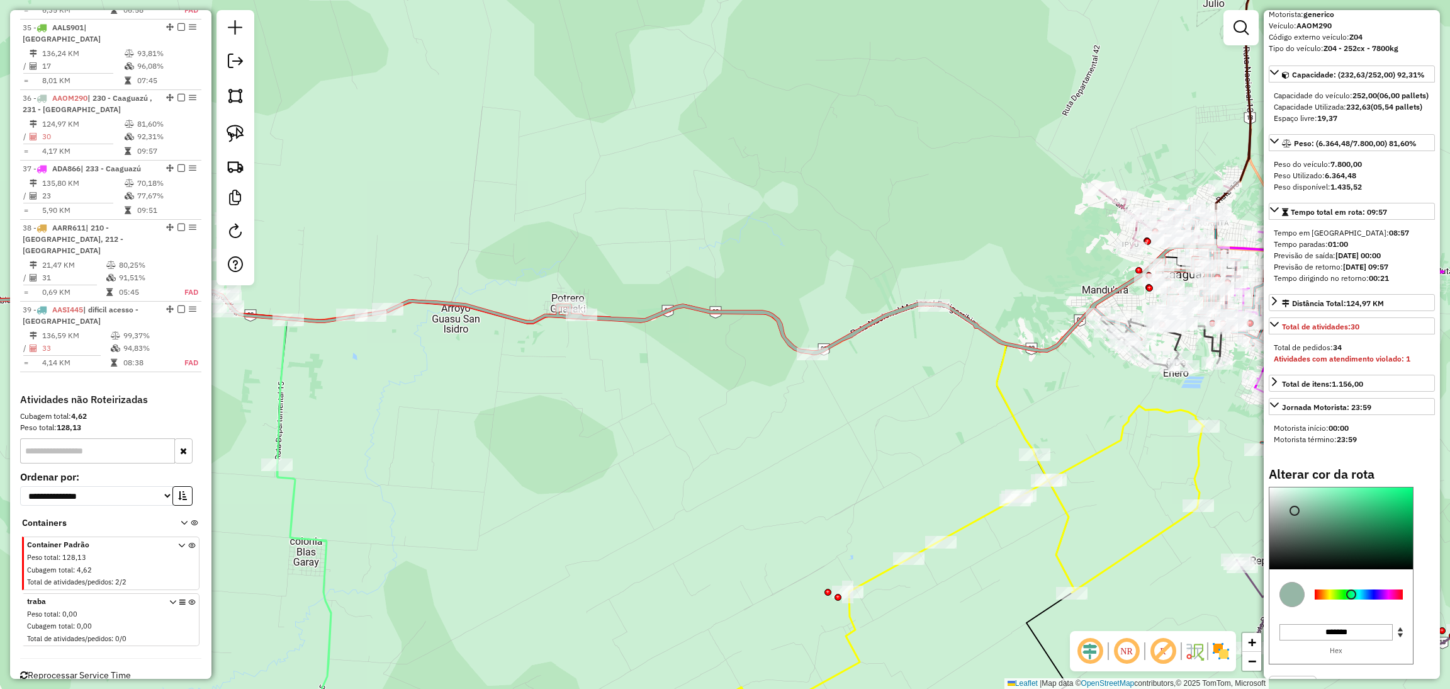
scroll to position [150, 0]
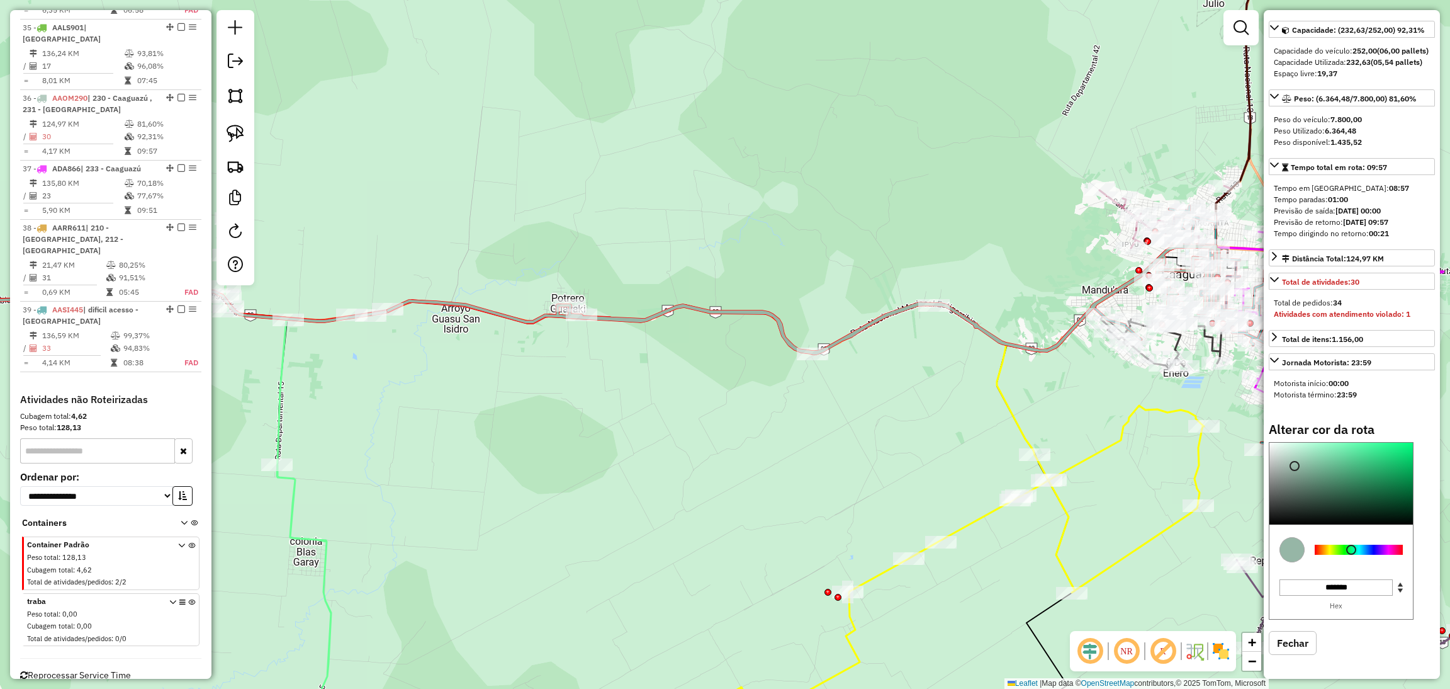
click at [1333, 555] on div at bounding box center [1359, 549] width 88 height 10
type input "*******"
drag, startPoint x: 1353, startPoint y: 496, endPoint x: 1351, endPoint y: 327, distance: 169.3
click at [1351, 327] on div "Informações da rota selecionada Número da rota: 36 Nome da rota: 230 - Caaguazú…" at bounding box center [1352, 344] width 176 height 668
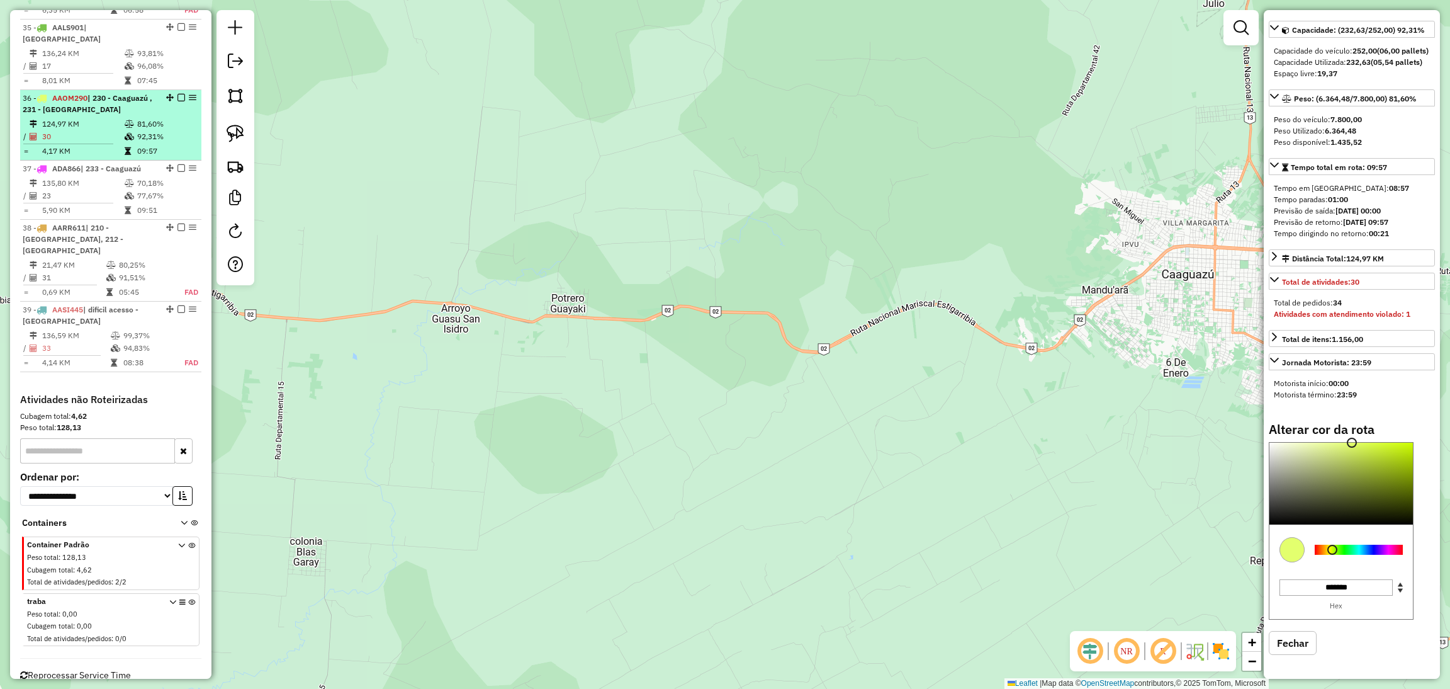
click at [89, 130] on td "30" at bounding box center [83, 136] width 82 height 13
select select "**********"
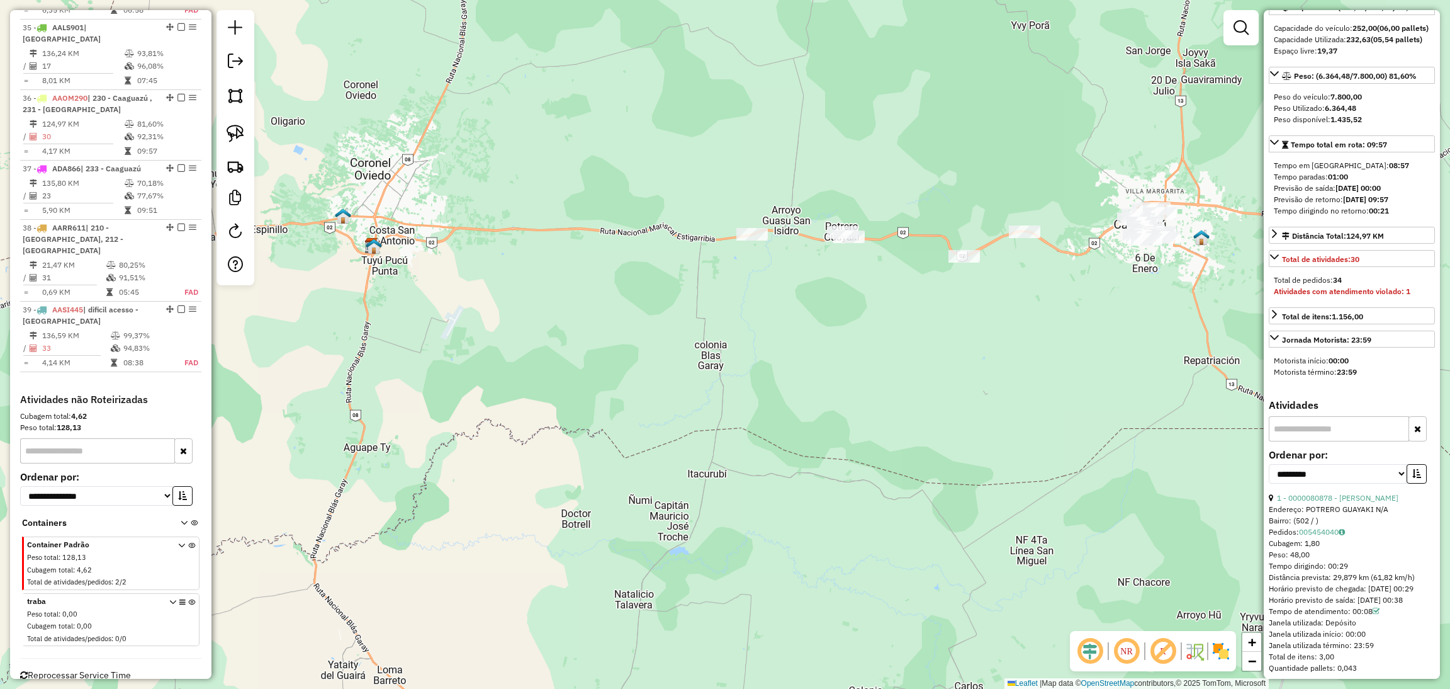
drag, startPoint x: 1101, startPoint y: 249, endPoint x: 1138, endPoint y: 143, distance: 112.7
click at [1138, 143] on div "Janela de atendimento Grade de atendimento Capacidade Transportadoras Veículos …" at bounding box center [725, 344] width 1450 height 689
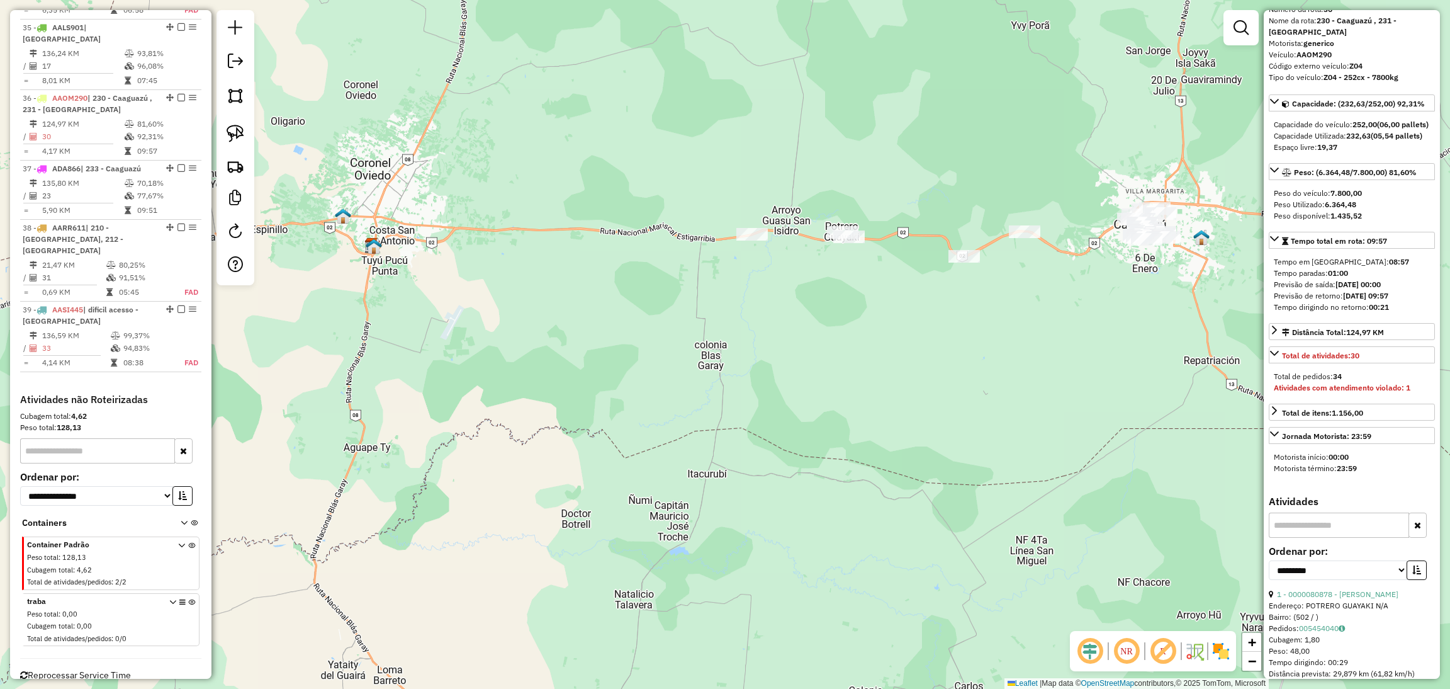
scroll to position [0, 0]
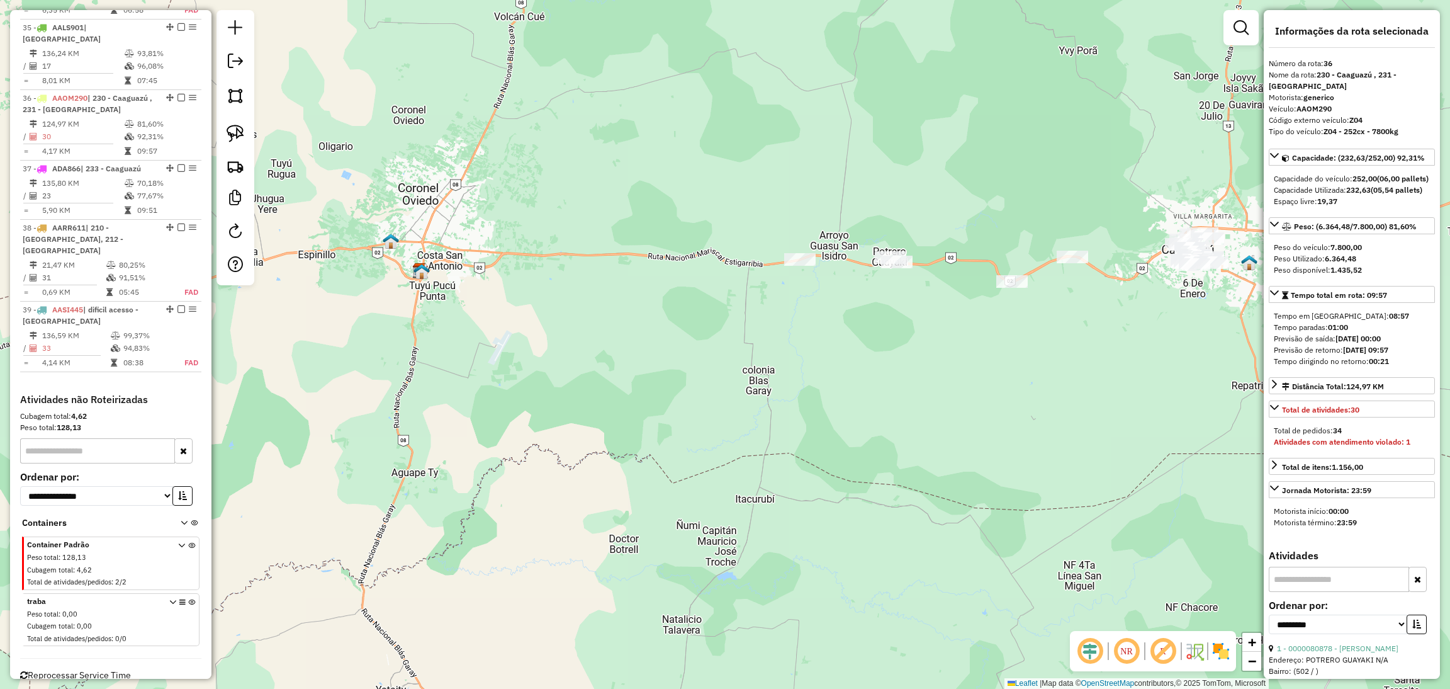
drag, startPoint x: 1175, startPoint y: 364, endPoint x: 1194, endPoint y: 390, distance: 31.5
click at [1192, 393] on div "Janela de atendimento Grade de atendimento Capacidade Transportadoras Veículos …" at bounding box center [725, 344] width 1450 height 689
click at [226, 64] on link at bounding box center [235, 62] width 25 height 28
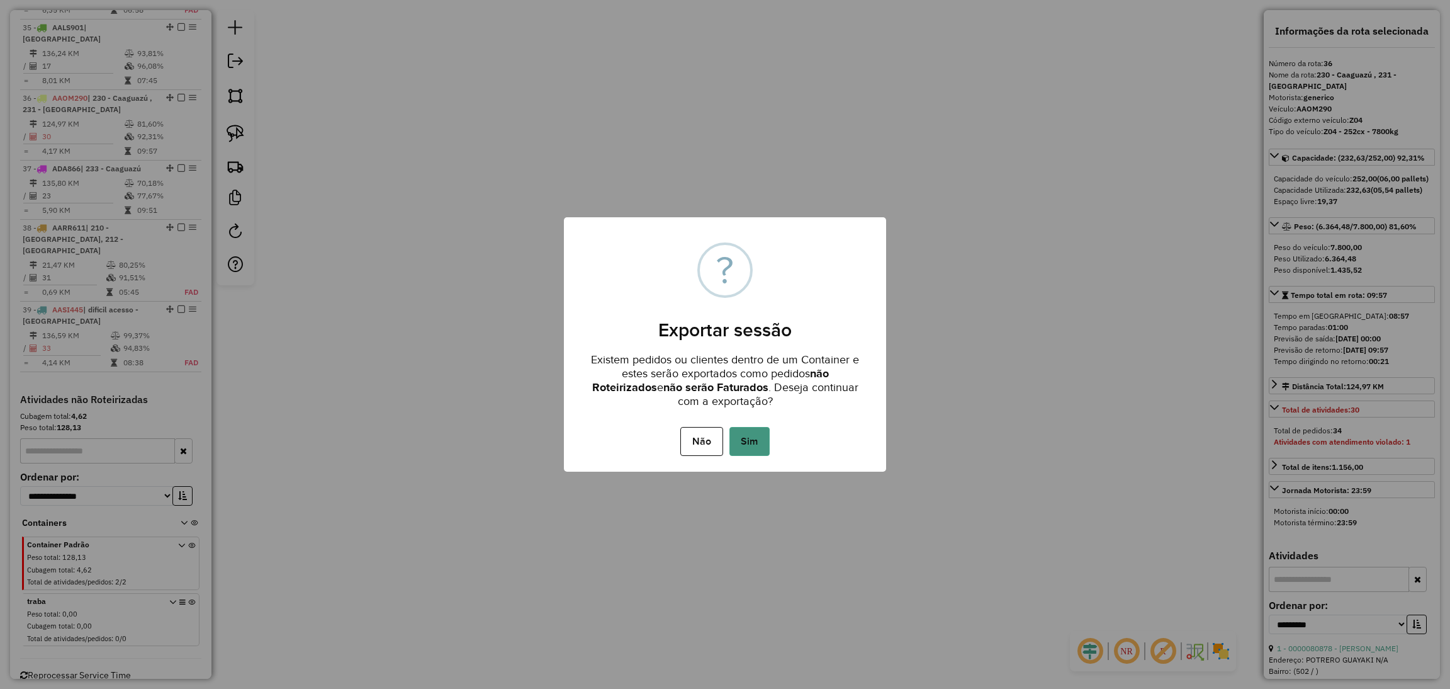
drag, startPoint x: 760, startPoint y: 446, endPoint x: 767, endPoint y: 453, distance: 9.4
click at [760, 446] on button "Sim" at bounding box center [750, 441] width 40 height 29
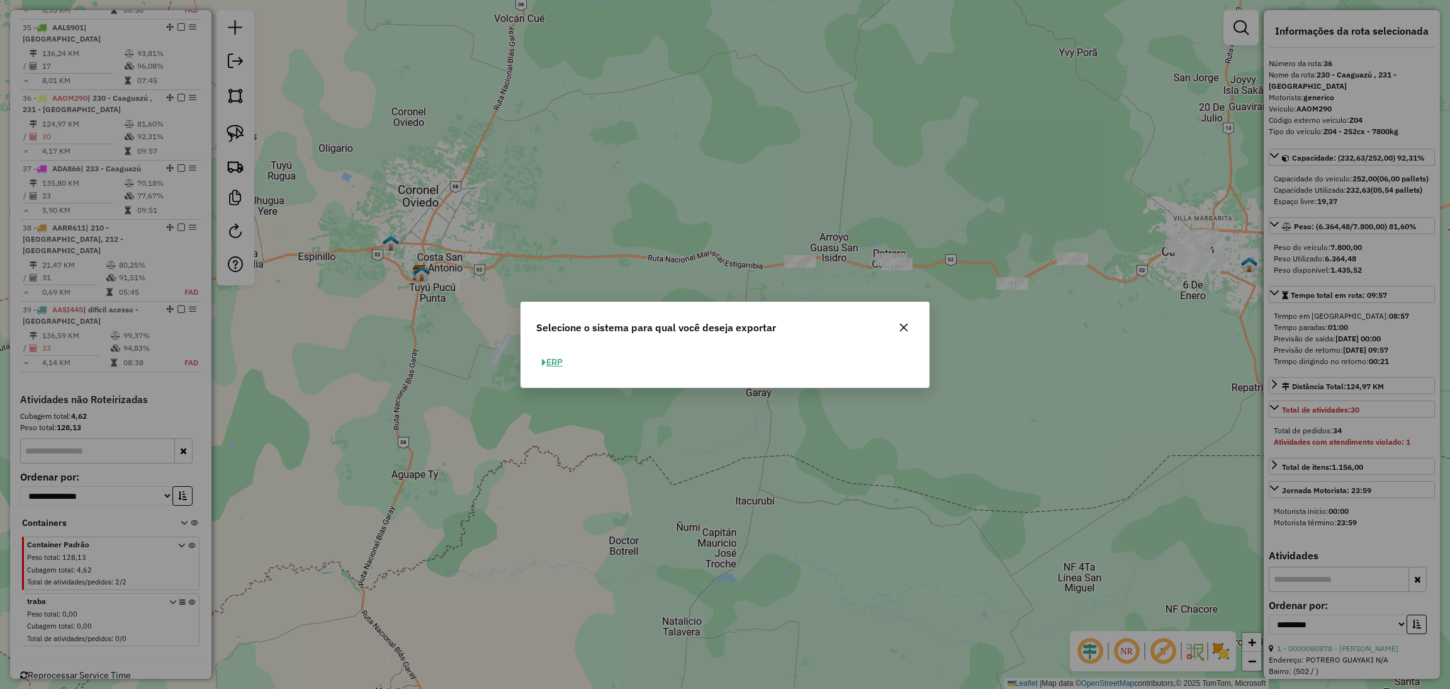
click at [550, 364] on button "ERP" at bounding box center [552, 362] width 32 height 20
select select "**"
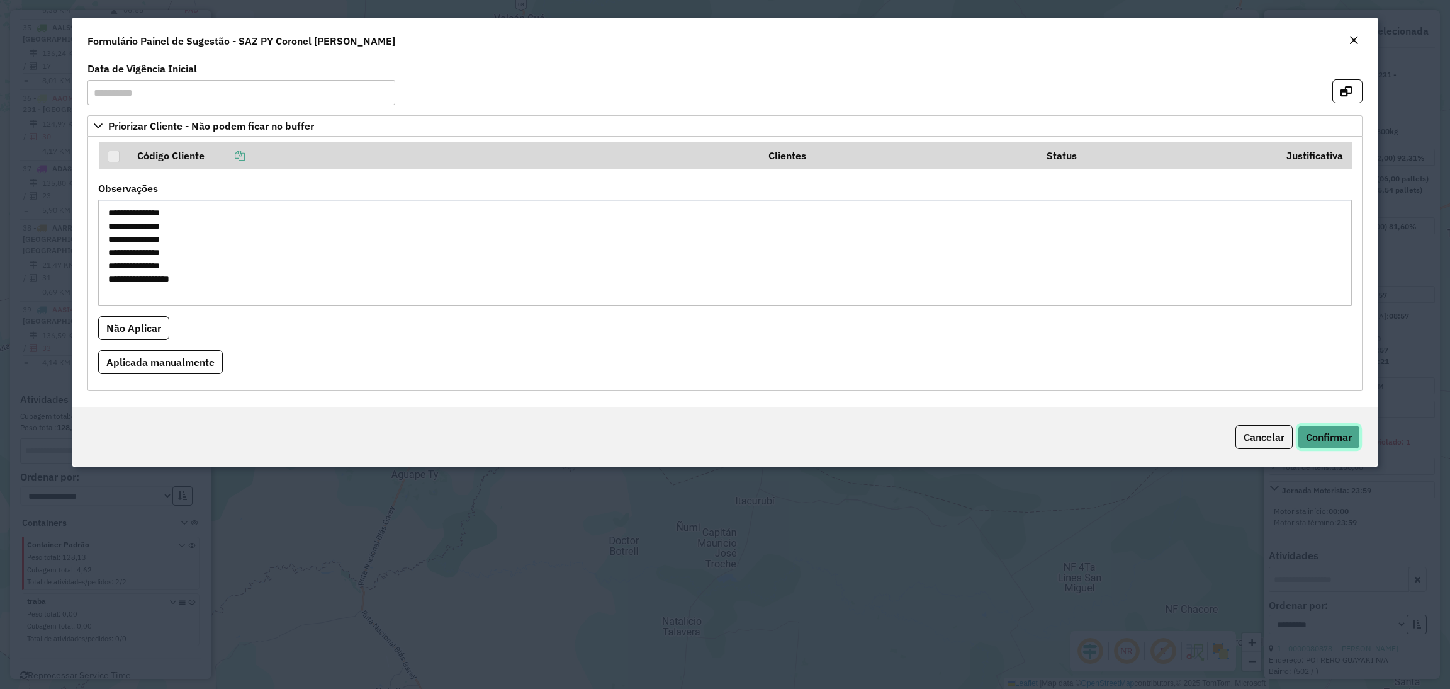
click at [1331, 443] on span "Confirmar" at bounding box center [1329, 437] width 46 height 13
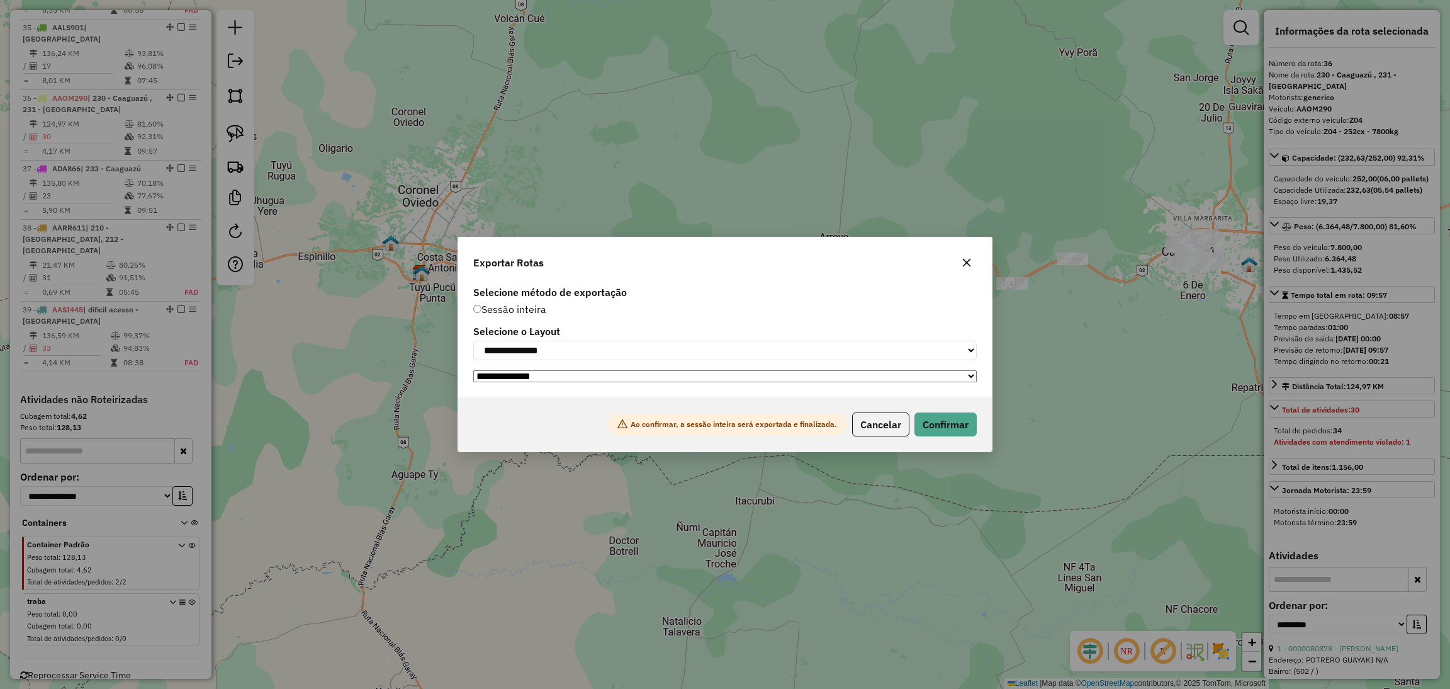
drag, startPoint x: 964, startPoint y: 254, endPoint x: 958, endPoint y: 258, distance: 7.2
click at [964, 257] on icon "button" at bounding box center [967, 262] width 10 height 10
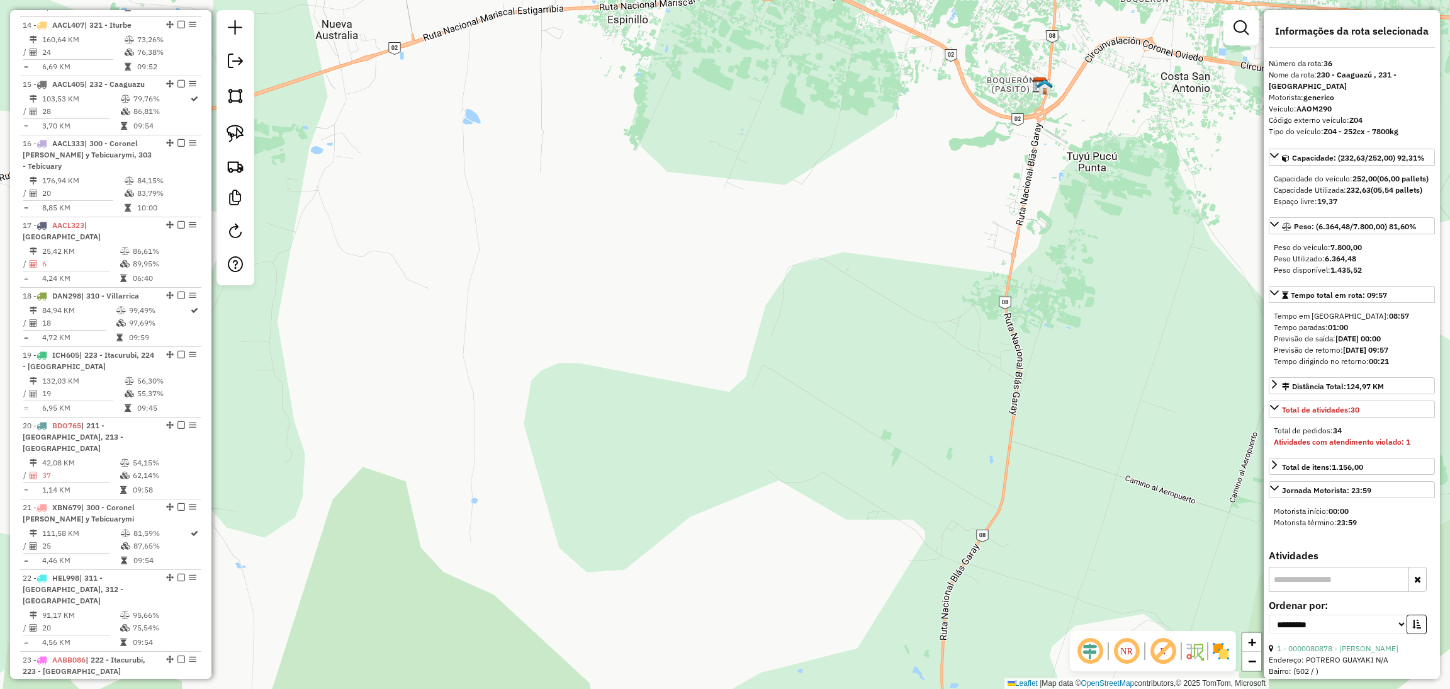
scroll to position [1373, 0]
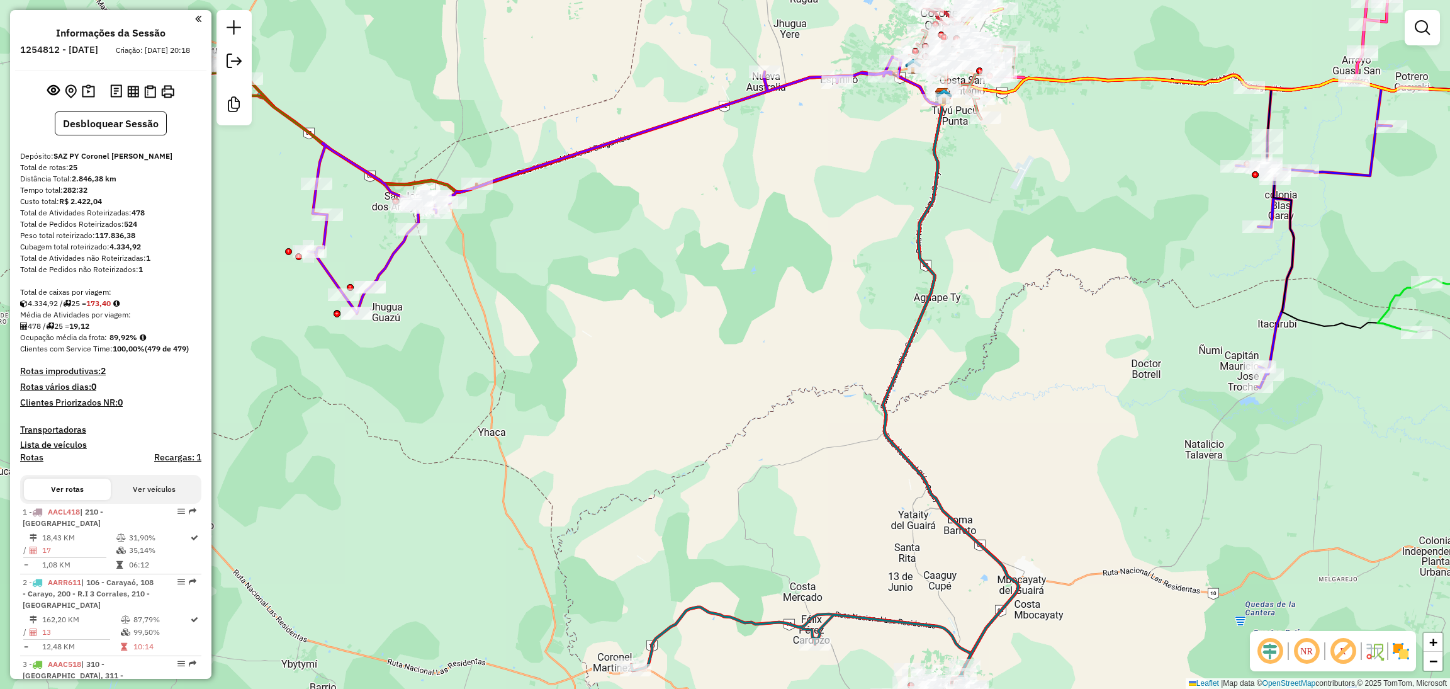
click at [395, 262] on icon at bounding box center [625, 185] width 634 height 257
select select "**********"
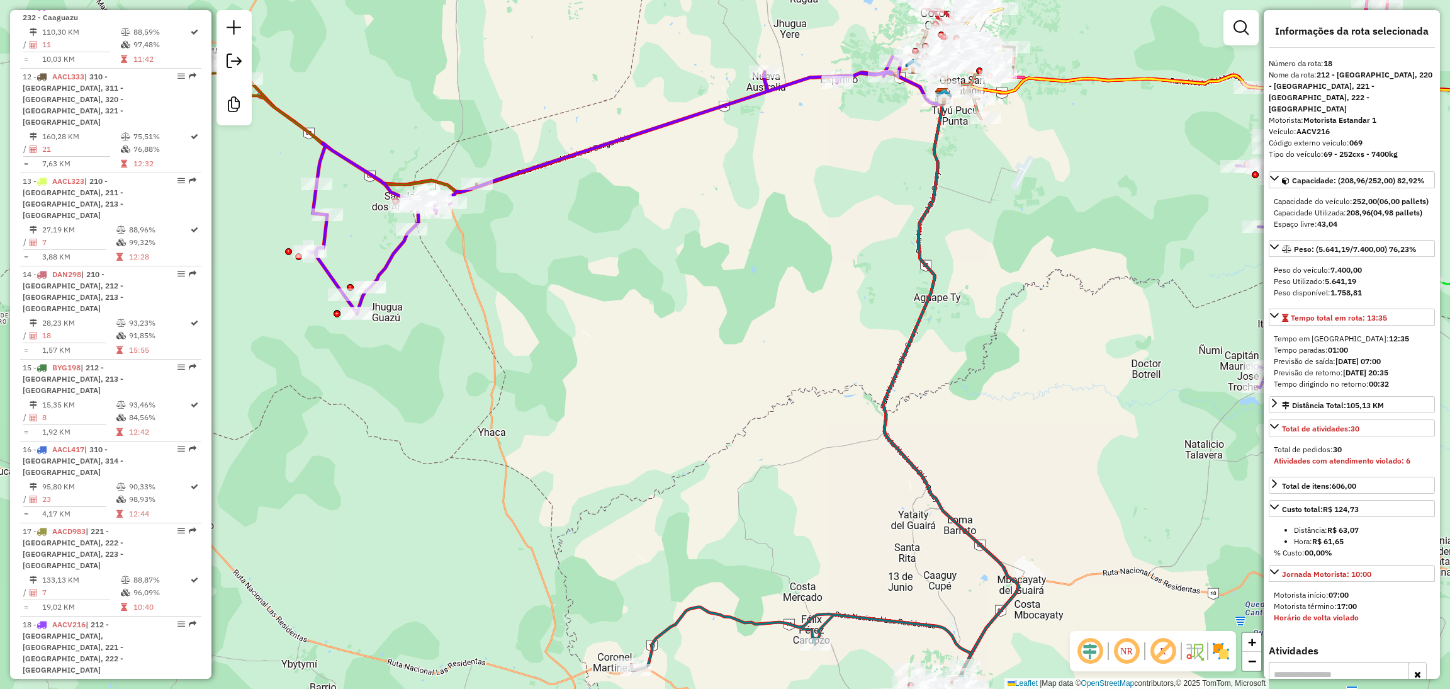
scroll to position [1795, 0]
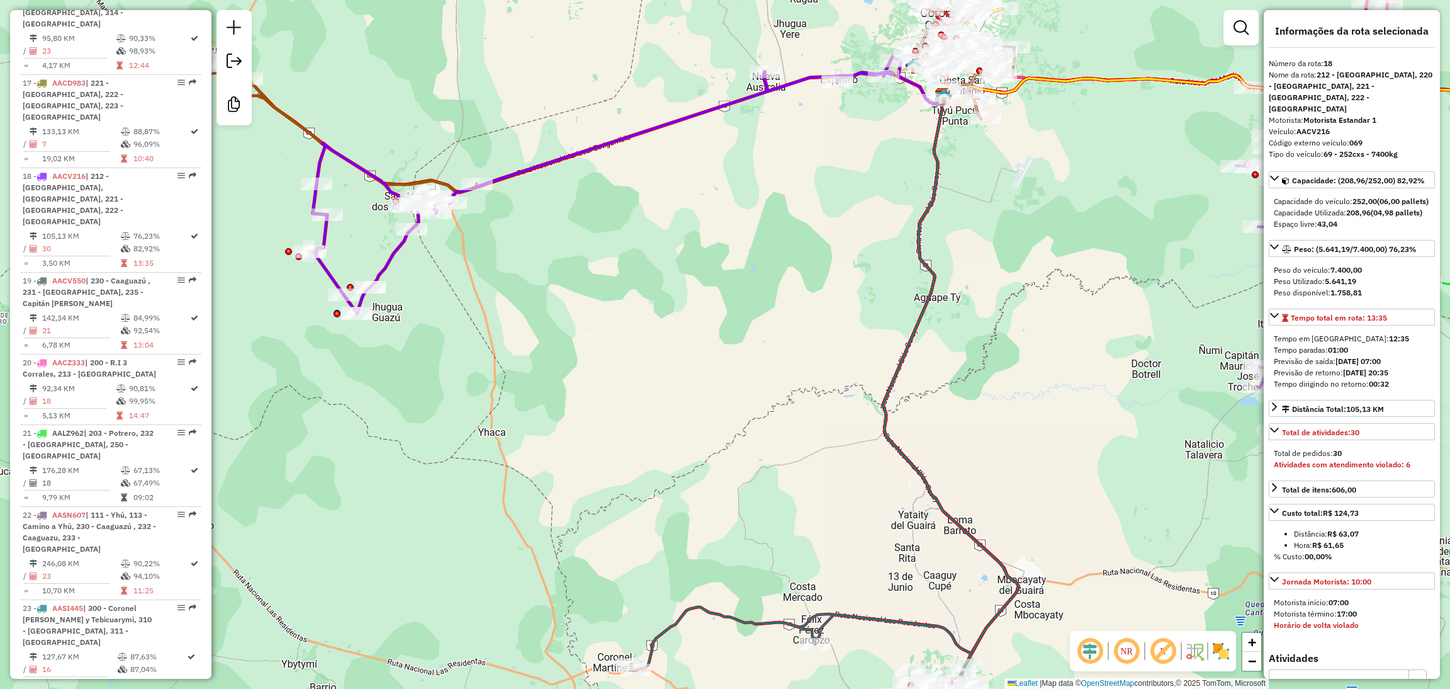
click at [395, 251] on icon at bounding box center [625, 185] width 634 height 257
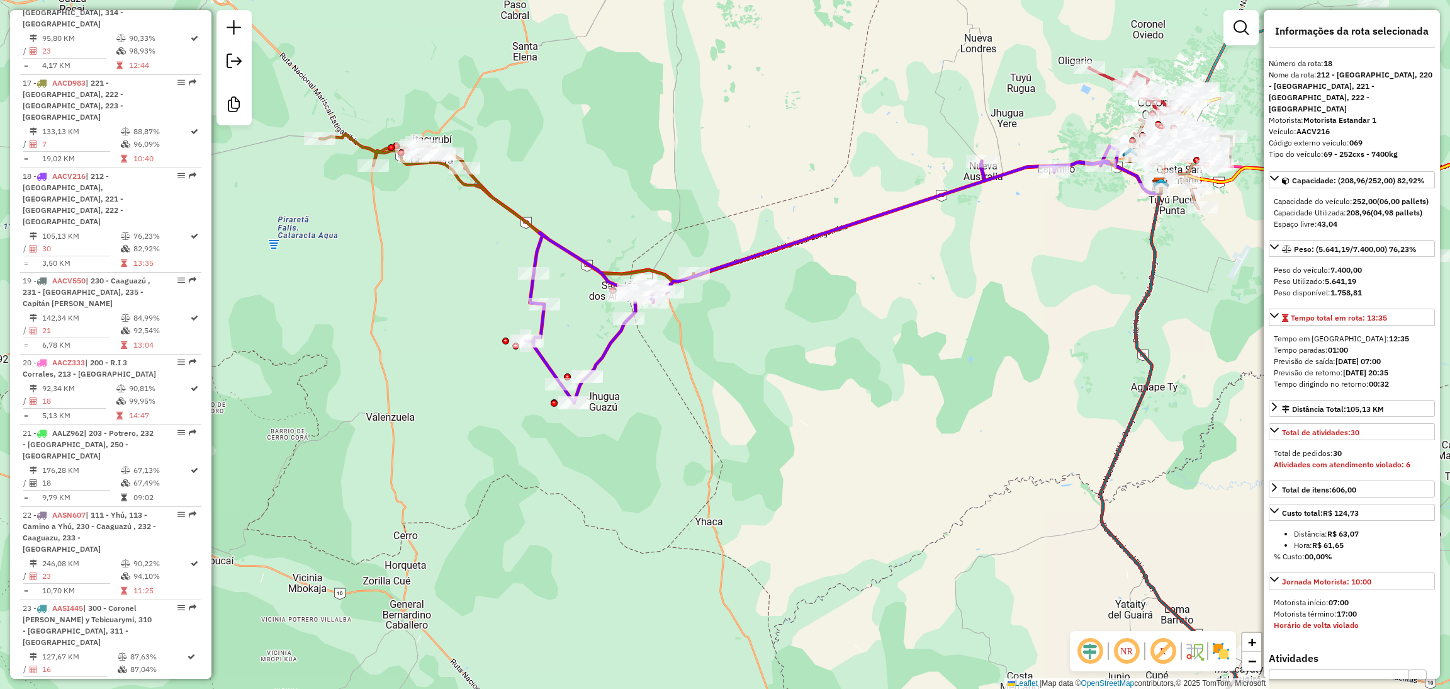
drag, startPoint x: 471, startPoint y: 300, endPoint x: 688, endPoint y: 389, distance: 234.8
click at [688, 389] on div "Janela de atendimento Grade de atendimento Capacidade Transportadoras Veículos …" at bounding box center [725, 344] width 1450 height 689
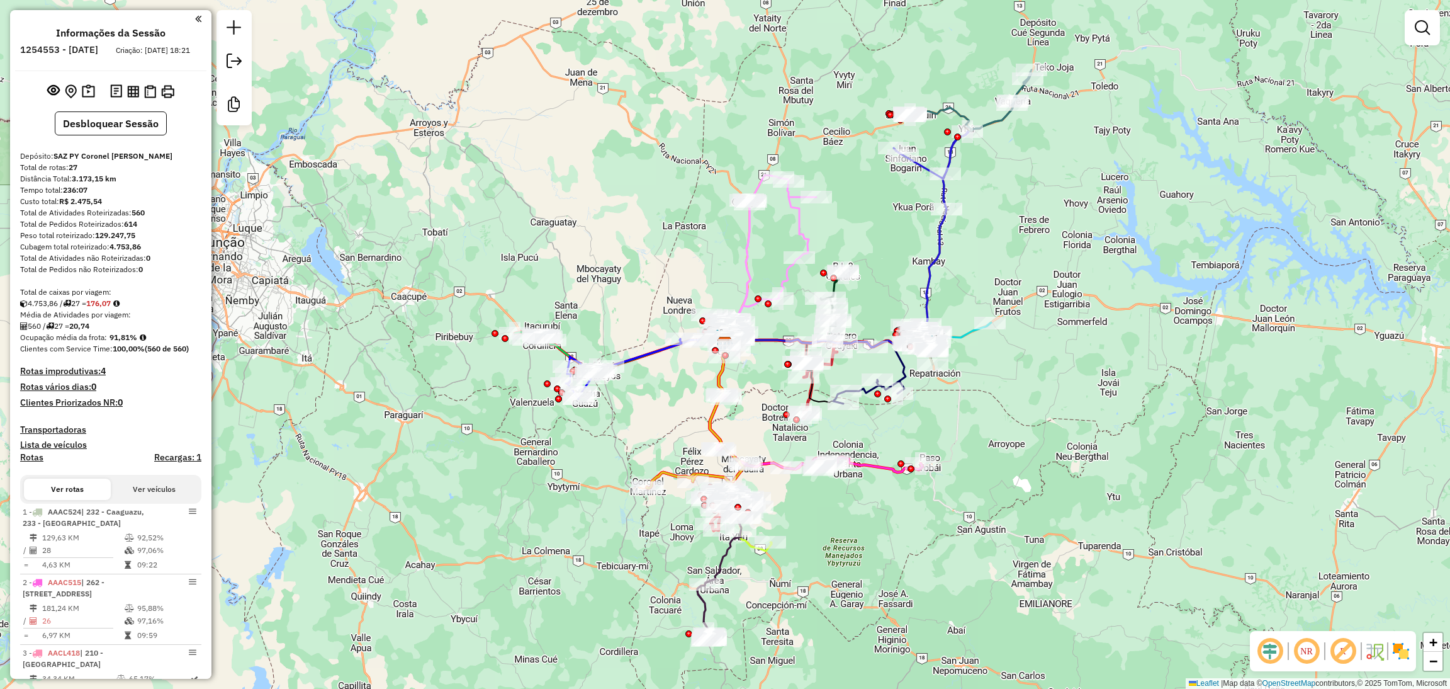
click at [283, 424] on div "Janela de atendimento Grade de atendimento Capacidade Transportadoras Veículos …" at bounding box center [725, 344] width 1450 height 689
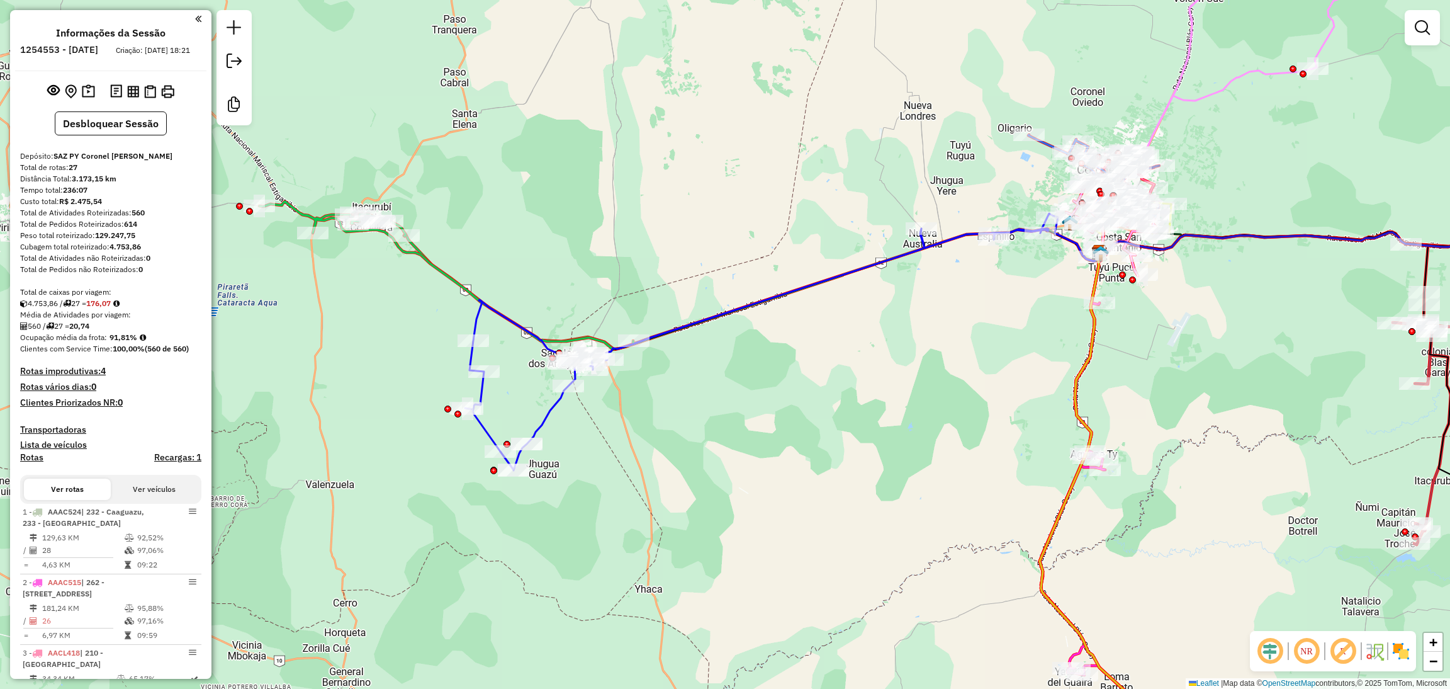
click at [556, 415] on icon at bounding box center [782, 341] width 634 height 257
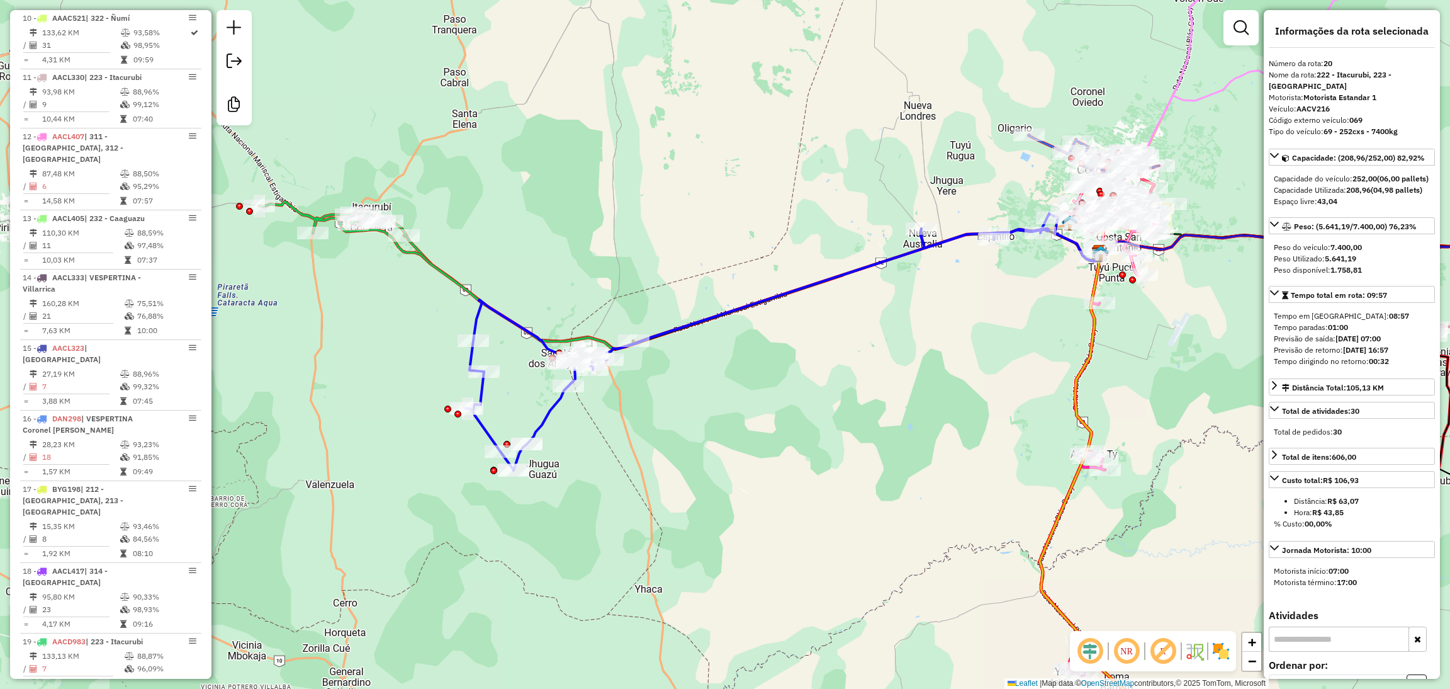
scroll to position [1706, 0]
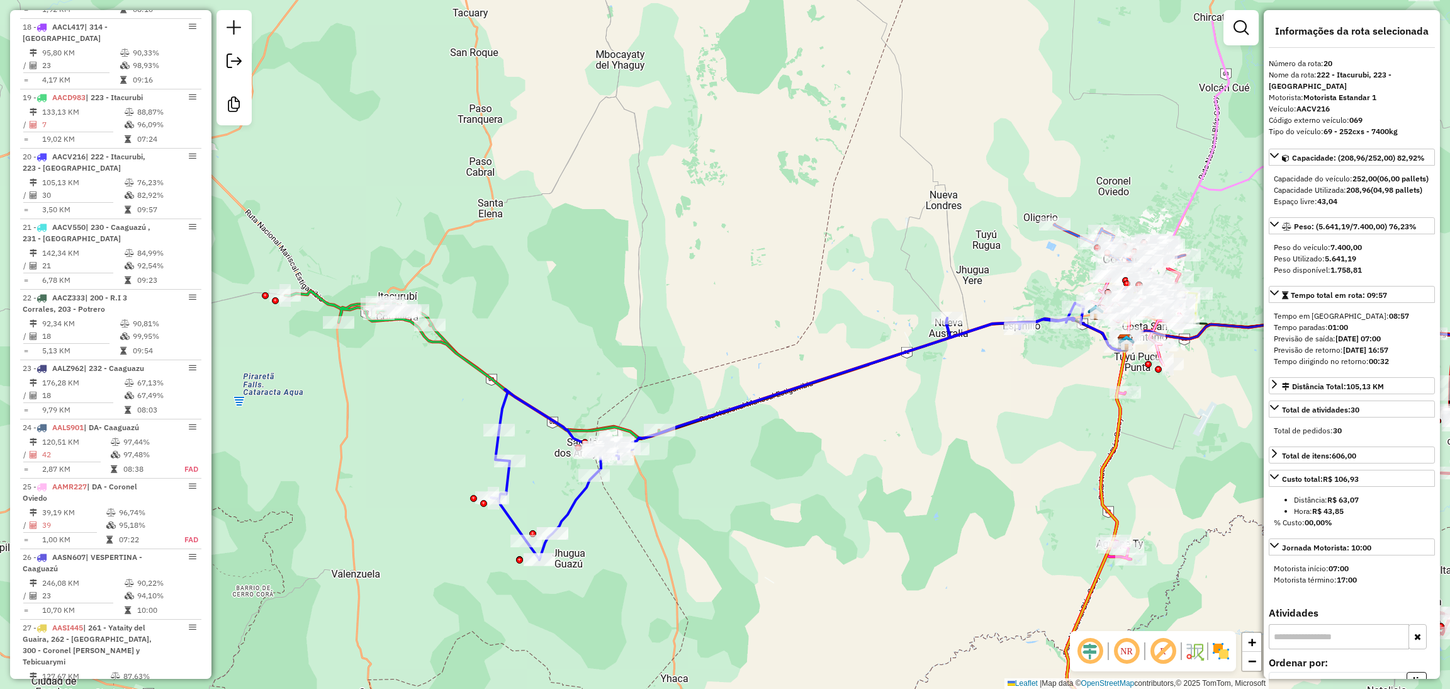
drag, startPoint x: 617, startPoint y: 468, endPoint x: 643, endPoint y: 557, distance: 93.0
click at [643, 557] on div "Janela de atendimento Grade de atendimento Capacidade Transportadoras Veículos …" at bounding box center [725, 344] width 1450 height 689
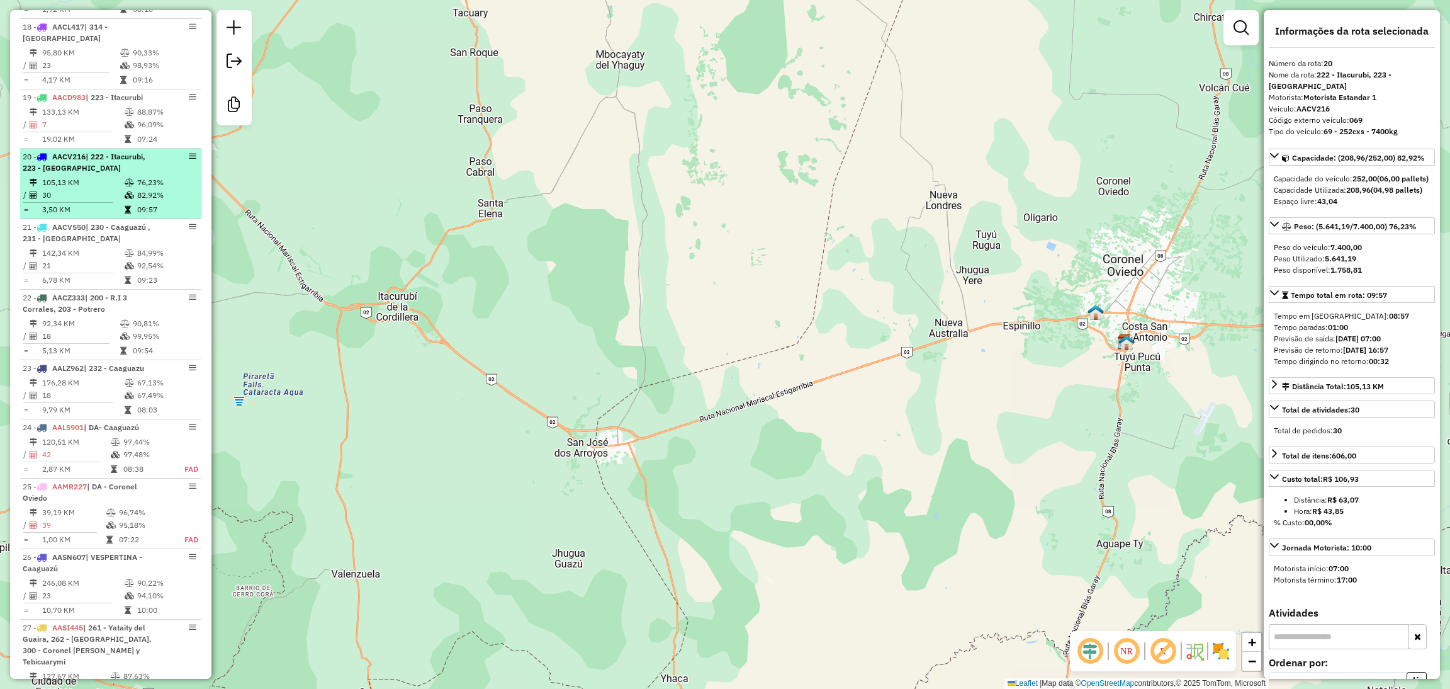
click at [93, 176] on td "105,13 KM" at bounding box center [83, 182] width 82 height 13
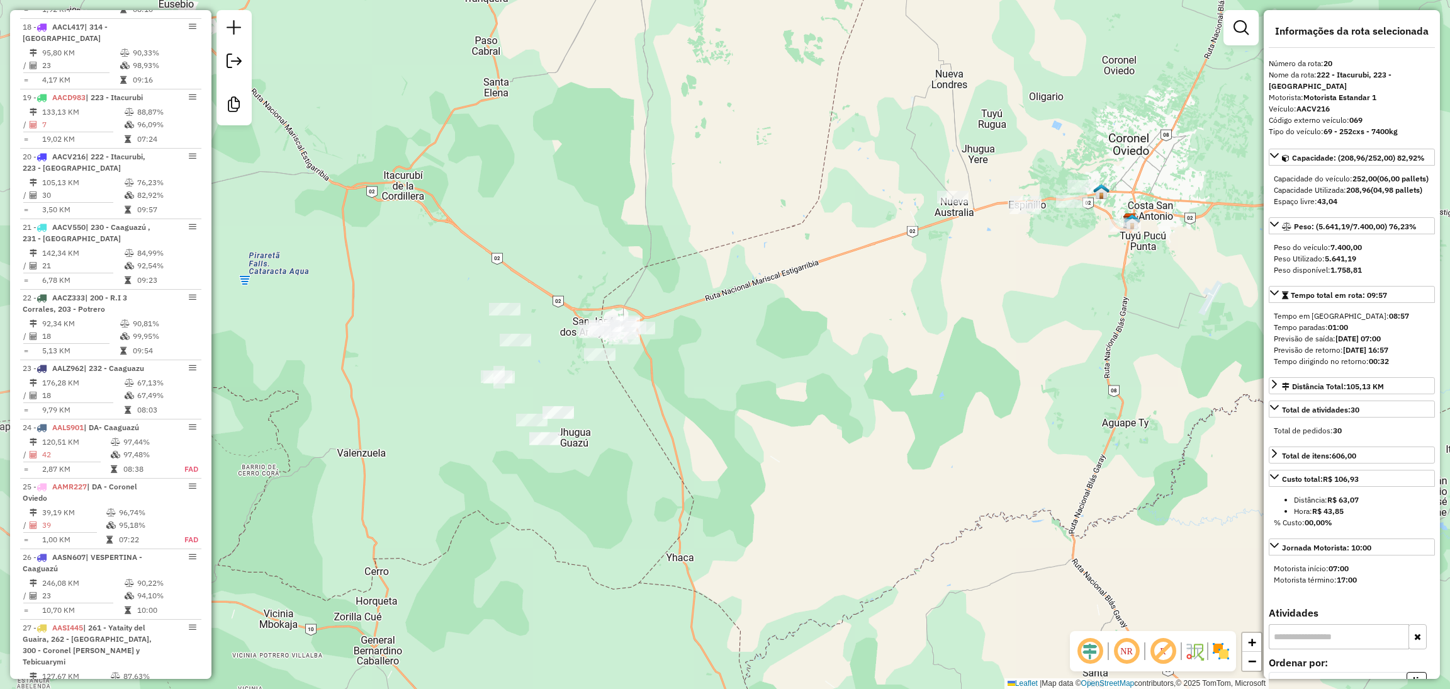
drag, startPoint x: 377, startPoint y: 200, endPoint x: 662, endPoint y: 250, distance: 288.9
click at [662, 250] on div "Janela de atendimento Grade de atendimento Capacidade Transportadoras Veículos …" at bounding box center [725, 344] width 1450 height 689
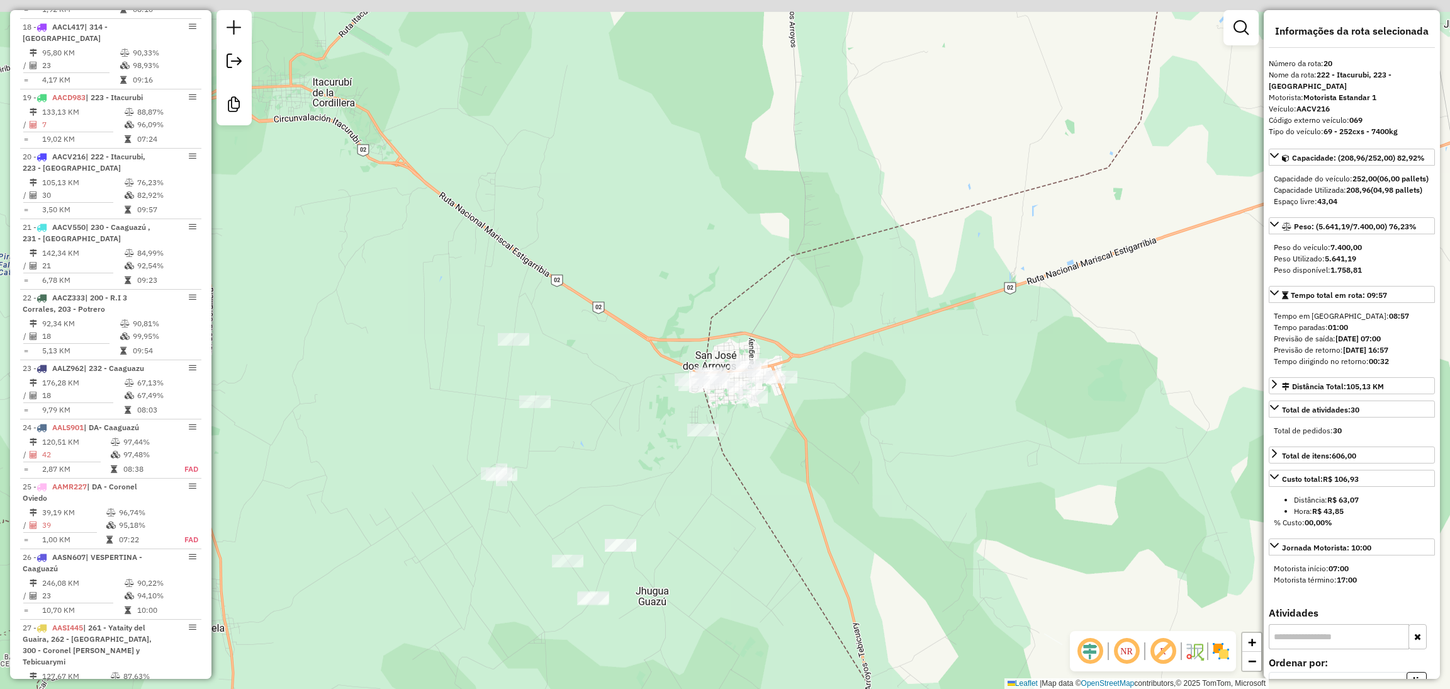
drag, startPoint x: 513, startPoint y: 174, endPoint x: 595, endPoint y: 283, distance: 136.6
click at [595, 283] on div "Janela de atendimento Grade de atendimento Capacidade Transportadoras Veículos …" at bounding box center [725, 344] width 1450 height 689
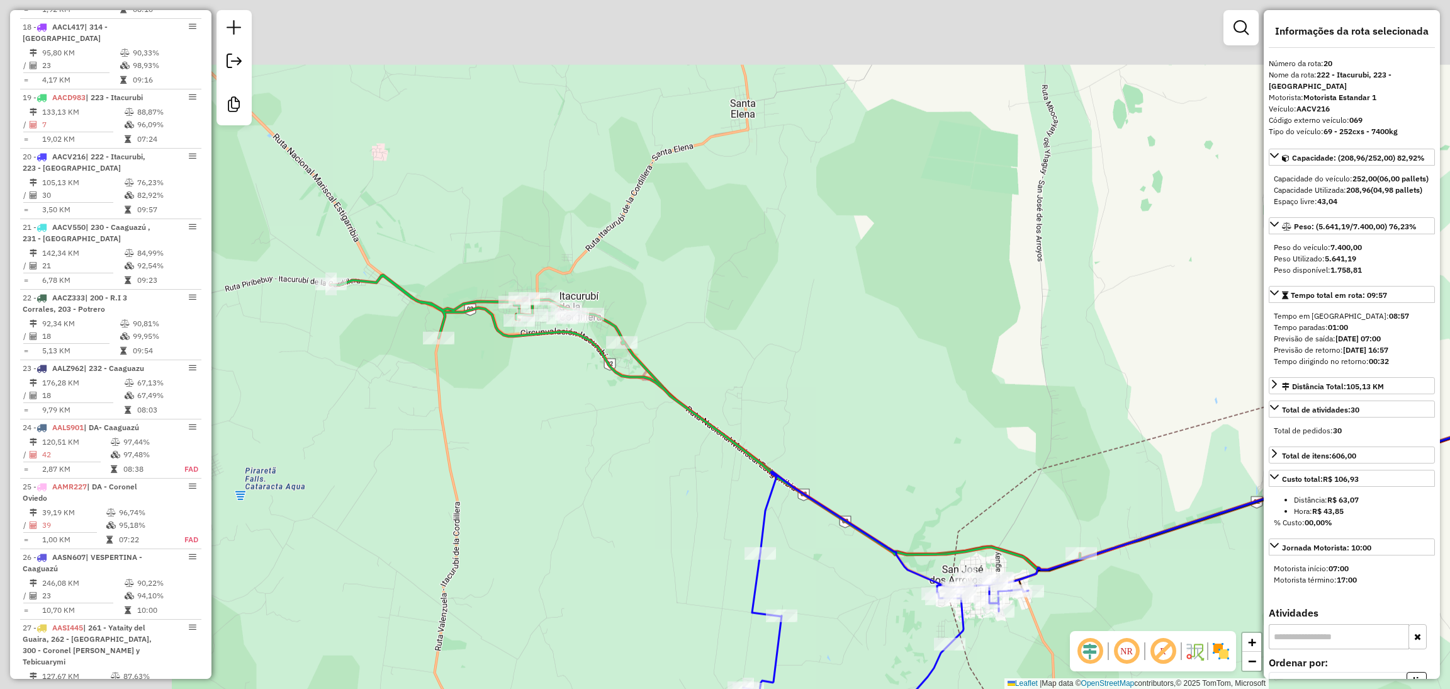
drag, startPoint x: 690, startPoint y: 202, endPoint x: 939, endPoint y: 422, distance: 332.7
click at [939, 422] on div "Janela de atendimento Grade de atendimento Capacidade Transportadoras Veículos …" at bounding box center [725, 344] width 1450 height 689
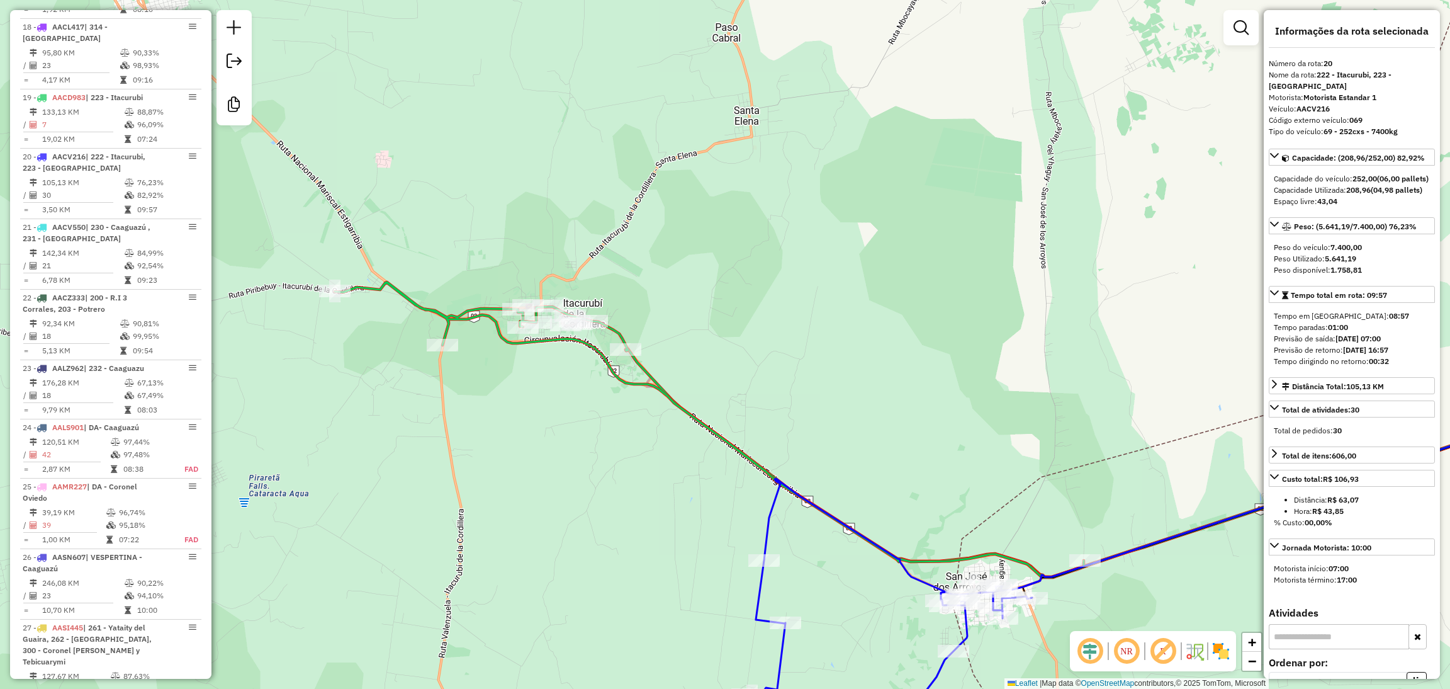
click at [454, 317] on icon at bounding box center [919, 429] width 1168 height 295
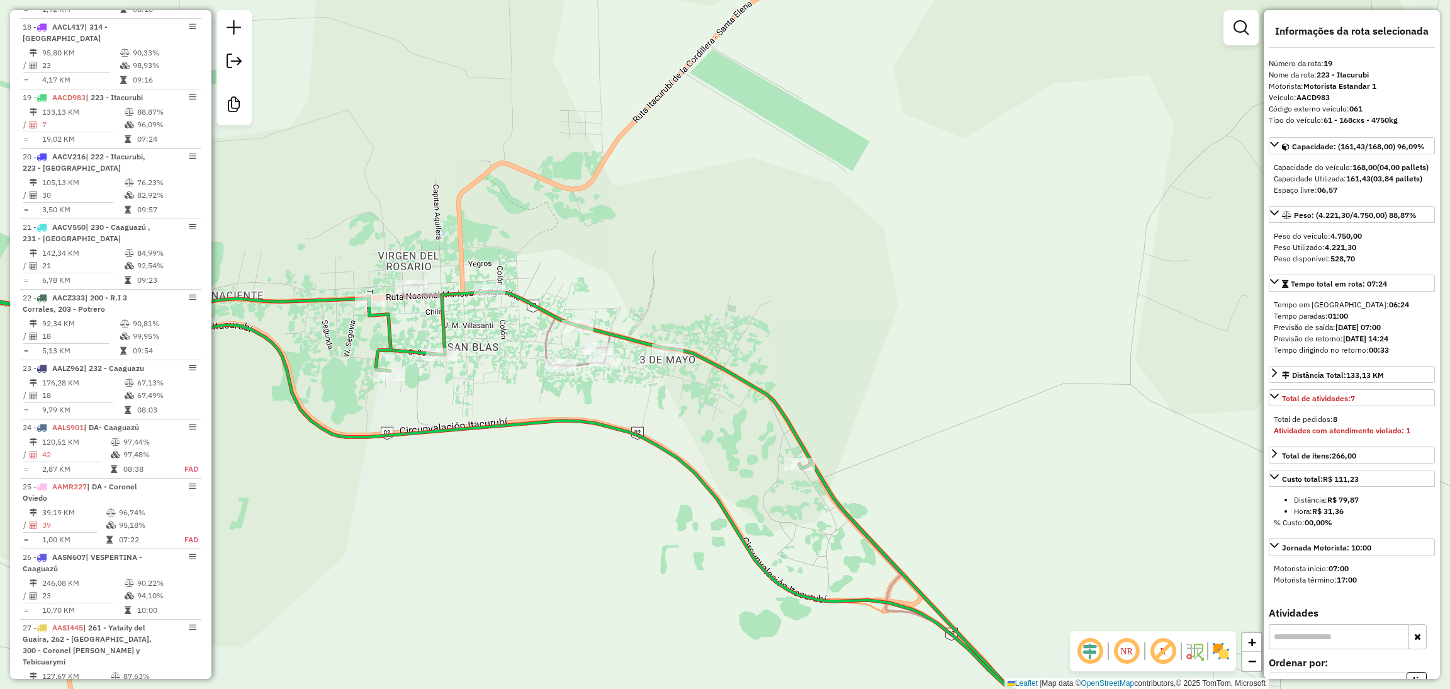
click at [547, 329] on icon at bounding box center [753, 521] width 700 height 473
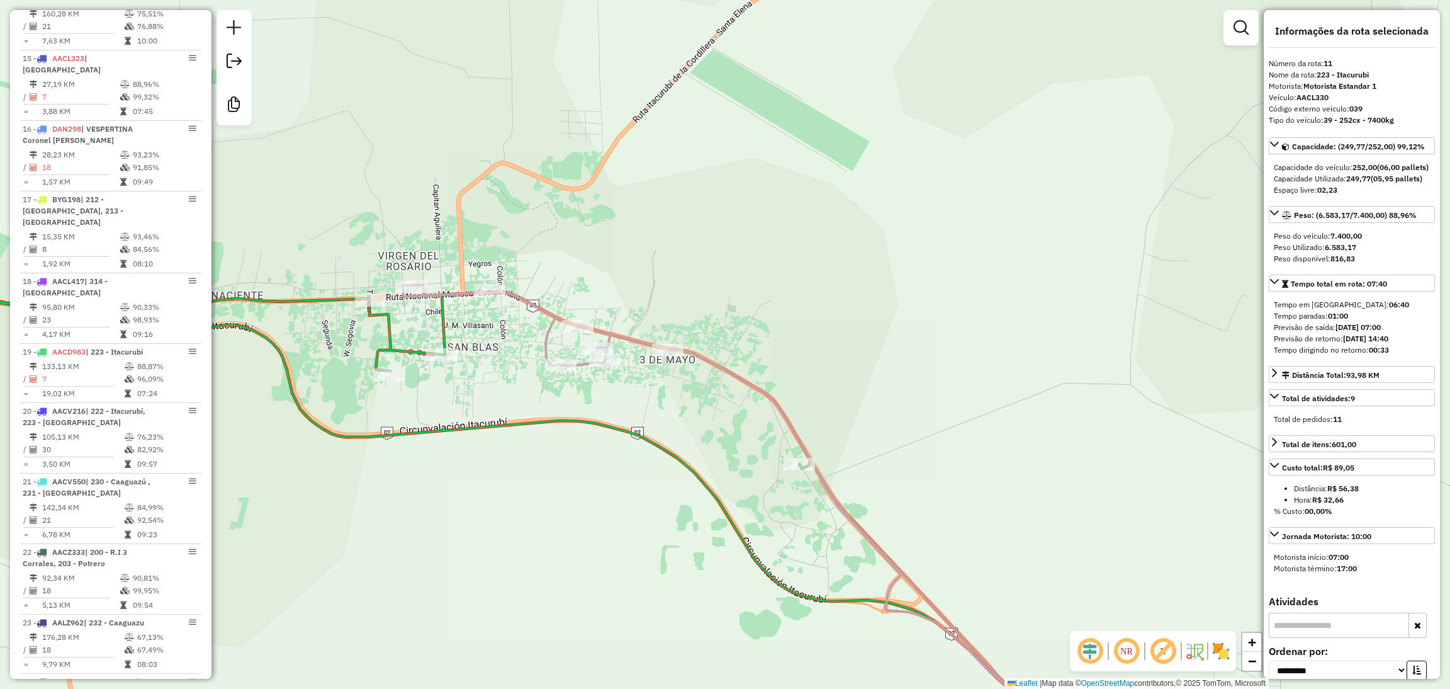
scroll to position [1198, 0]
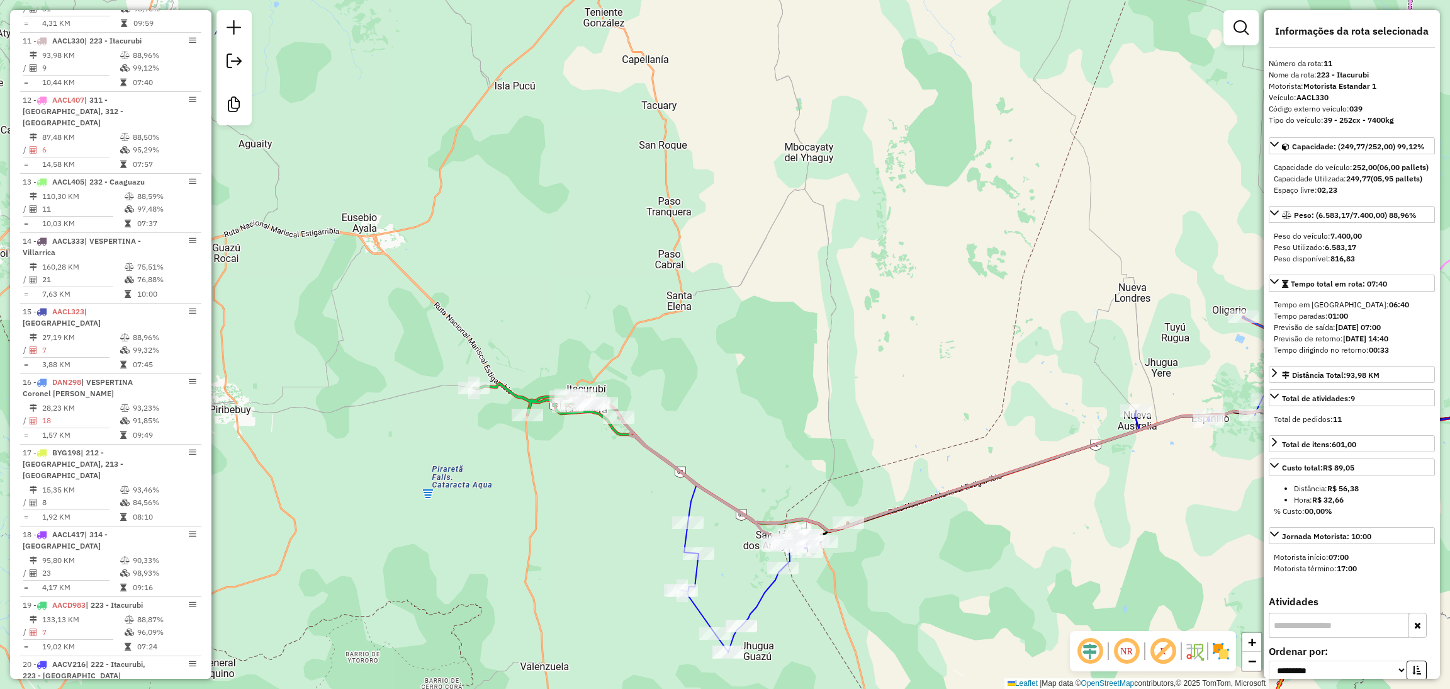
drag, startPoint x: 513, startPoint y: 411, endPoint x: 581, endPoint y: 436, distance: 72.5
click at [581, 436] on div "Janela de atendimento Grade de atendimento Capacidade Transportadoras Veículos …" at bounding box center [725, 344] width 1450 height 689
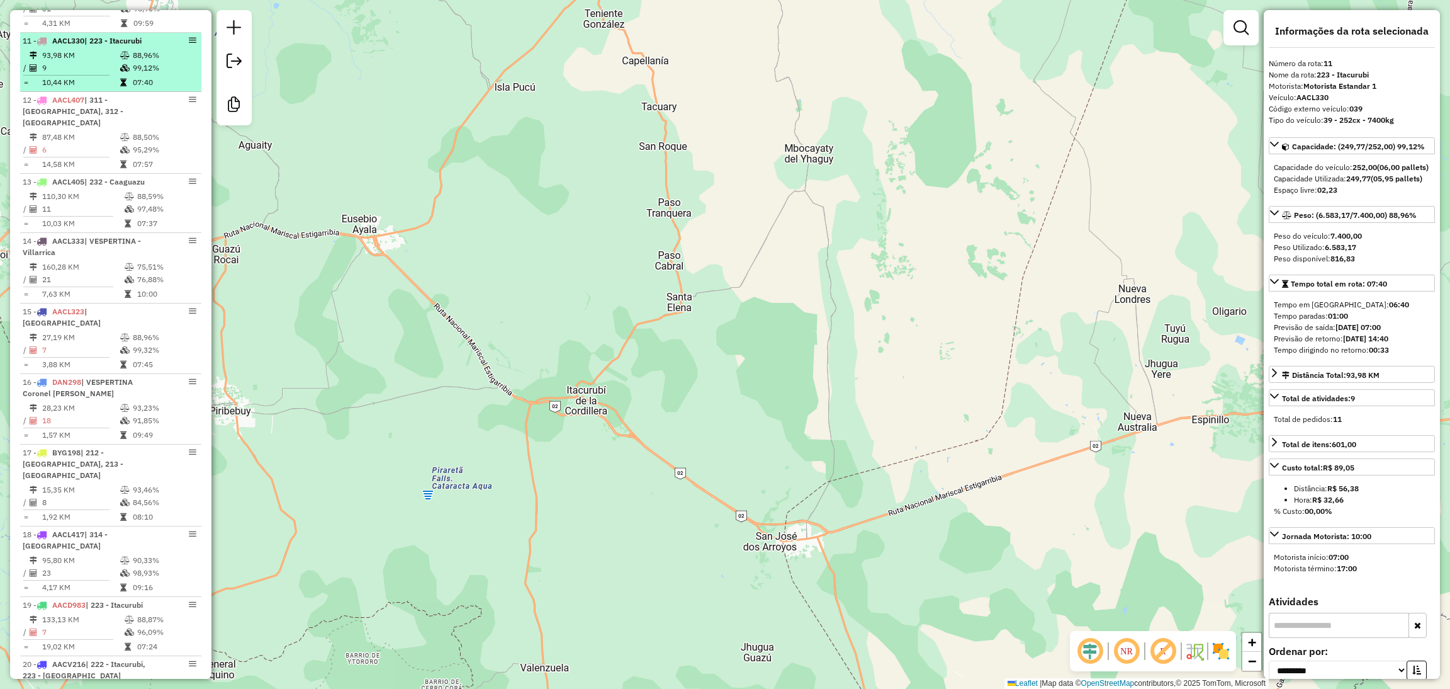
click at [137, 49] on td "88,96%" at bounding box center [164, 55] width 64 height 13
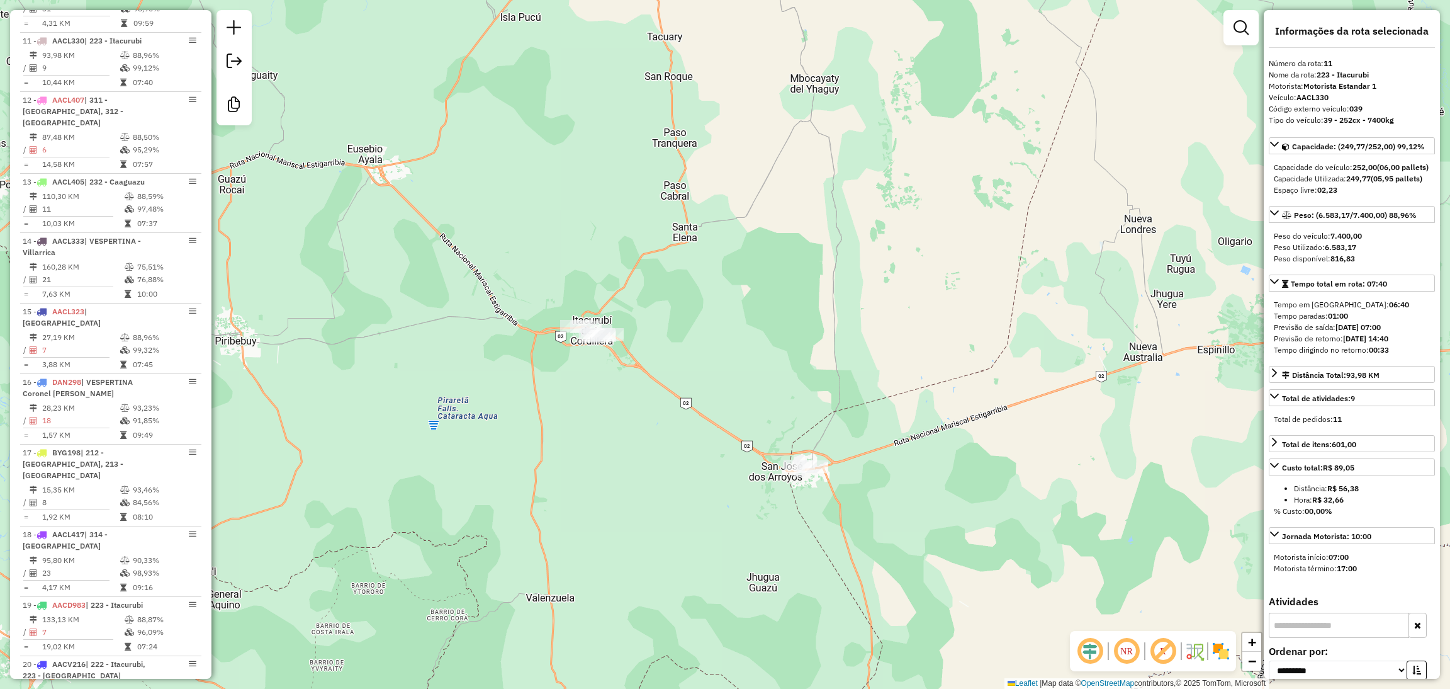
drag, startPoint x: 568, startPoint y: 242, endPoint x: 926, endPoint y: 298, distance: 362.5
click at [926, 298] on div "Janela de atendimento Grade de atendimento Capacidade Transportadoras Veículos …" at bounding box center [725, 344] width 1450 height 689
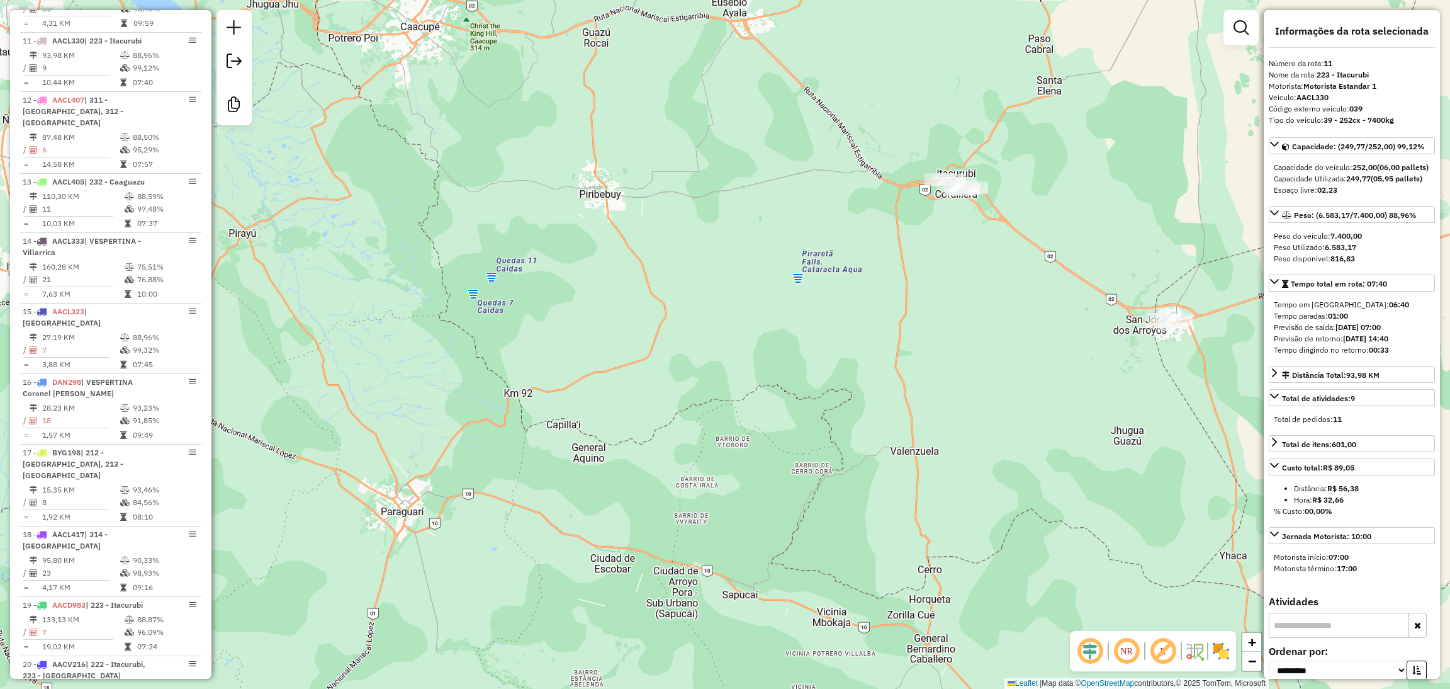
drag, startPoint x: 891, startPoint y: 358, endPoint x: 1111, endPoint y: 215, distance: 262.9
click at [1111, 215] on div "Janela de atendimento Grade de atendimento Capacidade Transportadoras Veículos …" at bounding box center [725, 344] width 1450 height 689
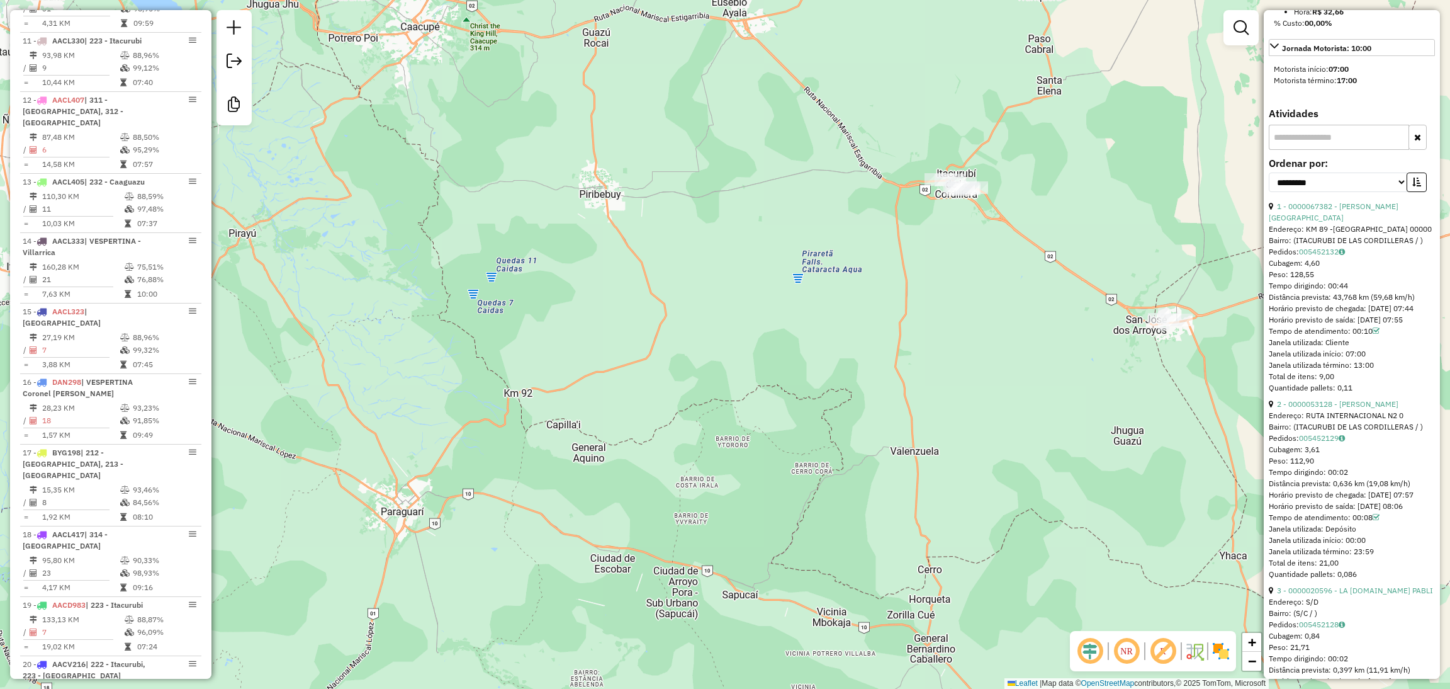
scroll to position [378, 0]
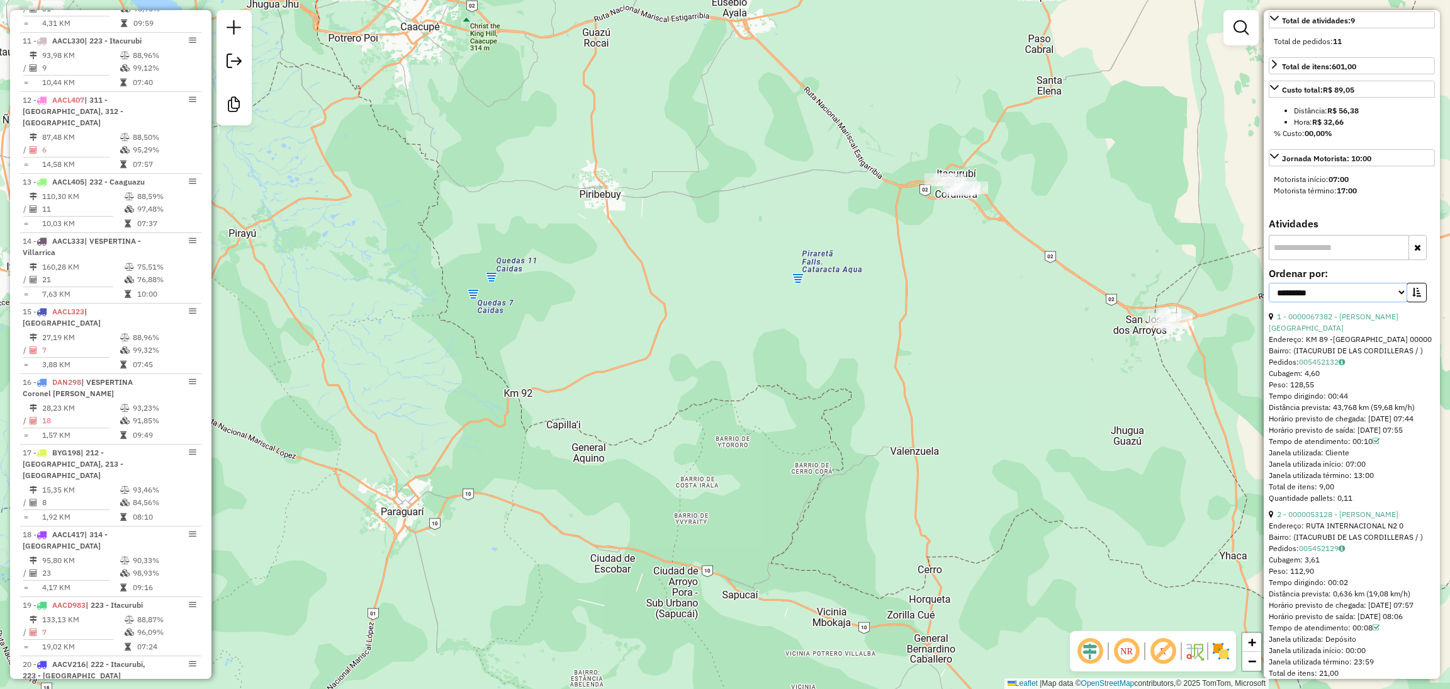
click at [1385, 302] on select "**********" at bounding box center [1338, 293] width 138 height 20
select select "*********"
click at [1269, 302] on select "**********" at bounding box center [1338, 293] width 138 height 20
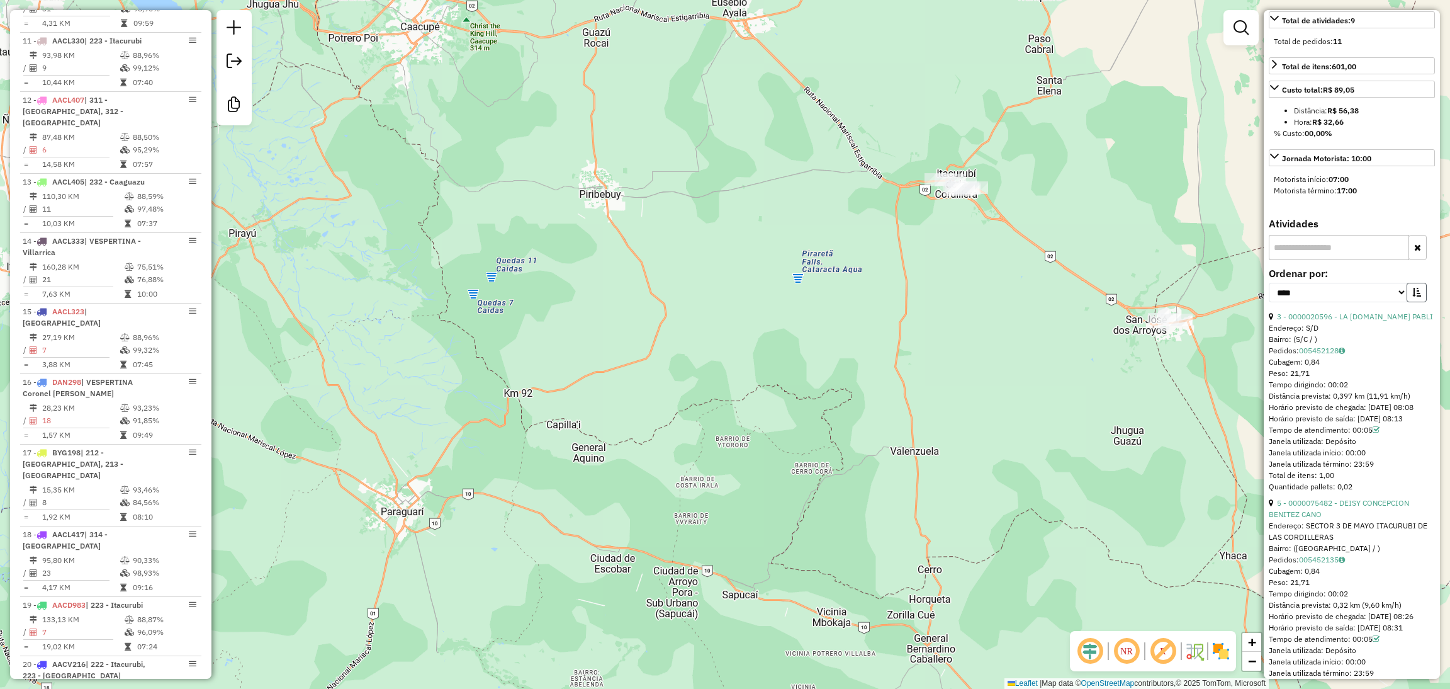
click at [1418, 302] on button "button" at bounding box center [1417, 293] width 20 height 20
click at [1372, 321] on link "7 - 0000020169 - COM HUGO" at bounding box center [1347, 316] width 140 height 9
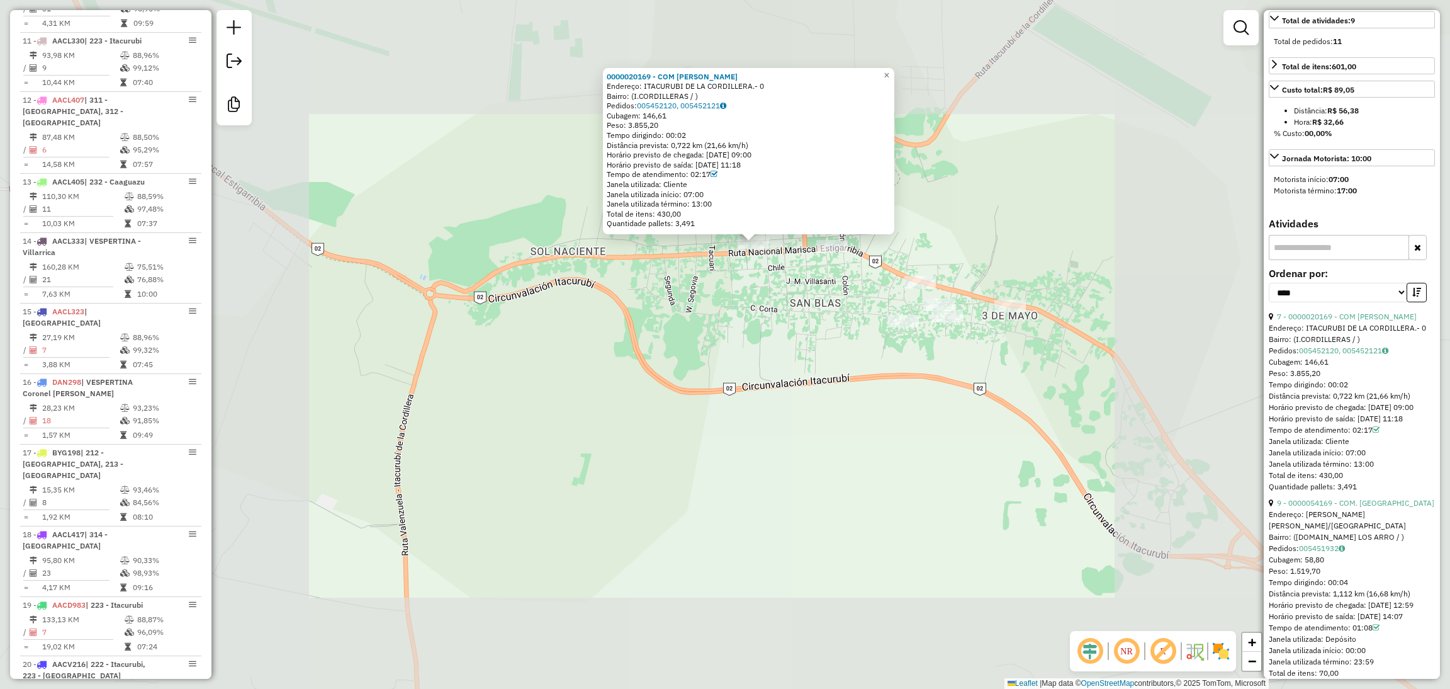
click at [531, 390] on div "0000020169 - COM HUGO Endereço: ITACURUBI DE LA CORDILLERA.- 0 Bairro: (I.CORDI…" at bounding box center [725, 344] width 1450 height 689
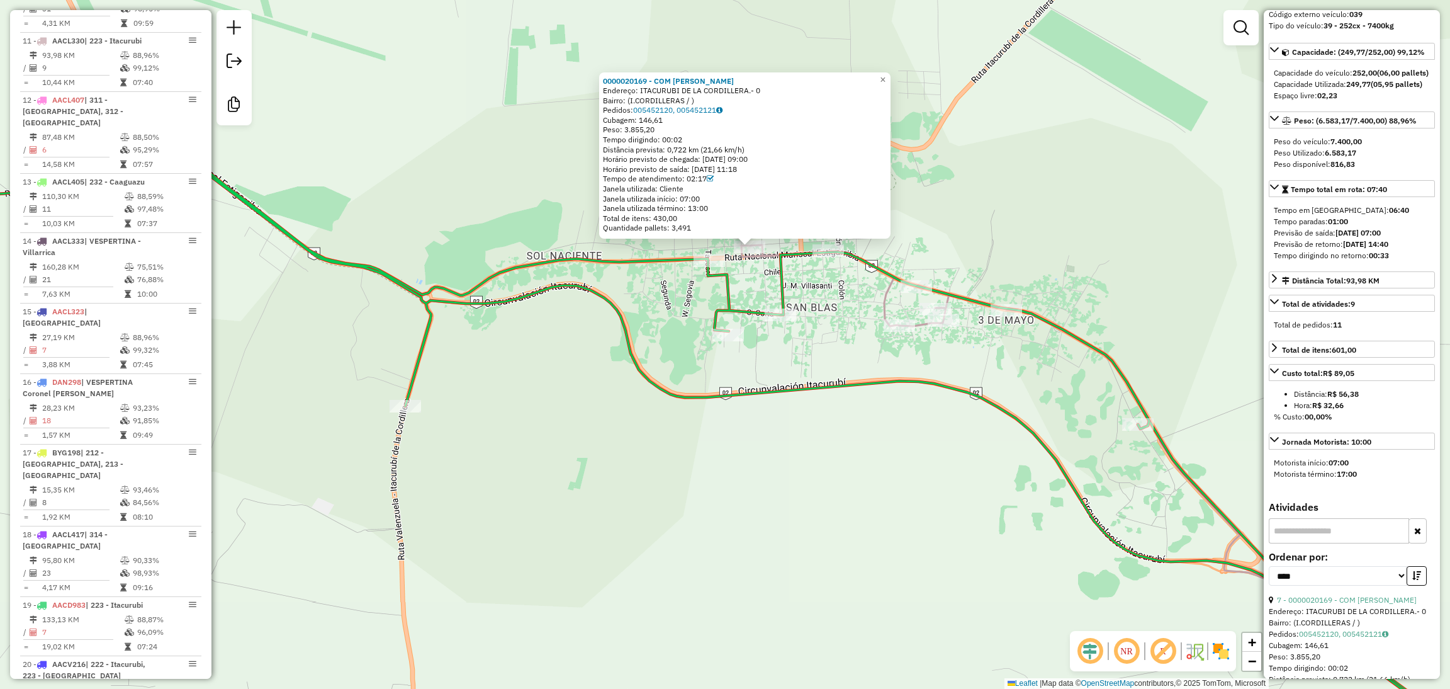
scroll to position [0, 0]
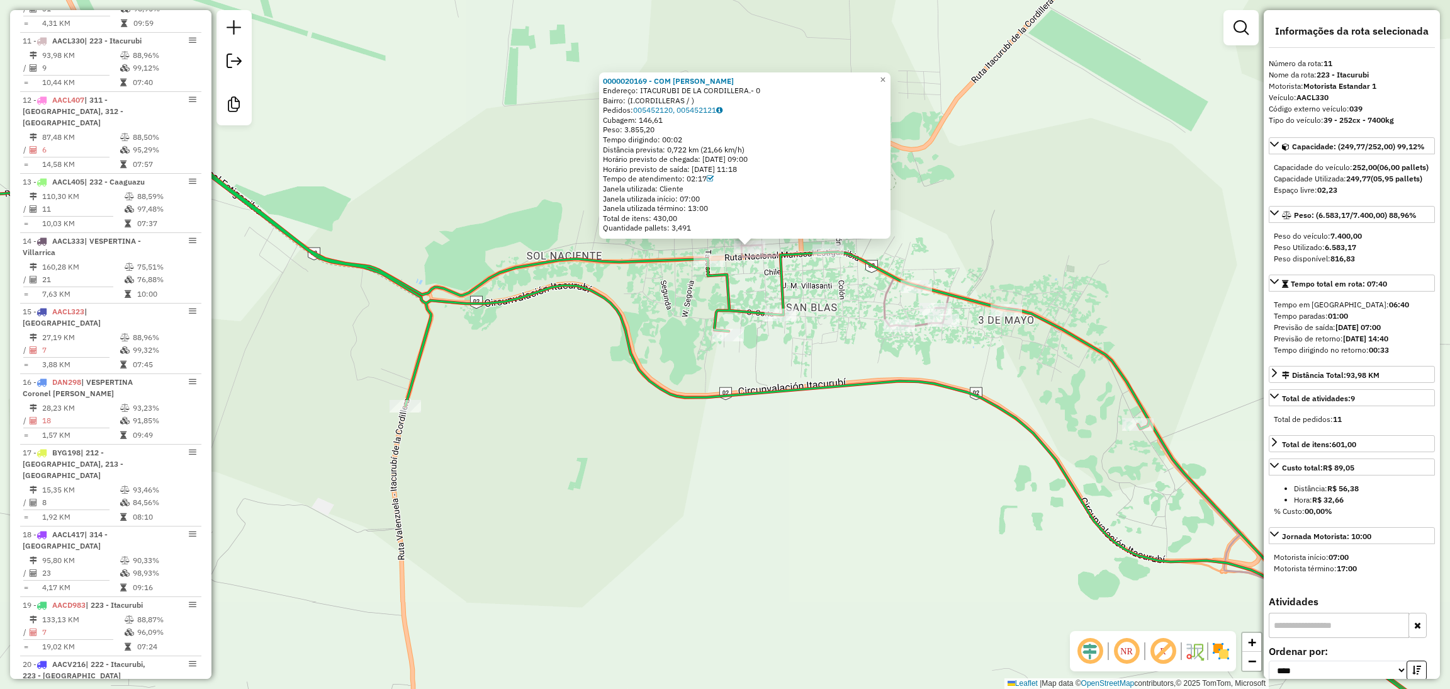
click at [723, 288] on icon at bounding box center [736, 455] width 1521 height 606
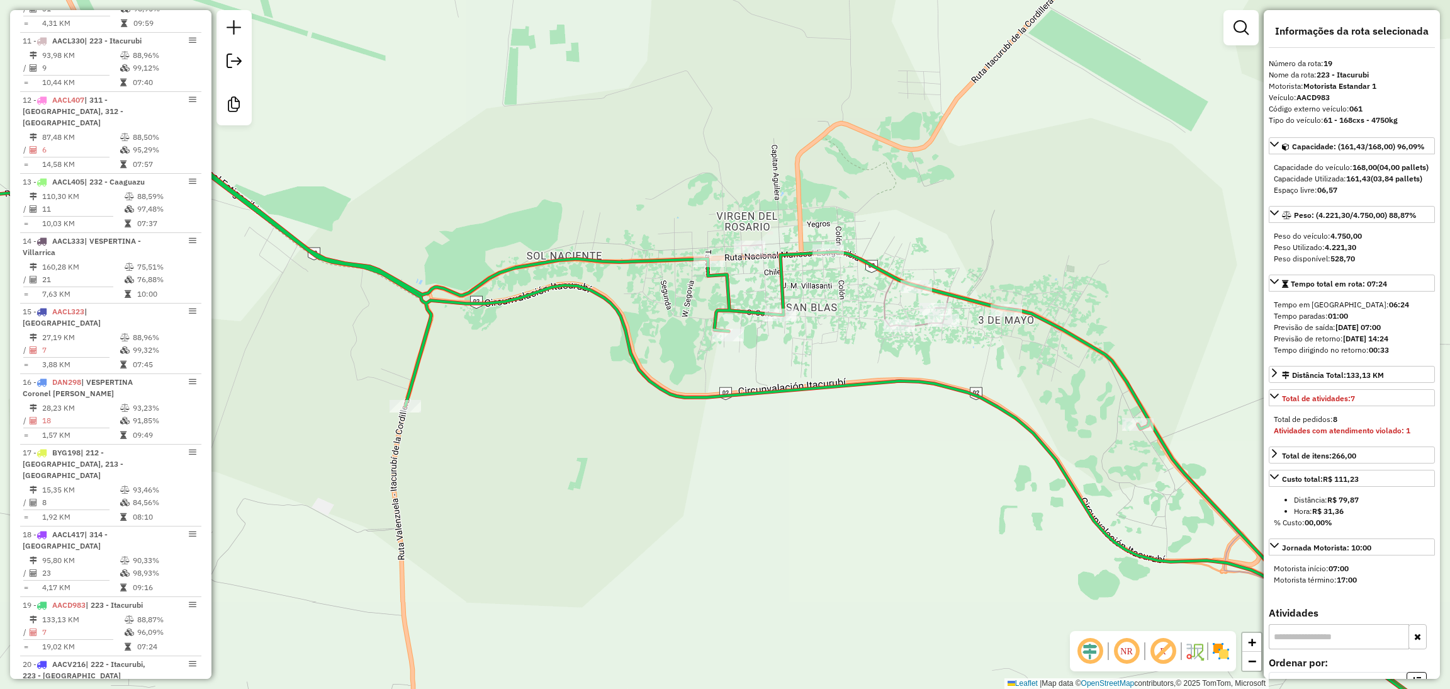
scroll to position [1706, 0]
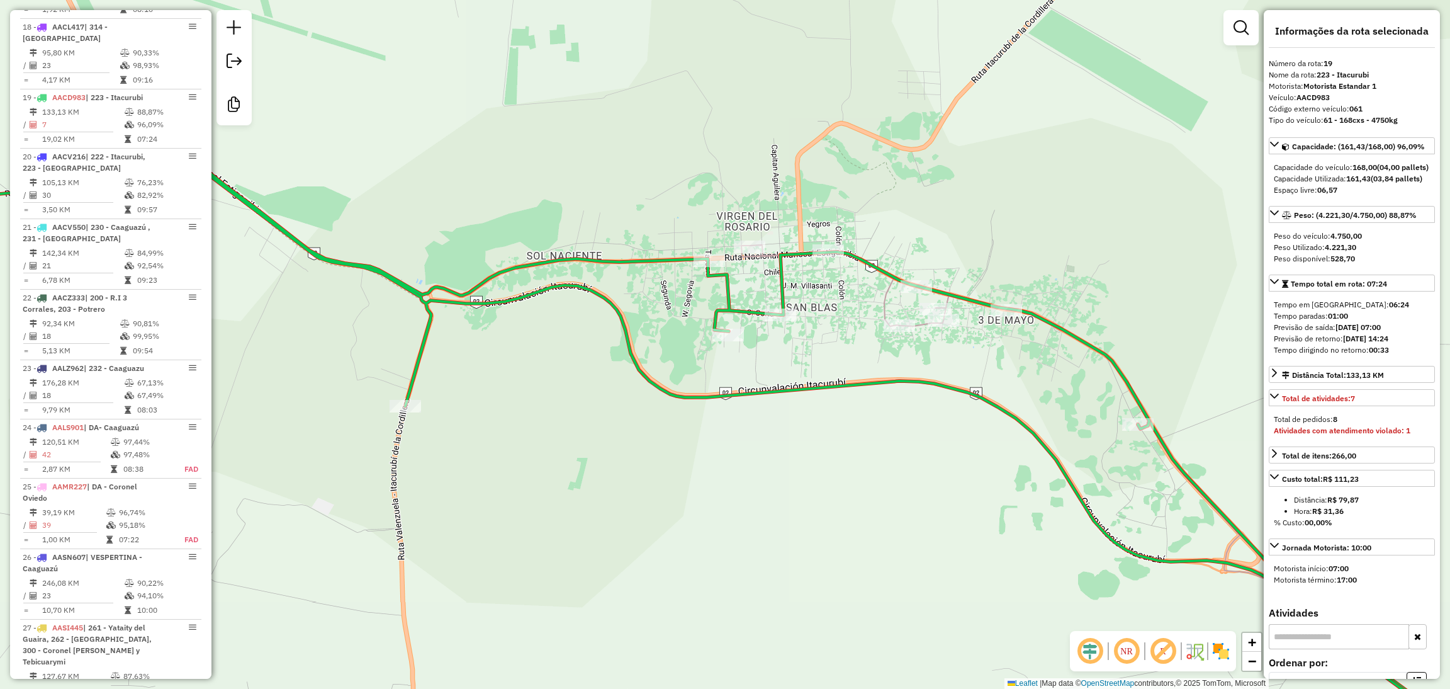
click at [711, 458] on div "Janela de atendimento Grade de atendimento Capacidade Transportadoras Veículos …" at bounding box center [725, 344] width 1450 height 689
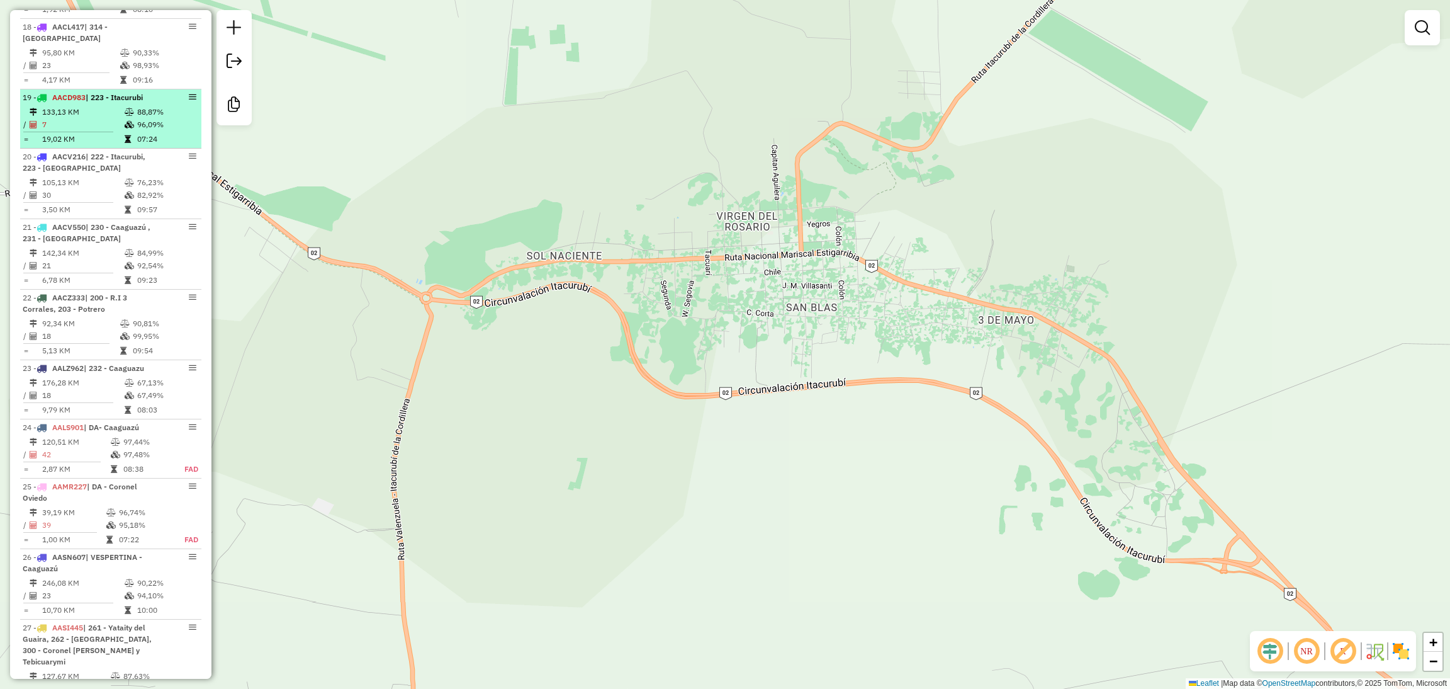
click at [137, 118] on td "96,09%" at bounding box center [167, 124] width 60 height 13
select select "*********"
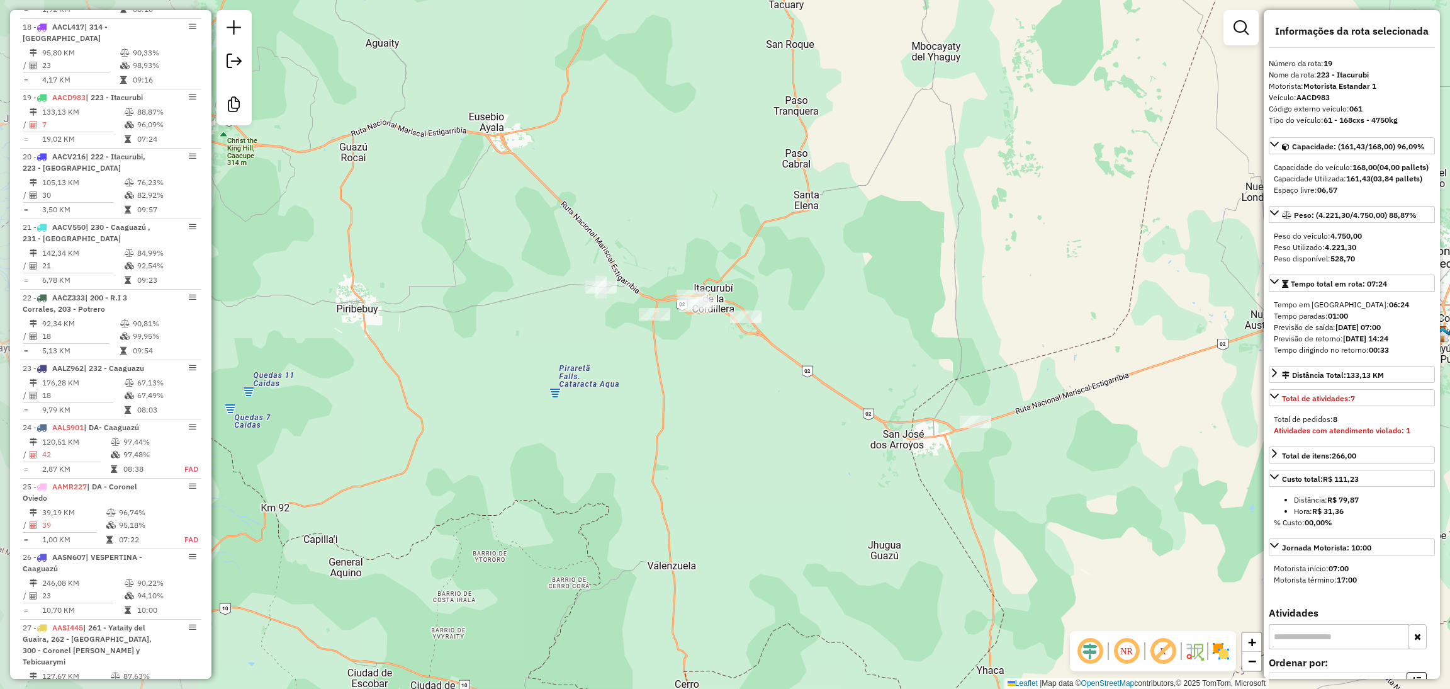
drag, startPoint x: 628, startPoint y: 290, endPoint x: 956, endPoint y: 309, distance: 329.1
click at [956, 309] on div "Janela de atendimento Grade de atendimento Capacidade Transportadoras Veículos …" at bounding box center [725, 344] width 1450 height 689
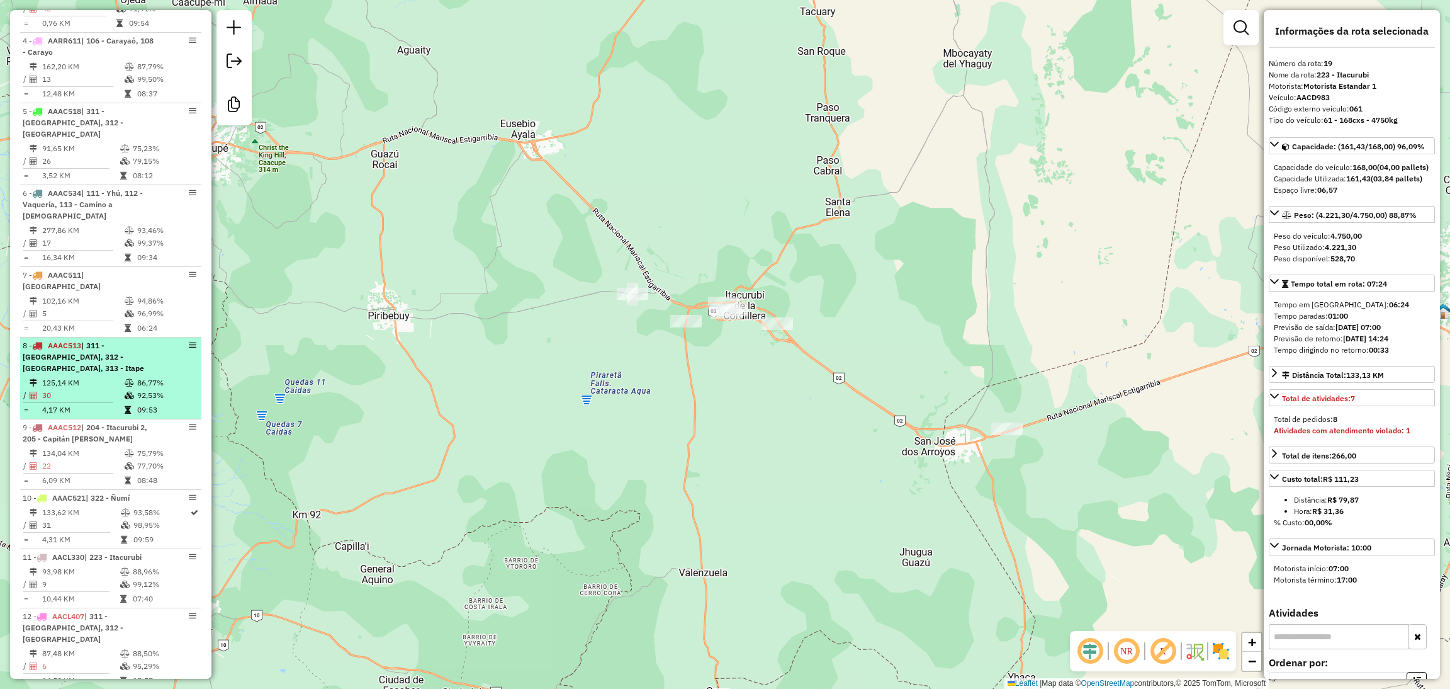
scroll to position [762, 0]
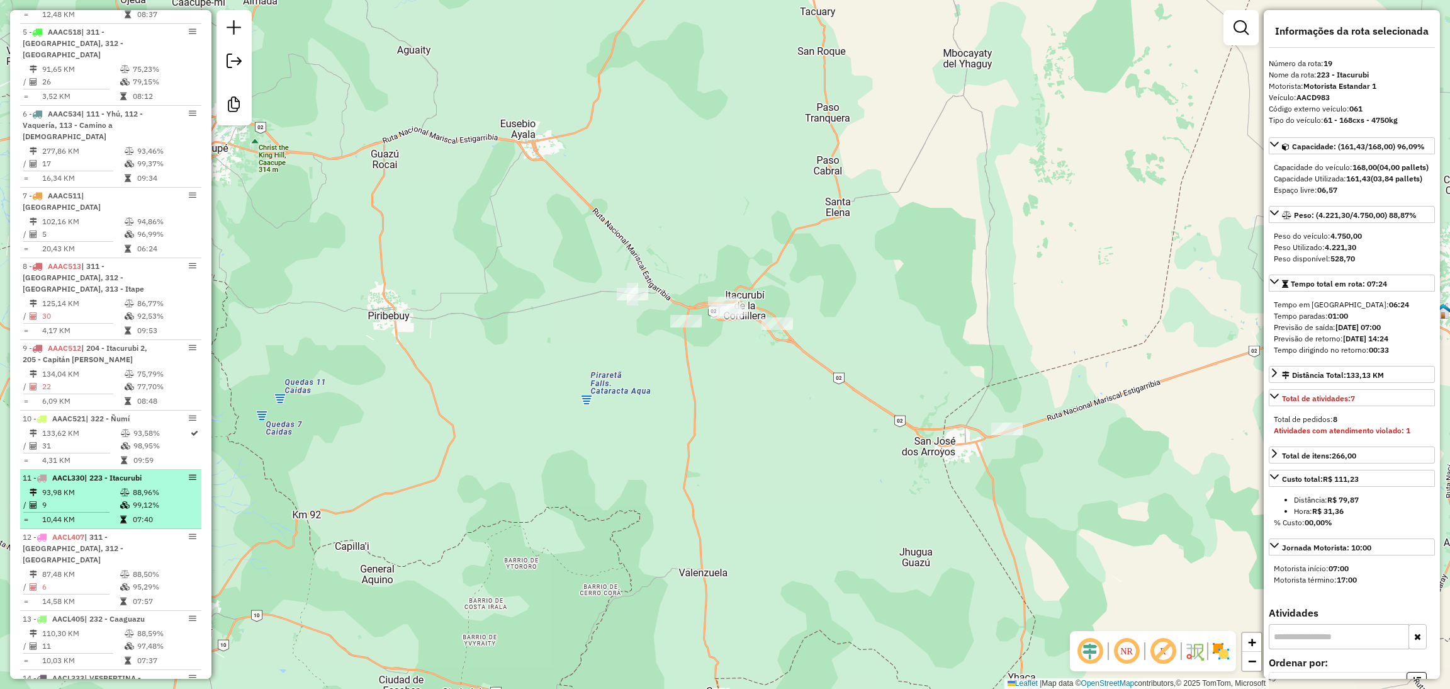
click at [132, 499] on td "99,12%" at bounding box center [164, 505] width 64 height 13
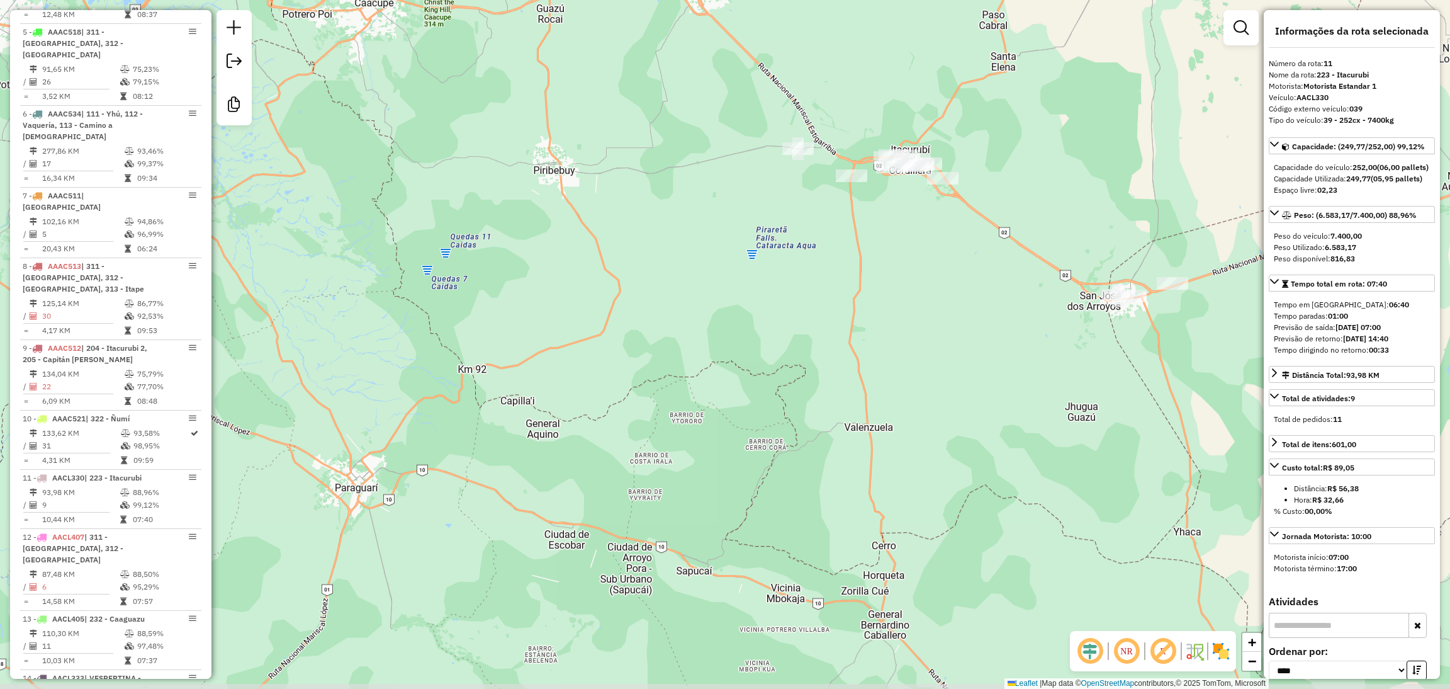
drag, startPoint x: 582, startPoint y: 315, endPoint x: 1122, endPoint y: 200, distance: 552.1
click at [1122, 200] on div "Janela de atendimento Grade de atendimento Capacidade Transportadoras Veículos …" at bounding box center [725, 344] width 1450 height 689
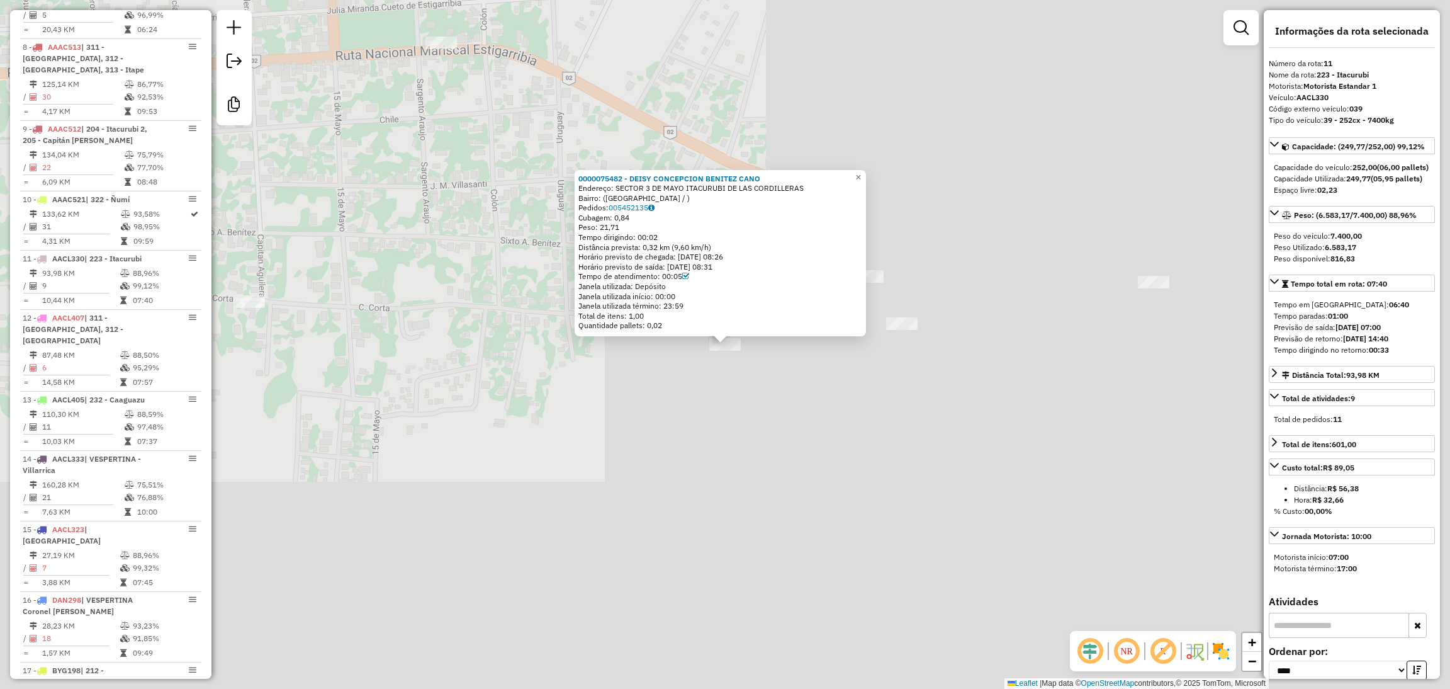
scroll to position [1198, 0]
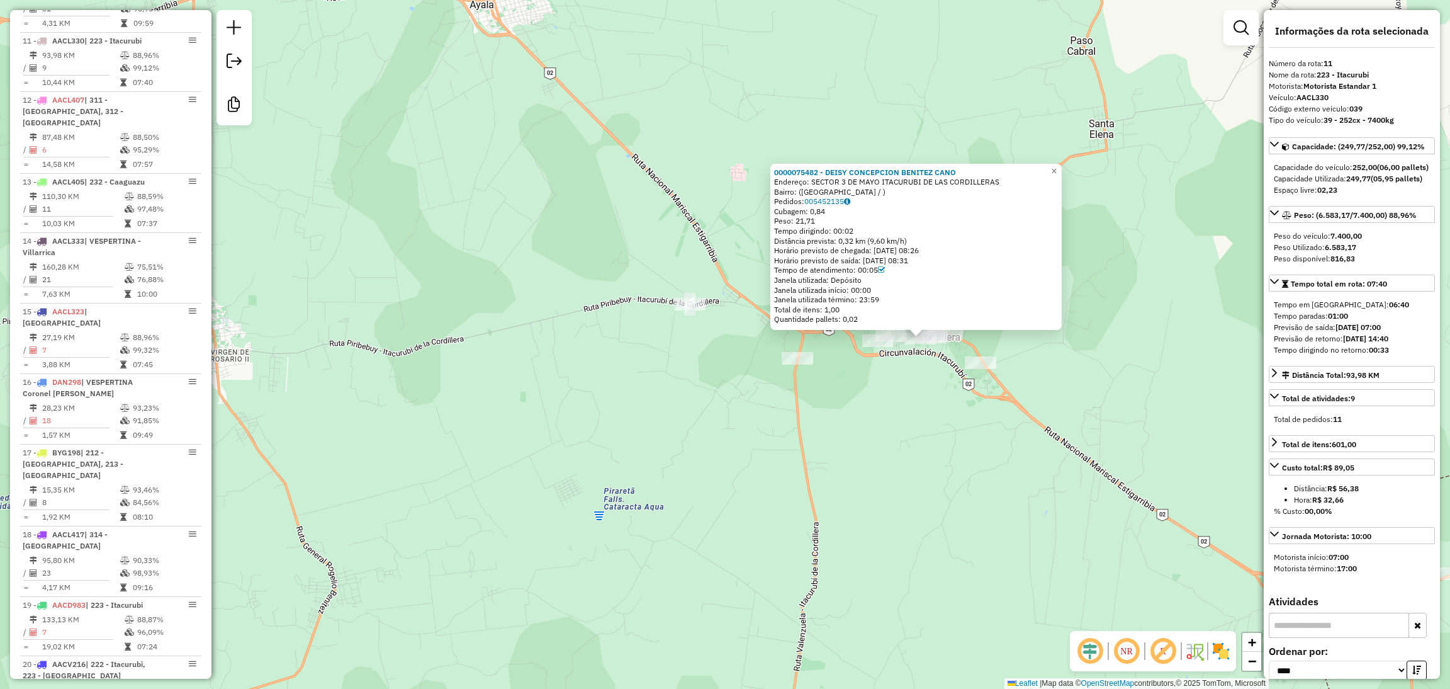
click at [939, 409] on div "0000075482 - DEISY CONCEPCION BENITEZ CANO Endereço: SECTOR 3 DE MAYO ITACURUBI…" at bounding box center [725, 344] width 1450 height 689
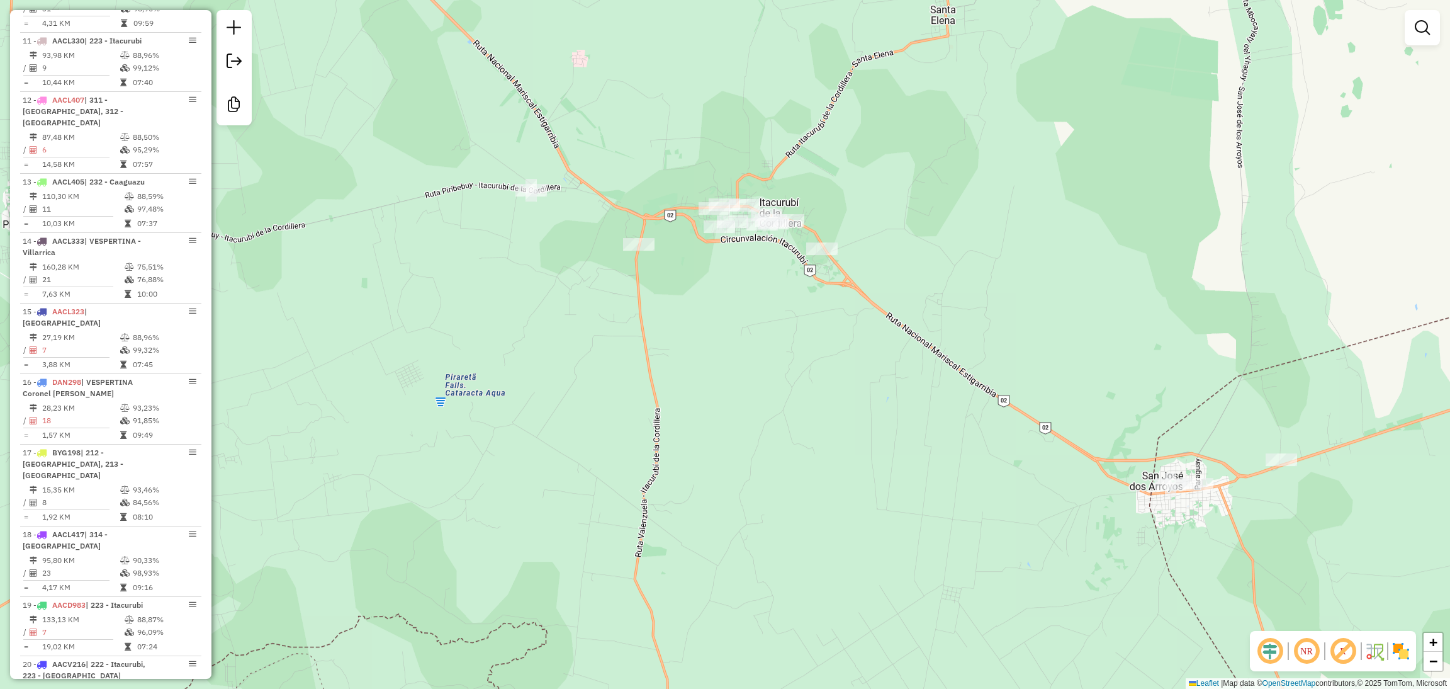
drag, startPoint x: 917, startPoint y: 364, endPoint x: 783, endPoint y: 317, distance: 141.9
click at [784, 310] on div "Janela de atendimento Grade de atendimento Capacidade Transportadoras Veículos …" at bounding box center [725, 344] width 1450 height 689
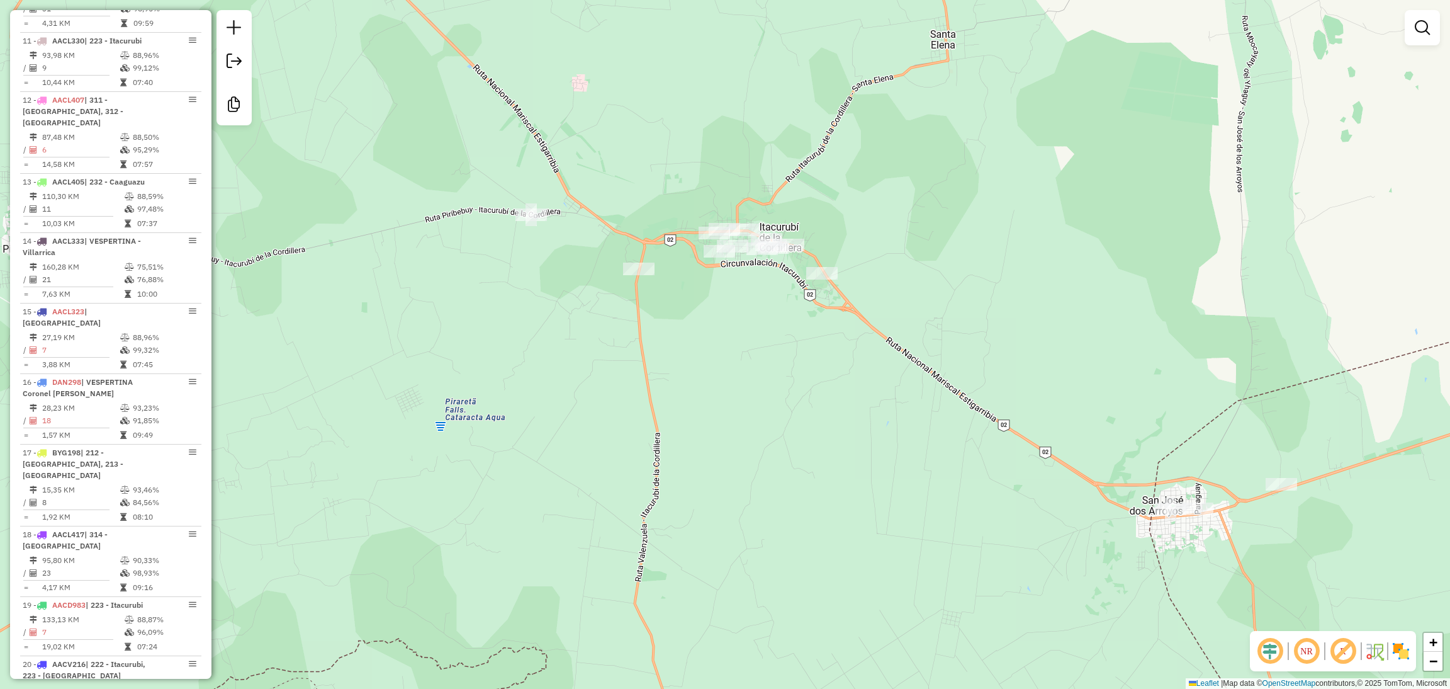
click at [762, 227] on div "Rota 11 - Placa AACL330 0000075482 - DEISY CONCEPCION BENITEZ CANO Rota 11 - Pl…" at bounding box center [725, 344] width 1450 height 689
select select "*********"
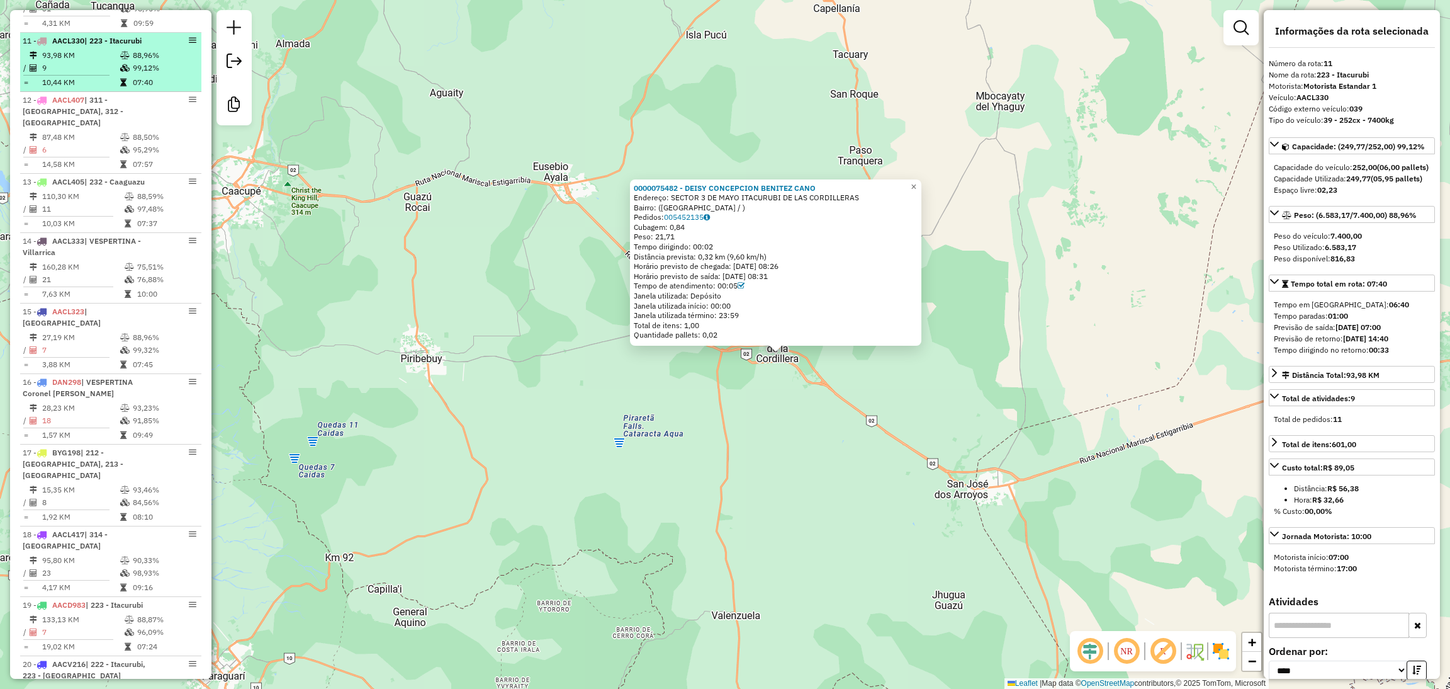
click at [154, 49] on td "88,96%" at bounding box center [164, 55] width 64 height 13
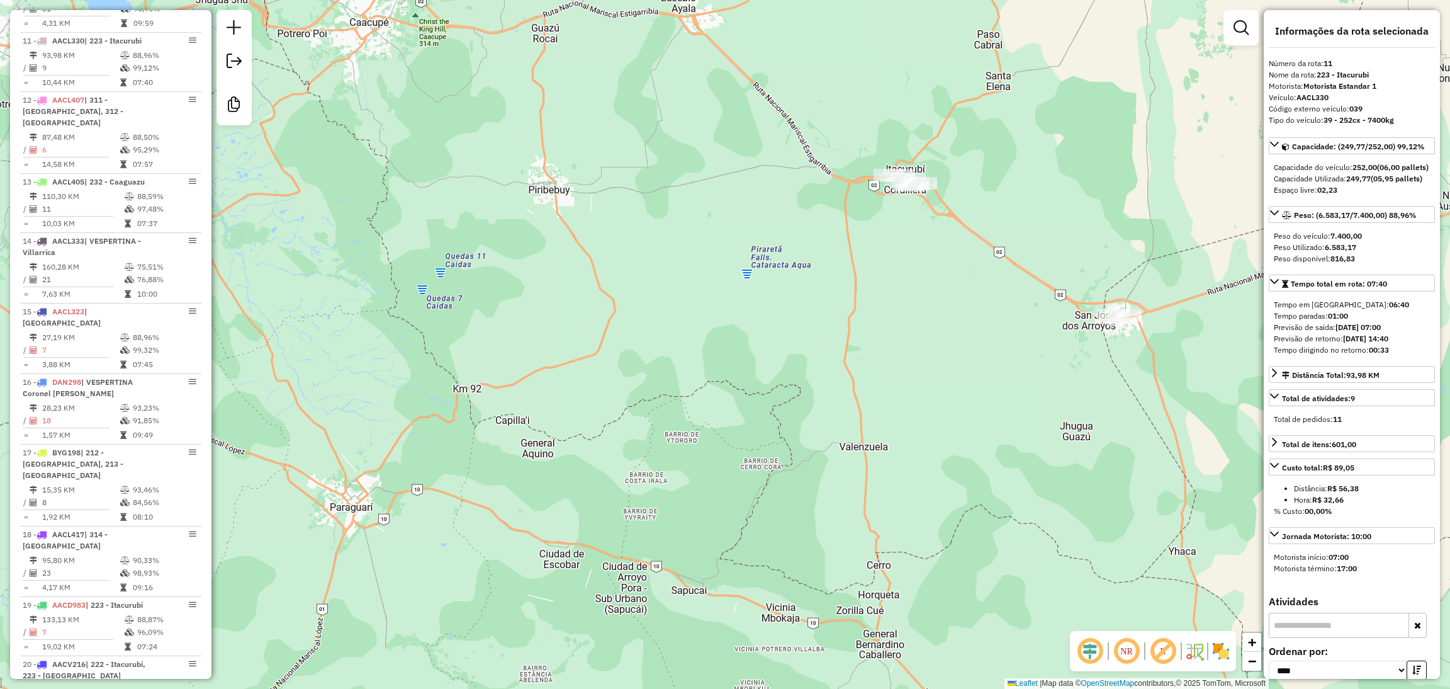
drag, startPoint x: 557, startPoint y: 321, endPoint x: 1094, endPoint y: 230, distance: 544.6
click at [1094, 225] on div "Janela de atendimento Grade de atendimento Capacidade Transportadoras Veículos …" at bounding box center [725, 344] width 1450 height 689
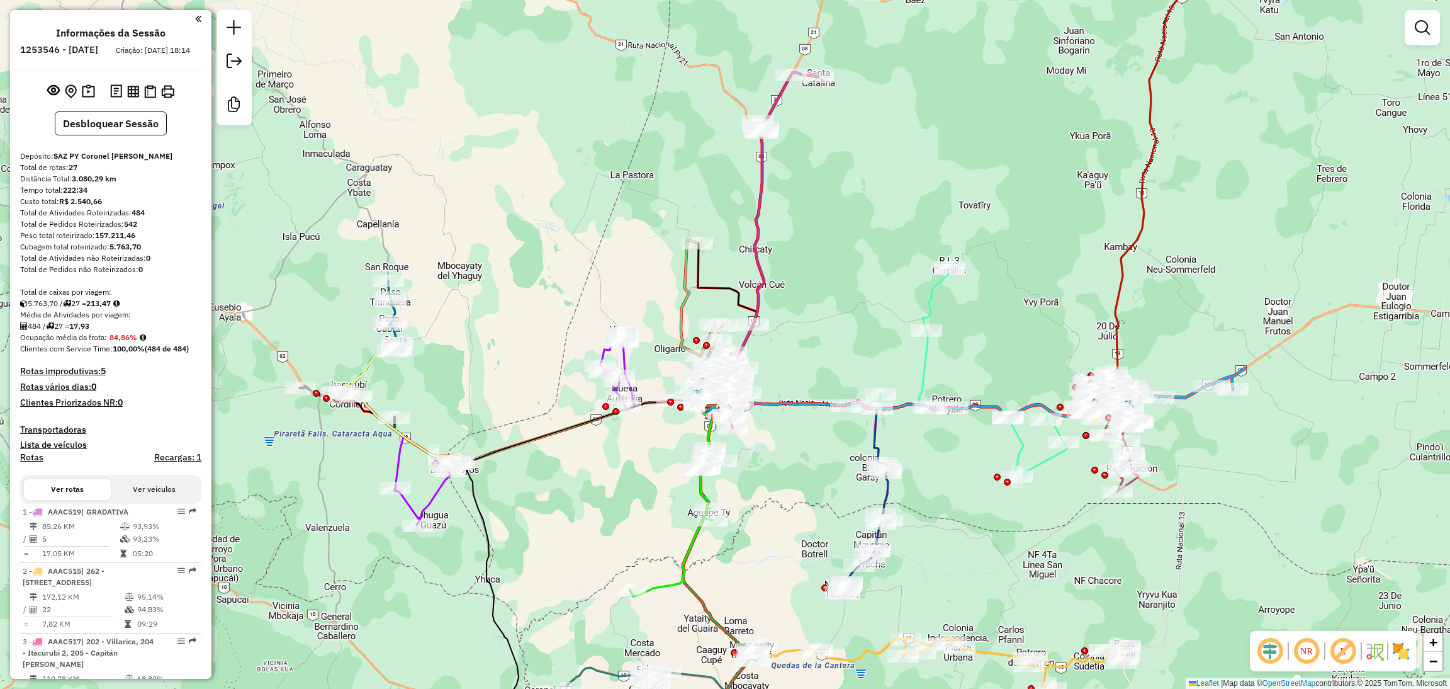
click at [686, 279] on icon at bounding box center [703, 314] width 46 height 150
select select "**********"
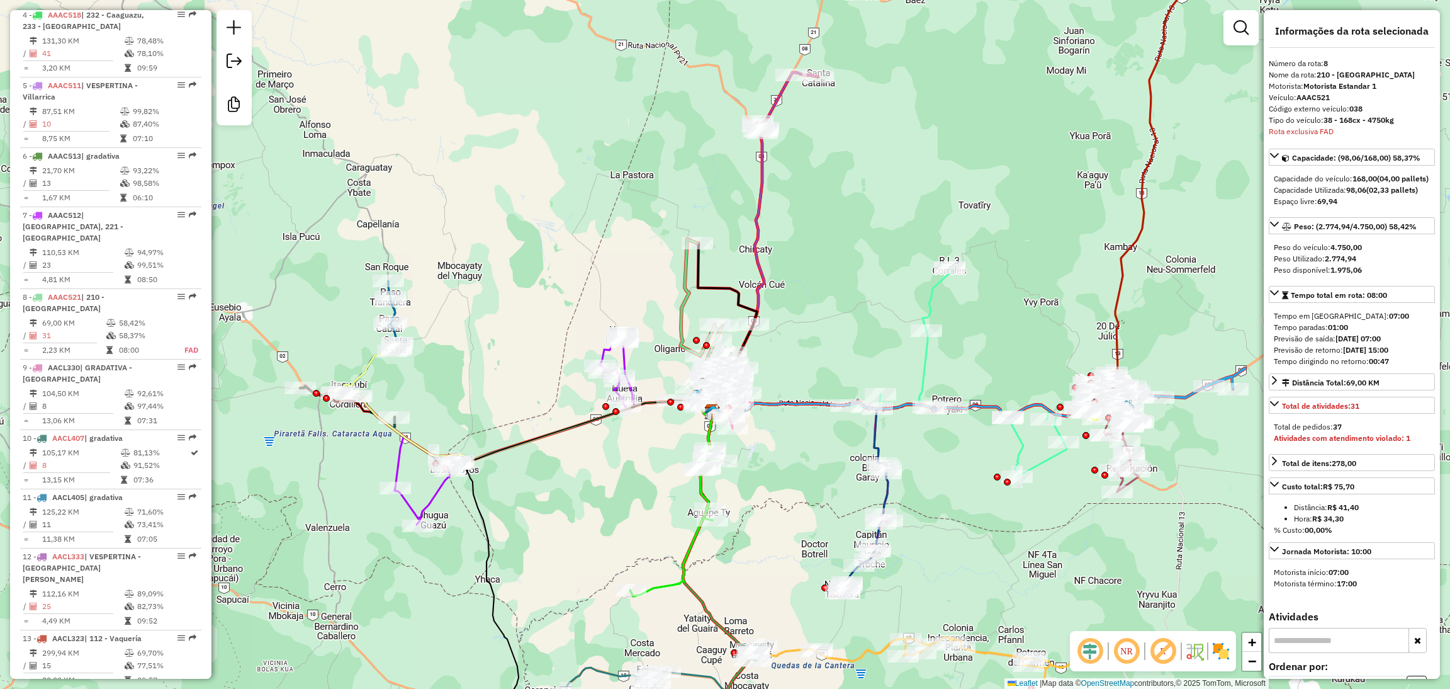
scroll to position [1010, 0]
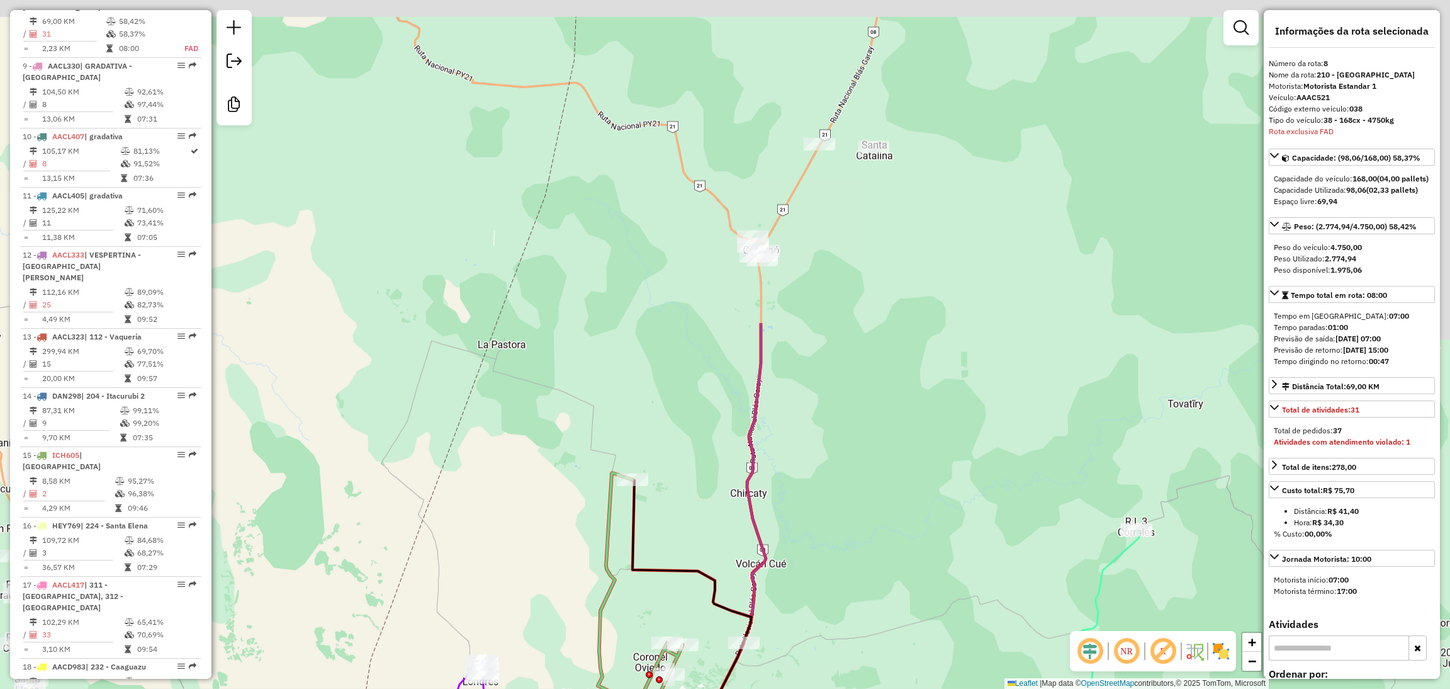
drag, startPoint x: 883, startPoint y: 341, endPoint x: 834, endPoint y: 726, distance: 387.7
click at [834, 688] on html "Aguarde... Pop-up bloqueado! Seu navegador bloqueou automáticamente a abertura …" at bounding box center [725, 344] width 1450 height 689
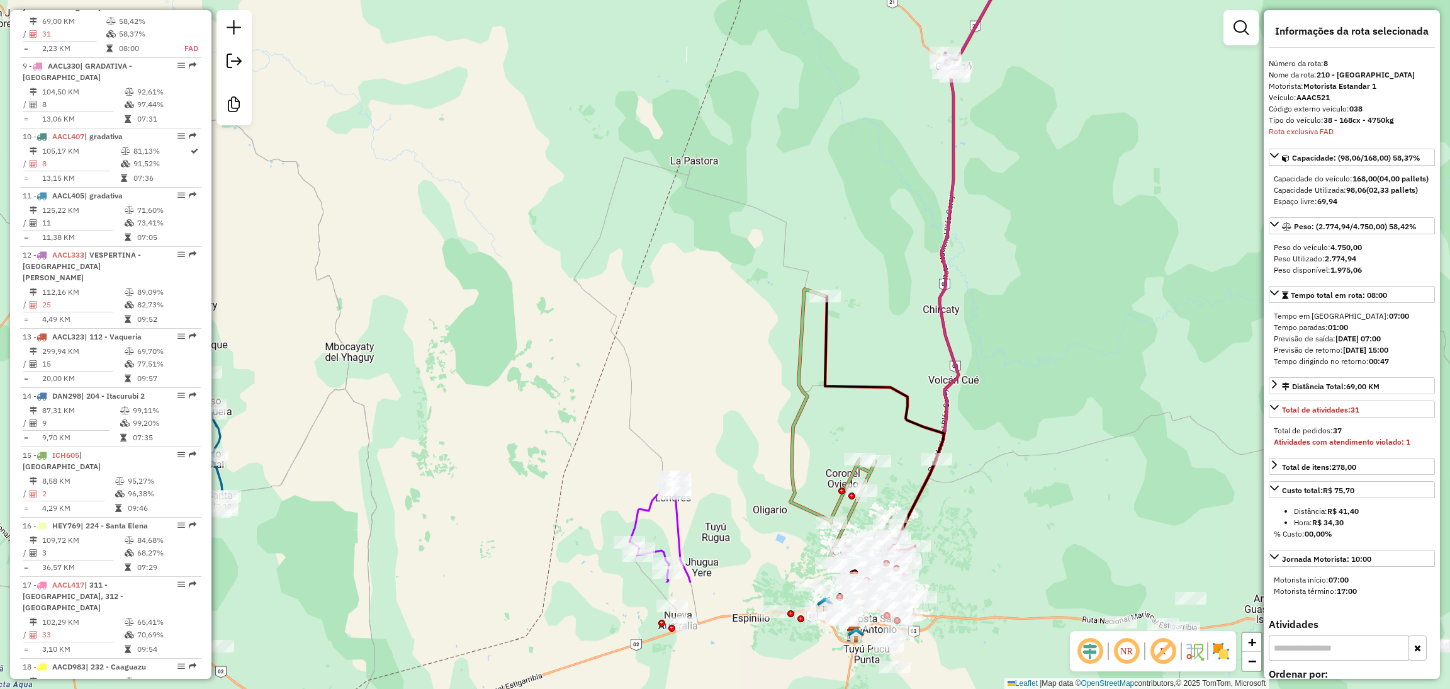
drag, startPoint x: 682, startPoint y: 372, endPoint x: 884, endPoint y: 190, distance: 271.9
click at [884, 190] on div "Janela de atendimento Grade de atendimento Capacidade Transportadoras Veículos …" at bounding box center [725, 344] width 1450 height 689
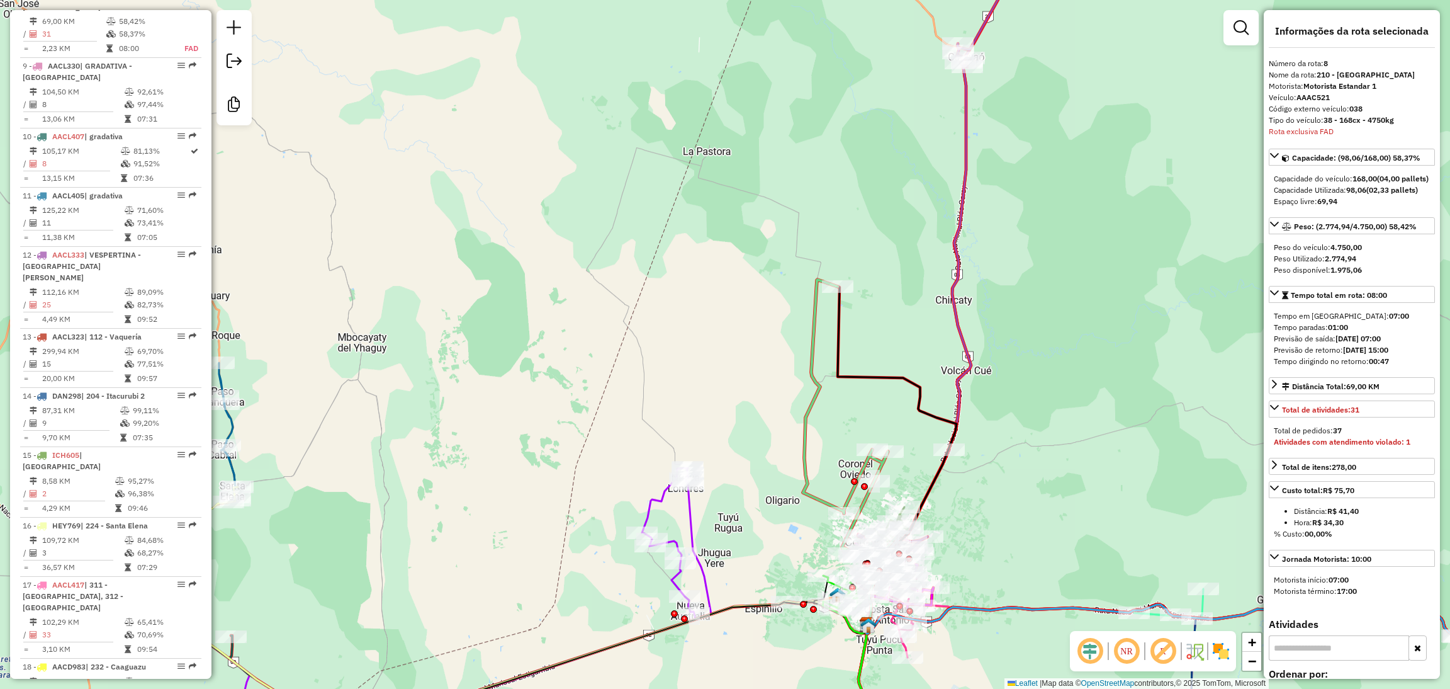
click at [848, 491] on icon at bounding box center [849, 429] width 93 height 300
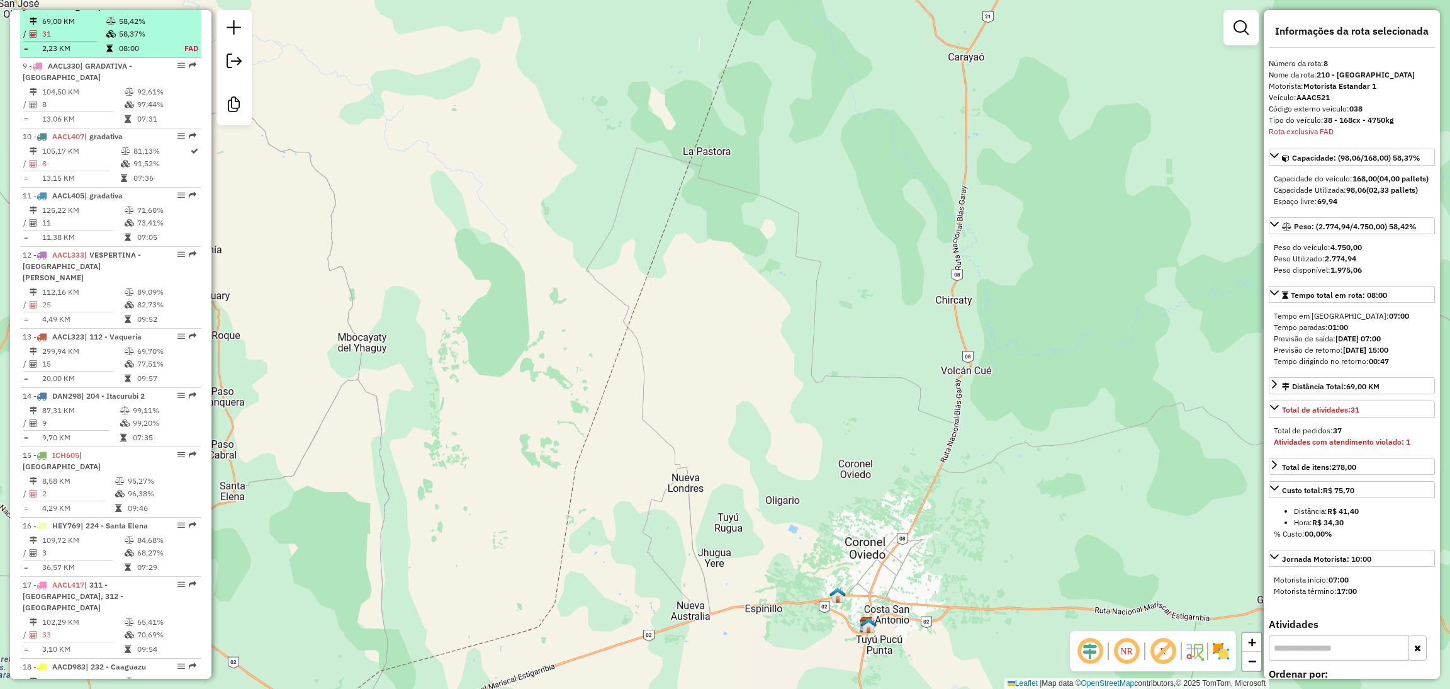
click at [146, 40] on td "58,37%" at bounding box center [144, 34] width 52 height 13
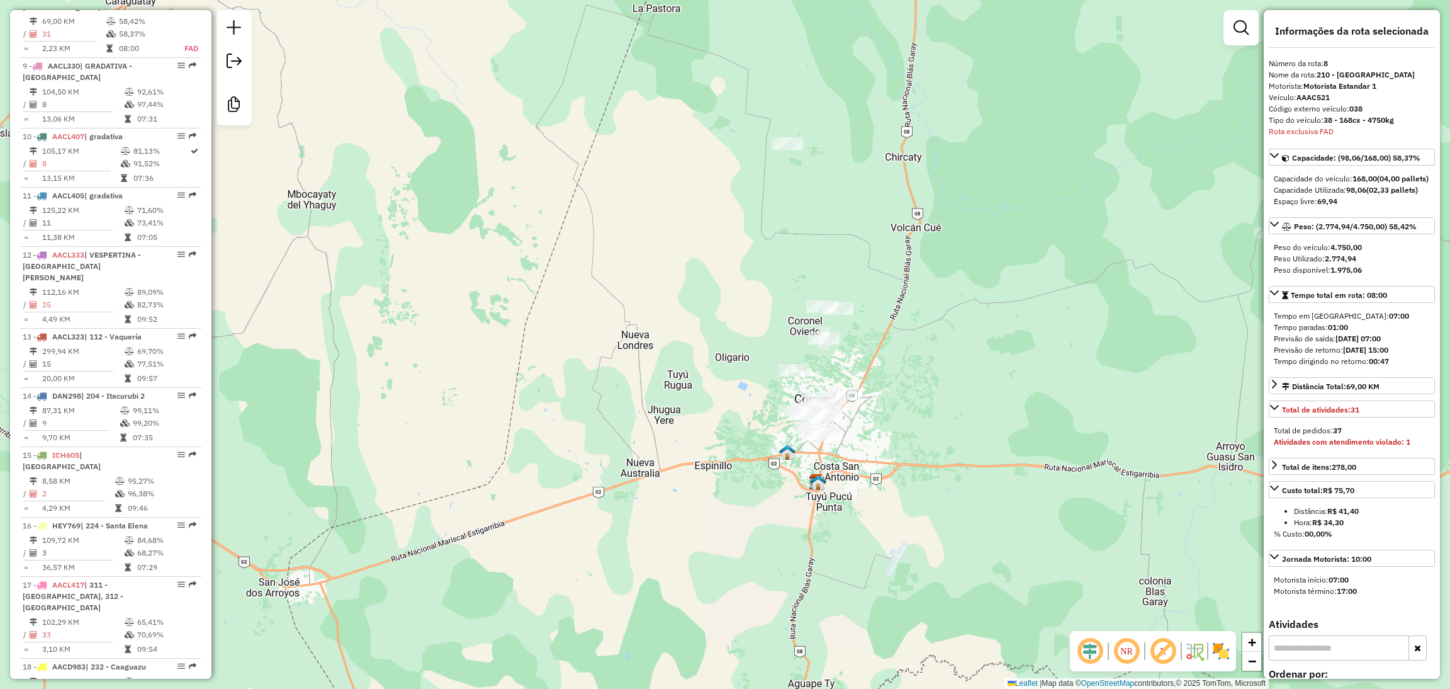
drag, startPoint x: 838, startPoint y: 459, endPoint x: 942, endPoint y: 424, distance: 110.1
click at [942, 424] on div "Janela de atendimento Grade de atendimento Capacidade Transportadoras Veículos …" at bounding box center [725, 344] width 1450 height 689
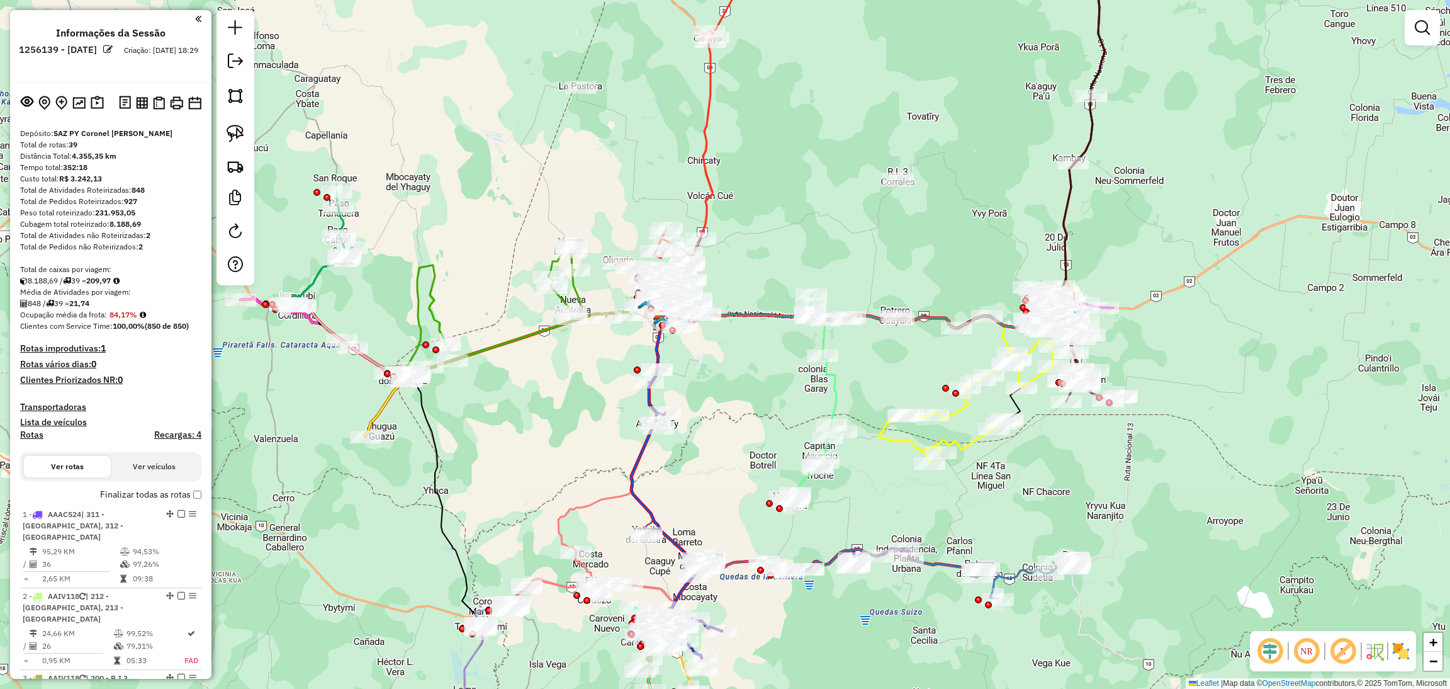
drag, startPoint x: 832, startPoint y: 400, endPoint x: 828, endPoint y: 405, distance: 6.7
click at [832, 402] on icon at bounding box center [822, 399] width 88 height 208
click at [835, 400] on icon at bounding box center [821, 401] width 88 height 208
select select "**********"
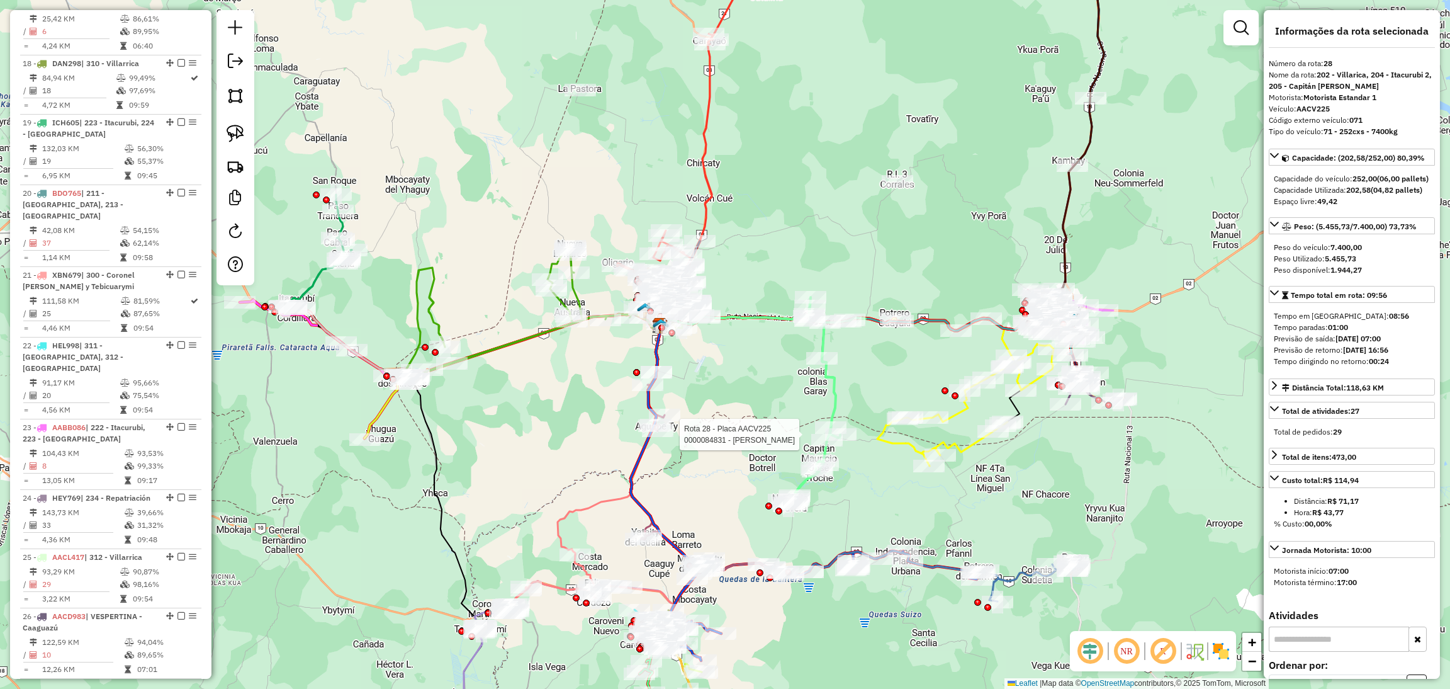
scroll to position [2355, 0]
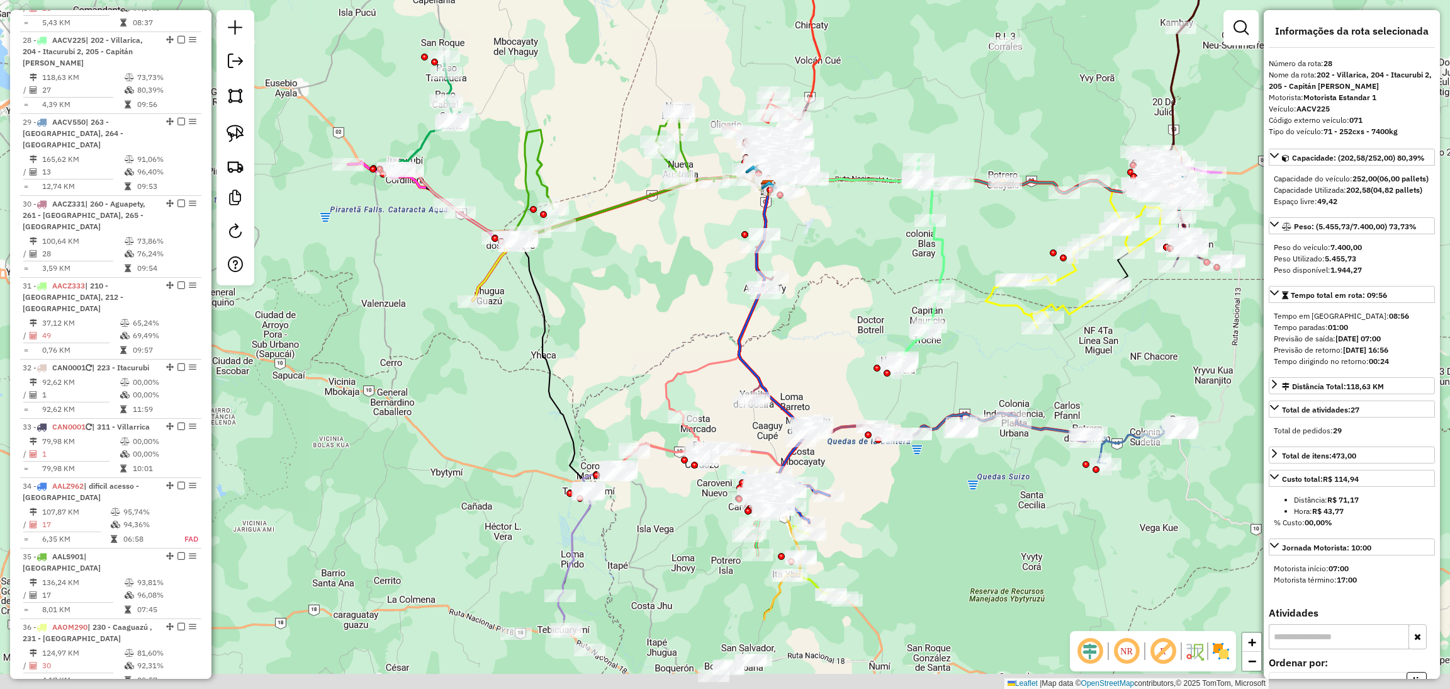
drag, startPoint x: 889, startPoint y: 521, endPoint x: 995, endPoint y: 379, distance: 177.6
click at [995, 379] on div "Janela de atendimento Grade de atendimento Capacidade Transportadoras Veículos …" at bounding box center [725, 344] width 1450 height 689
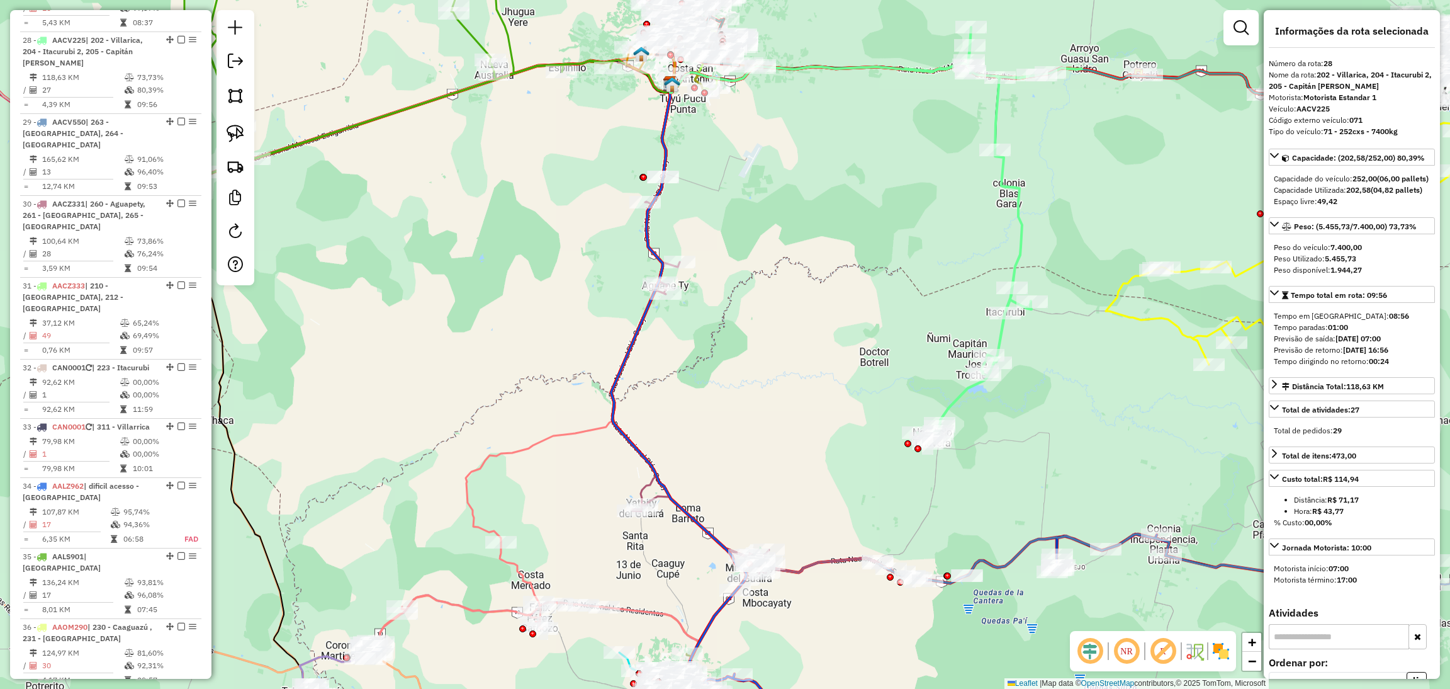
drag, startPoint x: 972, startPoint y: 443, endPoint x: 1032, endPoint y: 458, distance: 61.7
click at [1032, 458] on div "Janela de atendimento Grade de atendimento Capacidade Transportadoras Veículos …" at bounding box center [725, 344] width 1450 height 689
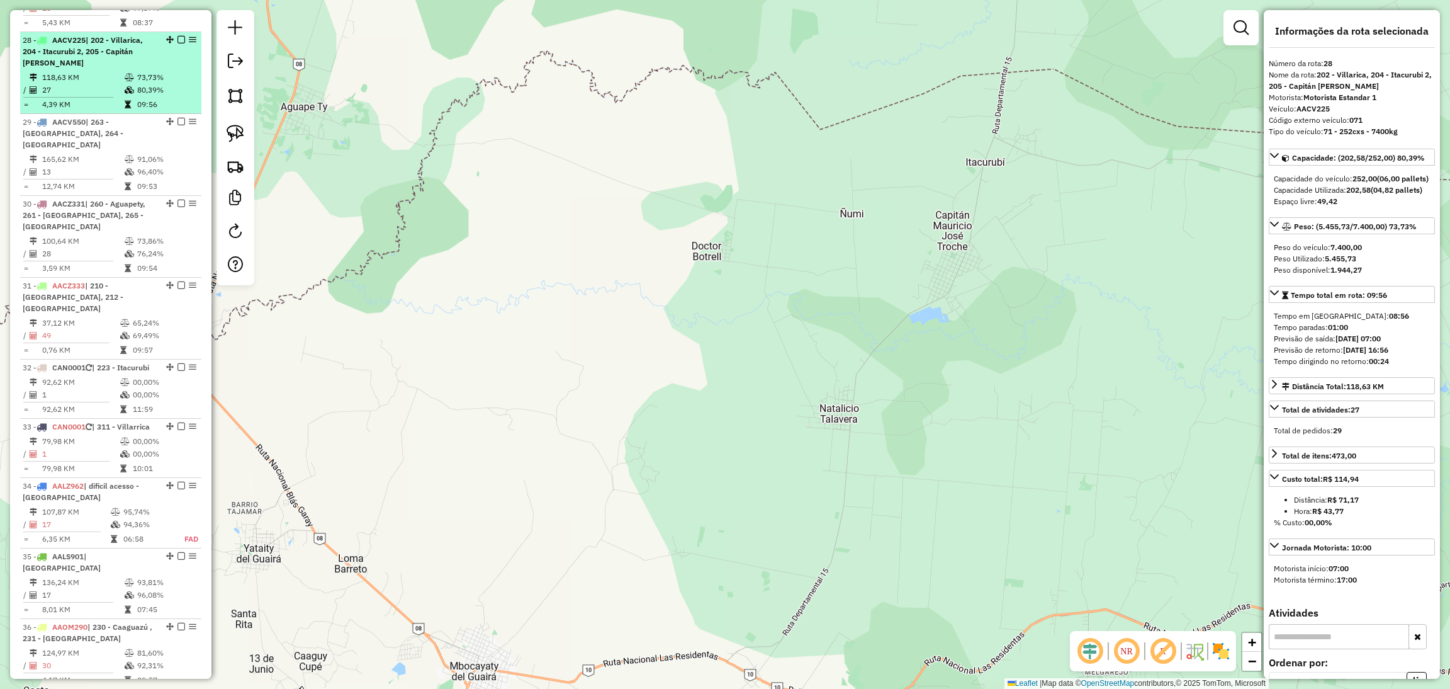
click at [116, 84] on td "27" at bounding box center [83, 90] width 82 height 13
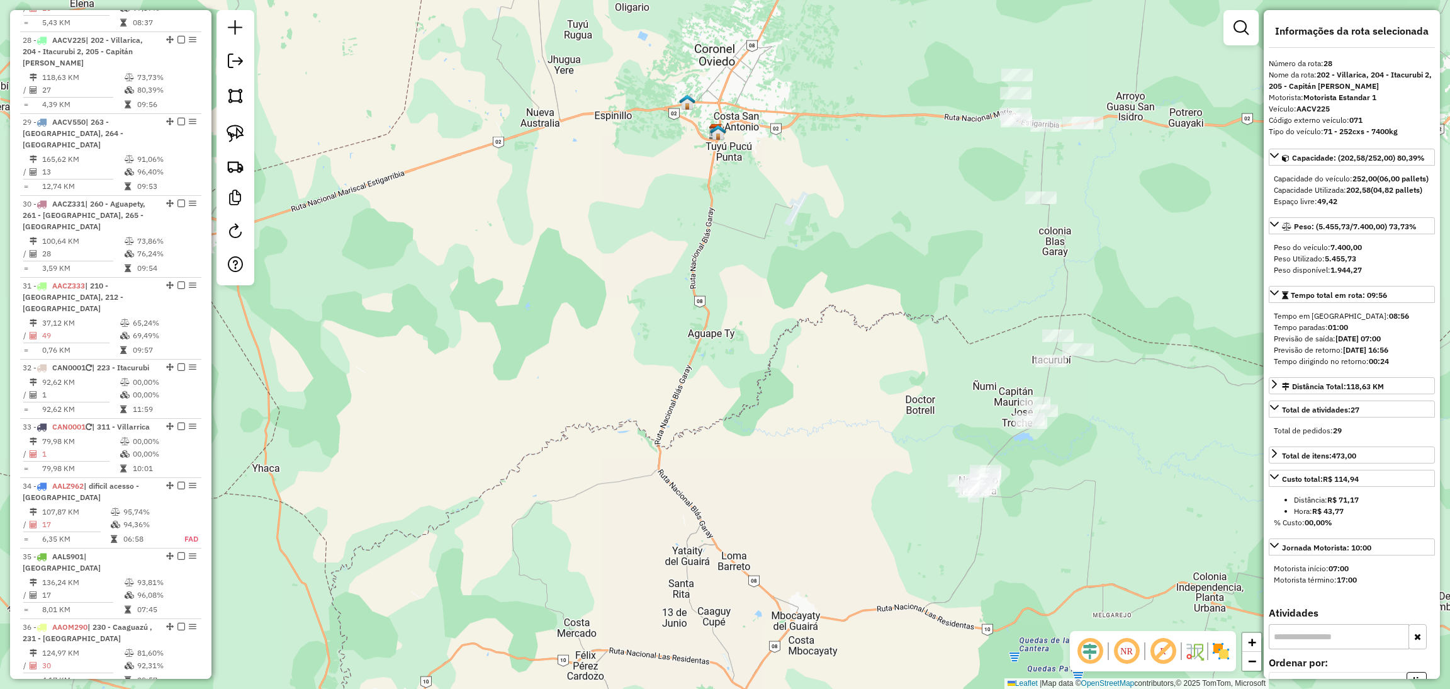
drag, startPoint x: 718, startPoint y: 377, endPoint x: 906, endPoint y: 322, distance: 195.6
click at [906, 322] on div "Janela de atendimento Grade de atendimento Capacidade Transportadoras Veículos …" at bounding box center [725, 344] width 1450 height 689
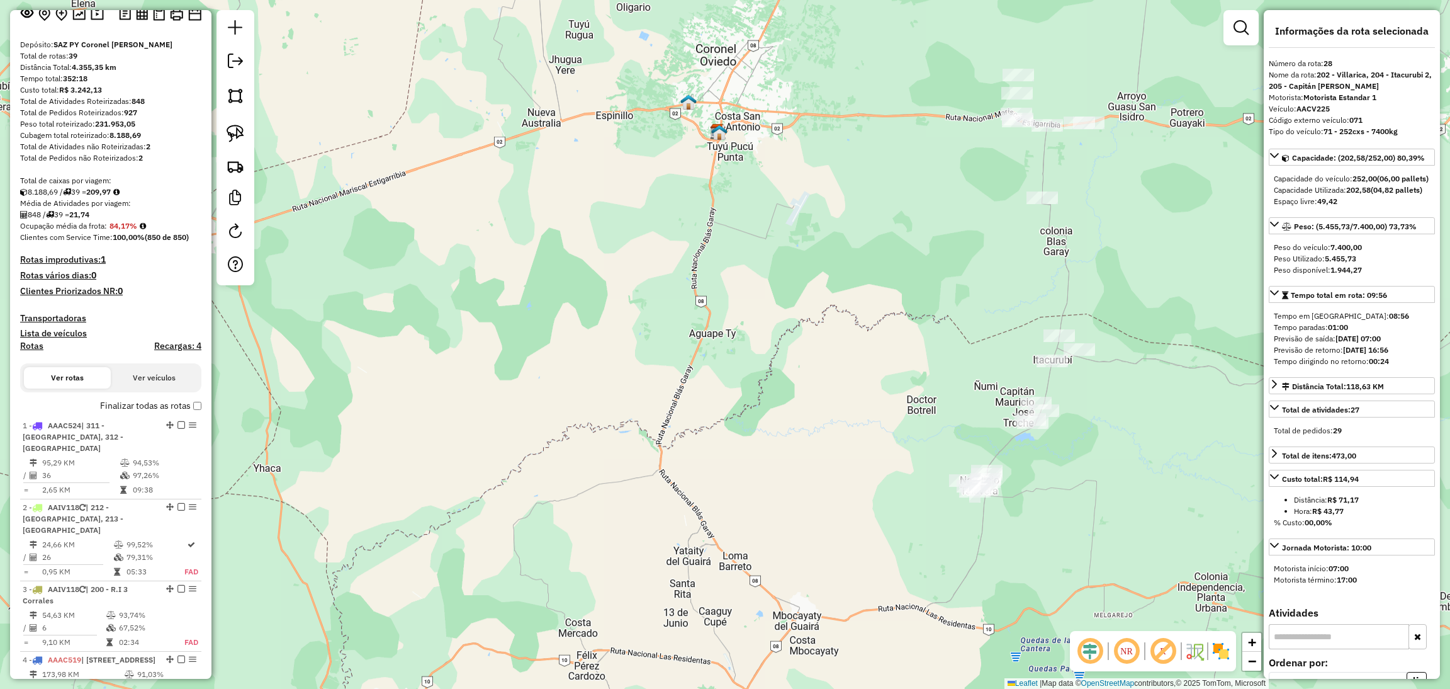
scroll to position [0, 0]
